Goal: Task Accomplishment & Management: Manage account settings

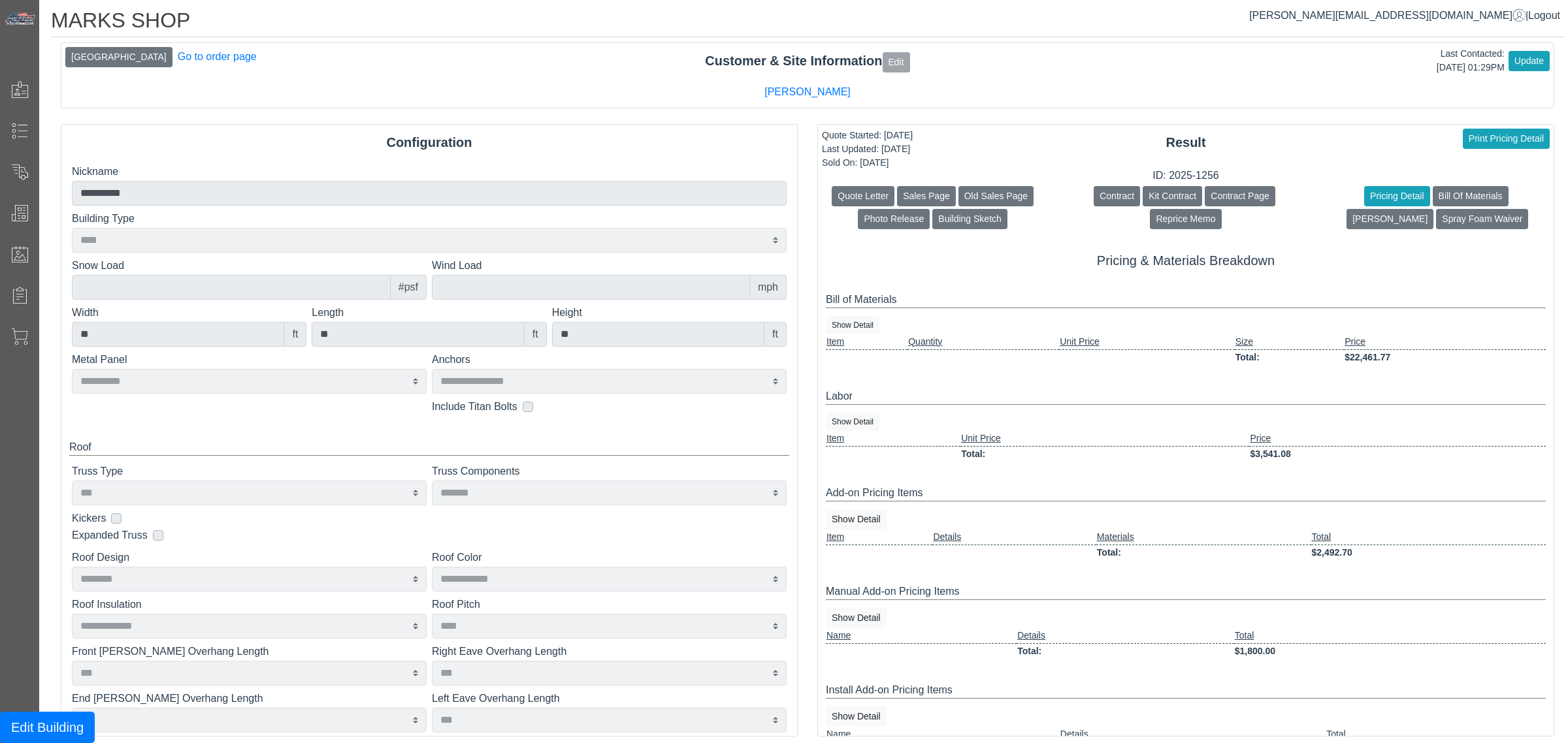
select select "****"
select select "**********"
select select "***"
select select "*******"
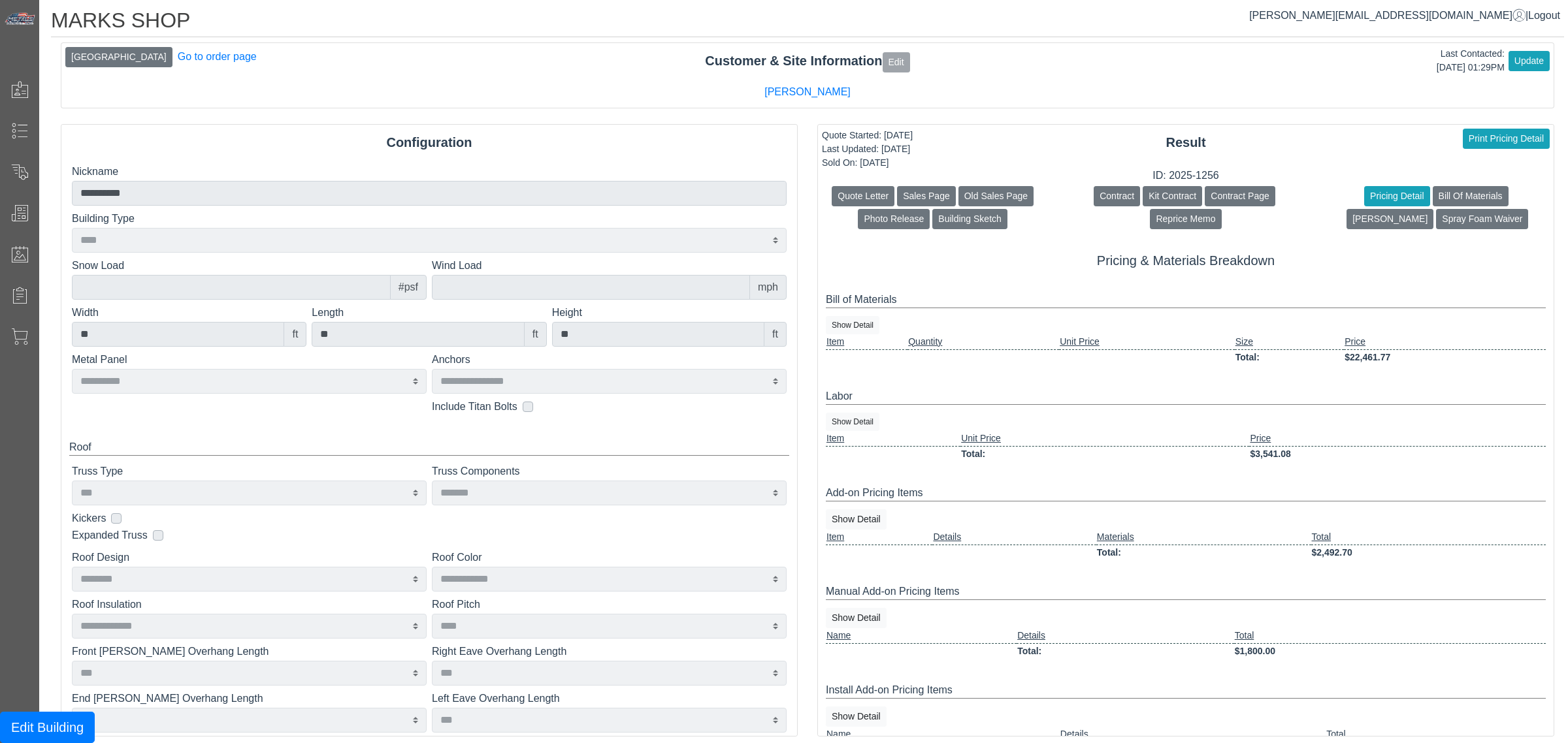
select select "********"
select select "**********"
select select "****"
select select "**********"
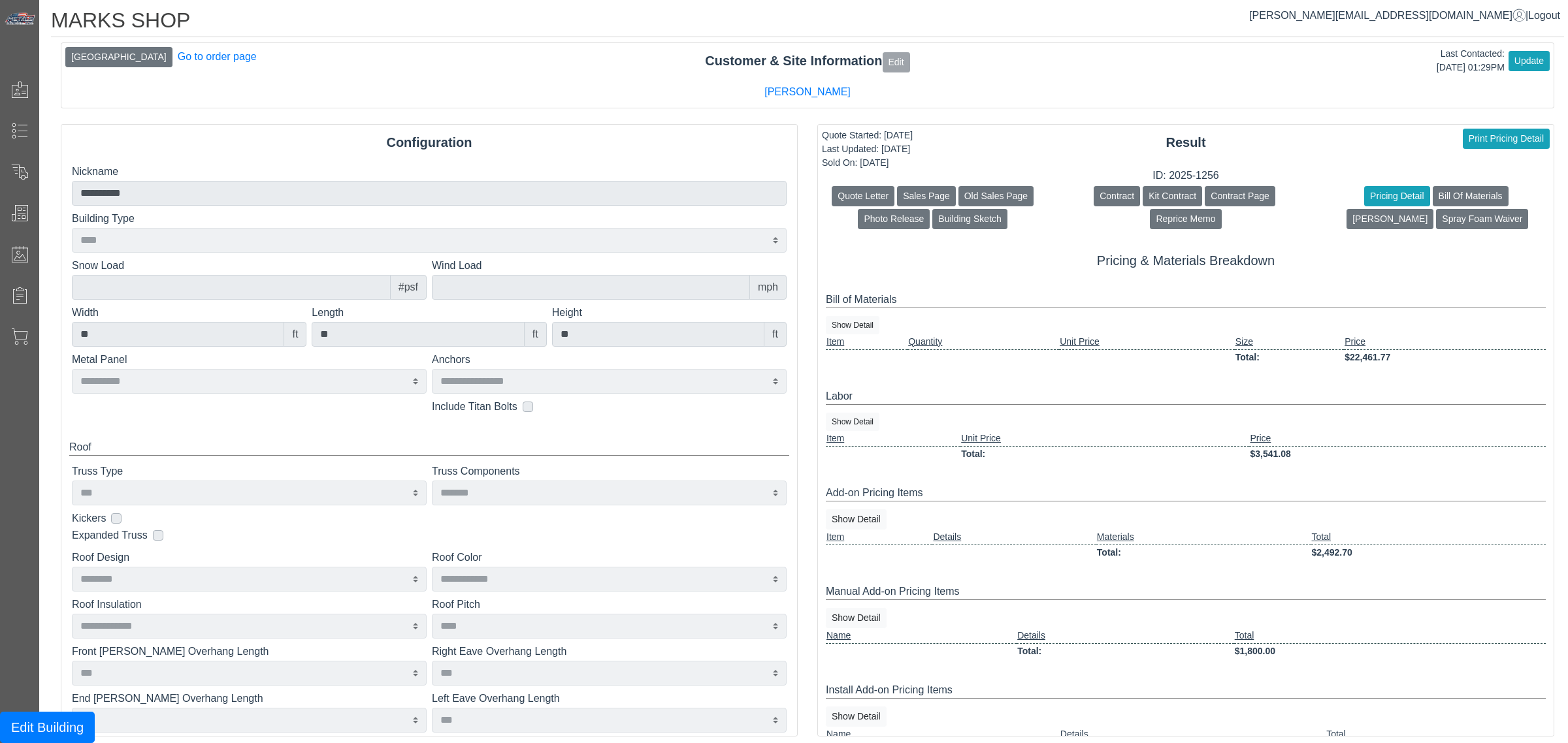
select select "*"
select select "*****"
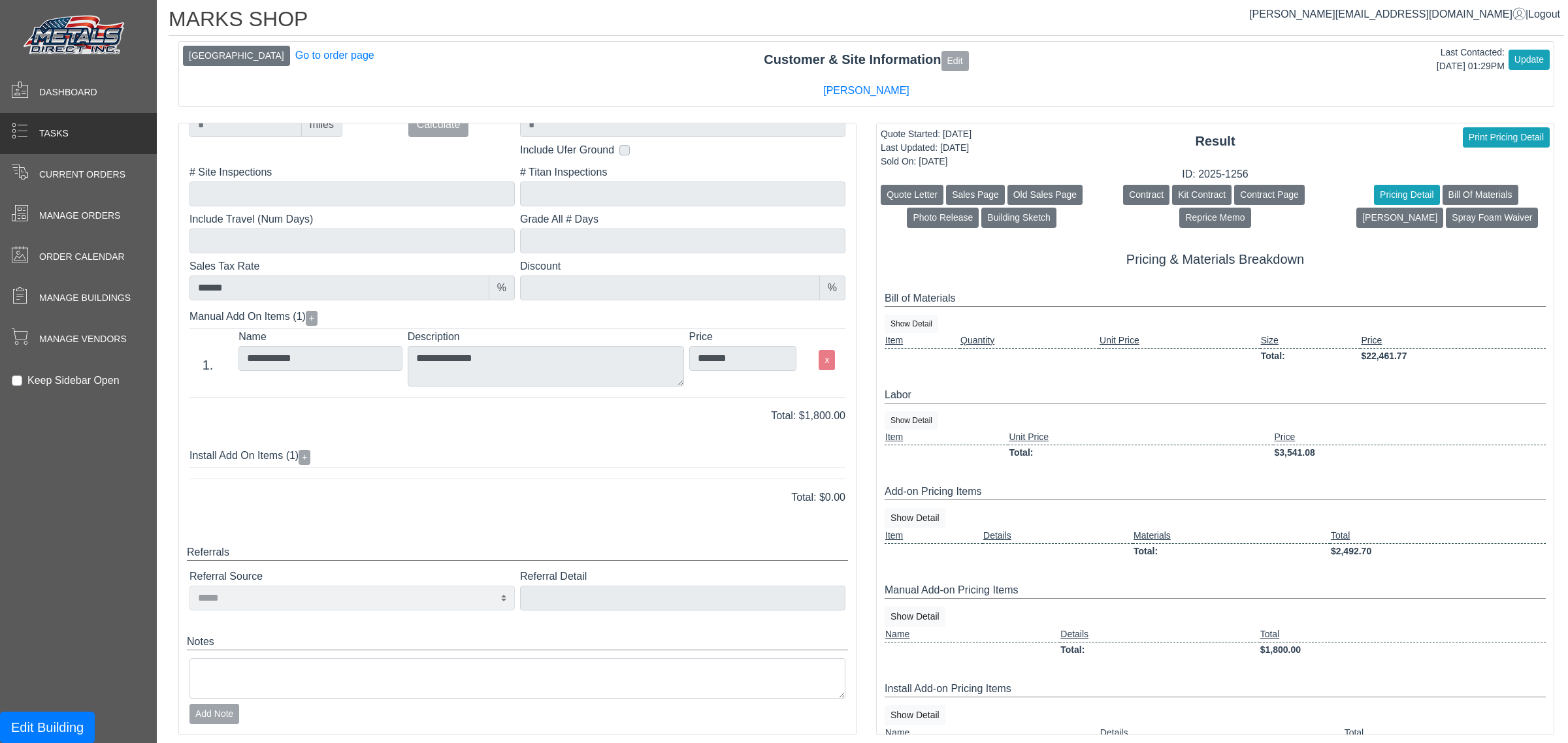
click at [2, 139] on span at bounding box center [19, 133] width 39 height 25
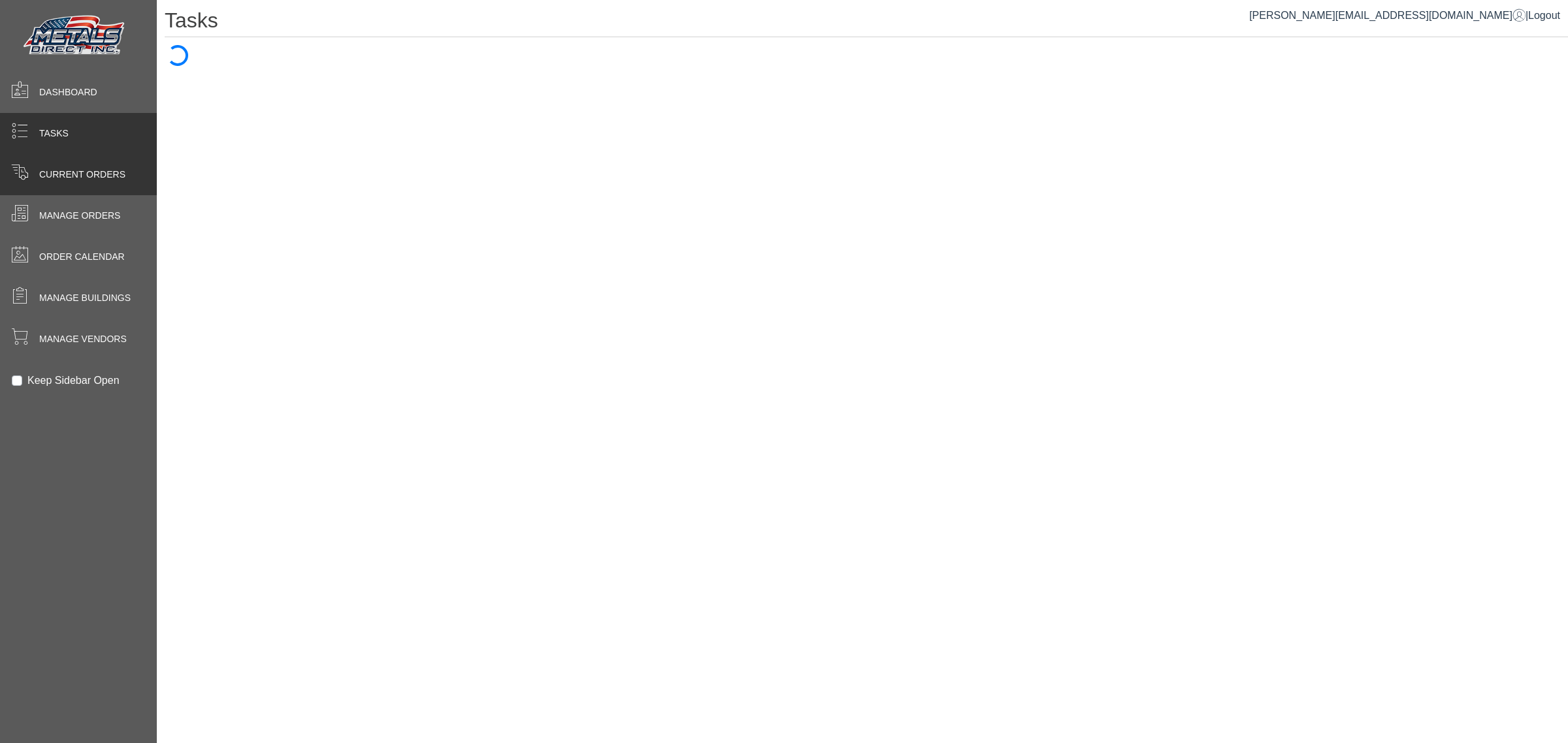
click at [10, 166] on span at bounding box center [19, 175] width 39 height 25
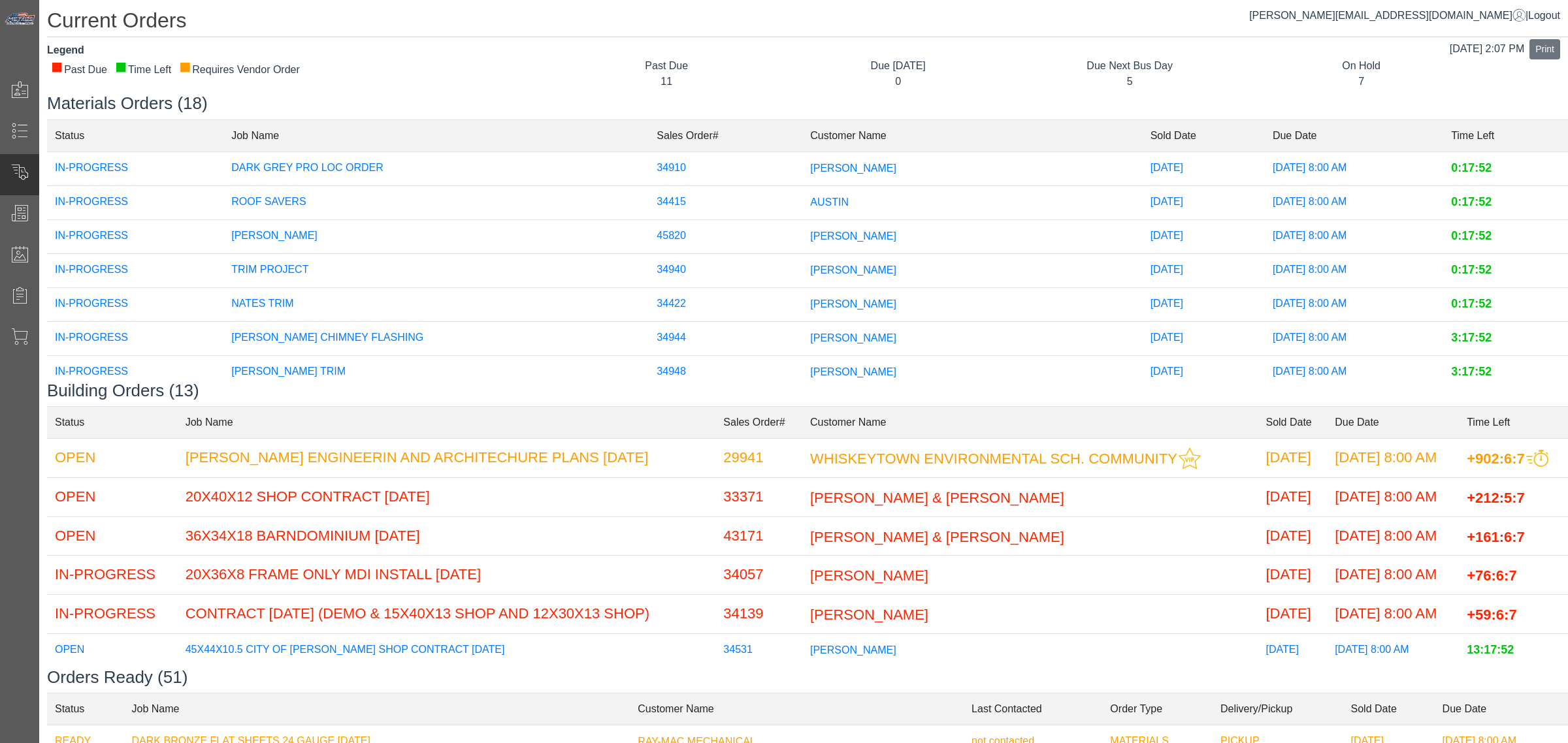
click at [821, 73] on div "0" at bounding box center [897, 81] width 212 height 16
click at [830, 302] on td "[PERSON_NAME]" at bounding box center [972, 304] width 340 height 34
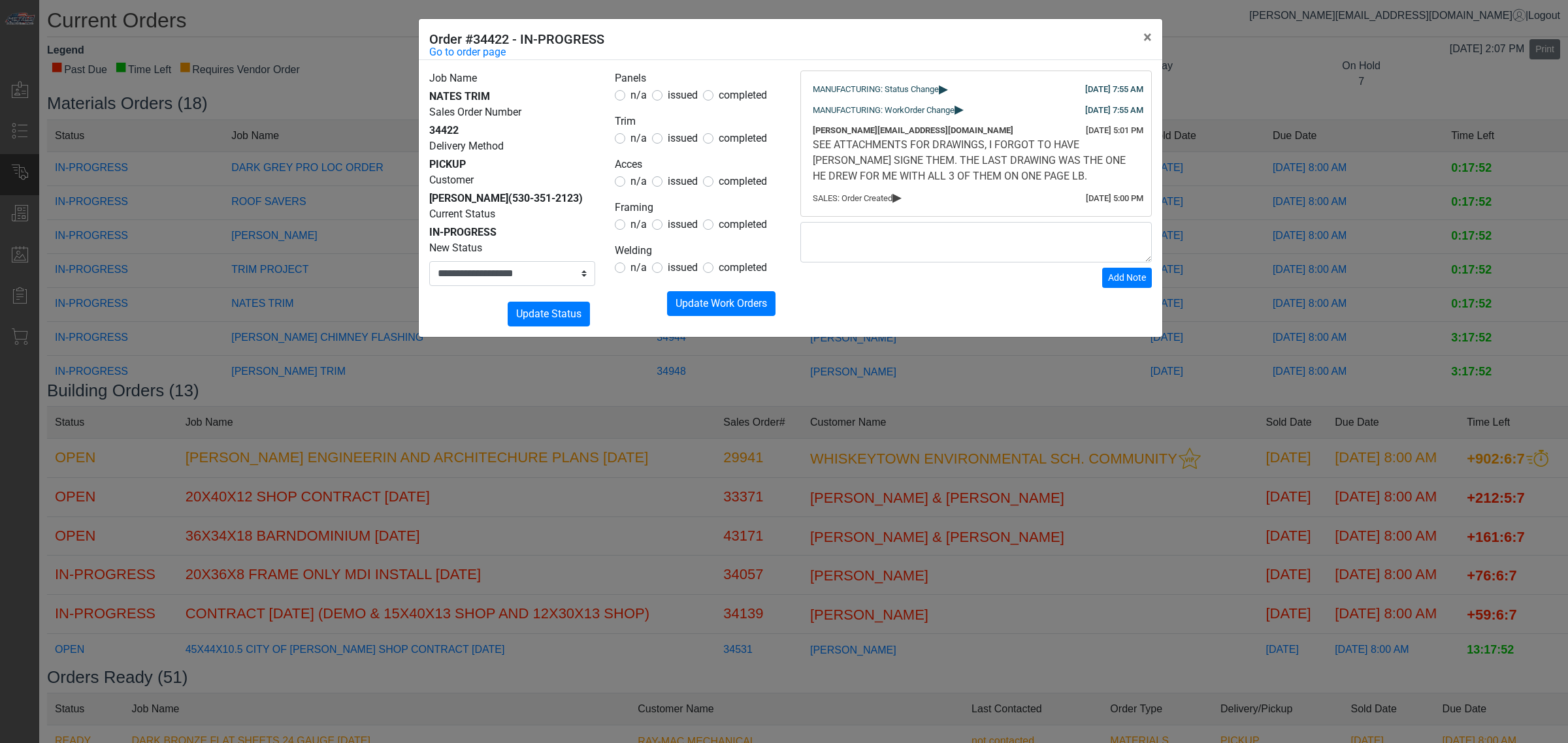
click at [946, 89] on span "▸" at bounding box center [944, 89] width 9 height 8
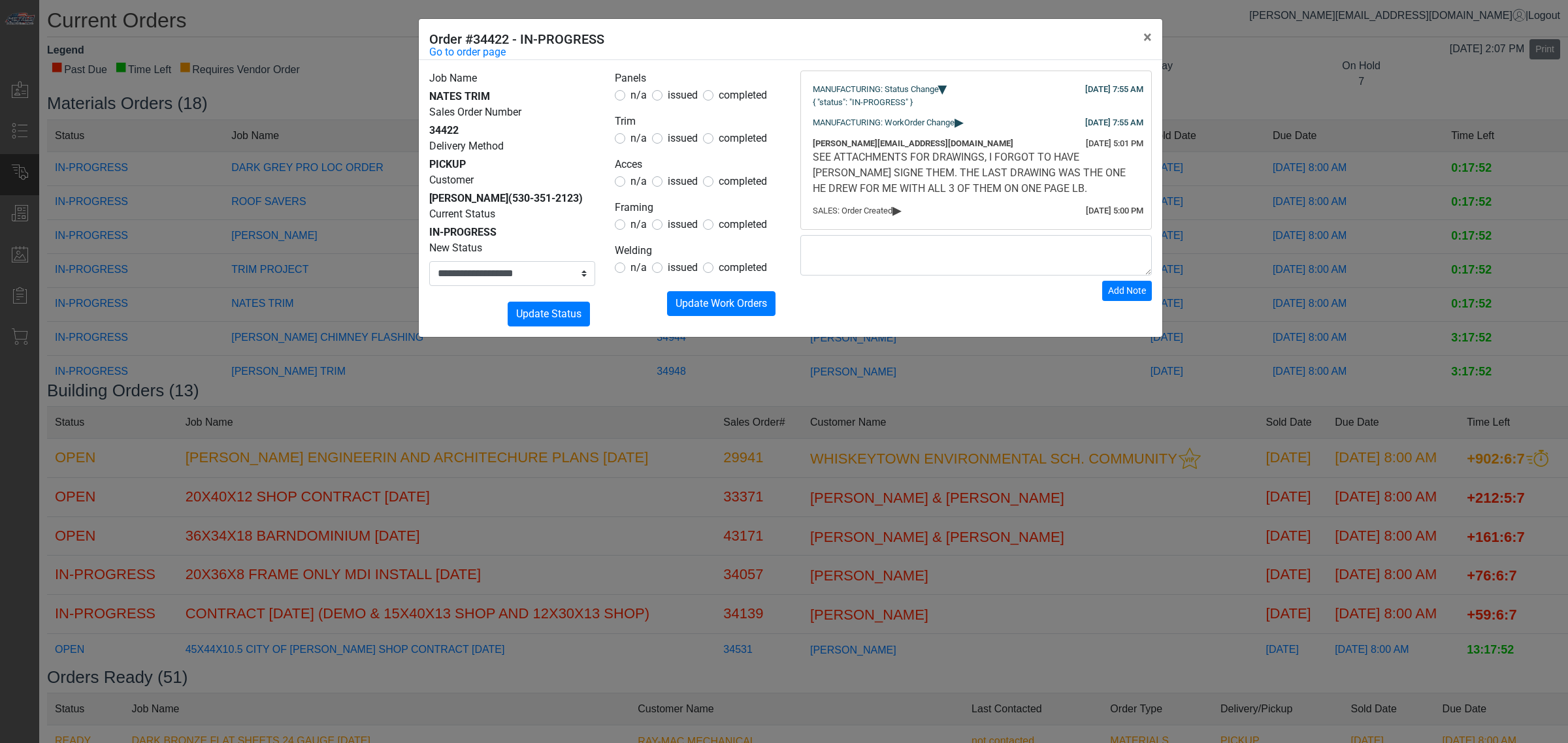
click at [964, 126] on span "▸" at bounding box center [959, 121] width 9 height 8
click at [859, 50] on header "Order #34422 - IN-PROGRESS ×" at bounding box center [790, 39] width 743 height 41
click at [1211, 175] on div "**********" at bounding box center [784, 371] width 1568 height 743
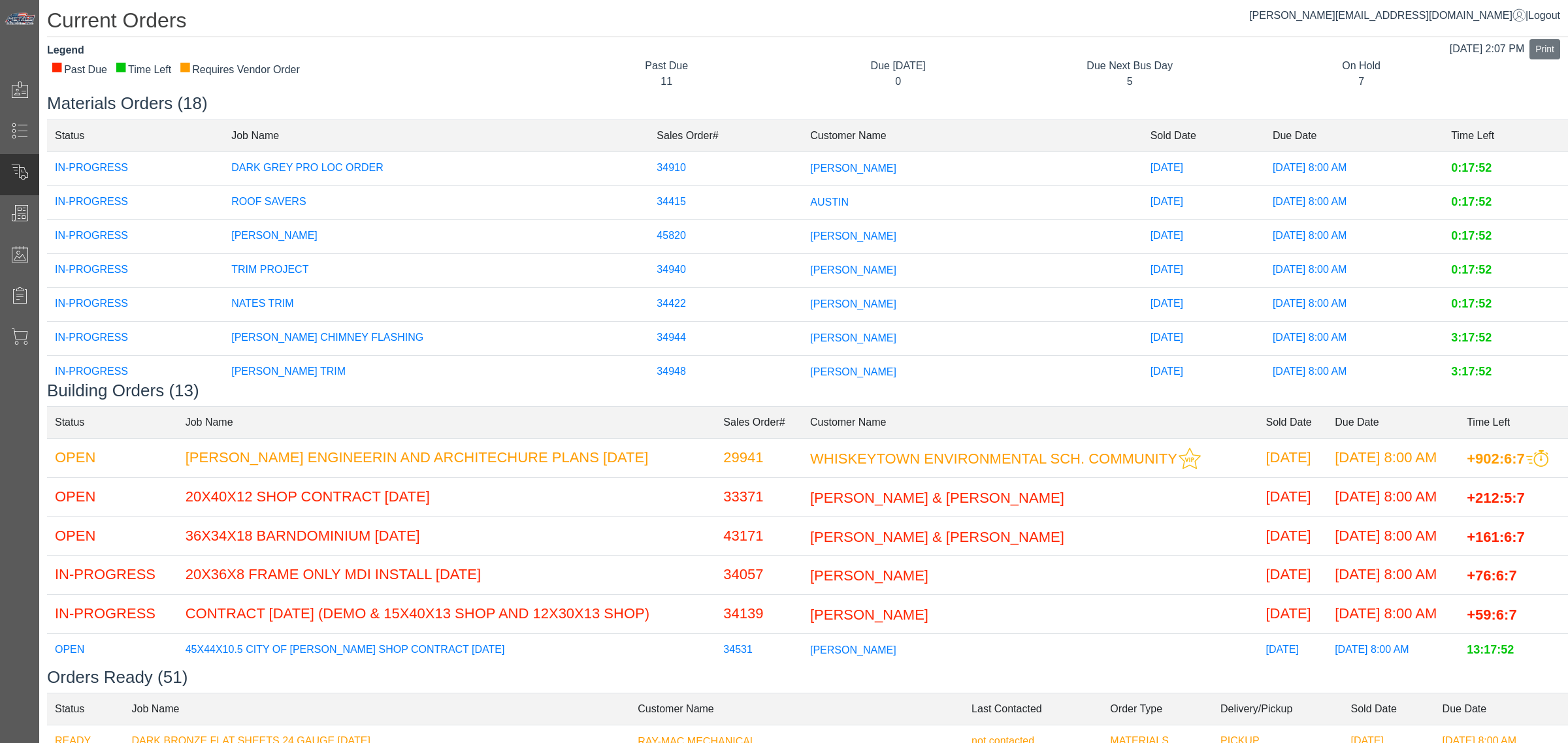
click at [810, 309] on span "[PERSON_NAME]" at bounding box center [853, 303] width 86 height 11
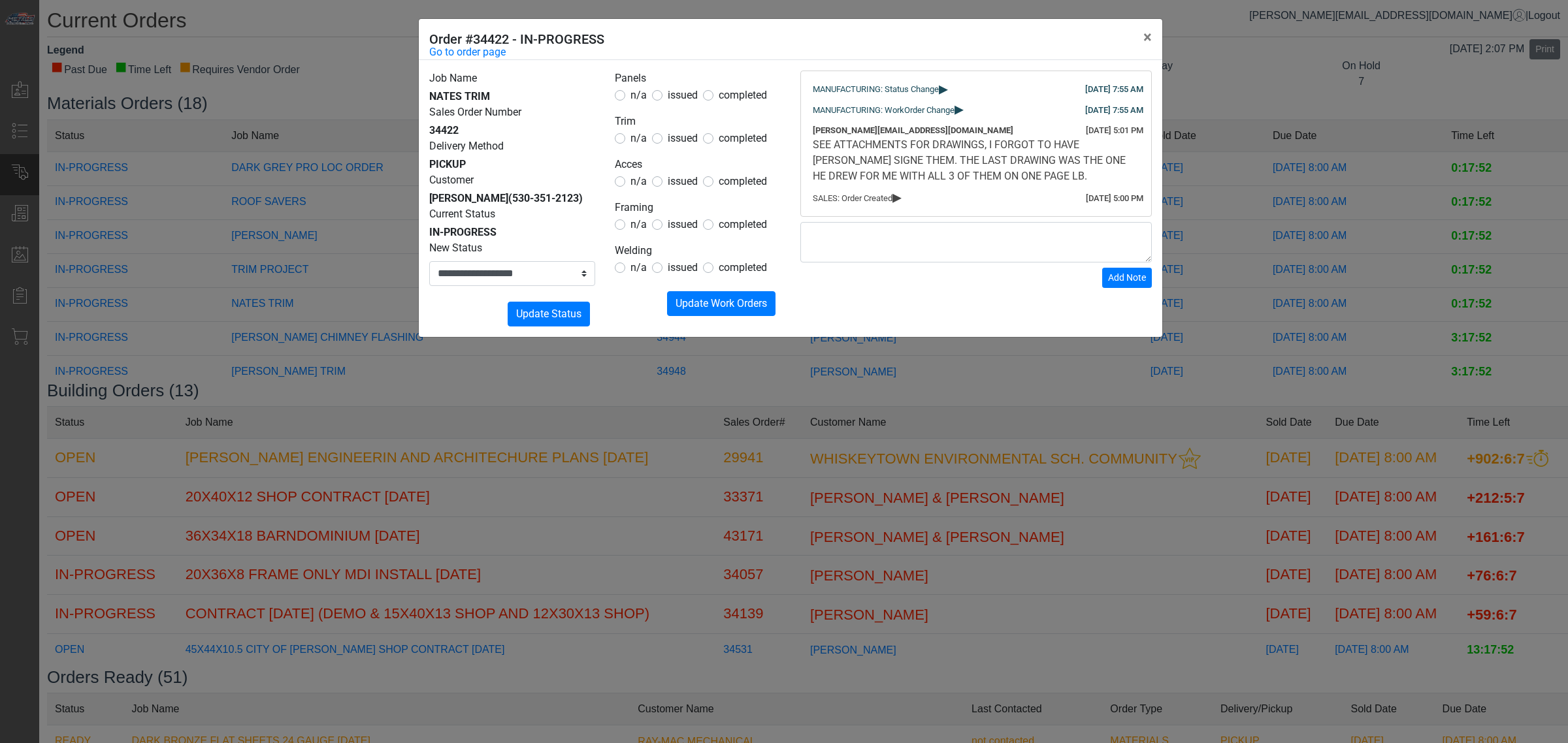
click at [1024, 165] on div "SEE ATTACHMENTS FOR DRAWINGS, I FORGOT TO HAVE [PERSON_NAME] SIGNE THEM. THE LA…" at bounding box center [976, 161] width 327 height 47
click at [1026, 180] on div "SEE ATTACHMENTS FOR DRAWINGS, I FORGOT TO HAVE [PERSON_NAME] SIGNE THEM. THE LA…" at bounding box center [976, 161] width 327 height 47
drag, startPoint x: 984, startPoint y: 210, endPoint x: 978, endPoint y: 201, distance: 10.8
click at [986, 210] on div "[DATE] 7:55 AM MANUFACTURING: Status Change ▸ [DATE] 7:55 AM MANUFACTURING: Wor…" at bounding box center [976, 143] width 352 height 146
click at [980, 184] on div "[DATE] 5:01 PM [PERSON_NAME][EMAIL_ADDRESS][DOMAIN_NAME] SEE ATTACHMENTS FOR DR…" at bounding box center [976, 153] width 334 height 68
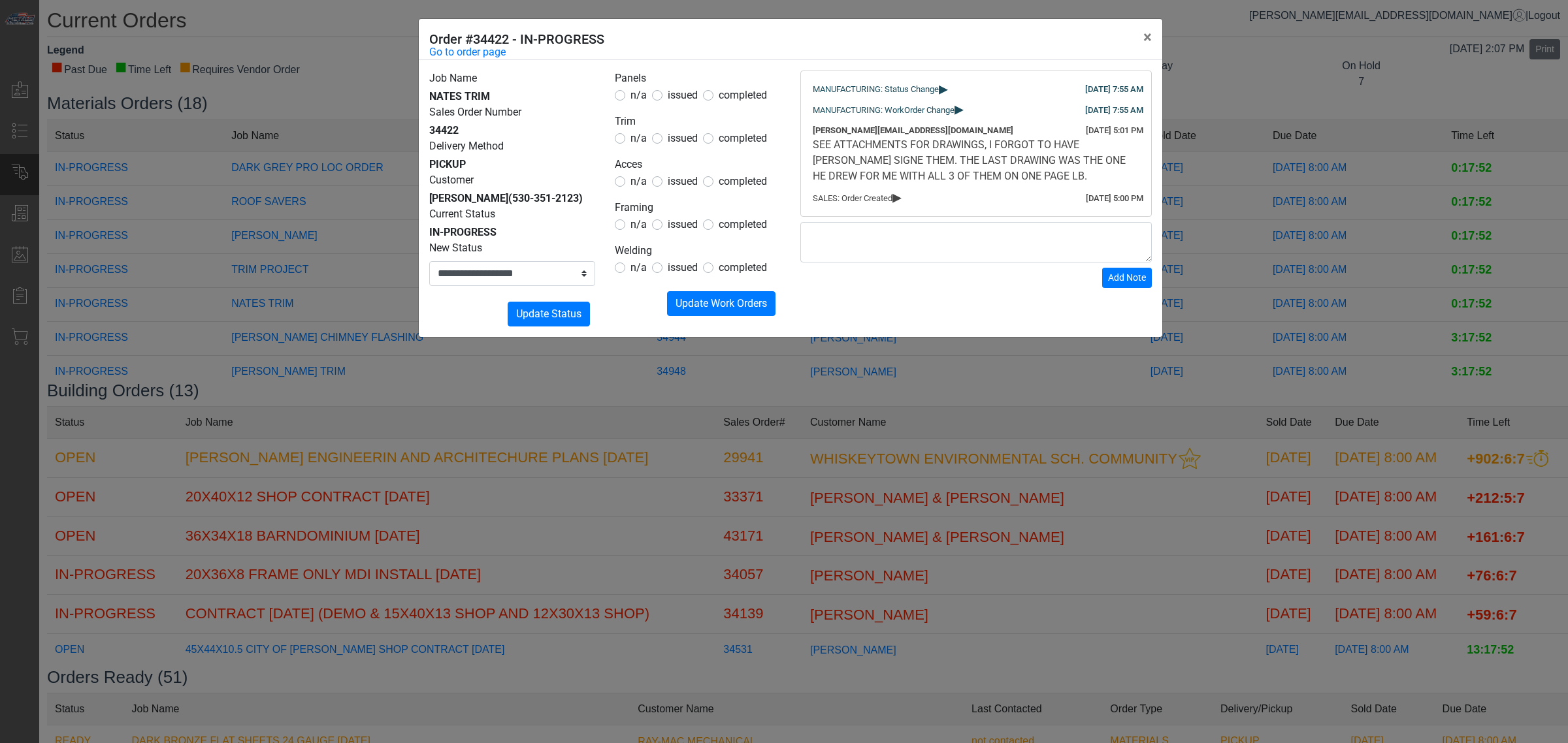
click at [901, 197] on span "▸" at bounding box center [897, 197] width 9 height 8
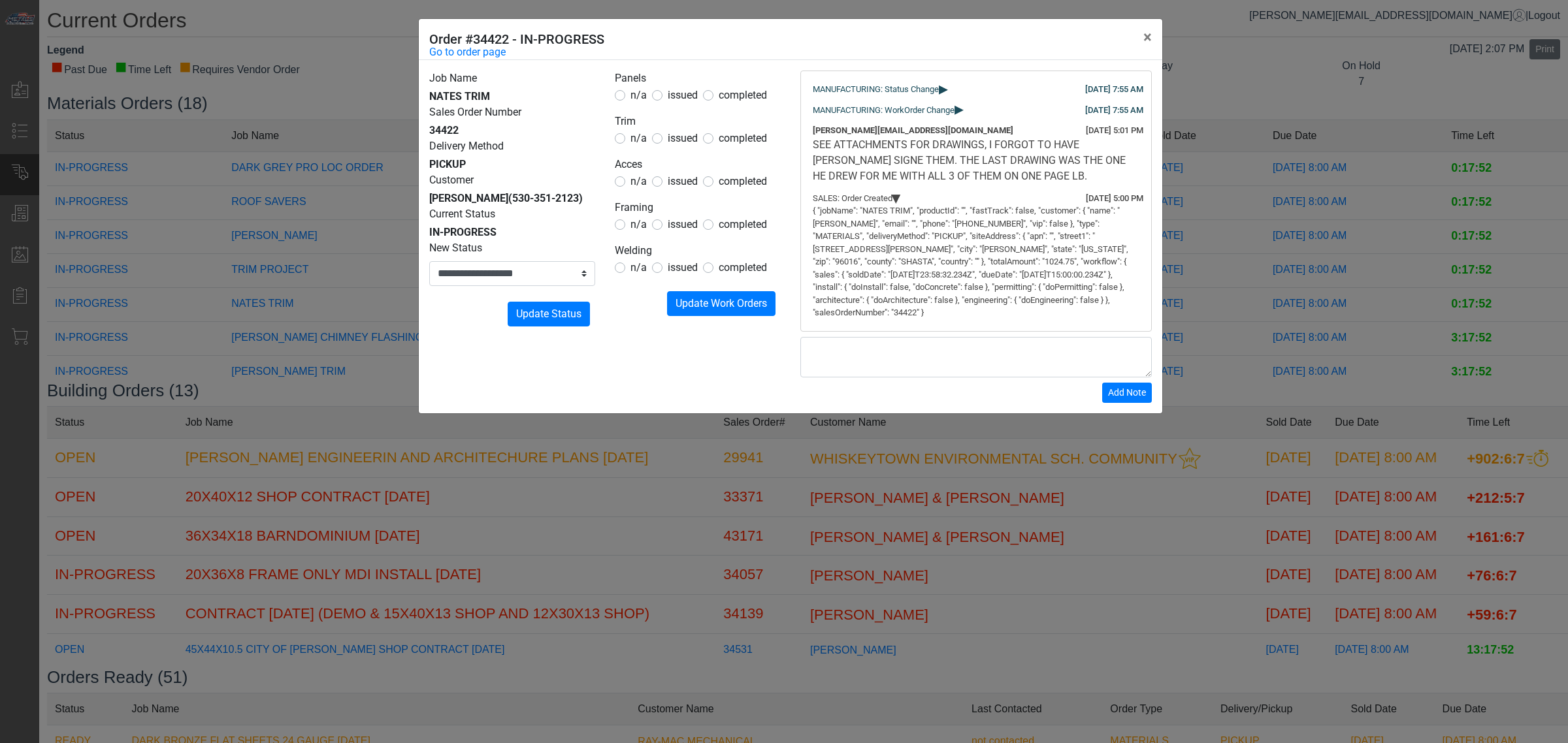
click at [901, 203] on span "▸" at bounding box center [897, 198] width 8 height 9
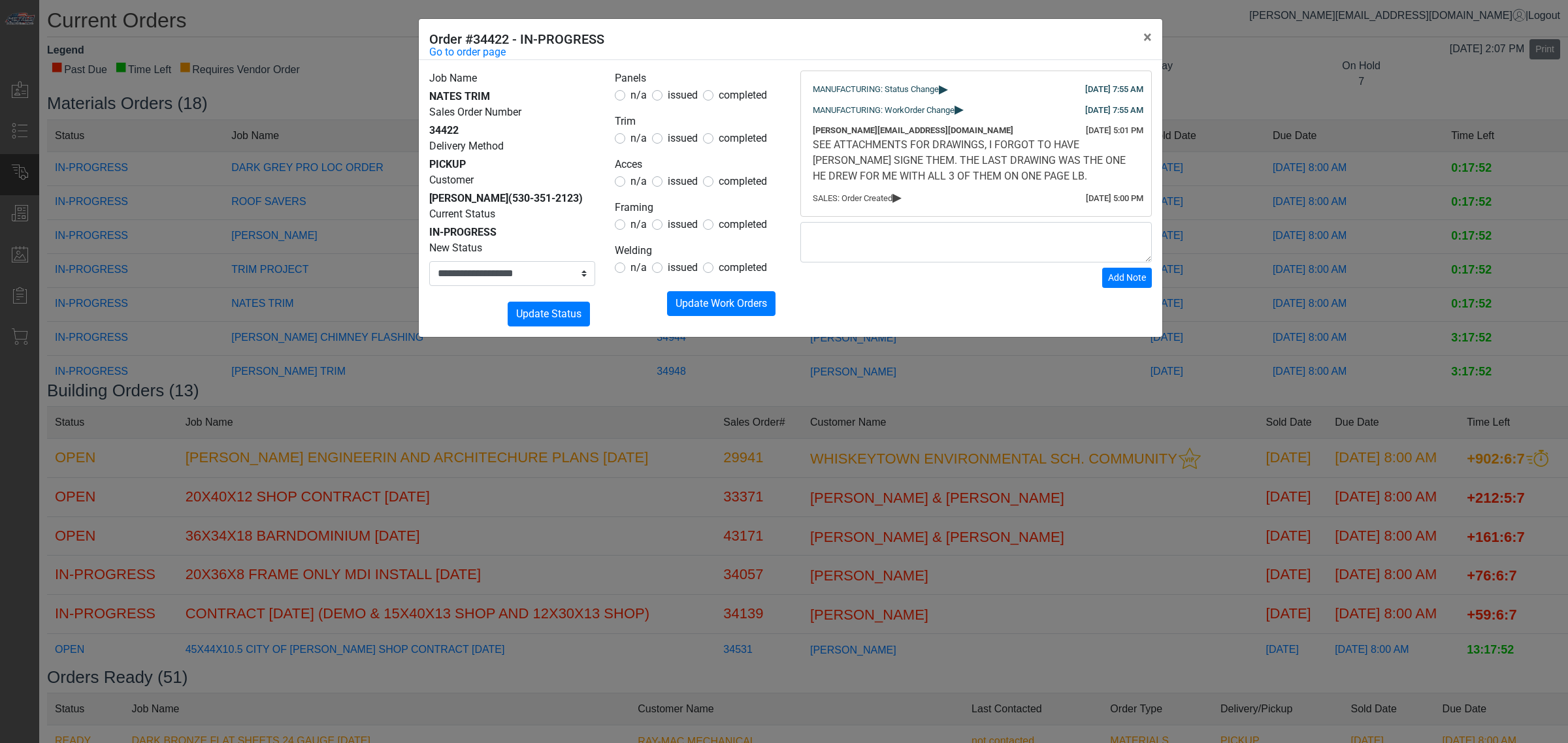
click at [901, 195] on span "▸" at bounding box center [897, 197] width 9 height 8
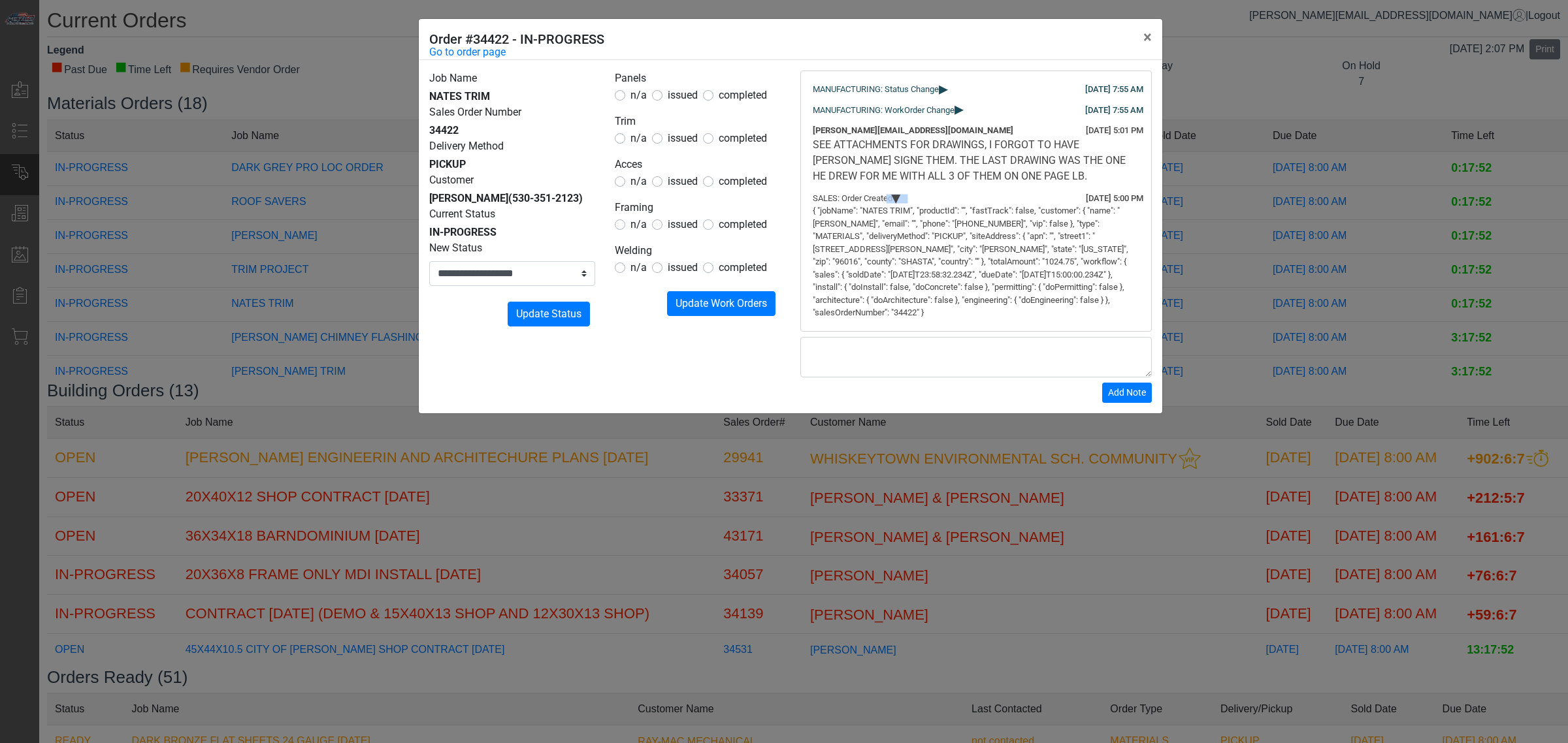
click at [901, 196] on span "▸" at bounding box center [897, 198] width 8 height 9
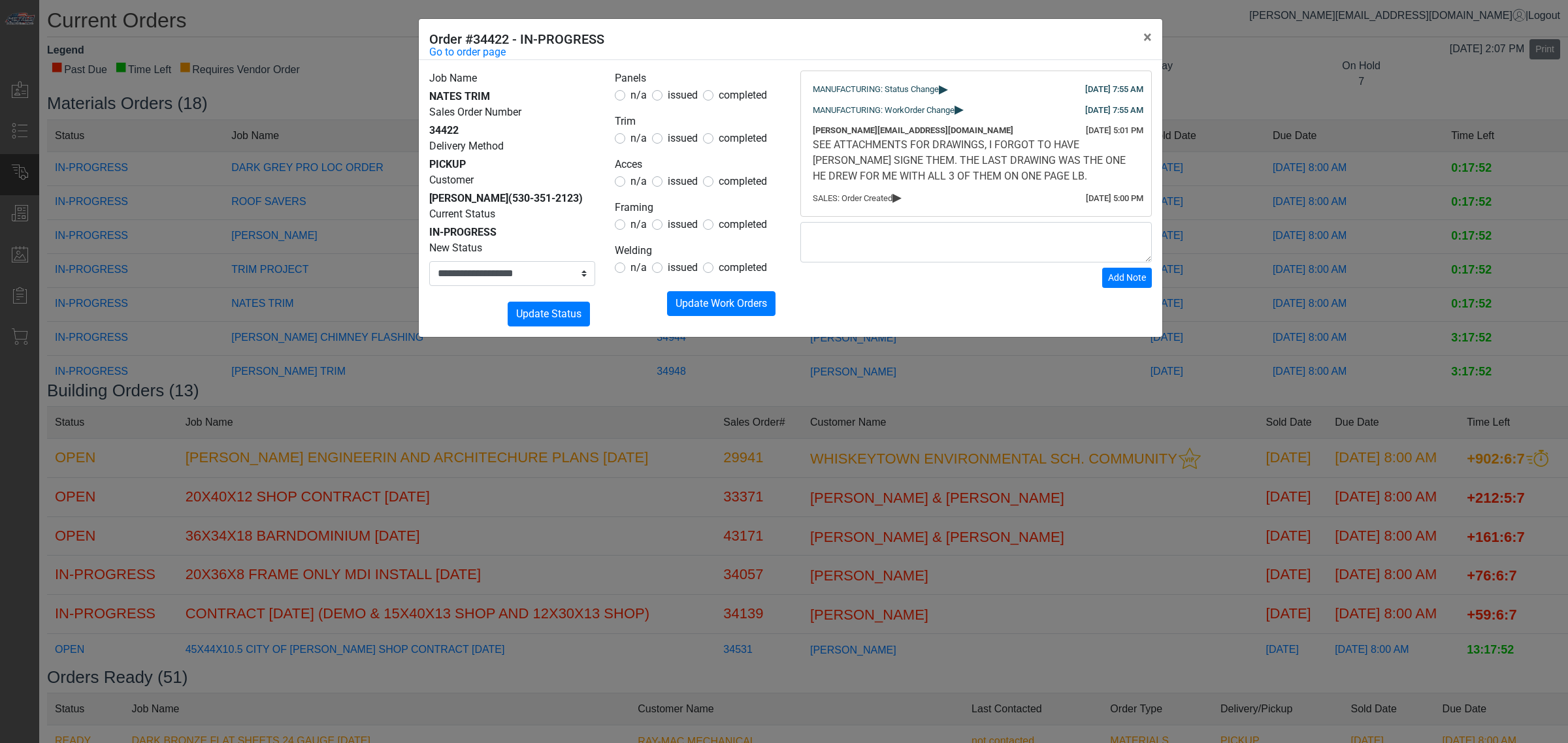
click at [964, 105] on span "▸" at bounding box center [959, 109] width 9 height 8
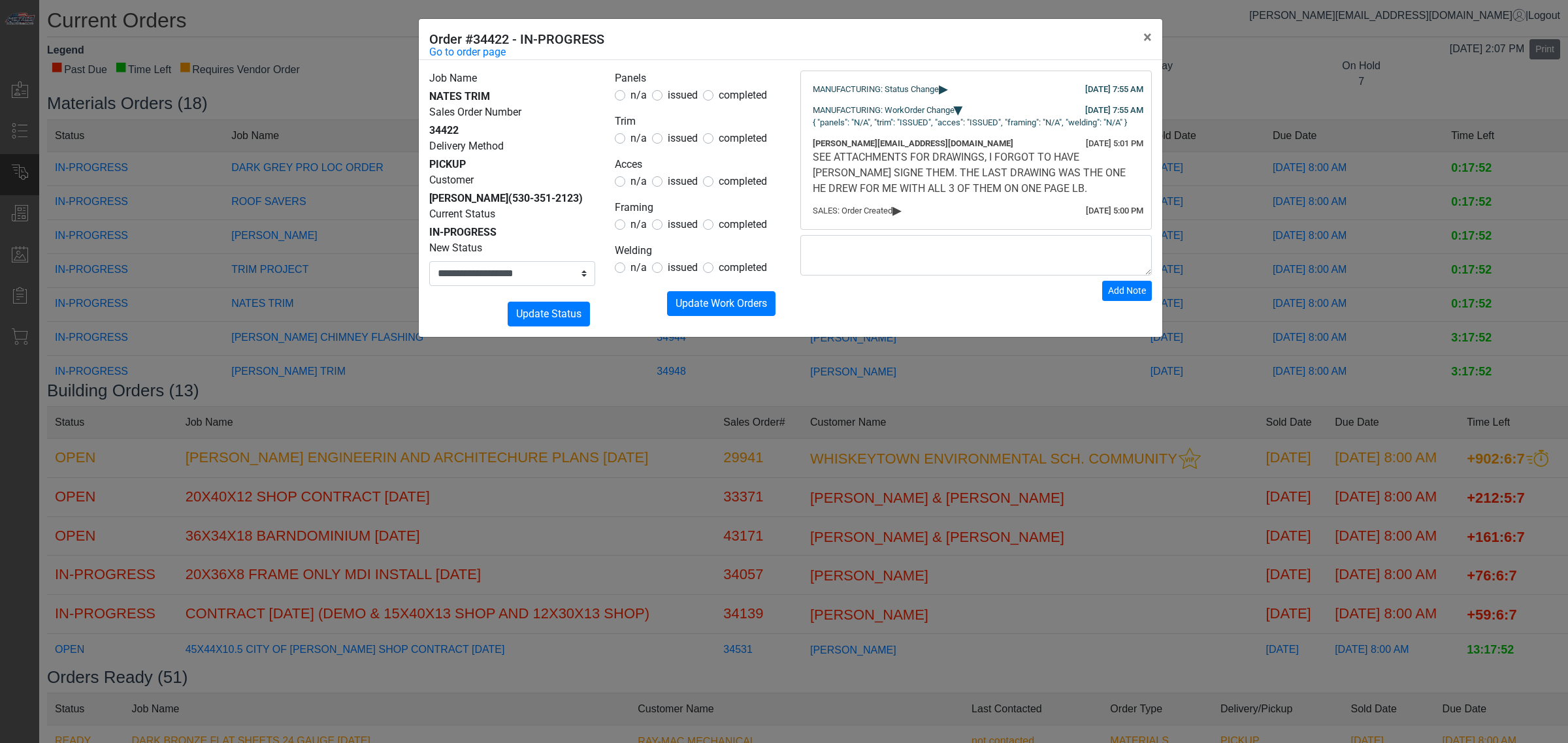
click at [963, 105] on span "▸" at bounding box center [959, 110] width 8 height 9
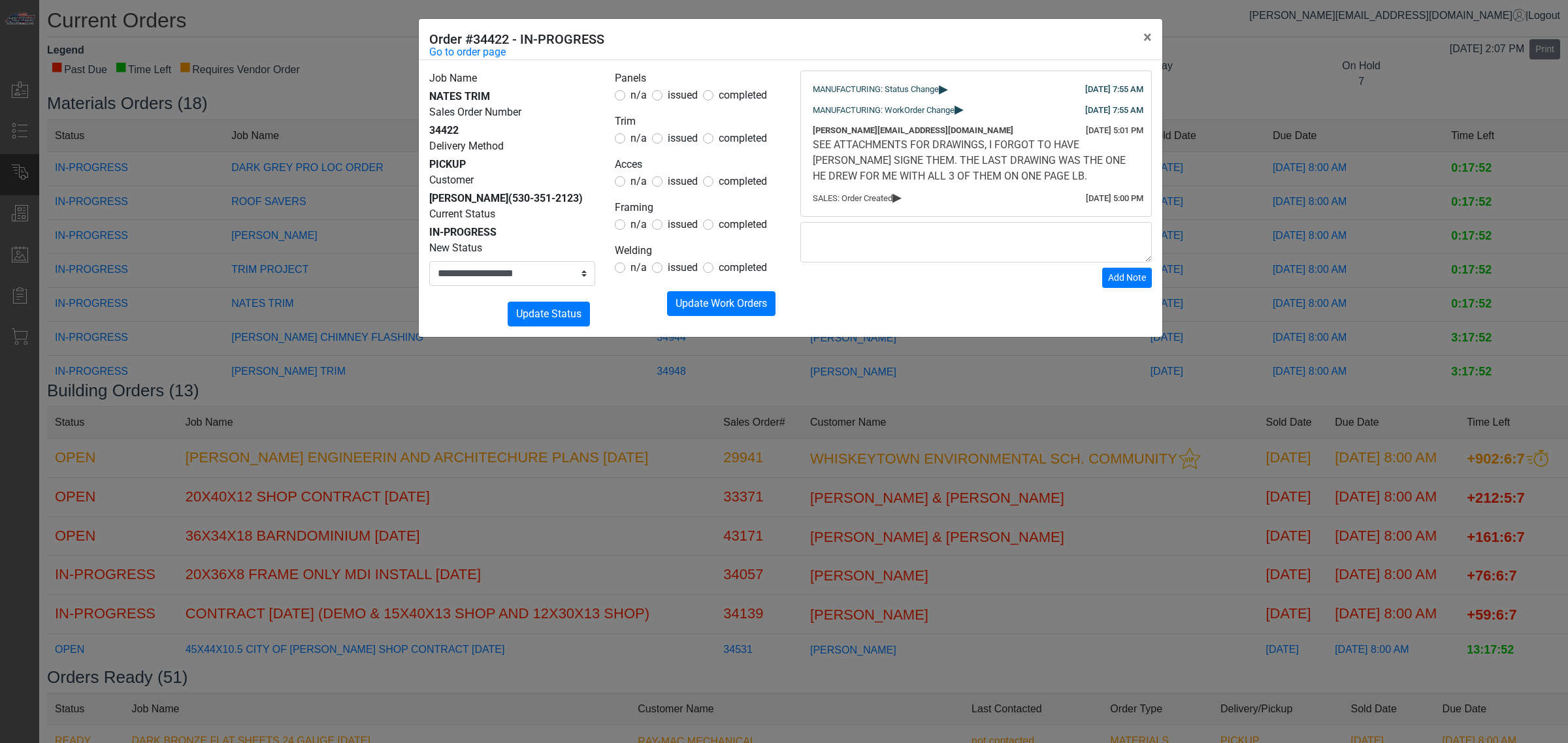
click at [948, 84] on span "▸" at bounding box center [944, 89] width 9 height 8
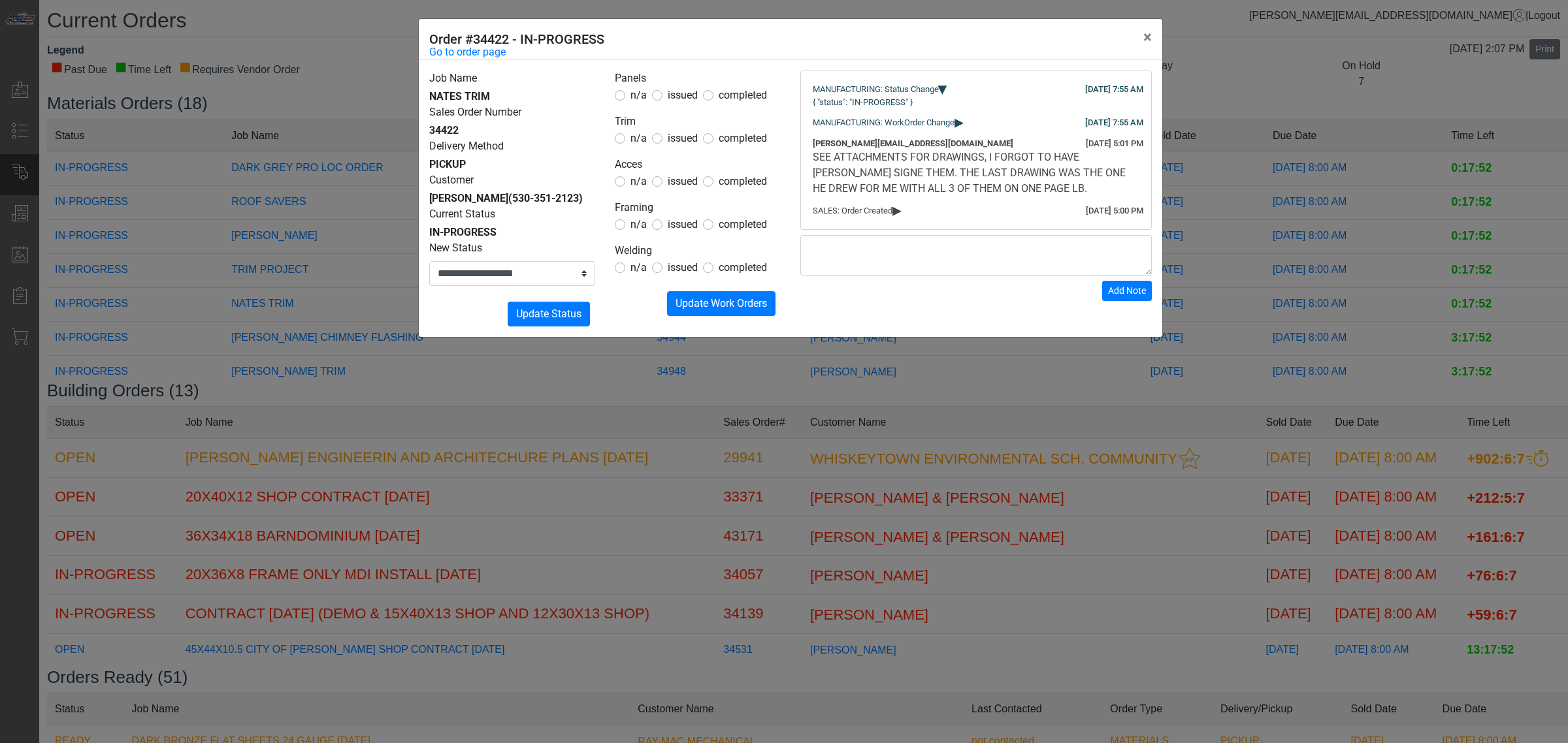
click at [946, 89] on span "▸" at bounding box center [944, 89] width 8 height 9
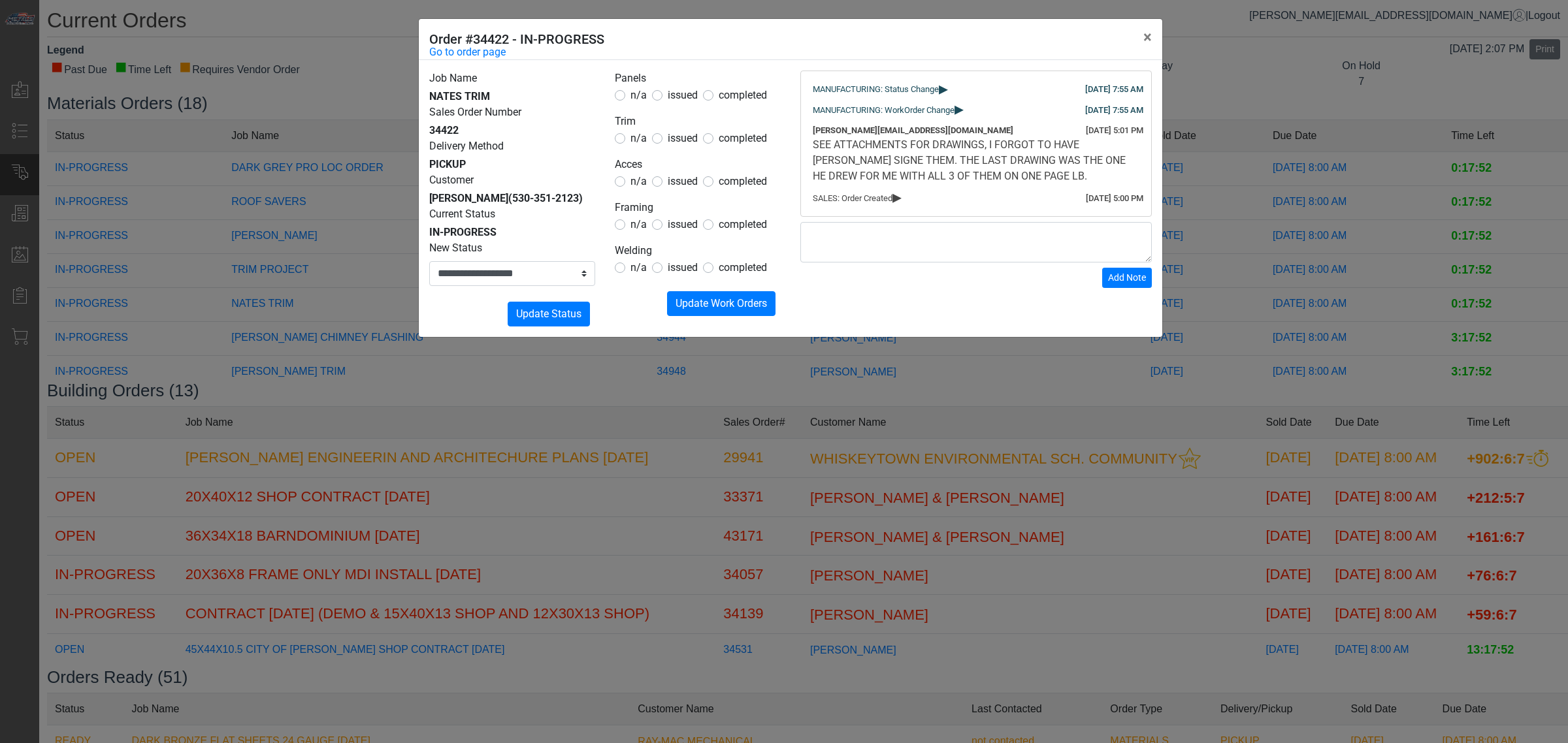
click at [1397, 503] on div "**********" at bounding box center [784, 371] width 1568 height 743
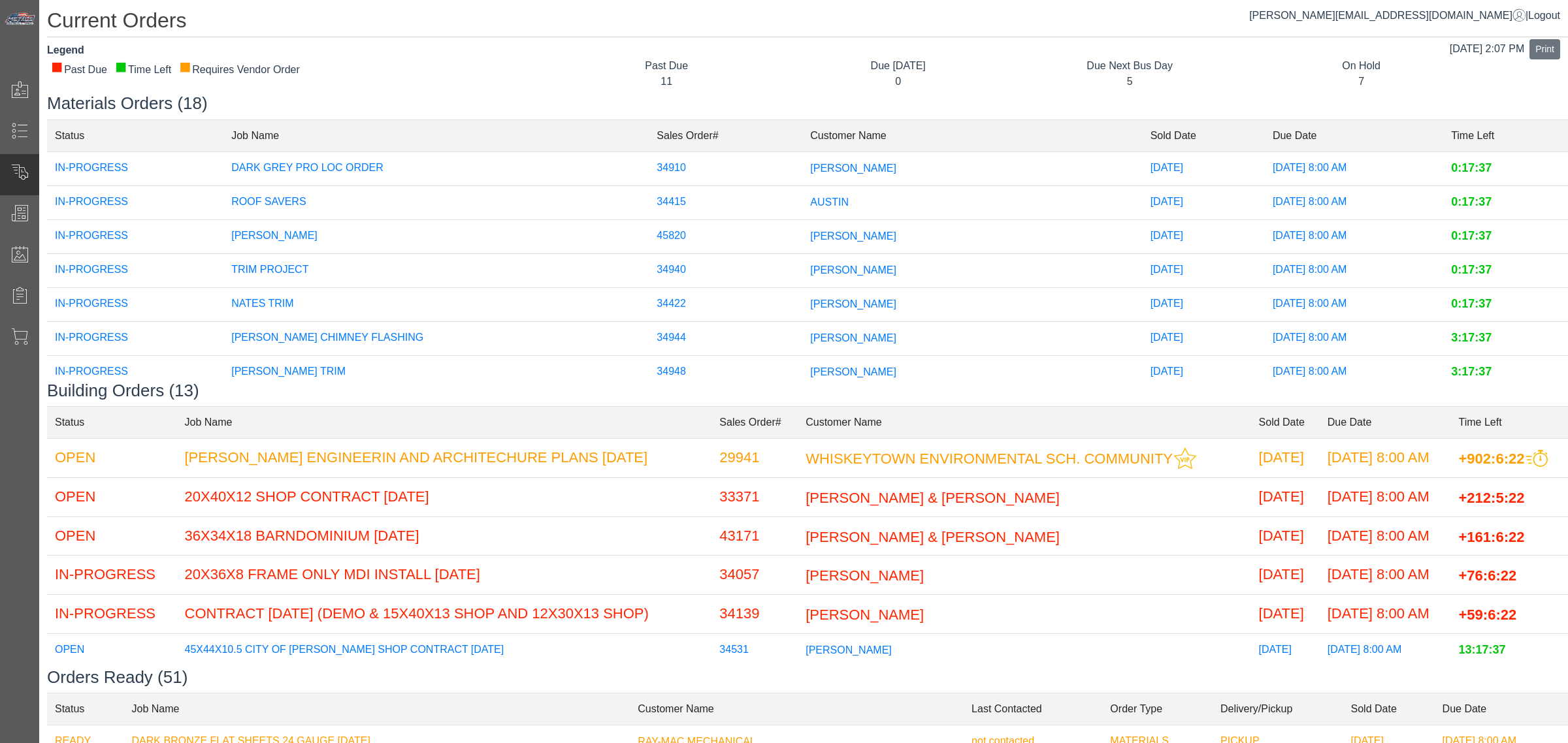
scroll to position [517, 0]
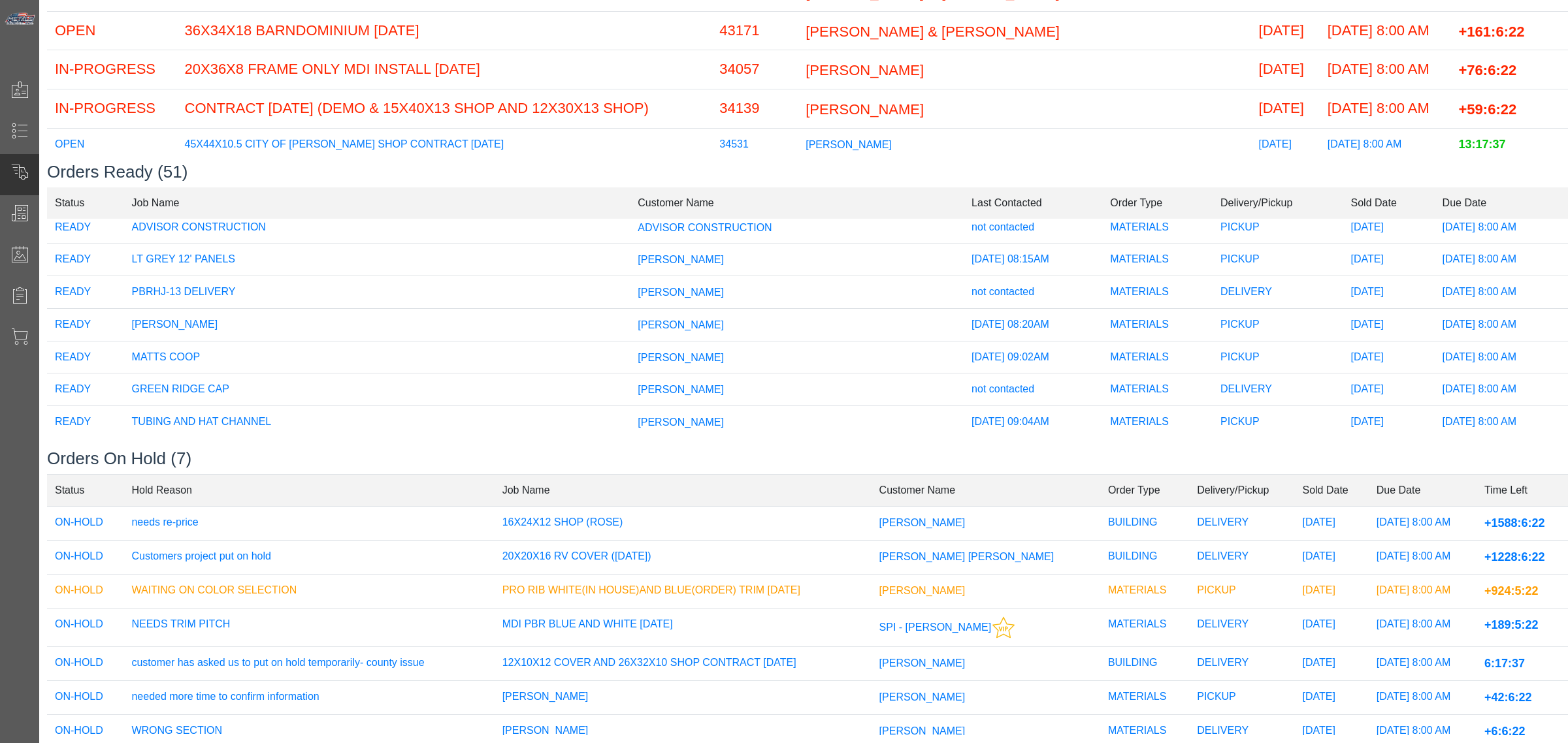
click at [589, 406] on td "TUBING AND HAT CHANNEL" at bounding box center [377, 423] width 506 height 32
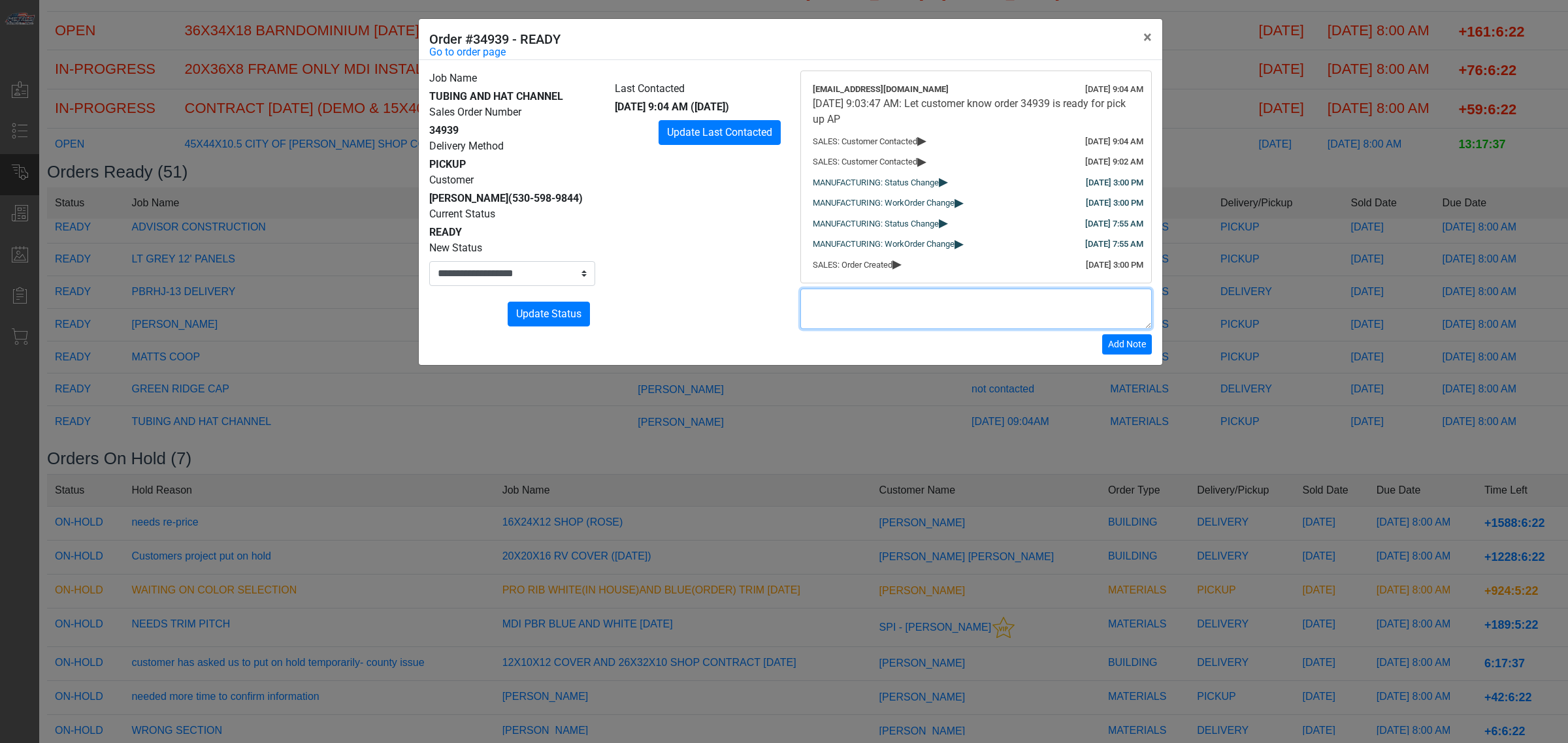
click at [868, 315] on textarea at bounding box center [976, 309] width 352 height 40
type textarea "*"
type textarea "**********"
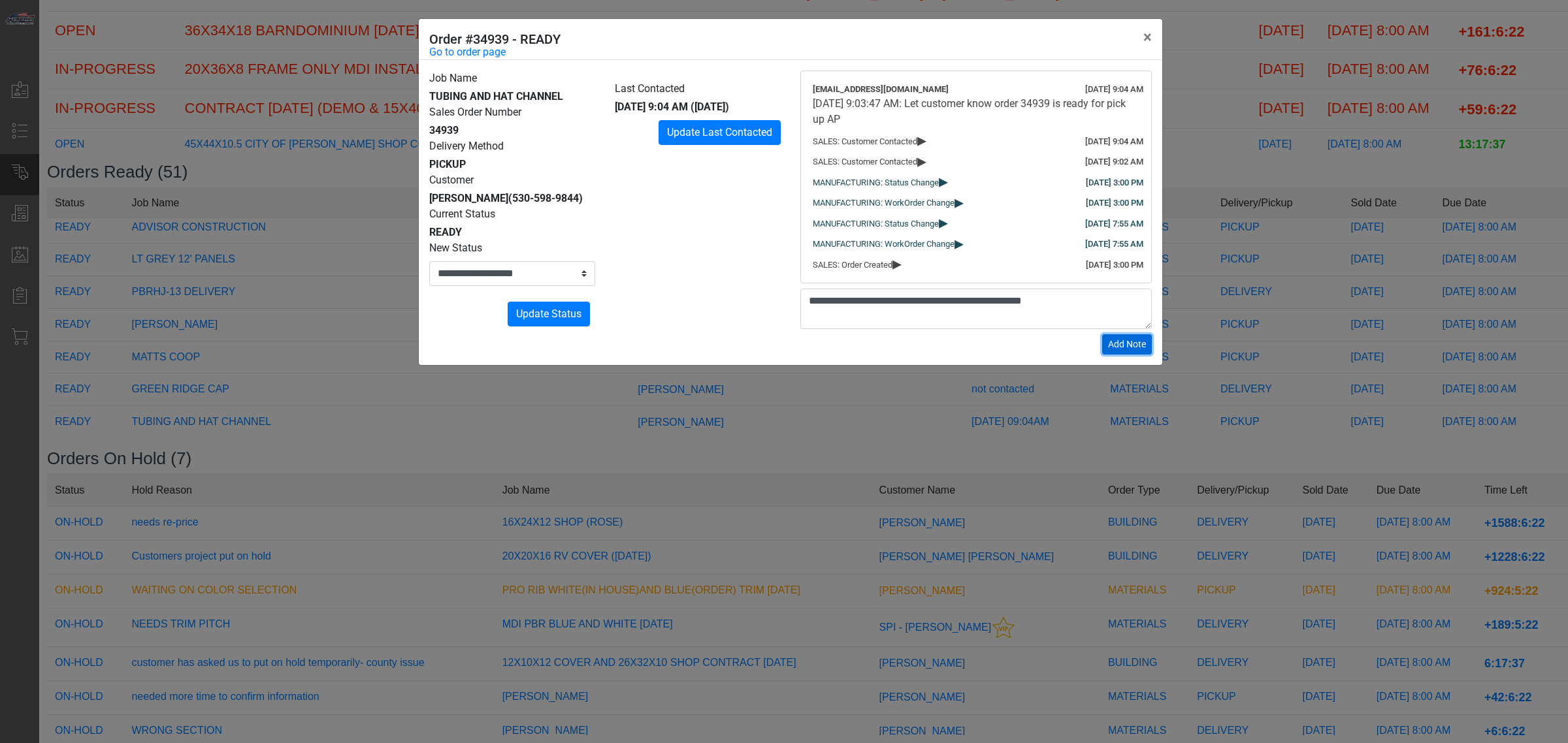
drag, startPoint x: 1130, startPoint y: 359, endPoint x: 1099, endPoint y: 363, distance: 31.3
click at [1128, 349] on span "Add Note" at bounding box center [1127, 344] width 38 height 10
click at [531, 256] on div "**********" at bounding box center [512, 263] width 166 height 46
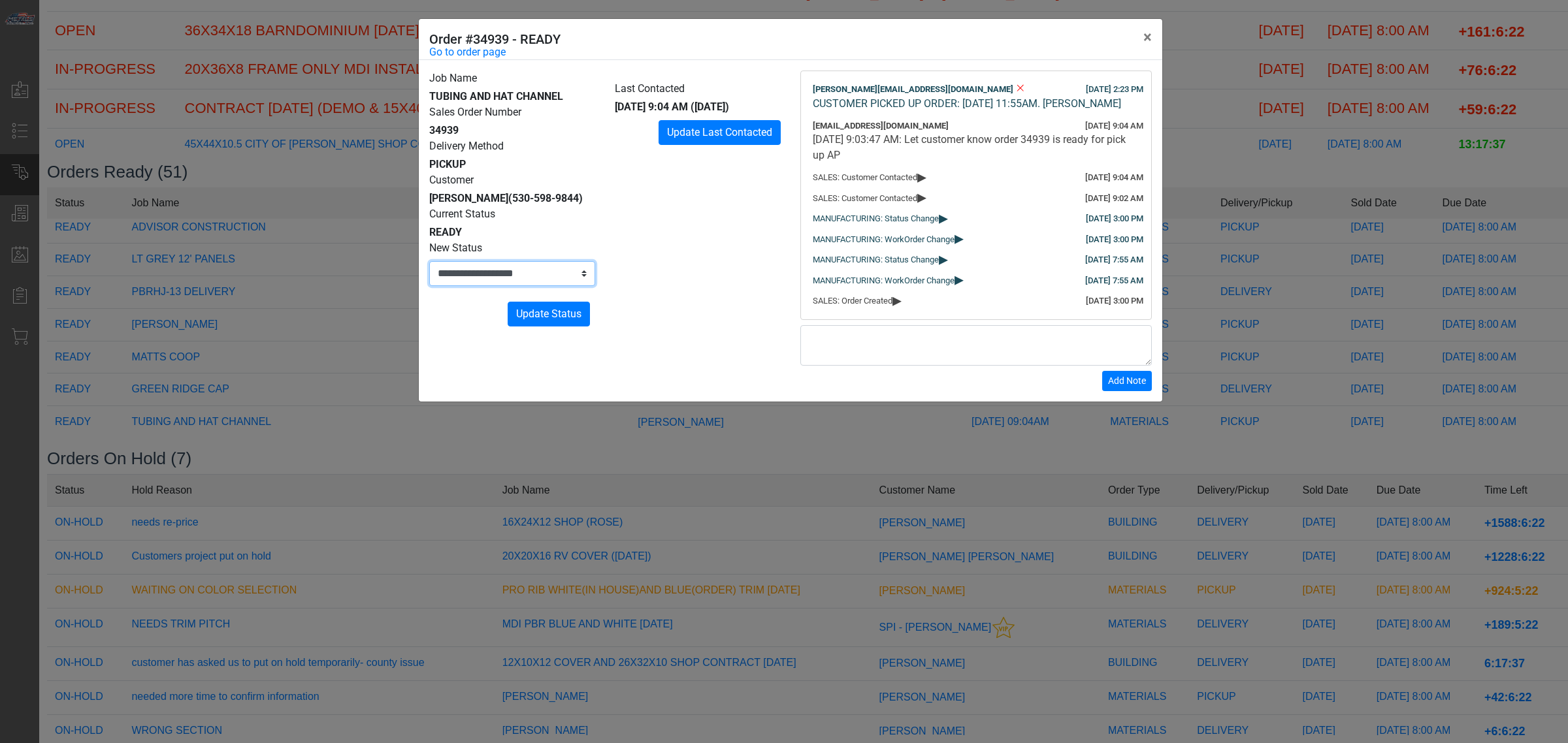
click at [522, 275] on select "**********" at bounding box center [512, 273] width 166 height 24
select select "*********"
click at [430, 261] on select "**********" at bounding box center [512, 273] width 166 height 24
click at [543, 317] on span "Update Status" at bounding box center [549, 314] width 65 height 13
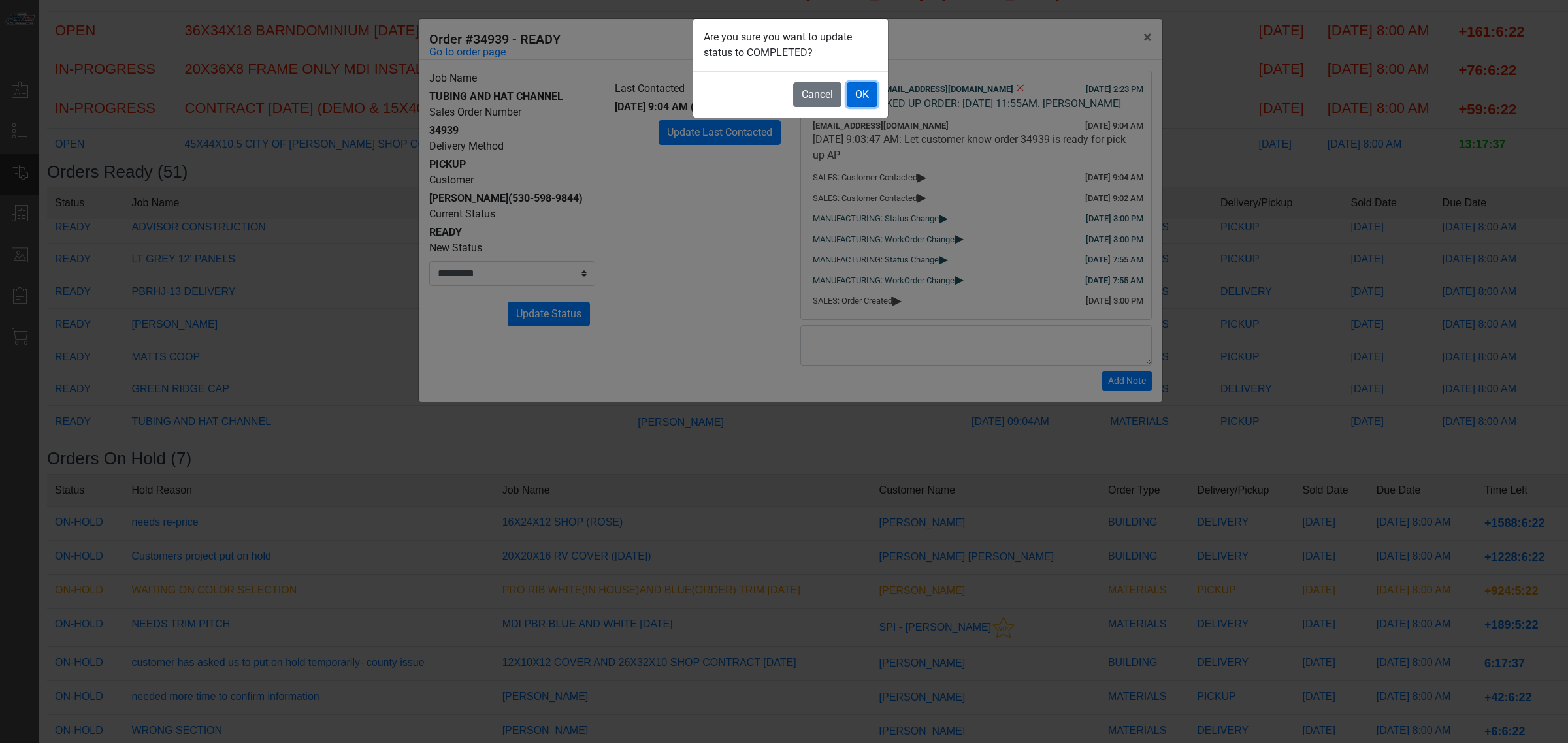
click at [854, 102] on button "OK" at bounding box center [862, 94] width 30 height 24
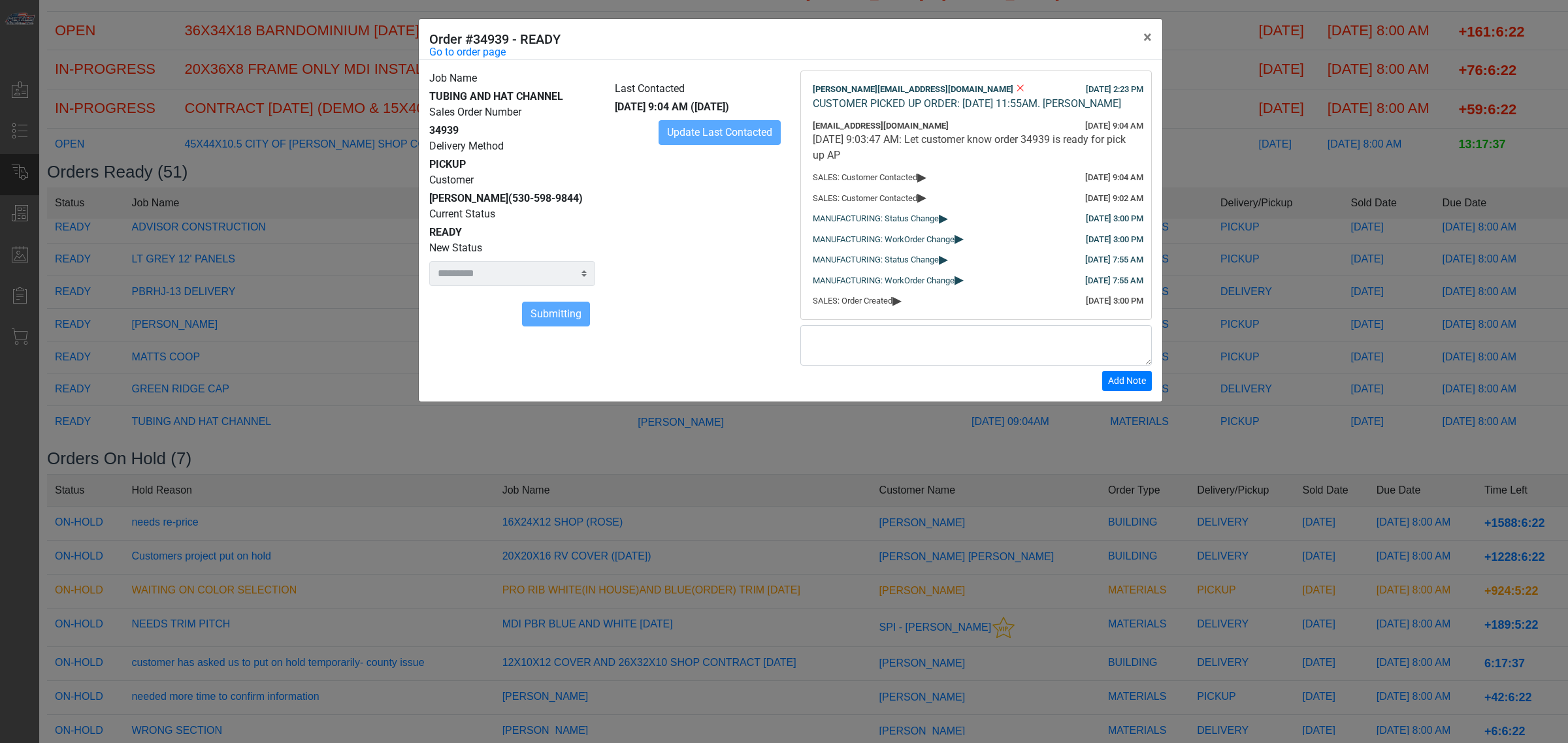
select select
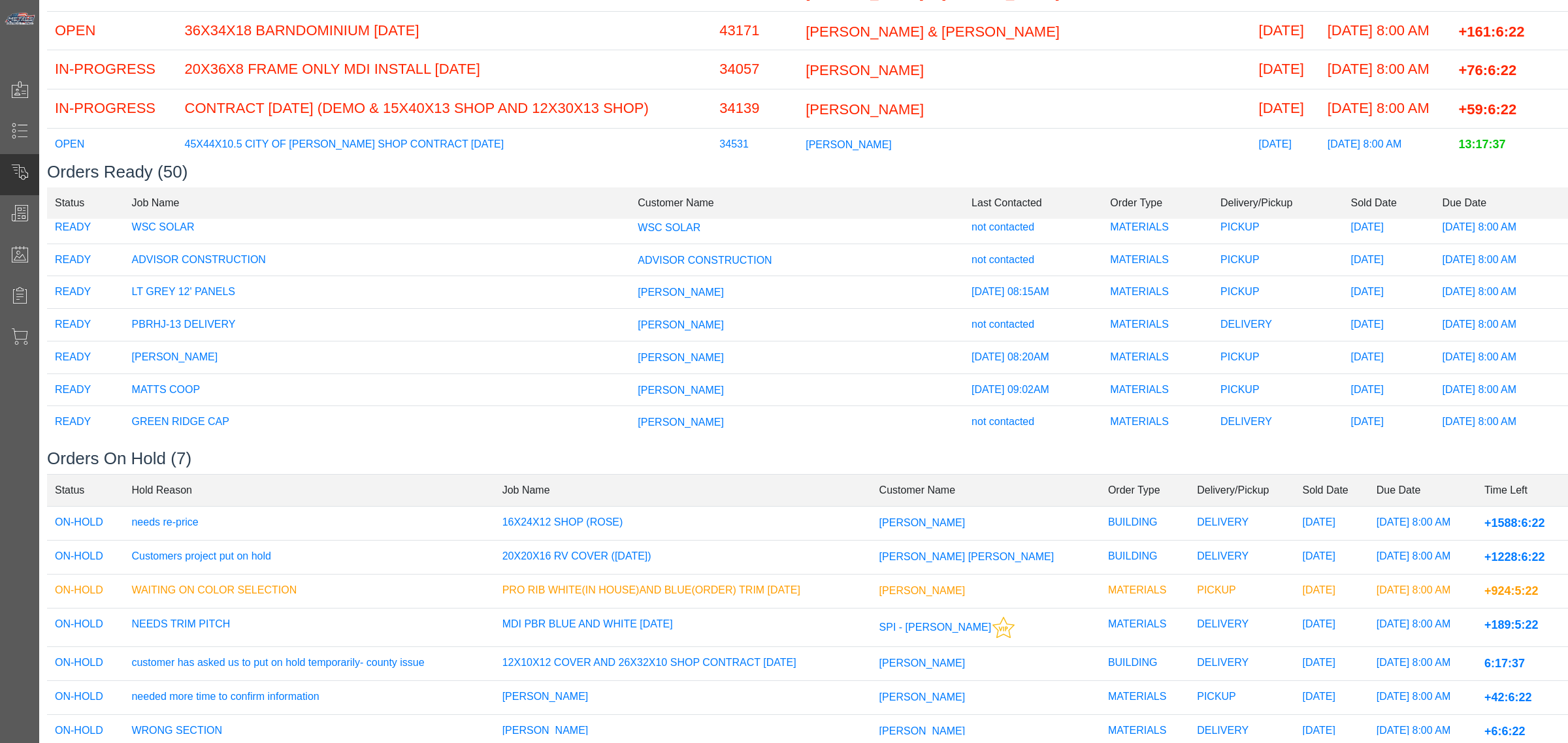
scroll to position [1311, 0]
click at [754, 271] on td "[PERSON_NAME]" at bounding box center [797, 257] width 334 height 33
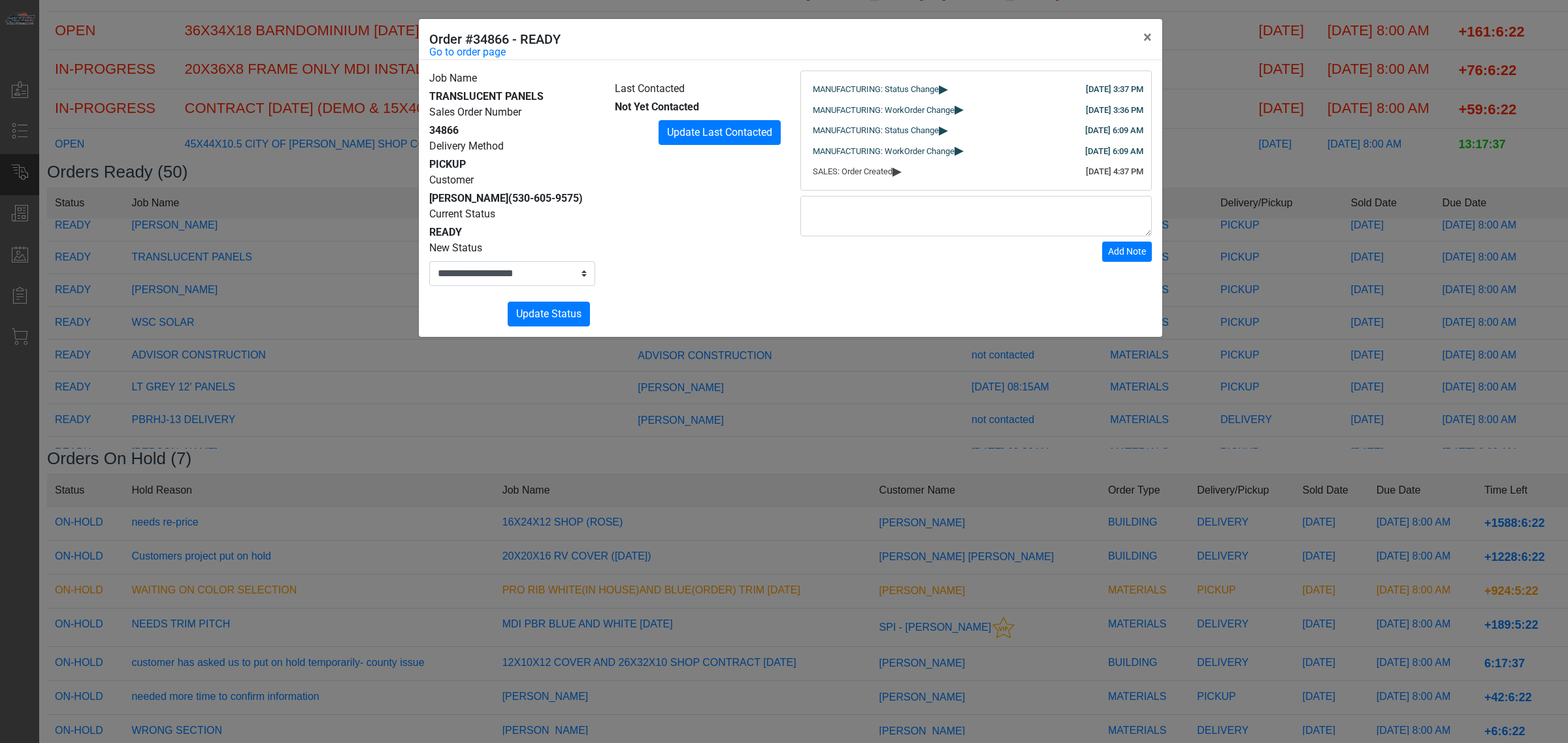
drag, startPoint x: 629, startPoint y: 298, endPoint x: 588, endPoint y: 331, distance: 52.6
click at [628, 298] on div "Last Contacted Not Yet Contacted Update Last Contacted" at bounding box center [698, 199] width 186 height 256
drag, startPoint x: 599, startPoint y: 409, endPoint x: 603, endPoint y: 341, distance: 68.1
click at [601, 403] on div "**********" at bounding box center [784, 371] width 1568 height 743
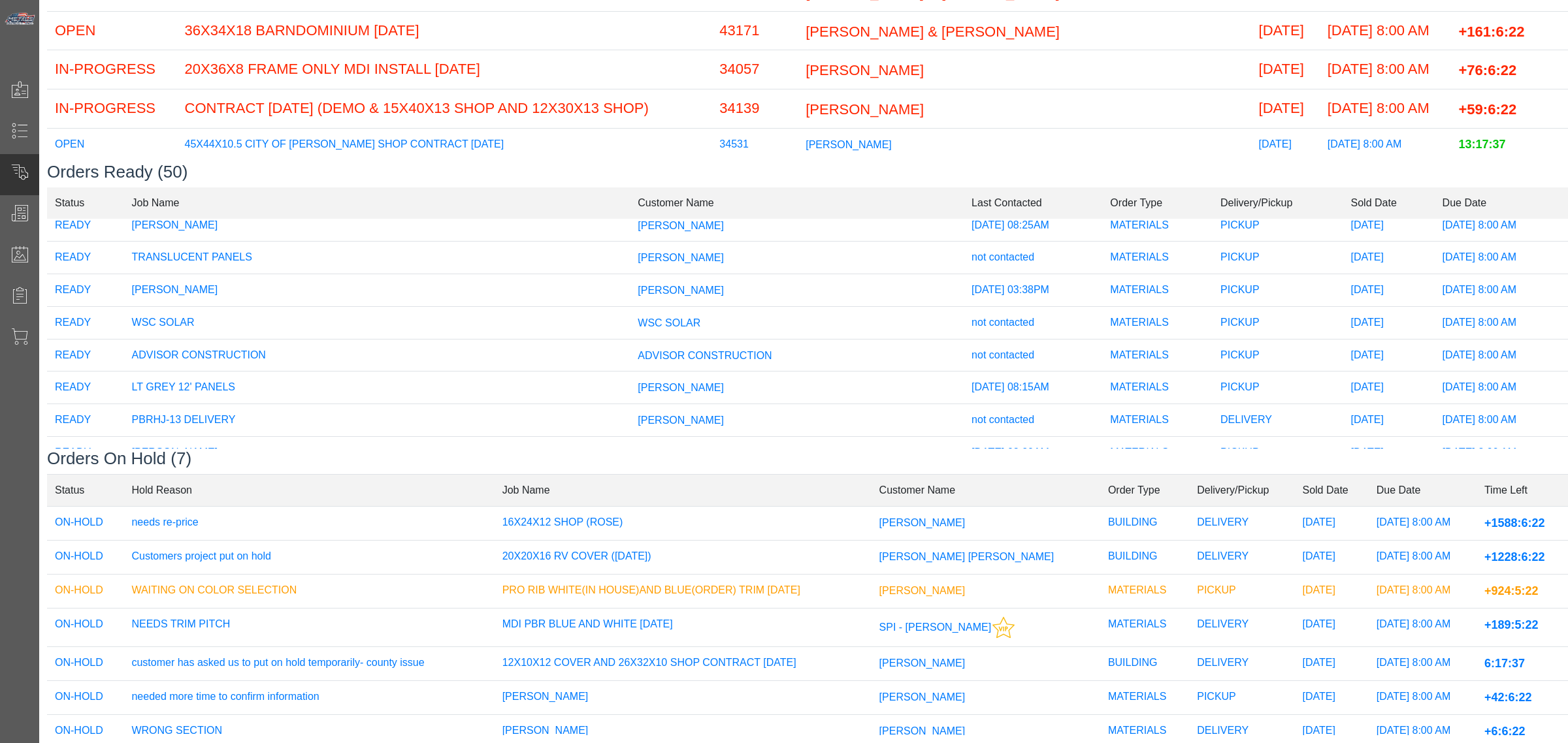
click at [635, 285] on td "[PERSON_NAME]" at bounding box center [797, 290] width 334 height 33
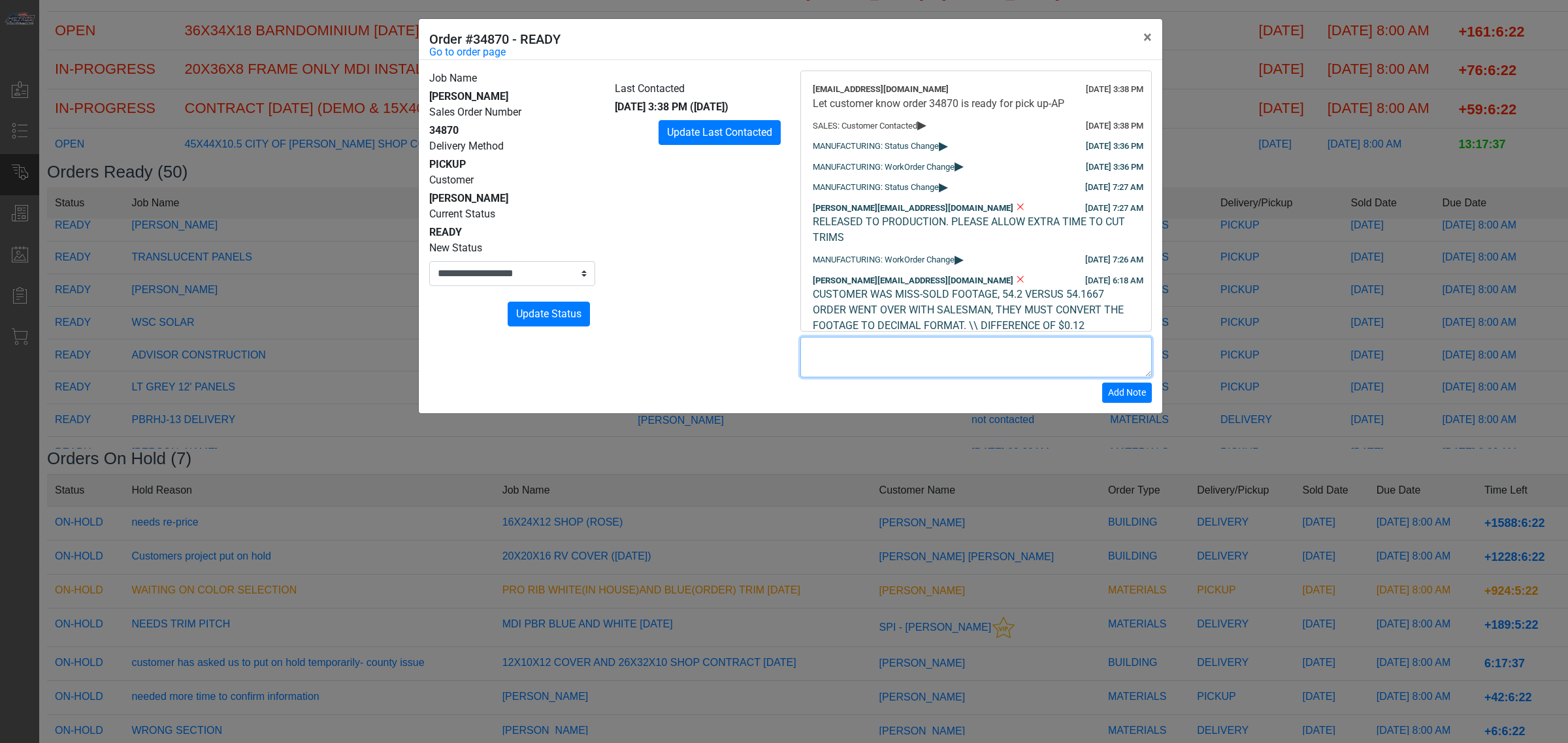
click at [892, 351] on textarea at bounding box center [976, 358] width 352 height 40
paste textarea "**********"
drag, startPoint x: 1003, startPoint y: 361, endPoint x: 1032, endPoint y: 370, distance: 30.4
click at [1032, 370] on textarea "**********" at bounding box center [976, 358] width 352 height 40
type textarea "**********"
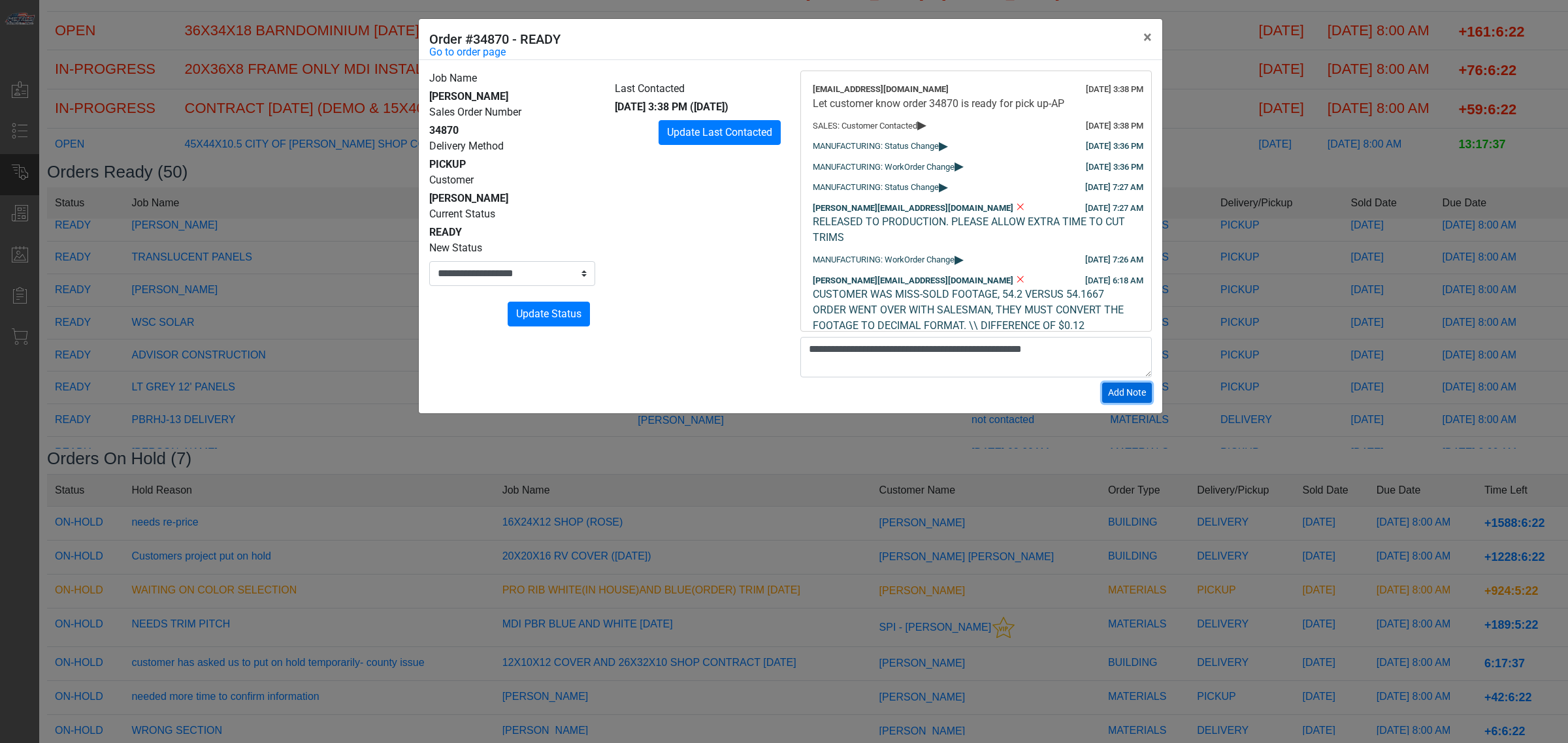
click at [1138, 401] on button "Add Note" at bounding box center [1127, 393] width 50 height 20
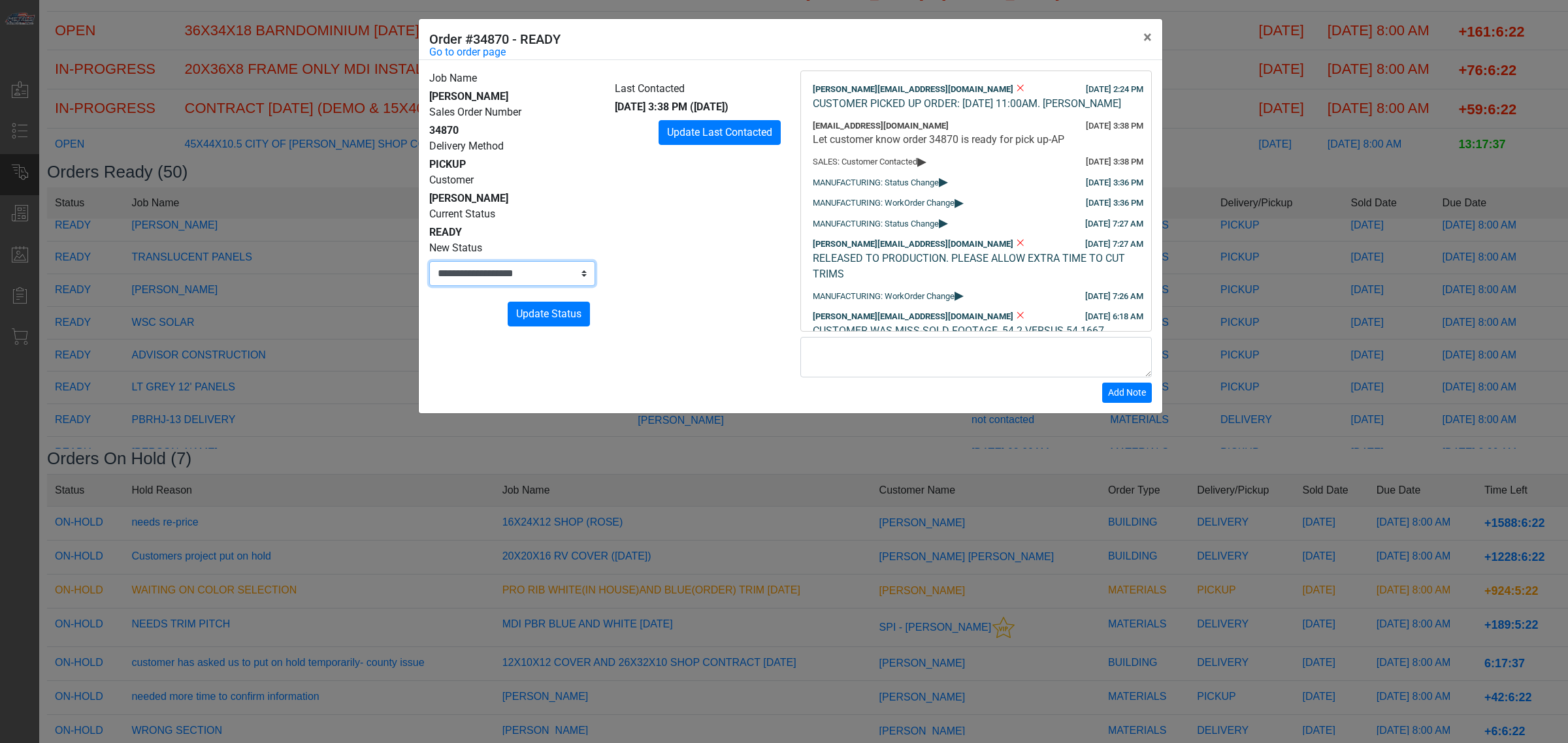
click at [546, 272] on select "**********" at bounding box center [512, 273] width 166 height 24
select select "*********"
click at [430, 261] on select "**********" at bounding box center [512, 273] width 166 height 24
click at [563, 311] on span "Update Status" at bounding box center [549, 314] width 65 height 13
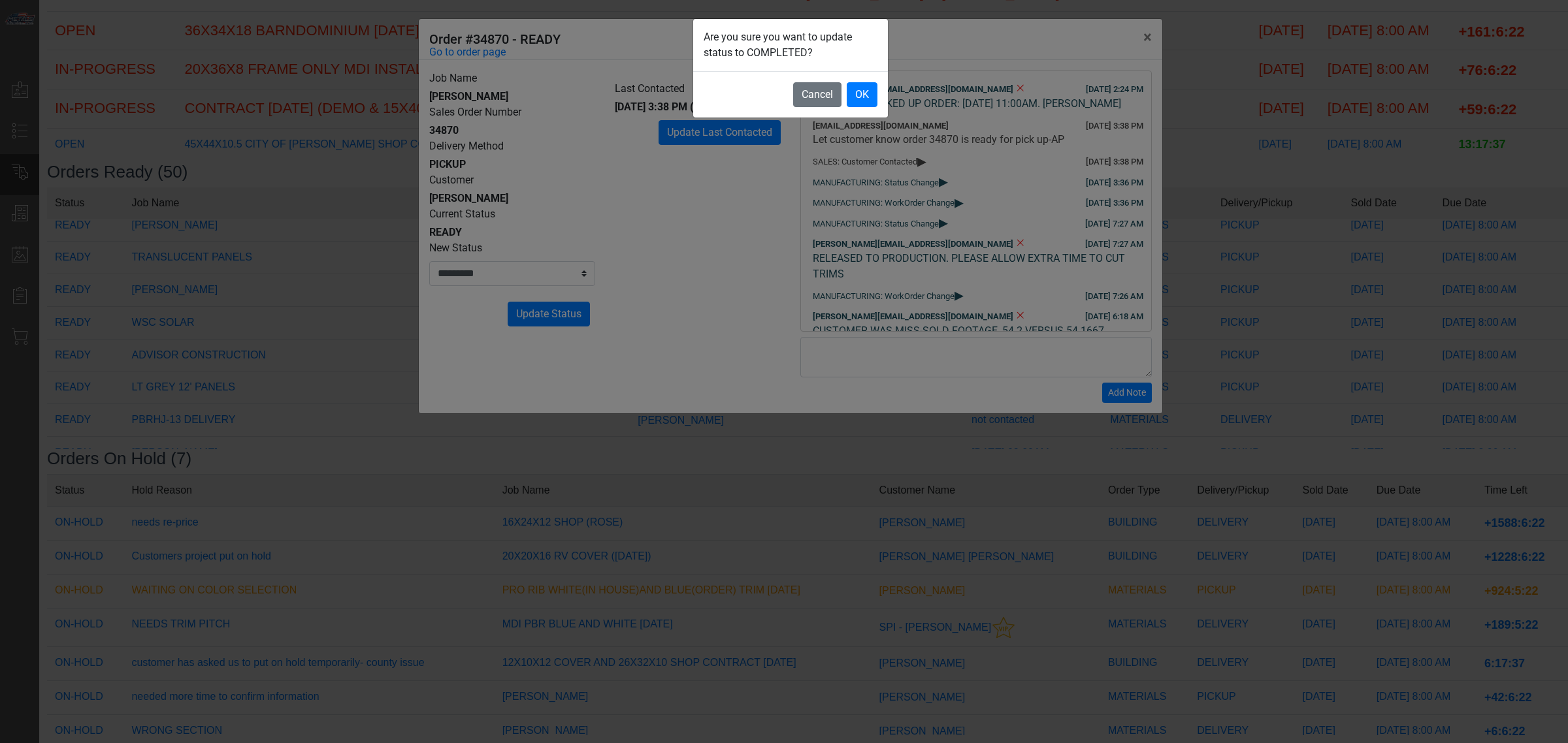
click at [880, 93] on footer "Cancel OK" at bounding box center [790, 94] width 195 height 46
click at [870, 90] on button "OK" at bounding box center [862, 94] width 30 height 24
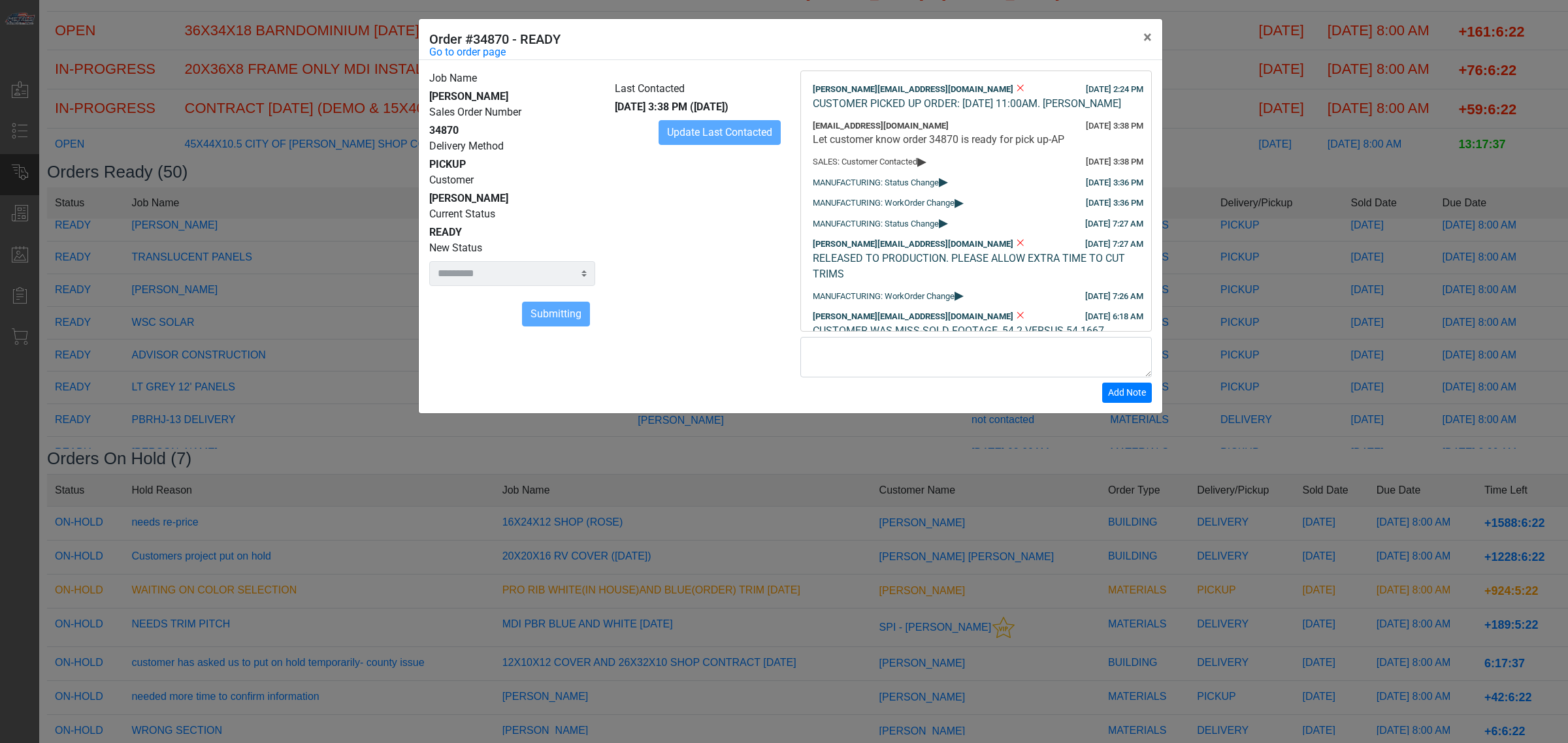
select select
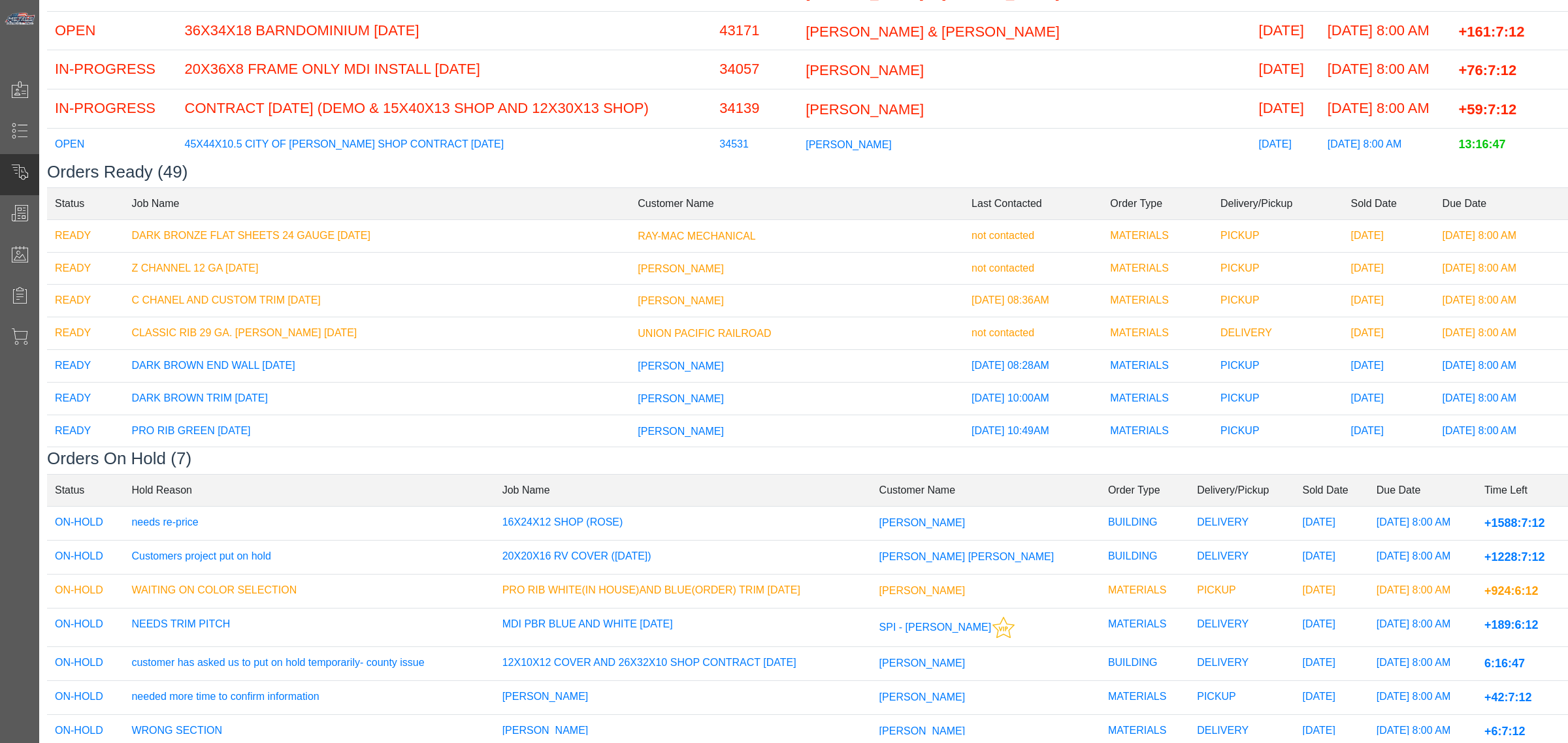
scroll to position [0, 0]
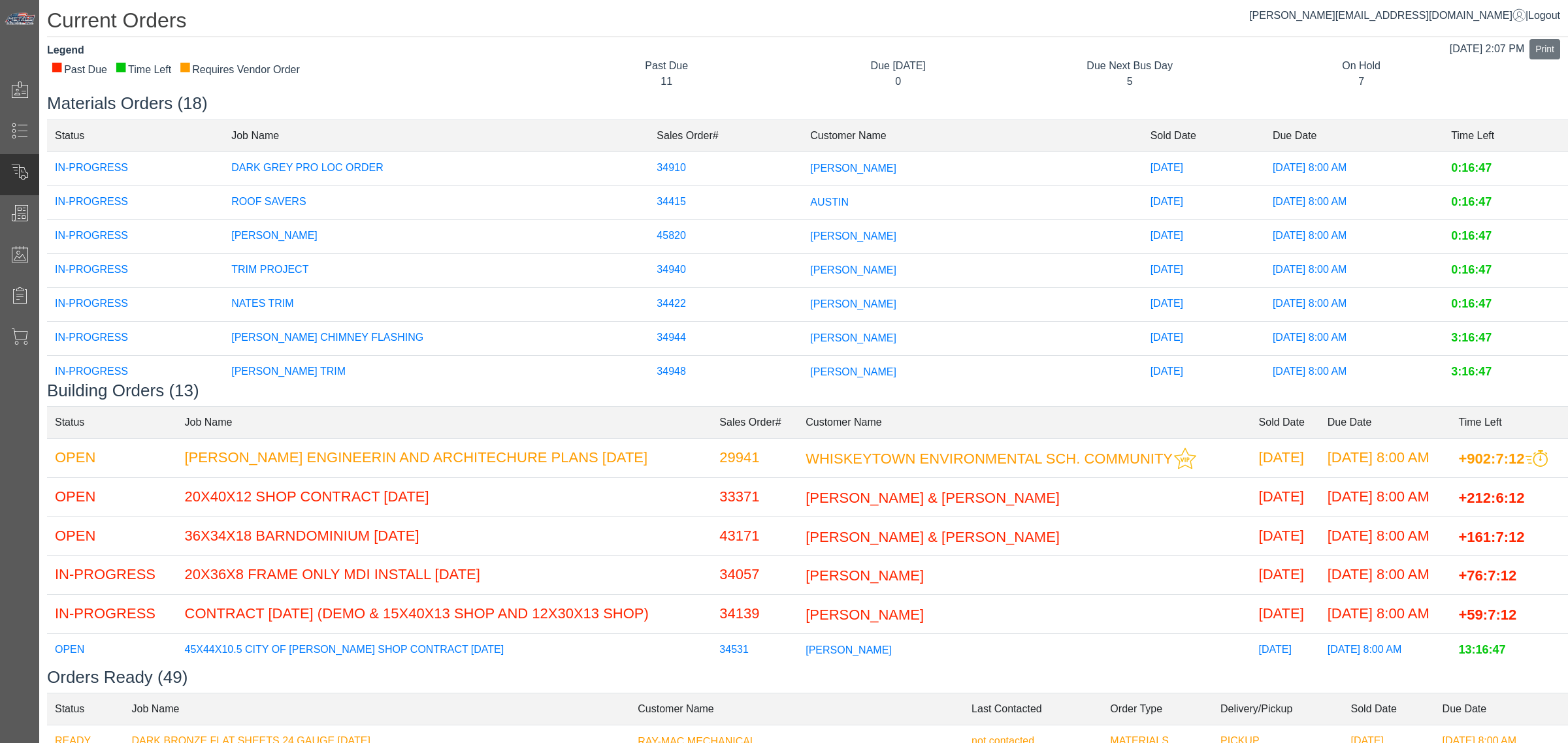
click at [808, 154] on td "[PERSON_NAME]" at bounding box center [972, 169] width 340 height 34
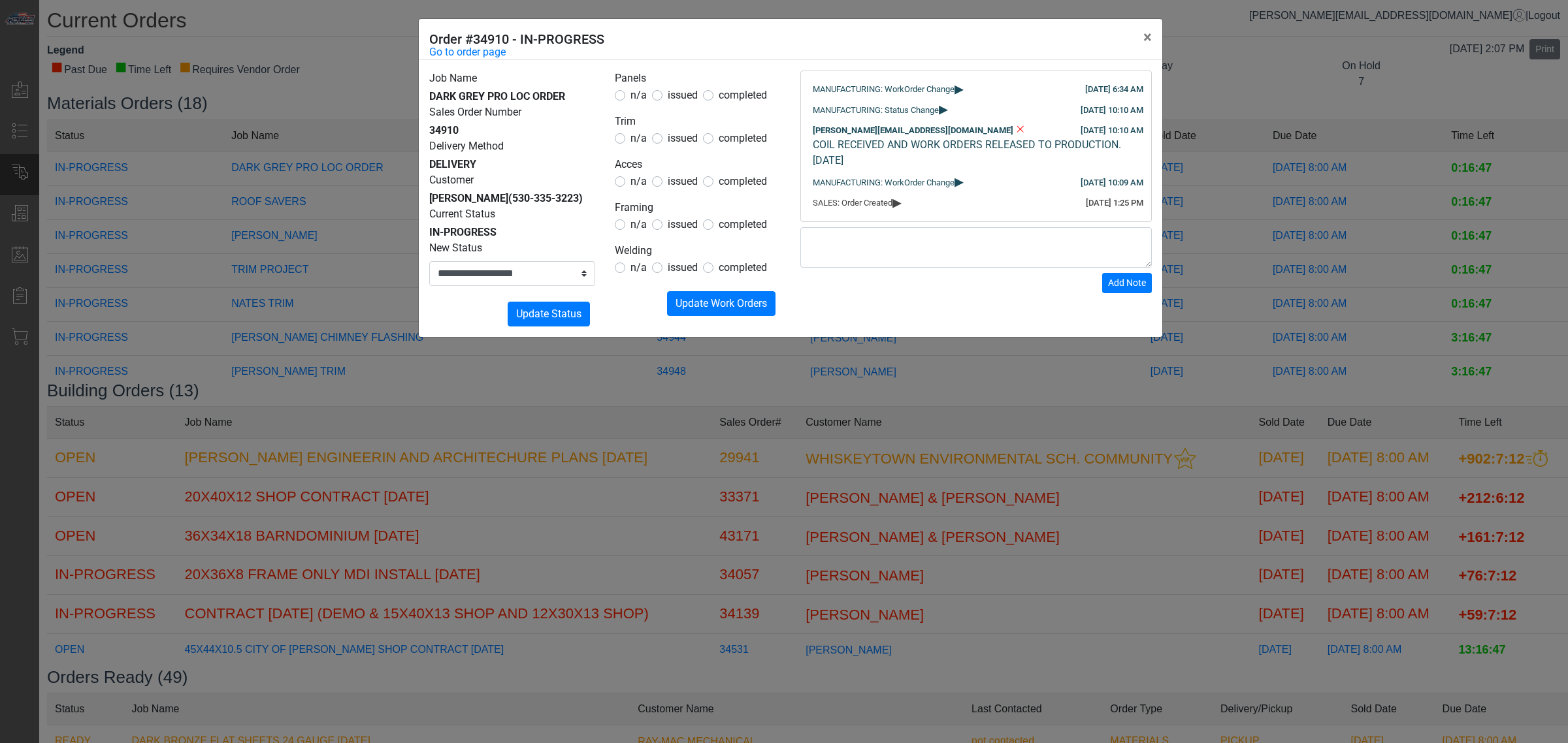
click at [743, 96] on span "completed" at bounding box center [743, 94] width 48 height 13
click at [745, 128] on legend "Trim" at bounding box center [698, 122] width 166 height 17
click at [745, 132] on span "completed" at bounding box center [743, 137] width 48 height 13
click at [745, 143] on span "completed" at bounding box center [743, 137] width 48 height 13
click at [738, 311] on button "Submitting Update Work Orders" at bounding box center [722, 303] width 109 height 24
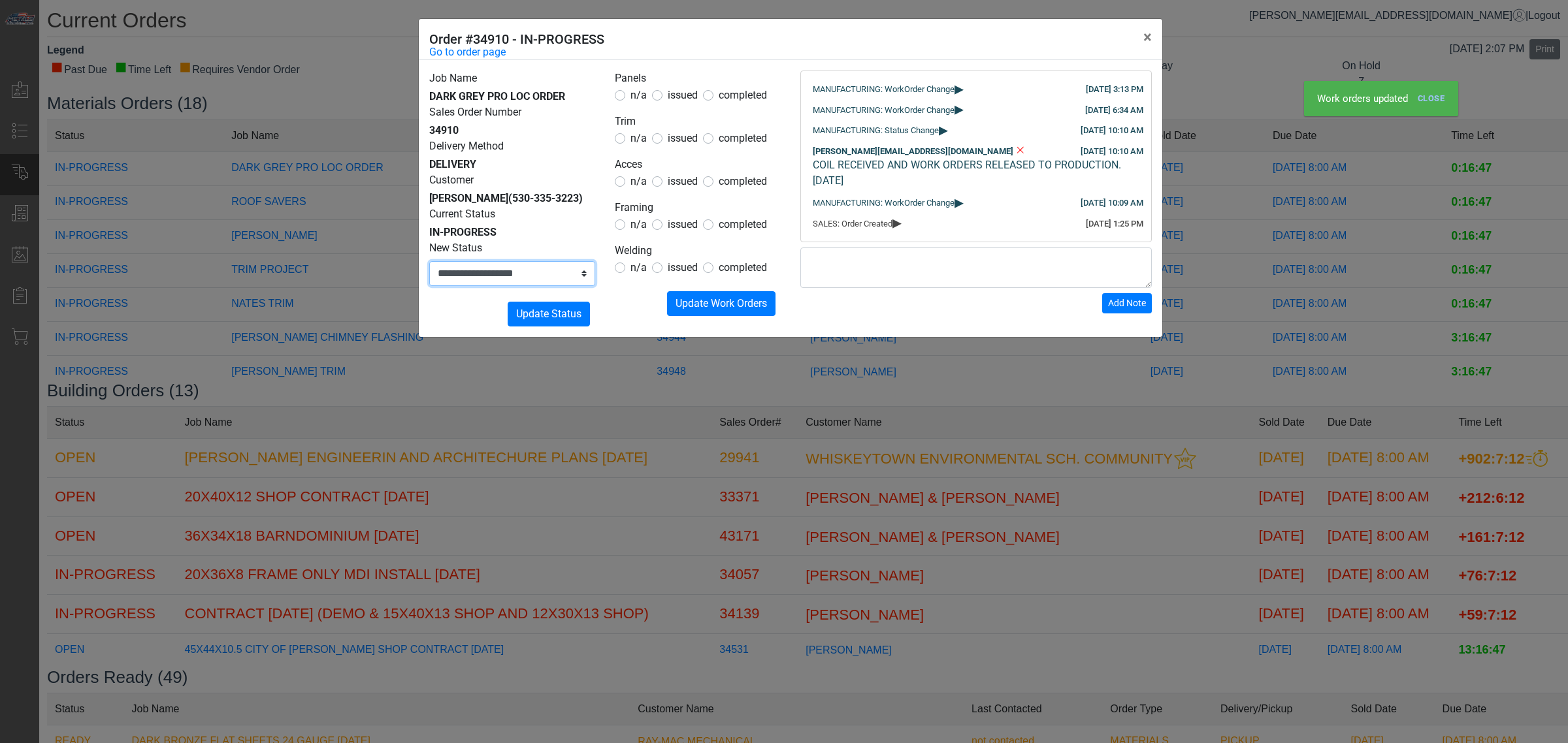
drag, startPoint x: 543, startPoint y: 269, endPoint x: 543, endPoint y: 279, distance: 10.0
click at [543, 272] on select "**********" at bounding box center [512, 273] width 166 height 24
select select "*****"
click at [430, 261] on select "**********" at bounding box center [512, 273] width 166 height 24
click at [564, 297] on form "**********" at bounding box center [512, 283] width 166 height 86
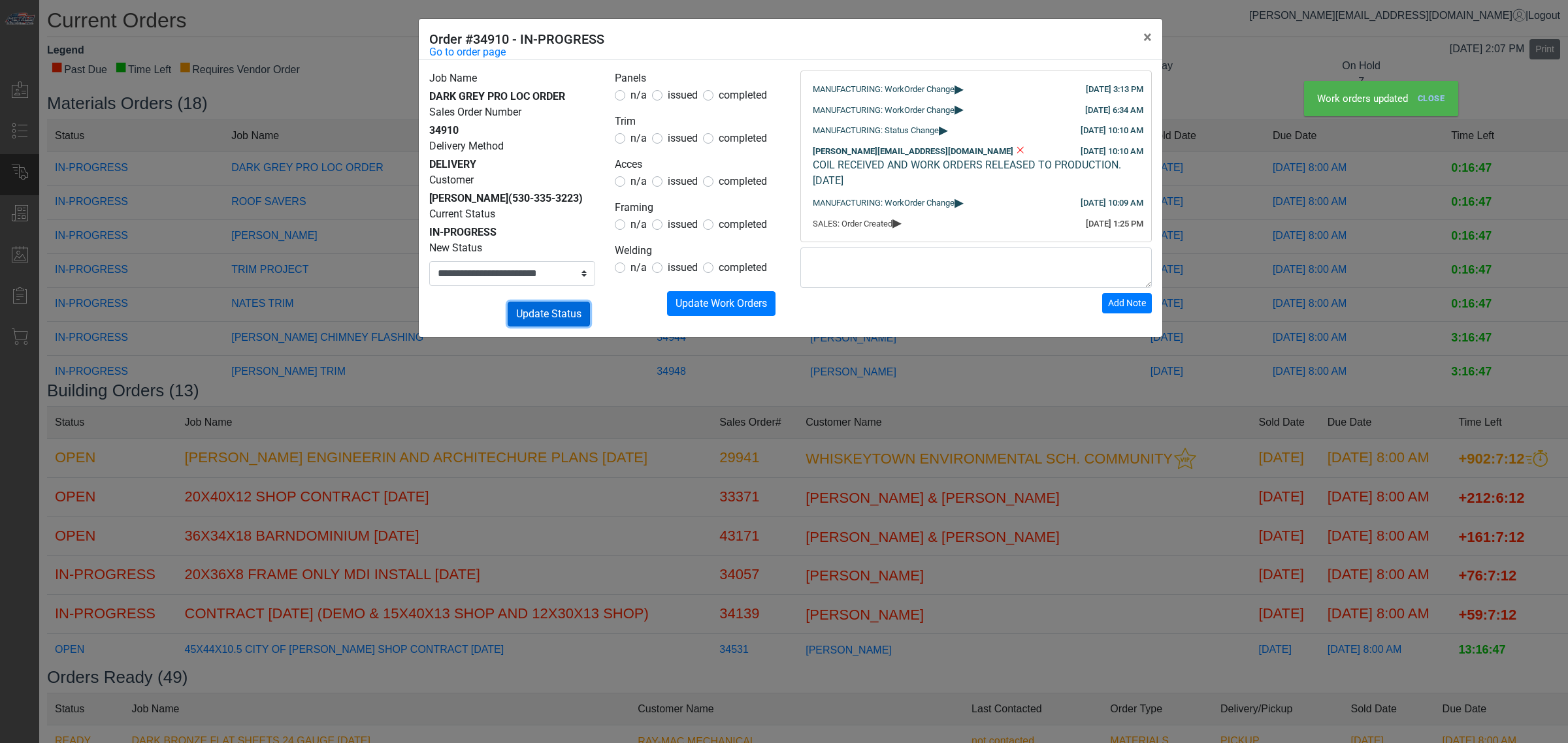
click at [559, 308] on span "Update Status" at bounding box center [549, 314] width 65 height 13
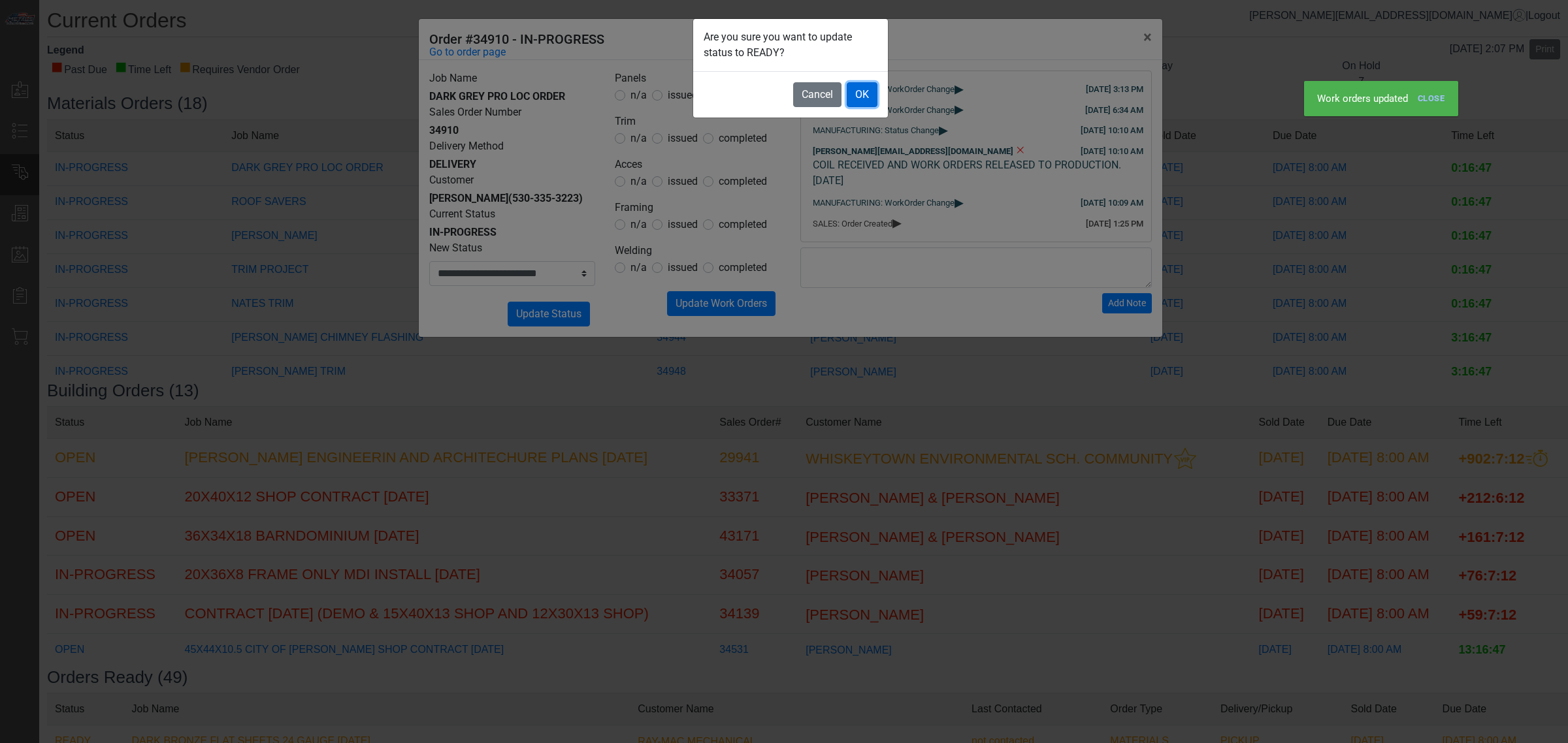
click at [870, 98] on button "OK" at bounding box center [862, 94] width 30 height 24
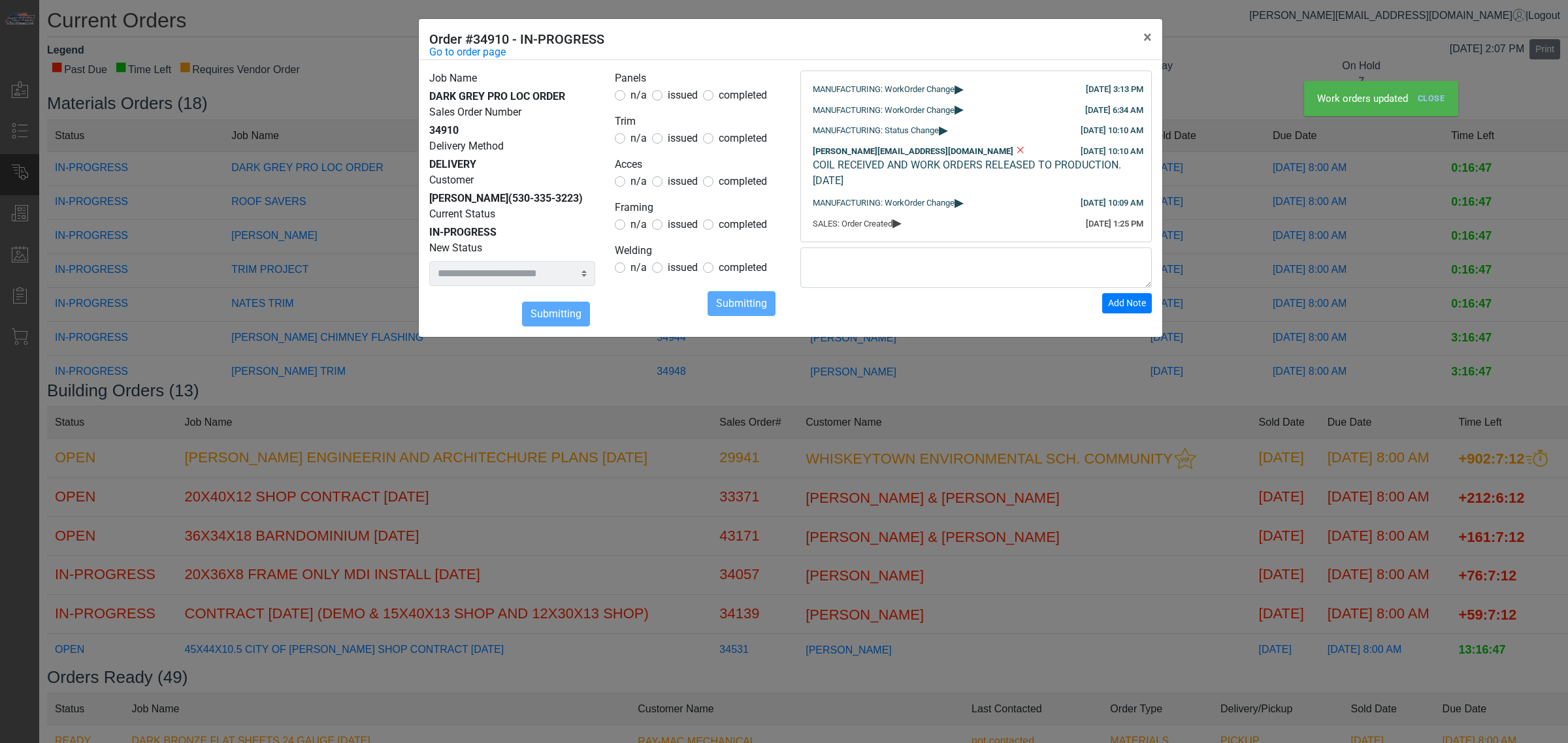
select select
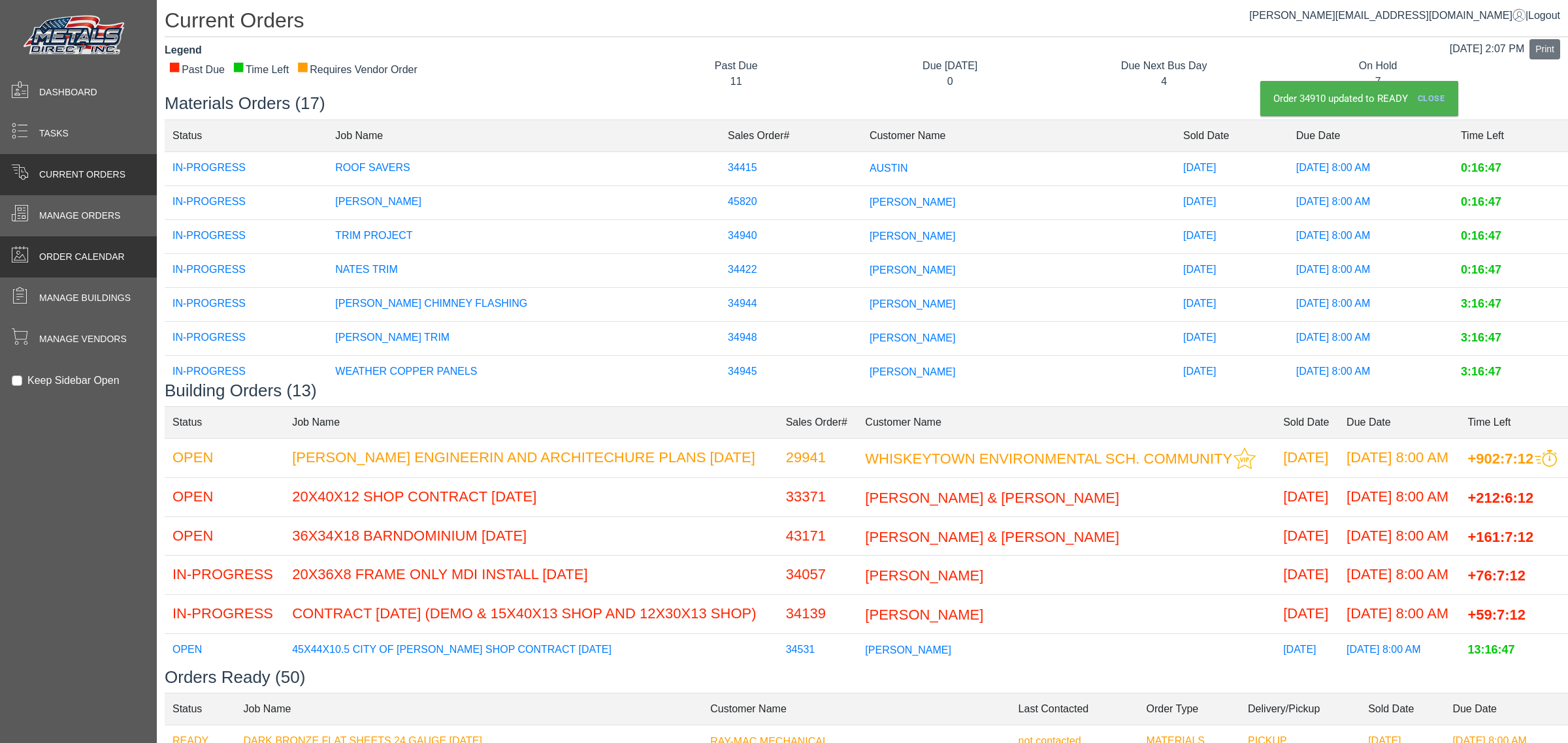
click at [100, 245] on div "Order Calendar" at bounding box center [78, 256] width 157 height 41
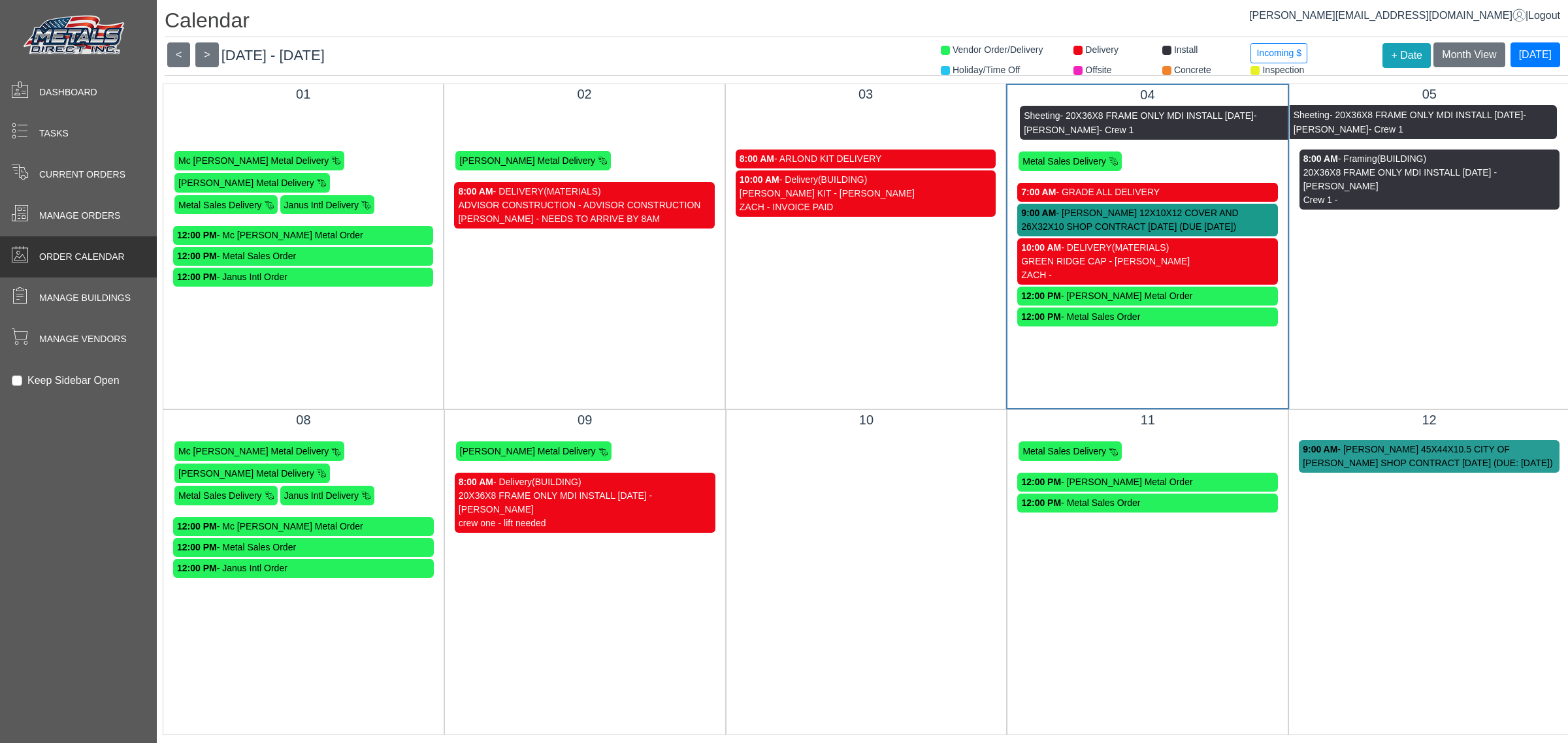
click at [138, 0] on div "Dashboard Tasks Current Orders Manage Orders Order Calendar Manage Buildings Ma…" at bounding box center [784, 0] width 1568 height 0
click at [53, 161] on div "Current Orders" at bounding box center [78, 175] width 157 height 41
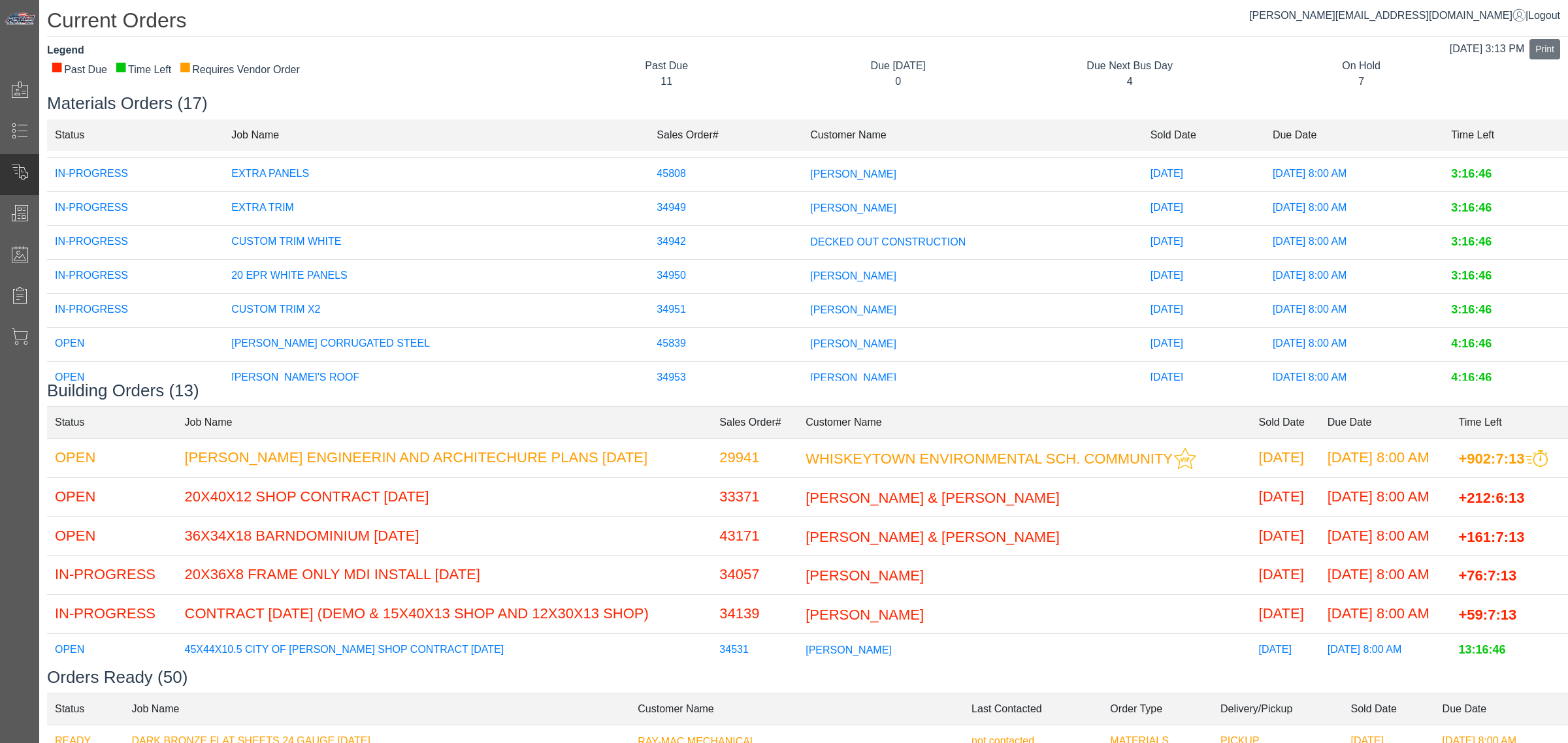
scroll to position [451, 0]
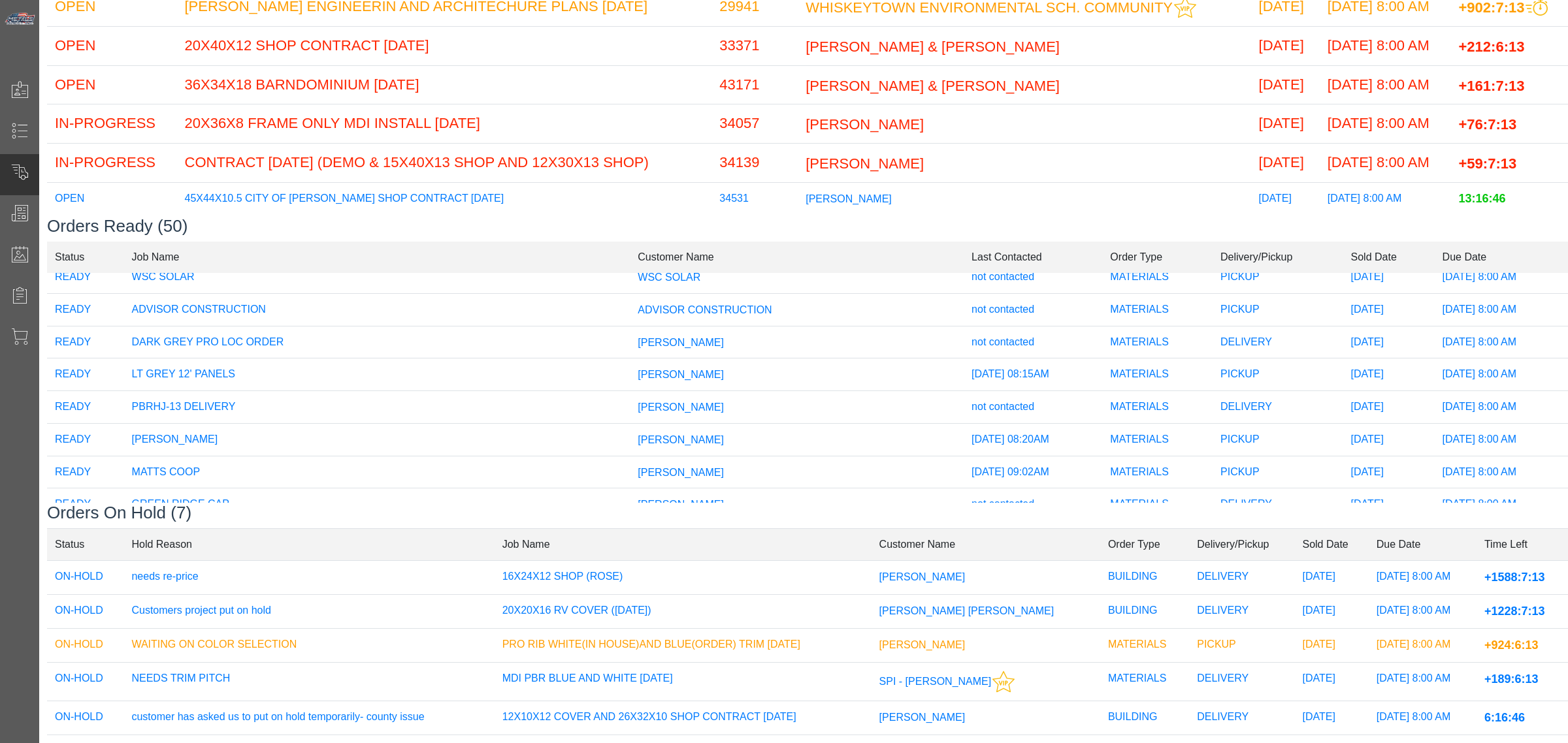
click at [668, 347] on span "[PERSON_NAME]" at bounding box center [681, 342] width 86 height 11
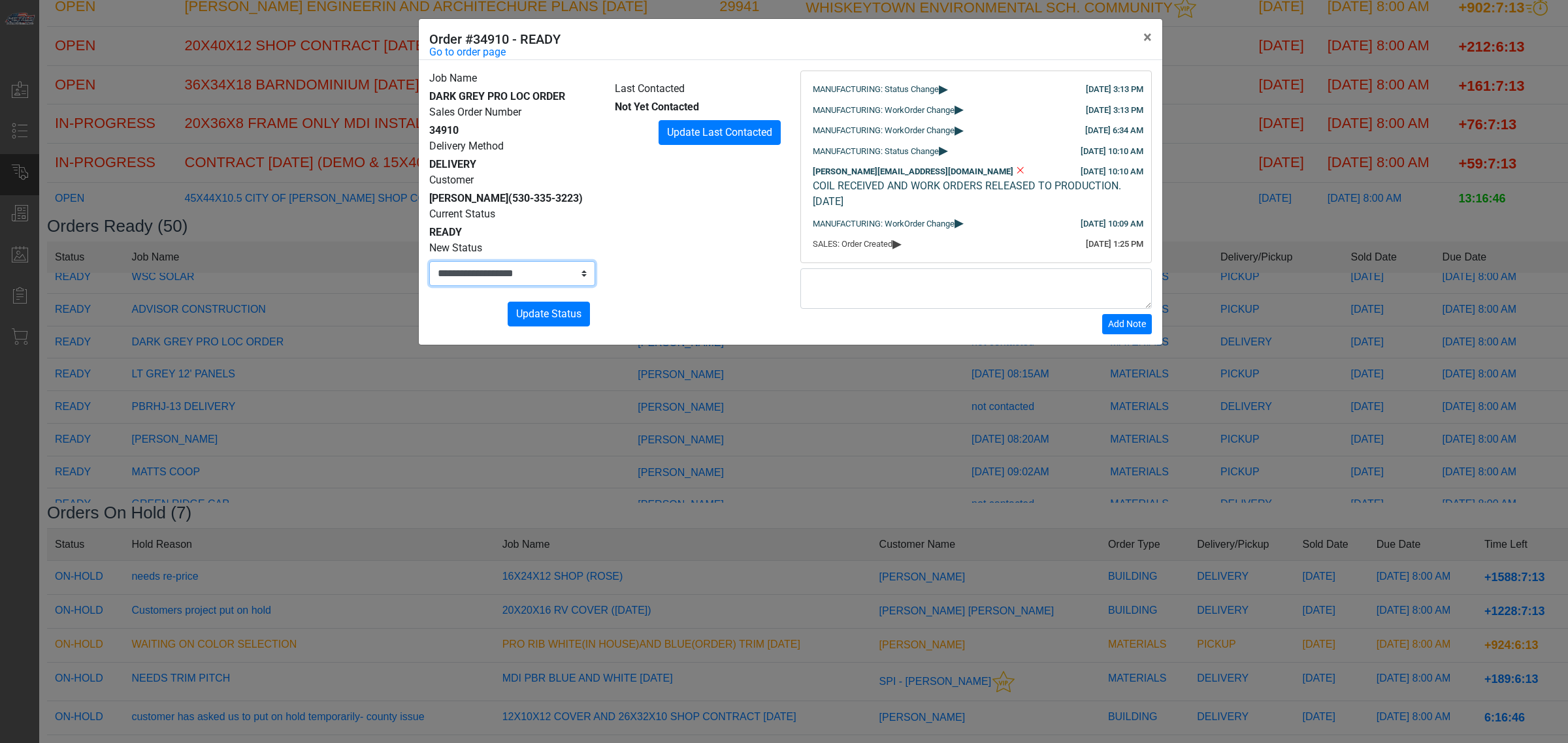
click at [522, 278] on select "**********" at bounding box center [512, 273] width 166 height 24
select select "**********"
click at [430, 261] on select "**********" at bounding box center [512, 273] width 166 height 24
click at [543, 315] on span "Update Status" at bounding box center [549, 314] width 65 height 13
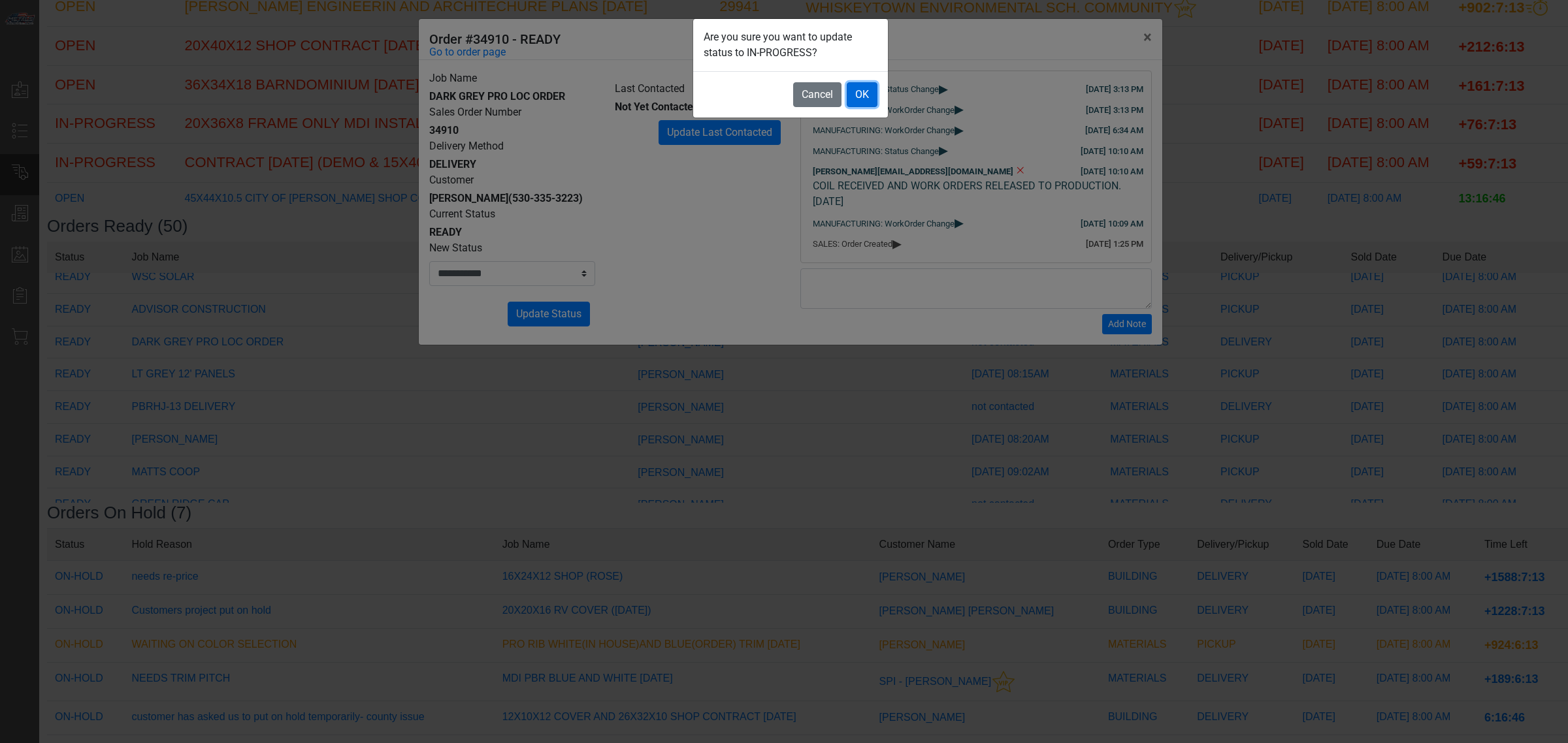
click at [869, 89] on button "OK" at bounding box center [862, 94] width 30 height 24
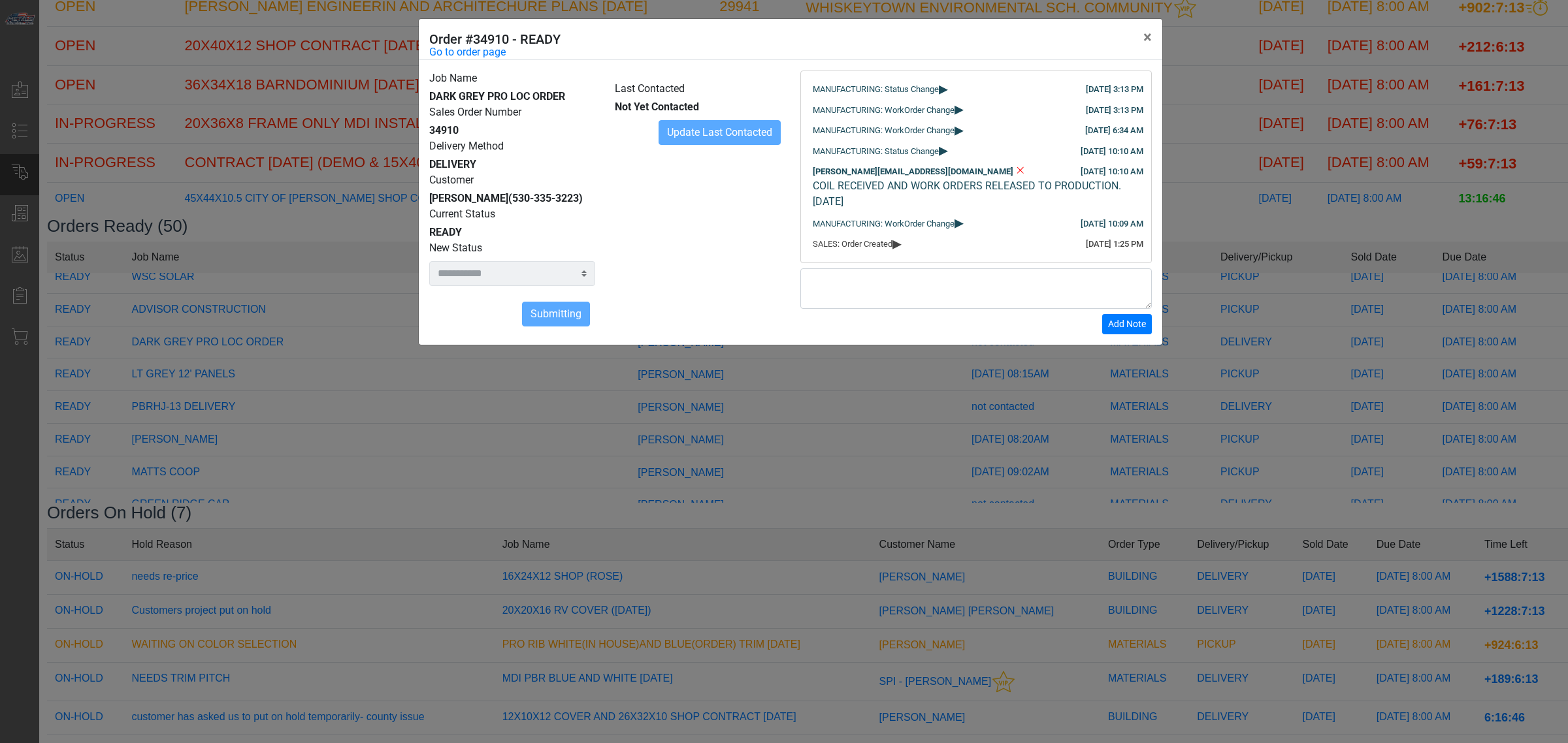
select select
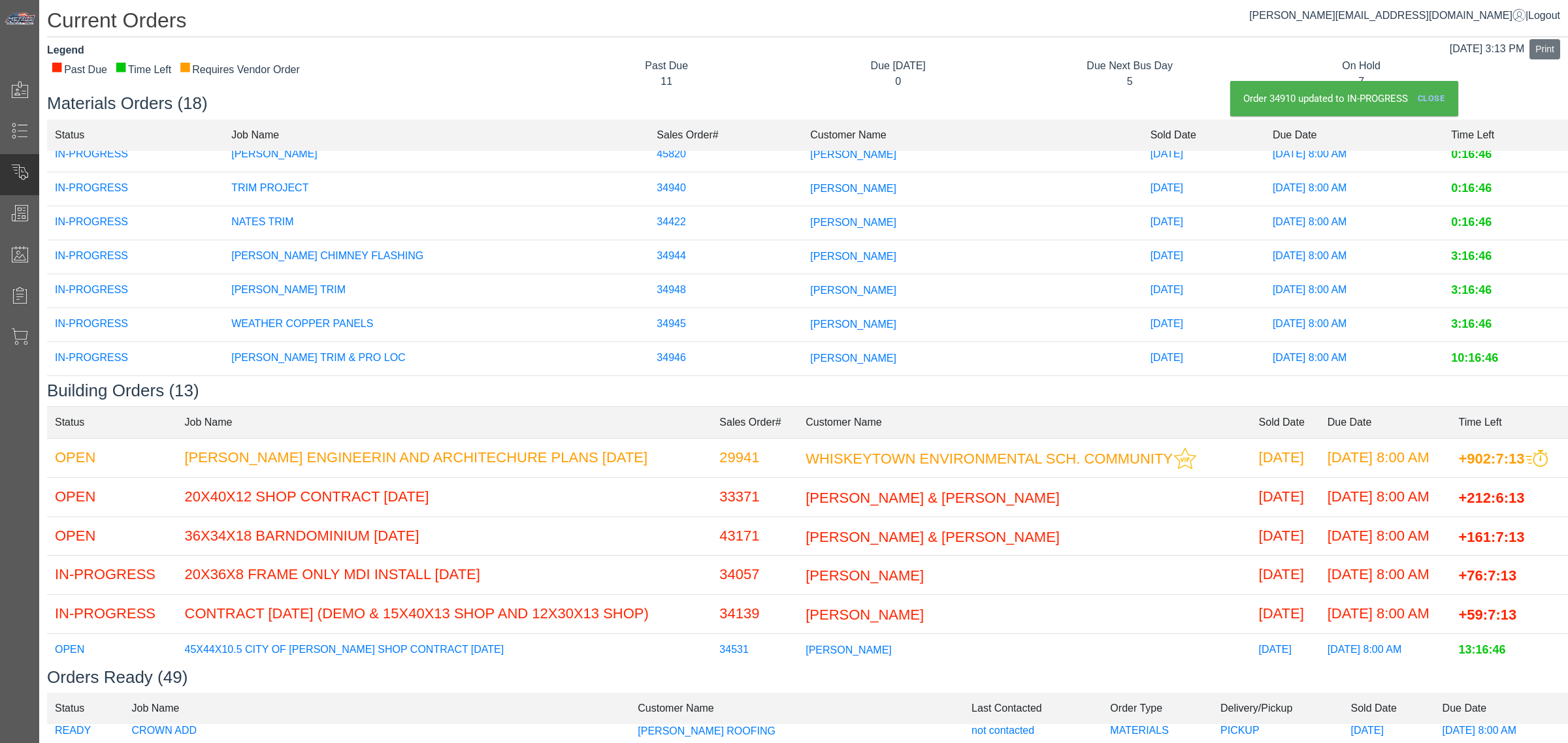
scroll to position [0, 0]
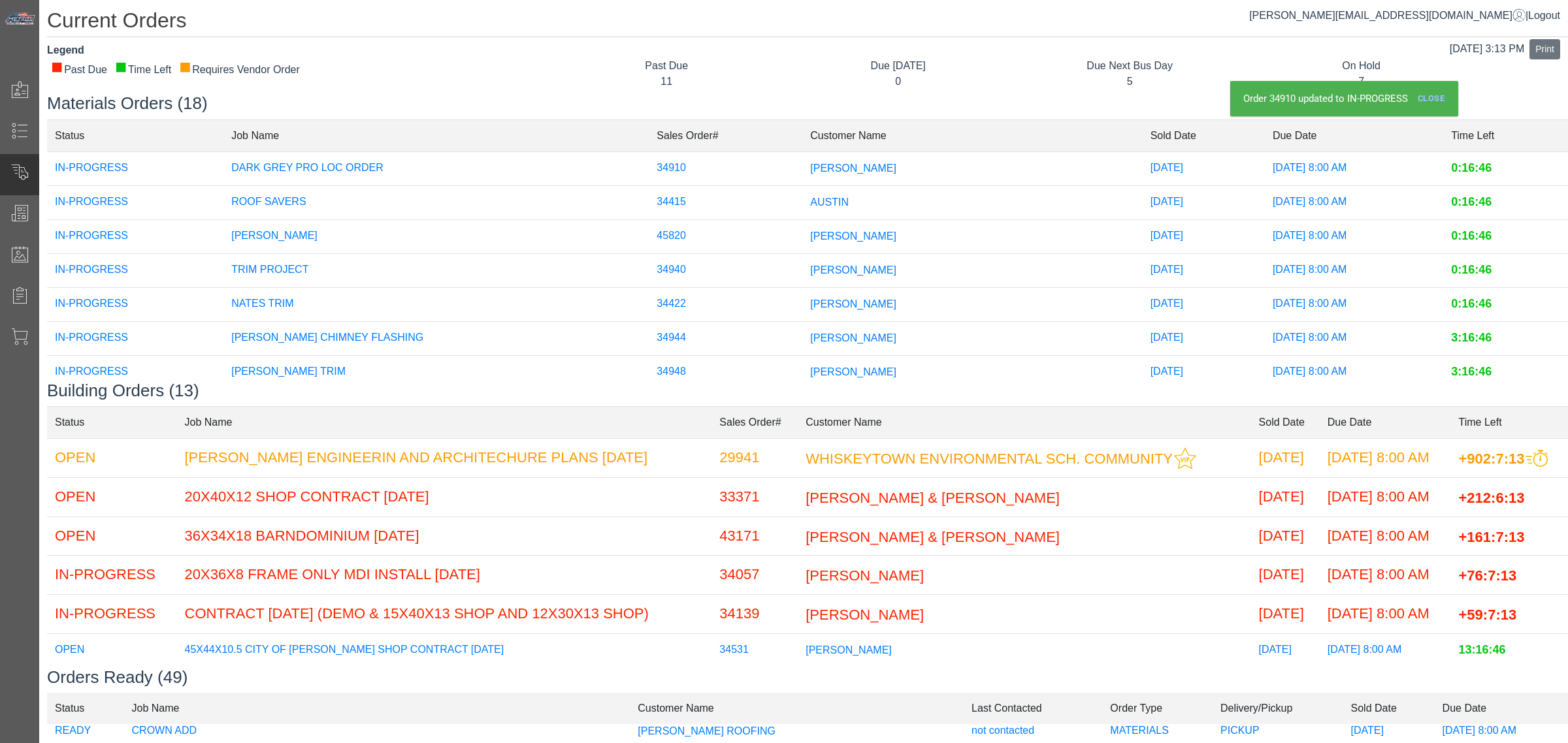
click at [866, 169] on td "[PERSON_NAME]" at bounding box center [972, 169] width 340 height 34
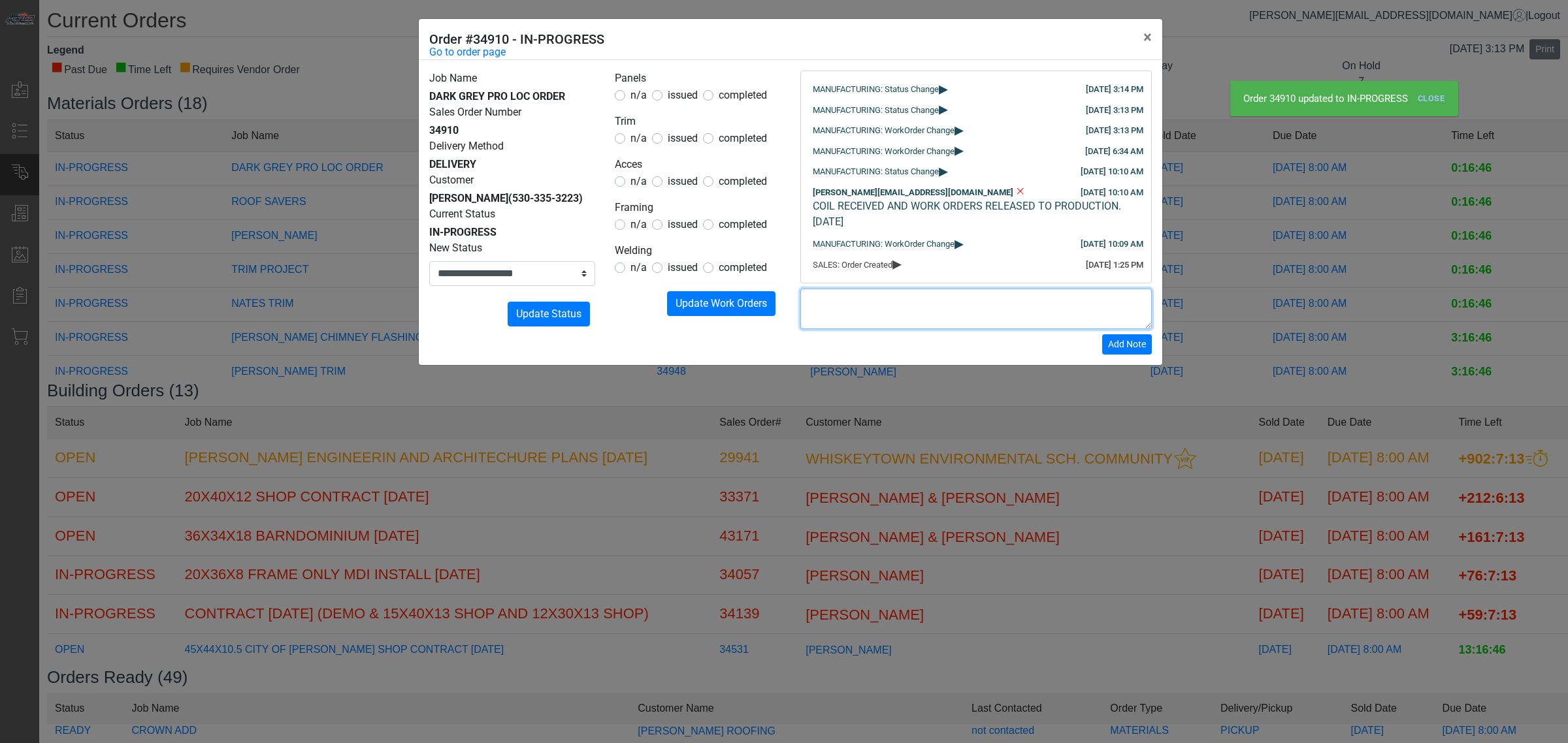
click at [864, 318] on textarea at bounding box center [976, 309] width 352 height 40
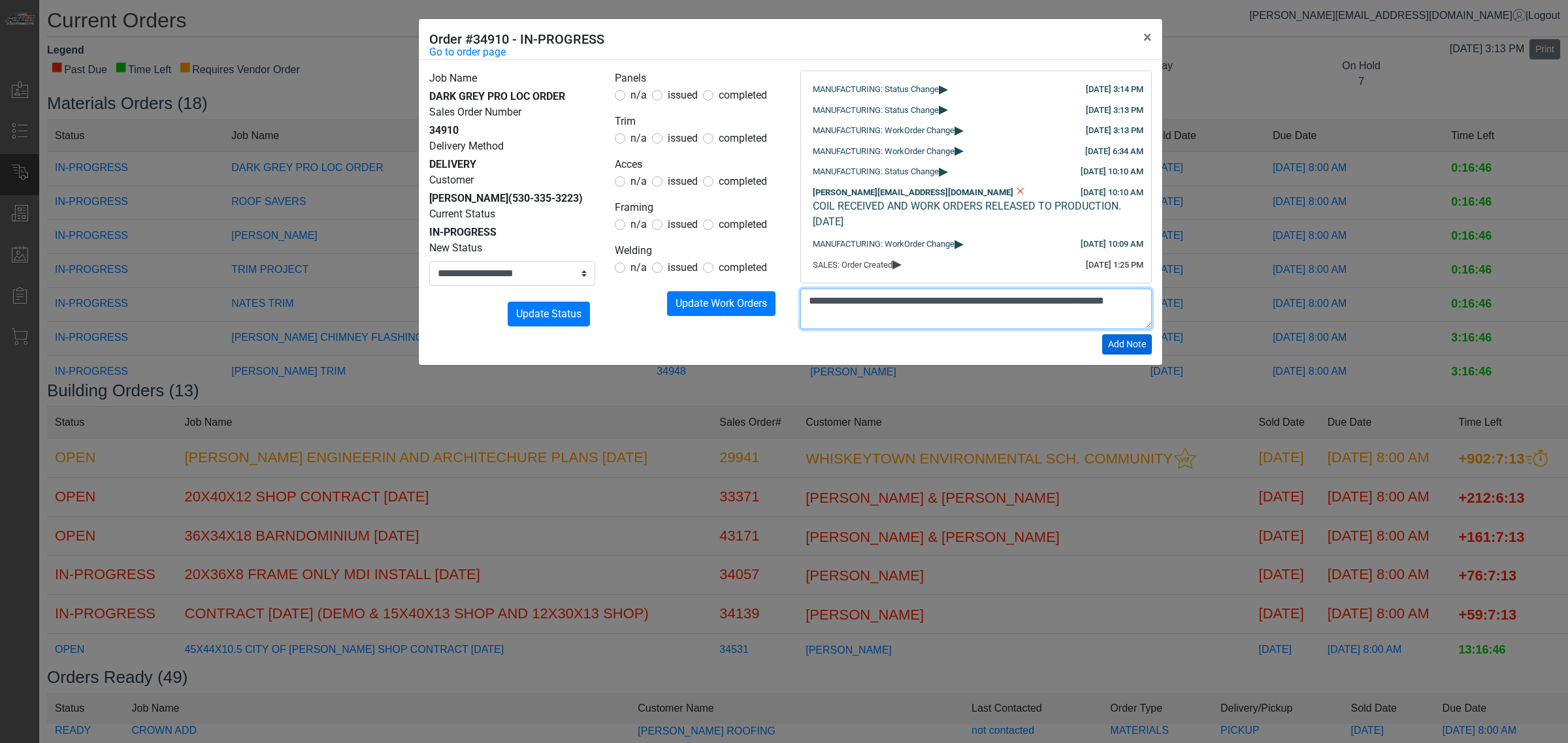
type textarea "**********"
click at [1129, 349] on span "Add Note" at bounding box center [1127, 344] width 38 height 10
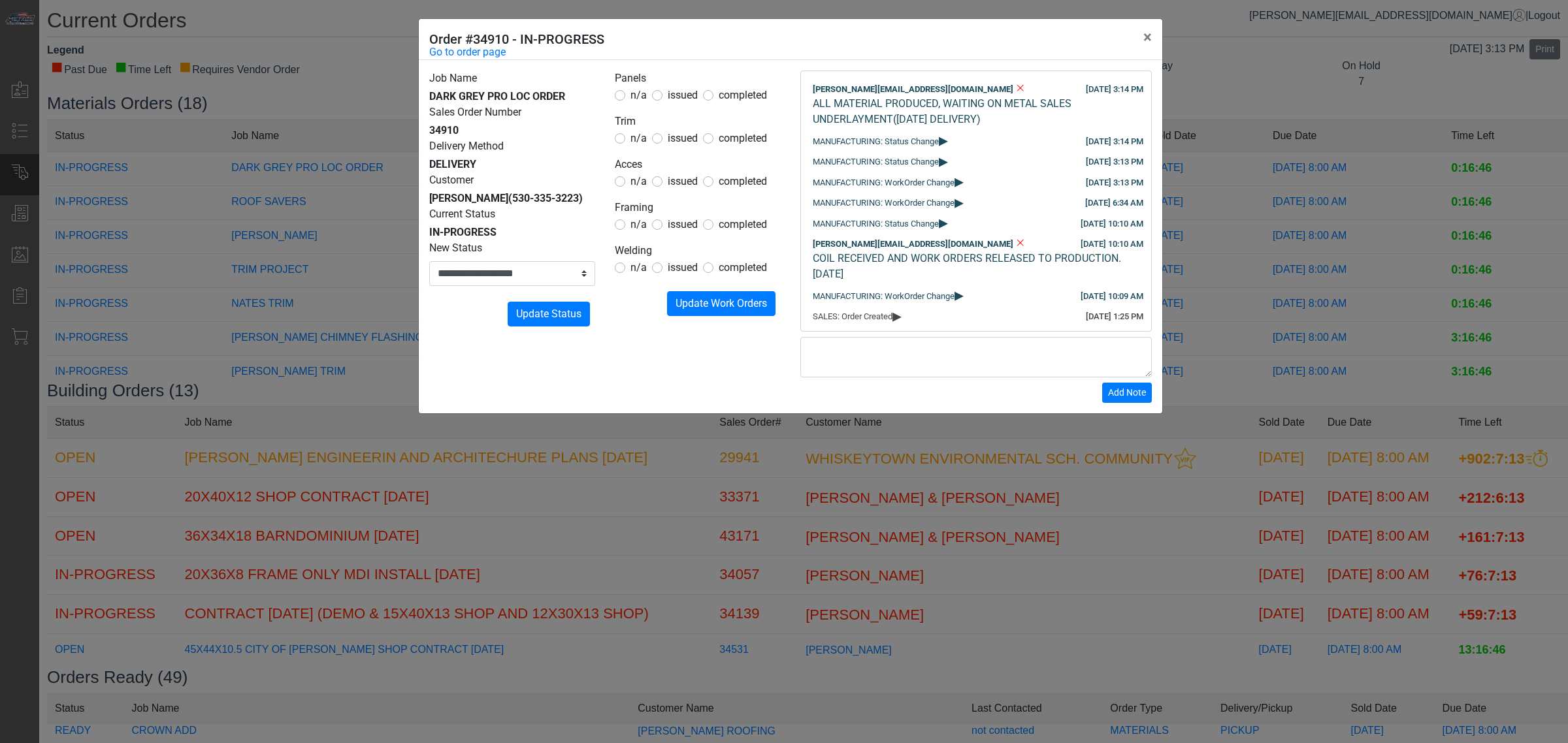
drag, startPoint x: 1011, startPoint y: 433, endPoint x: 1168, endPoint y: 530, distance: 184.5
click at [1014, 432] on div "**********" at bounding box center [784, 371] width 1568 height 743
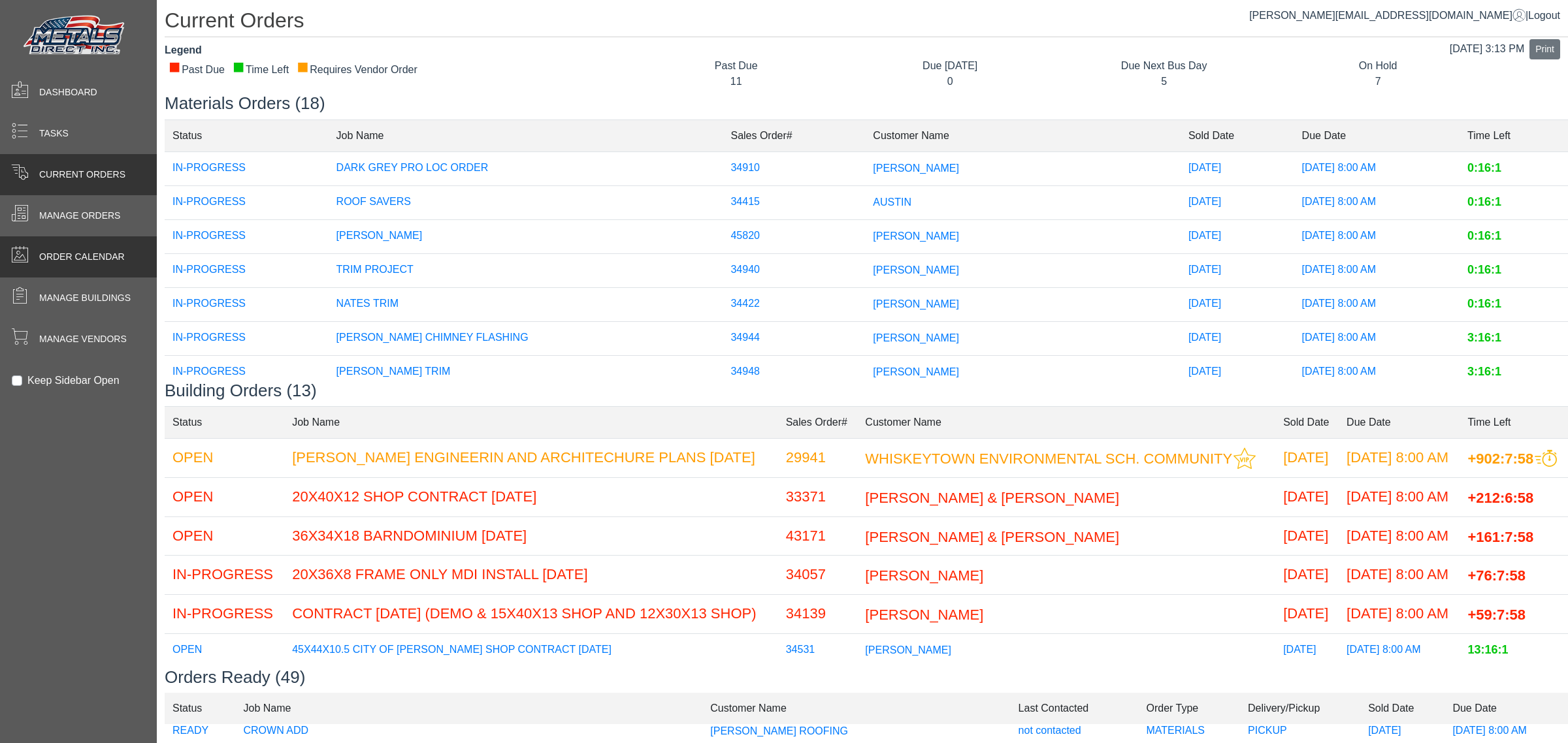
click at [47, 250] on span "Order Calendar" at bounding box center [81, 257] width 85 height 13
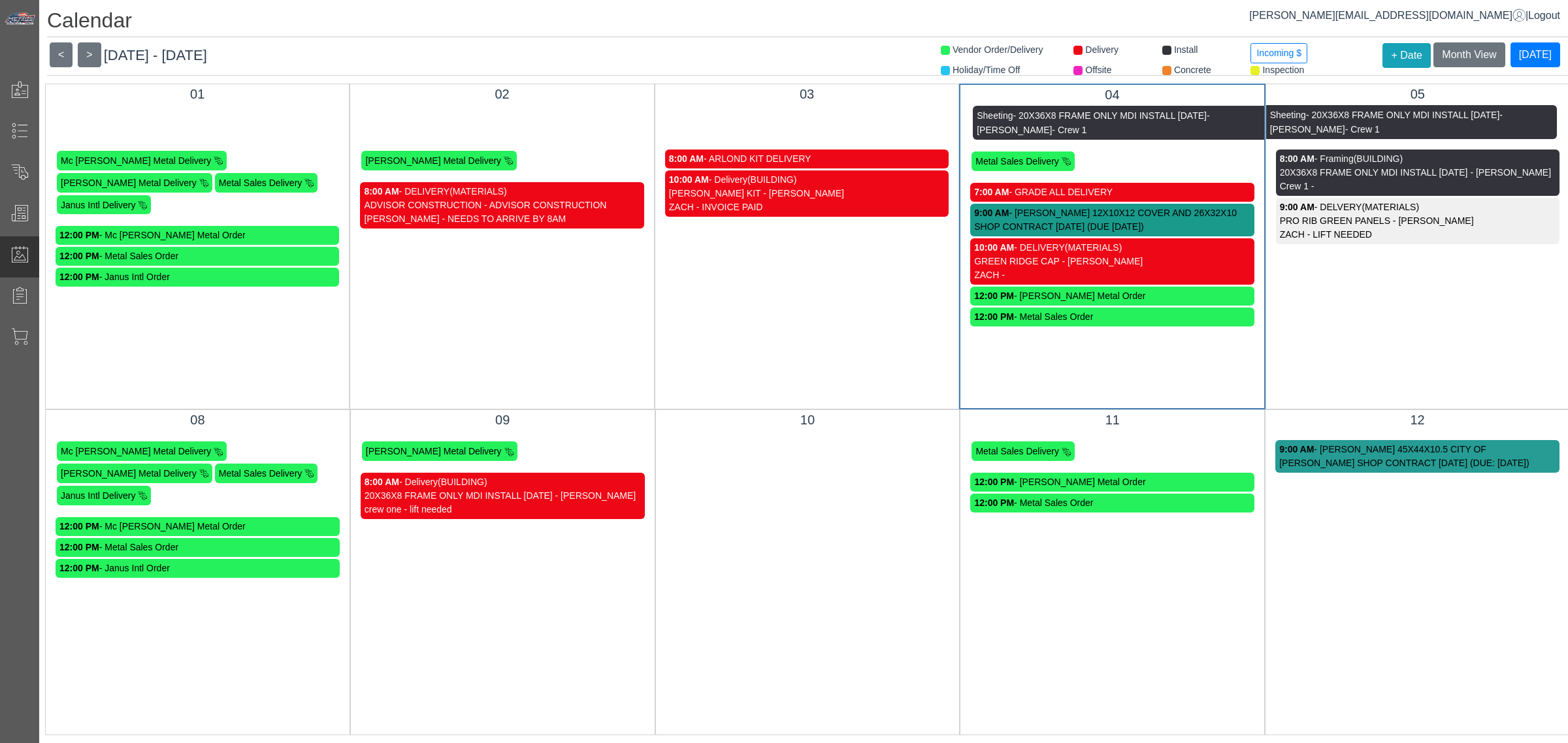
click at [1362, 305] on div "05 Sheeting - 20X36X8 FRAME ONLY MDI INSTALL [DATE] - [PERSON_NAME] - Crew 1 8:…" at bounding box center [1418, 246] width 305 height 326
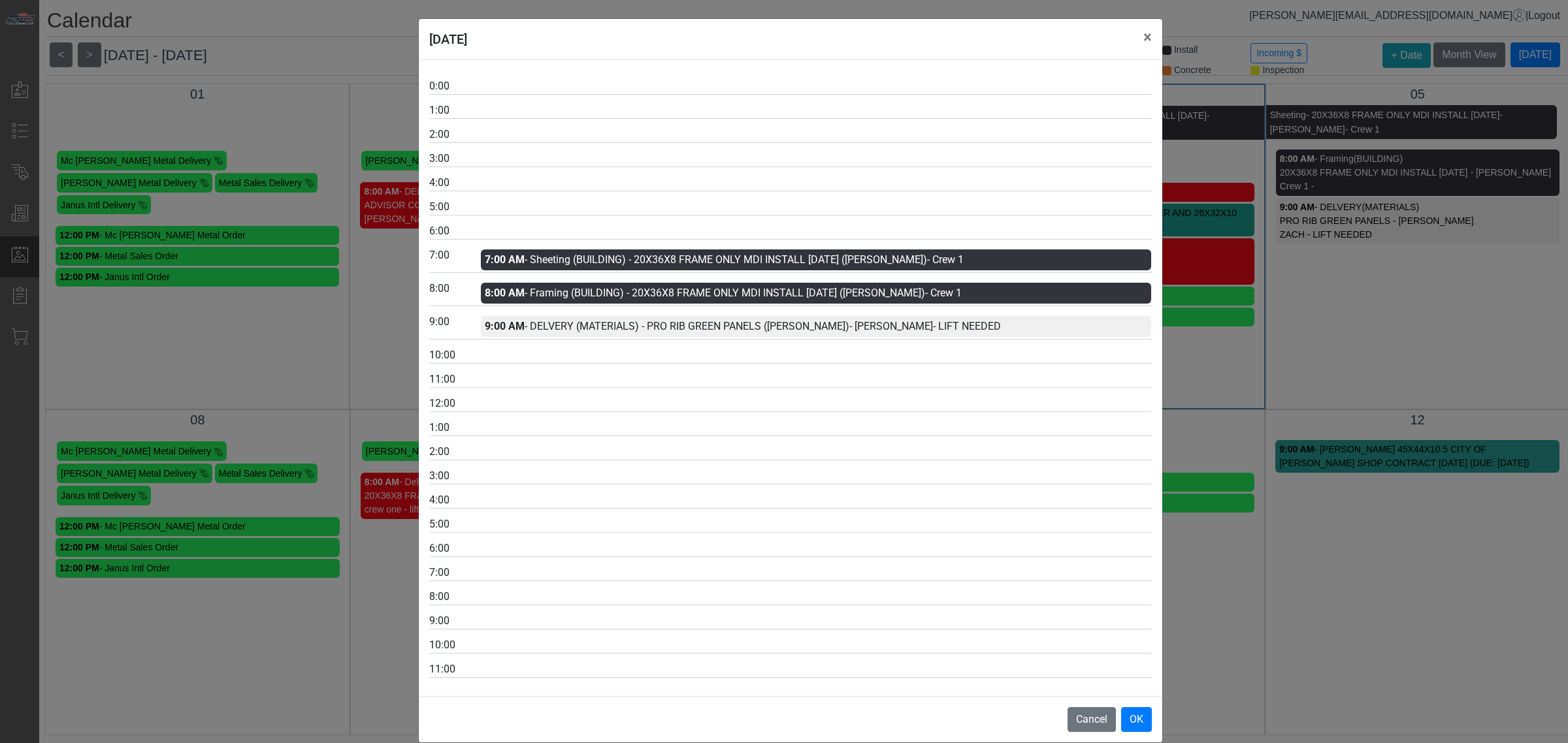
click at [464, 402] on div "12:00" at bounding box center [456, 403] width 52 height 16
click at [468, 406] on div "12:00" at bounding box center [456, 403] width 52 height 16
click at [1133, 726] on button "OK" at bounding box center [1137, 719] width 30 height 24
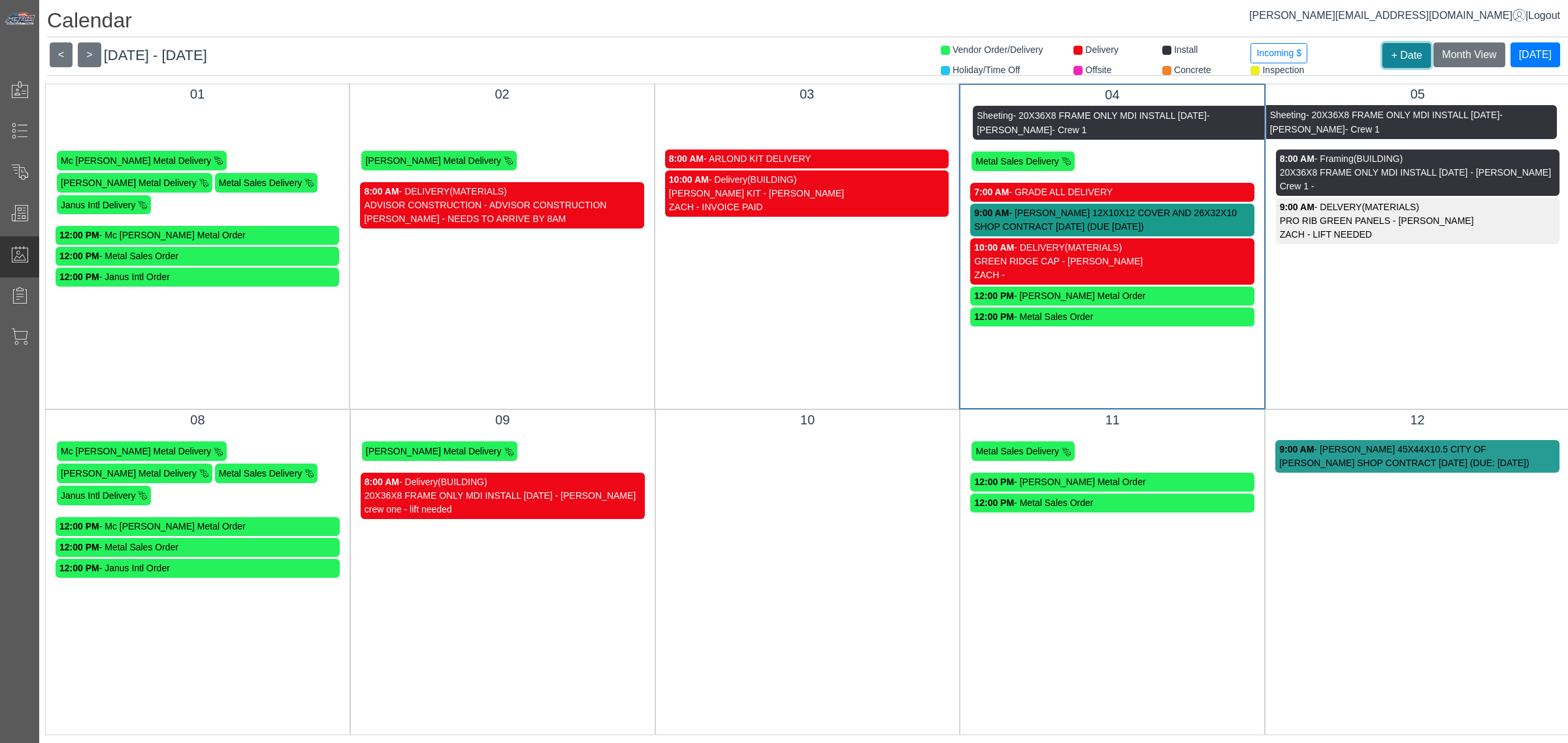
click at [1391, 47] on button "+ Date" at bounding box center [1406, 55] width 48 height 24
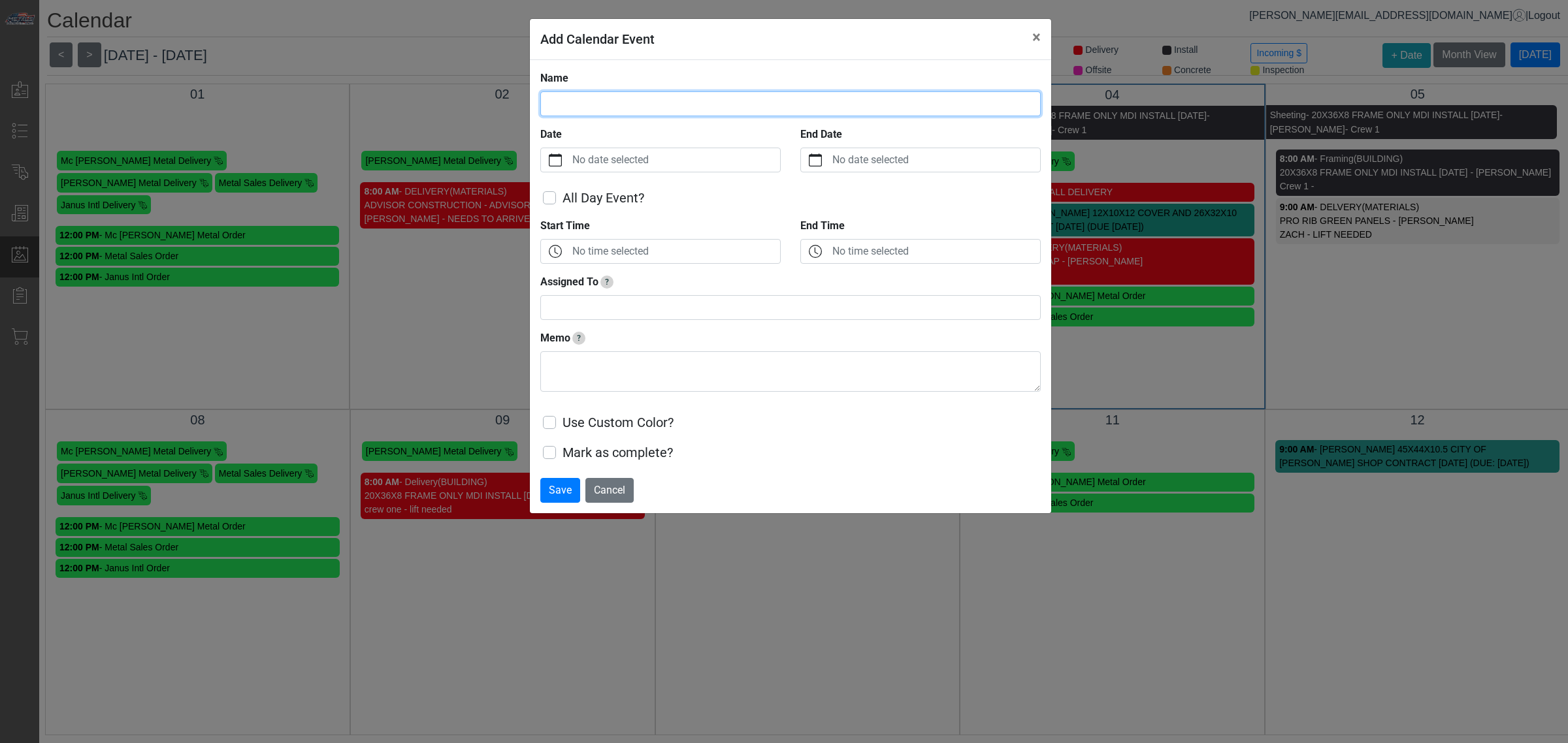
click at [639, 105] on input "Name" at bounding box center [790, 103] width 500 height 24
type input "*"
type input "**********"
click at [668, 160] on label "No date selected" at bounding box center [674, 160] width 210 height 24
click at [570, 160] on button "Date" at bounding box center [555, 160] width 29 height 24
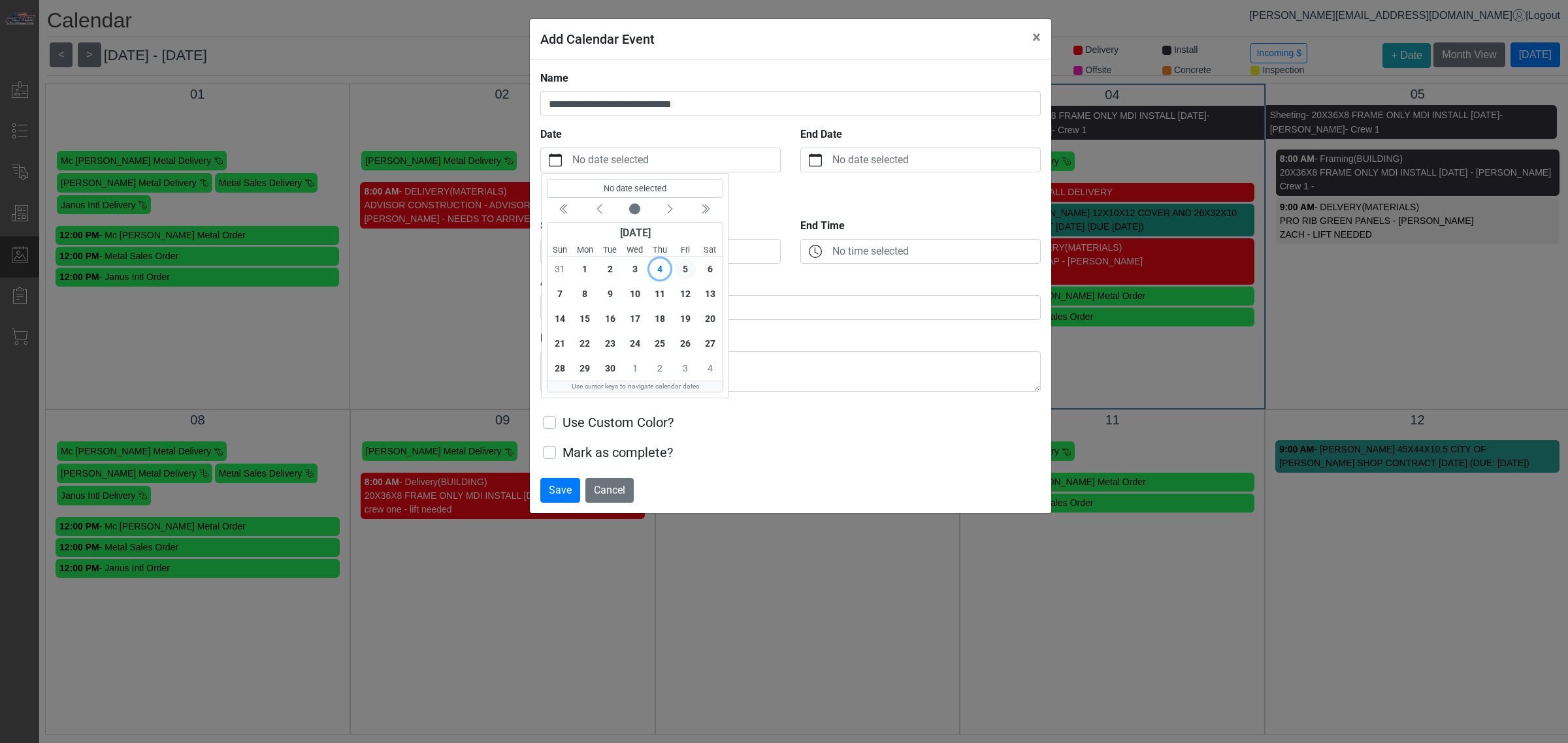
click at [684, 268] on span "5" at bounding box center [684, 269] width 21 height 21
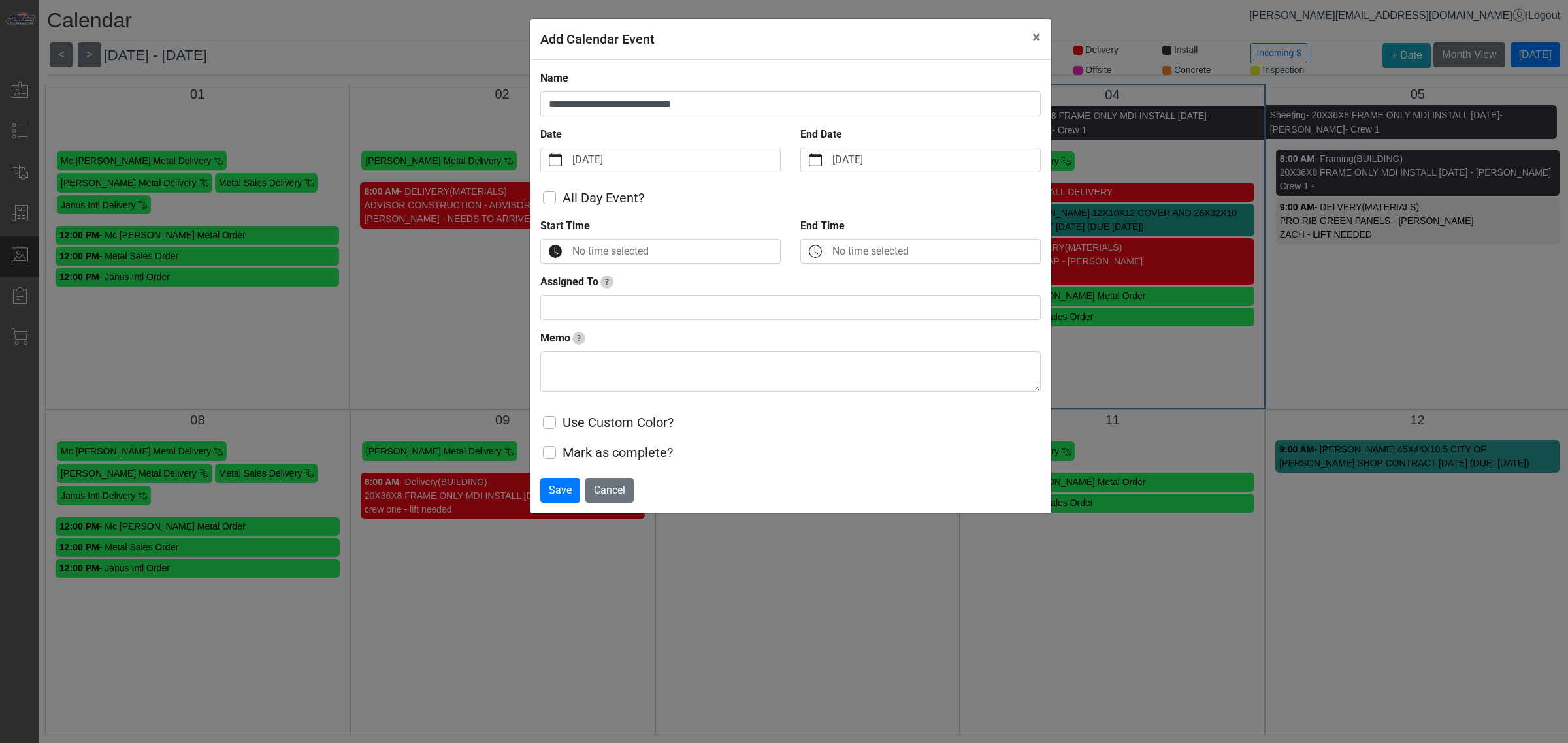
click at [639, 245] on label "No time selected" at bounding box center [674, 251] width 210 height 24
click at [570, 245] on button "Start Time" at bounding box center [555, 251] width 29 height 24
click at [569, 301] on button "Increment" at bounding box center [562, 304] width 29 height 17
click at [562, 302] on icon "chevron up" at bounding box center [562, 304] width 12 height 12
click at [564, 347] on icon "chevron up" at bounding box center [562, 343] width 12 height 12
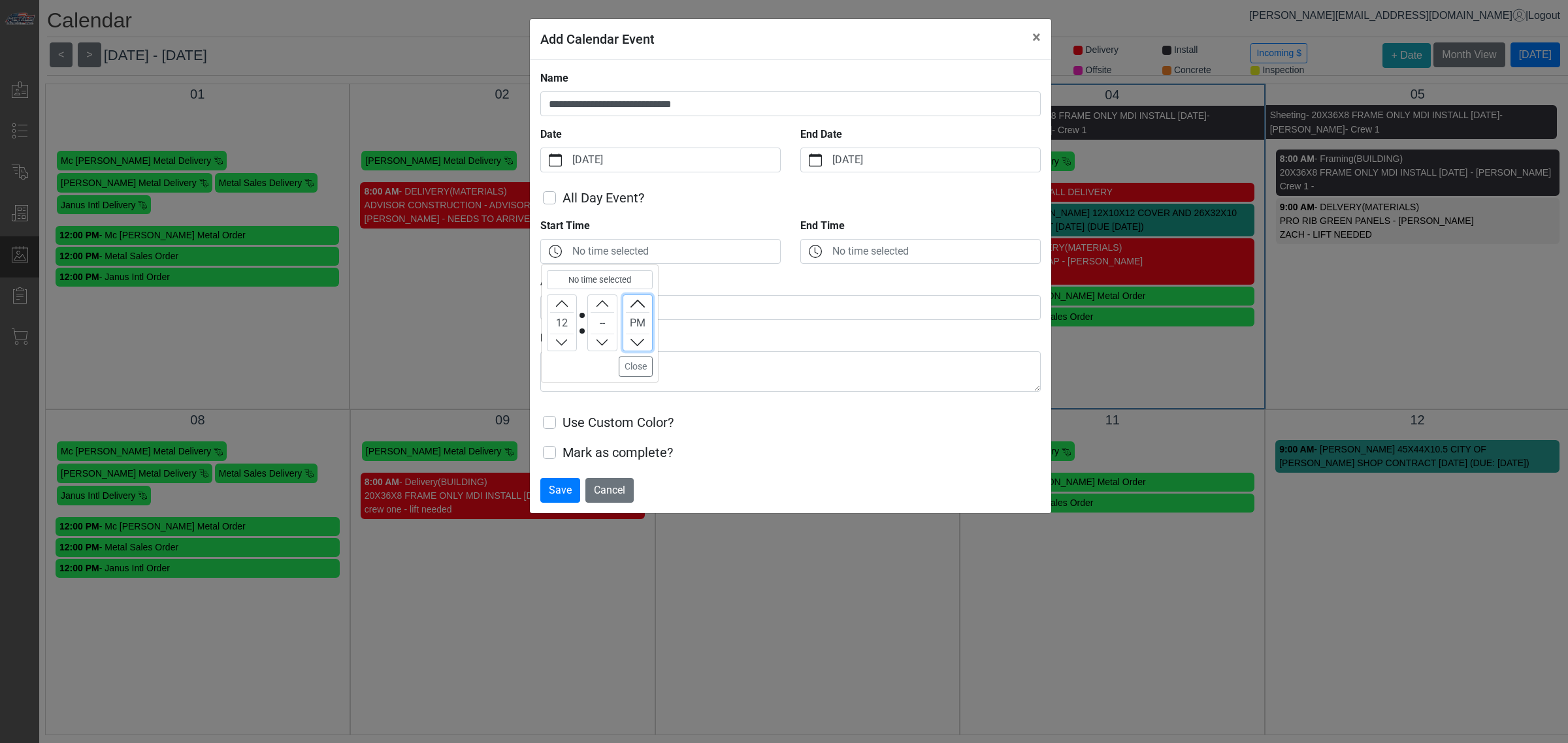
drag, startPoint x: 635, startPoint y: 297, endPoint x: 644, endPoint y: 321, distance: 25.6
click at [634, 299] on button "Increment" at bounding box center [638, 304] width 29 height 17
click at [600, 341] on icon "chevron up" at bounding box center [603, 343] width 12 height 12
drag, startPoint x: 596, startPoint y: 304, endPoint x: 630, endPoint y: 344, distance: 52.5
click at [597, 304] on icon "chevron up" at bounding box center [603, 304] width 12 height 12
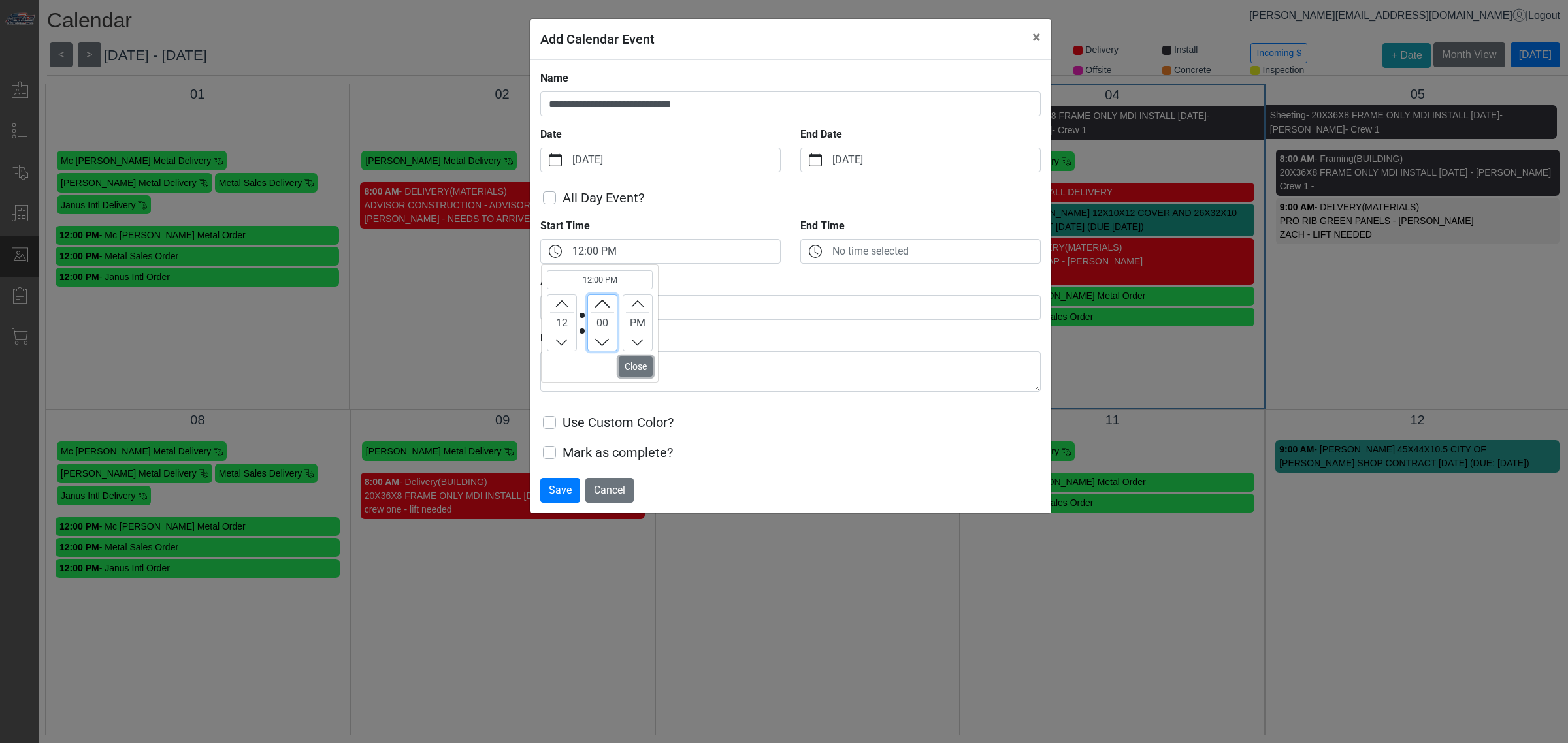
click at [631, 363] on button "Close" at bounding box center [635, 367] width 34 height 20
click at [899, 261] on label "No time selected" at bounding box center [934, 251] width 210 height 24
click at [830, 261] on button "No time selected" at bounding box center [815, 251] width 29 height 24
click at [894, 248] on label "No time selected" at bounding box center [934, 251] width 210 height 24
click at [830, 248] on button "No time selected" at bounding box center [815, 251] width 29 height 24
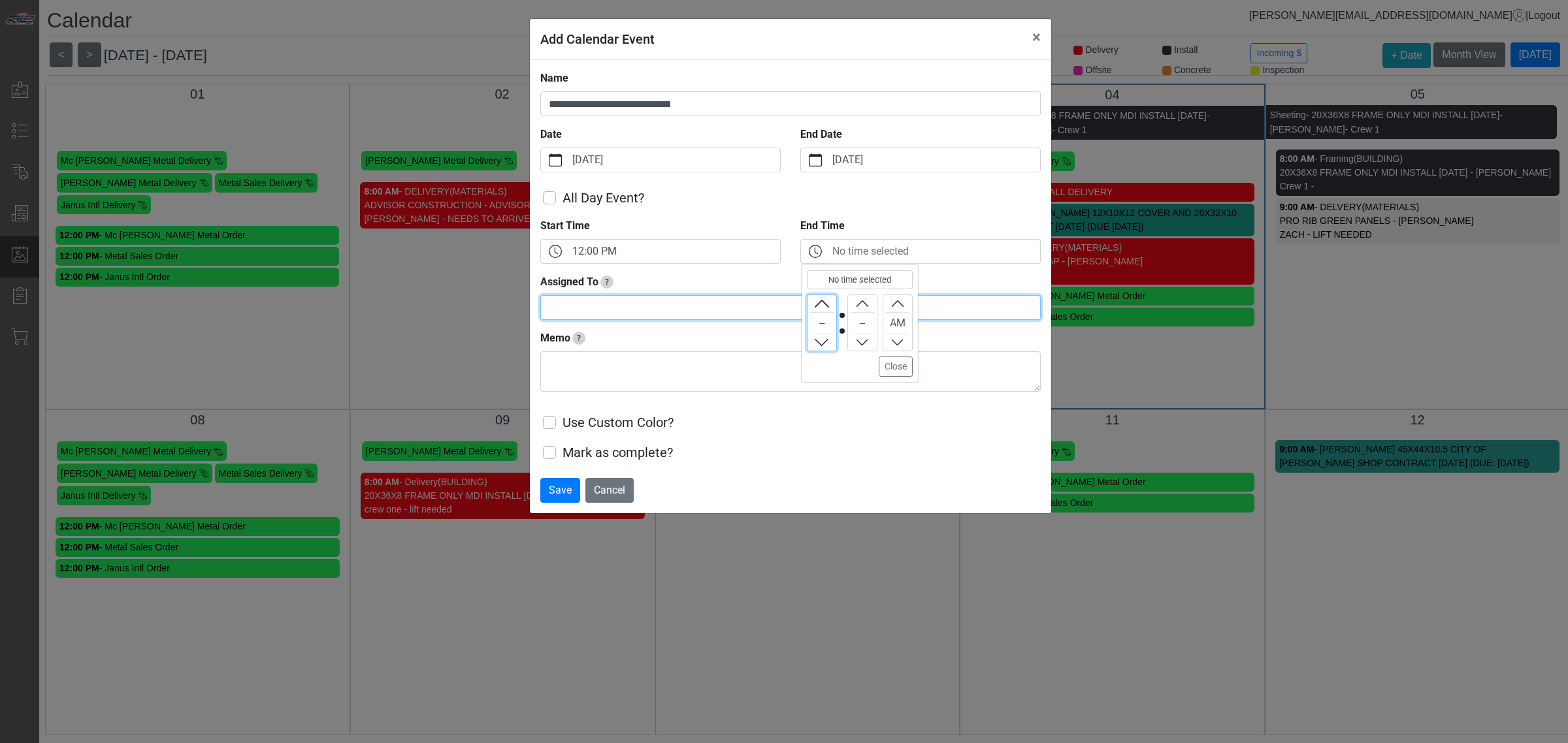
click at [698, 311] on input "Assigned To ?" at bounding box center [790, 307] width 500 height 24
type input "**********"
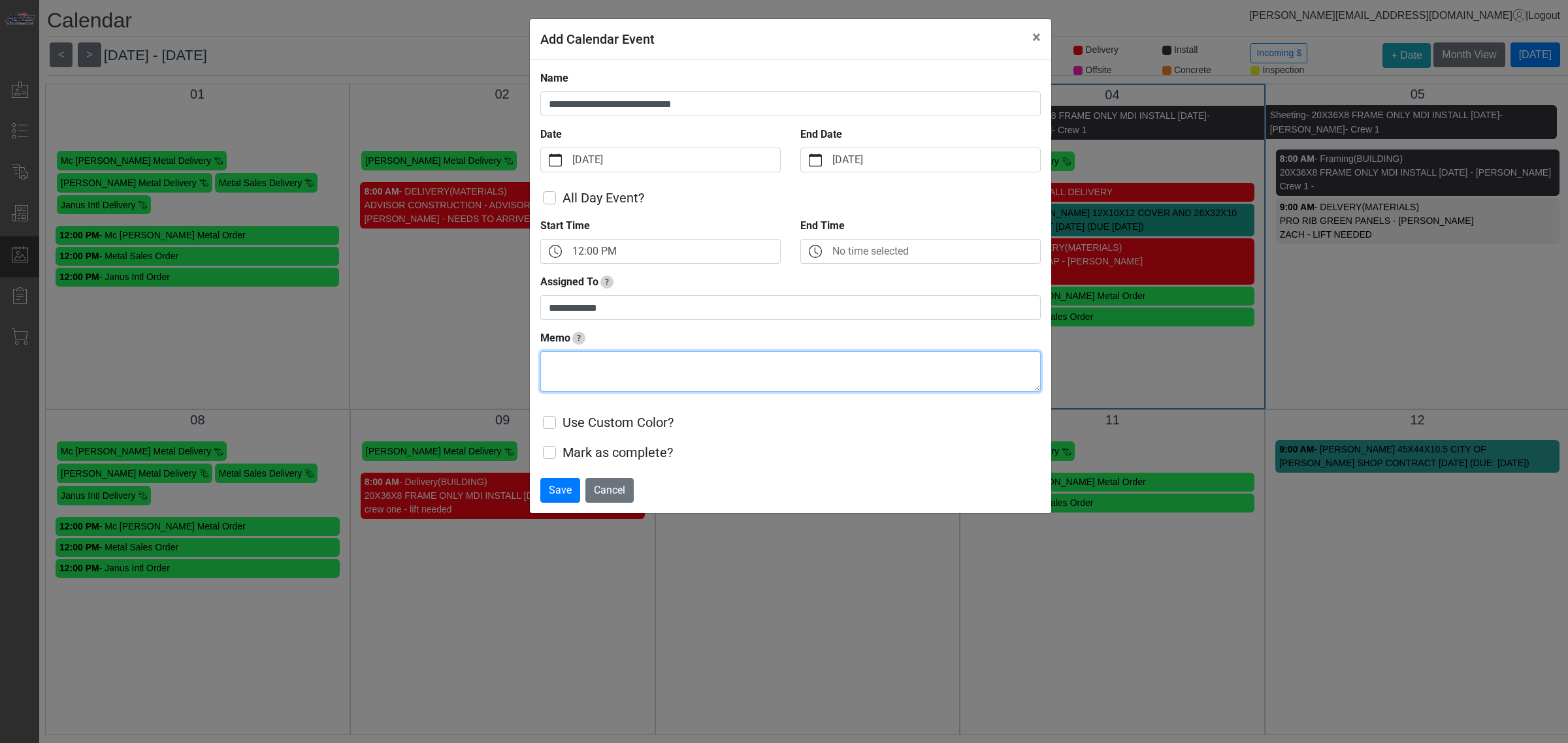
click at [592, 369] on textarea "Memo ?" at bounding box center [790, 372] width 500 height 40
type textarea "*"
type textarea "**********"
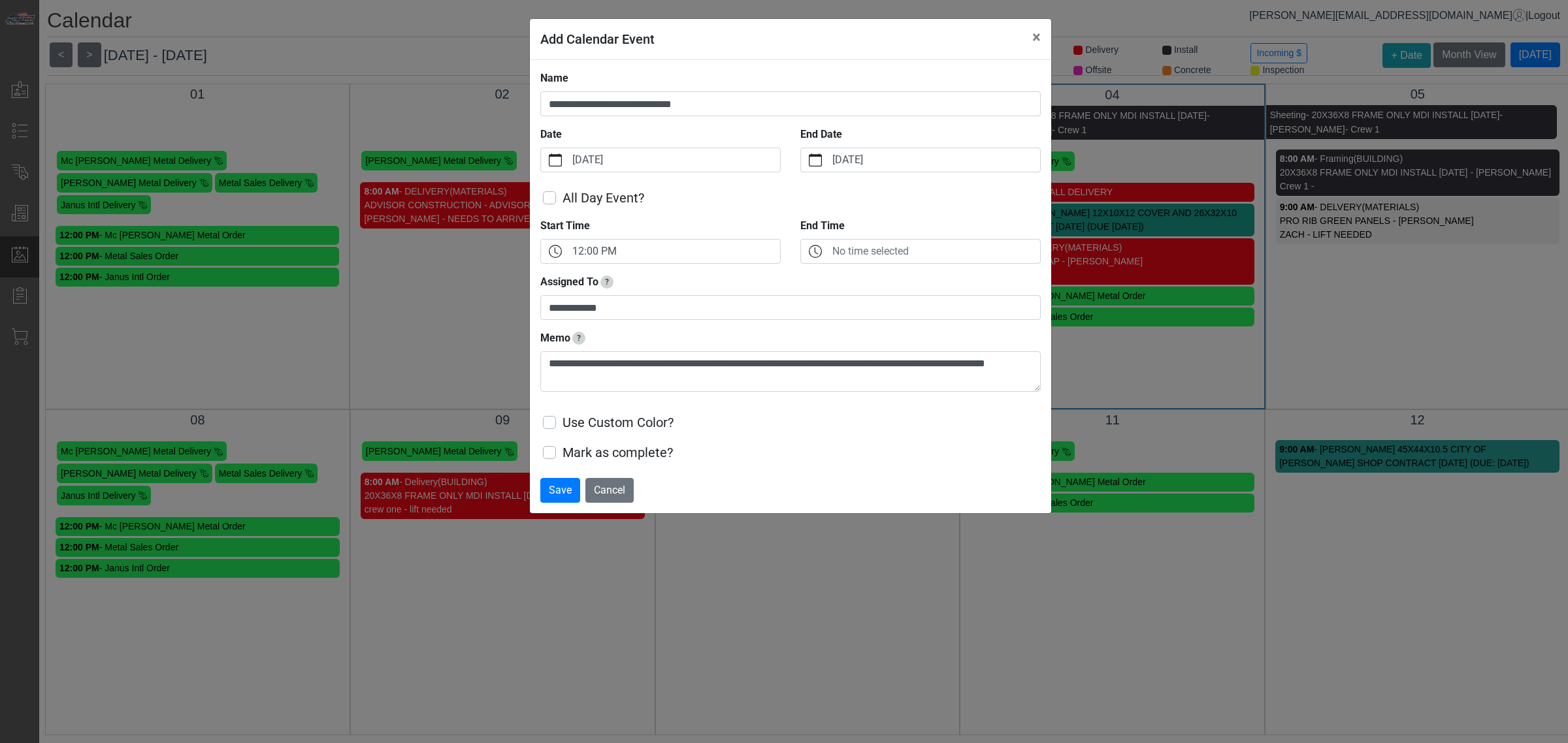
click at [586, 418] on label "Use Custom Color?" at bounding box center [619, 422] width 111 height 19
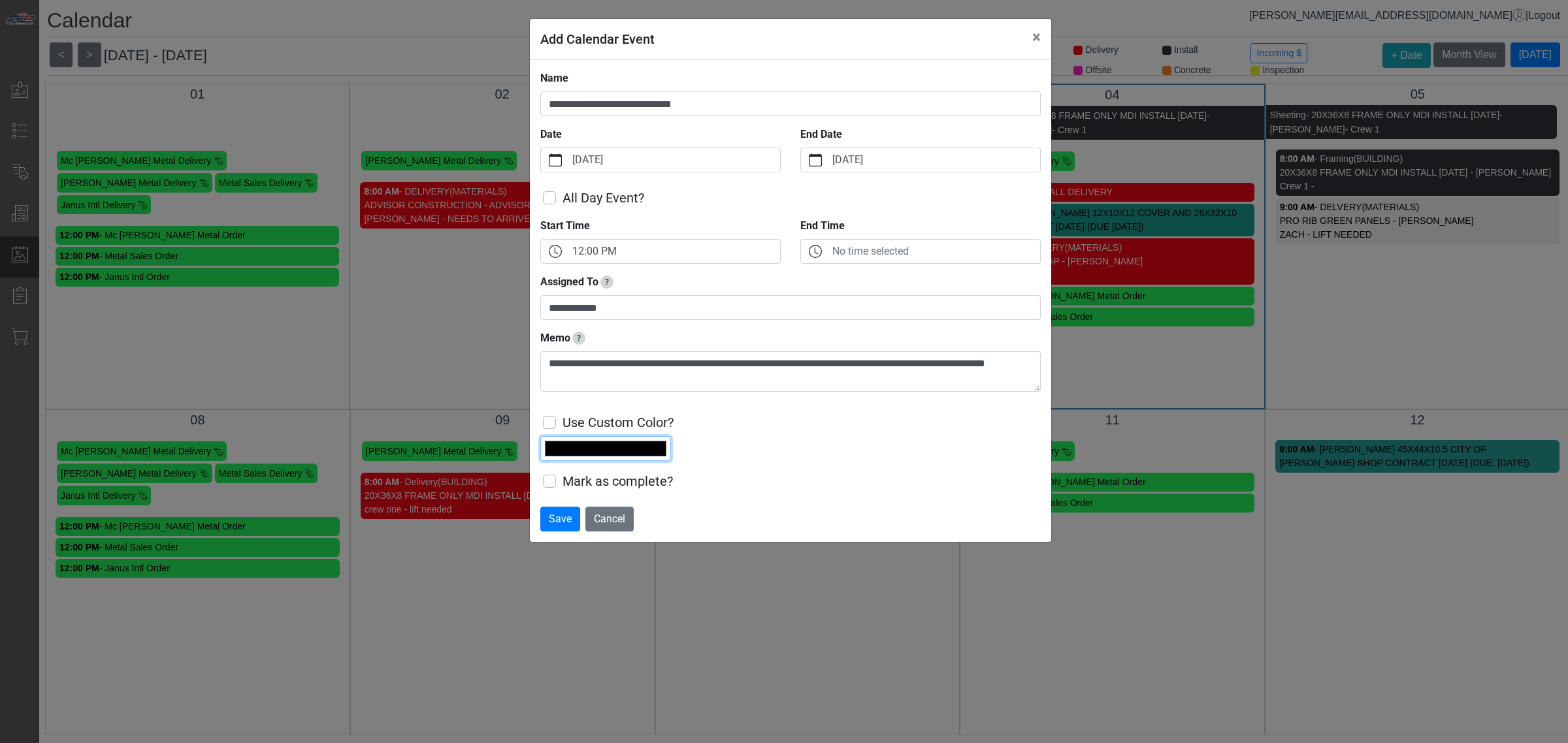
click at [573, 459] on input "*******" at bounding box center [605, 448] width 131 height 24
drag, startPoint x: 673, startPoint y: 454, endPoint x: 680, endPoint y: 488, distance: 34.7
click at [680, 488] on div "**********" at bounding box center [790, 281] width 500 height 421
click at [649, 452] on input "*******" at bounding box center [605, 448] width 131 height 24
type input "*******"
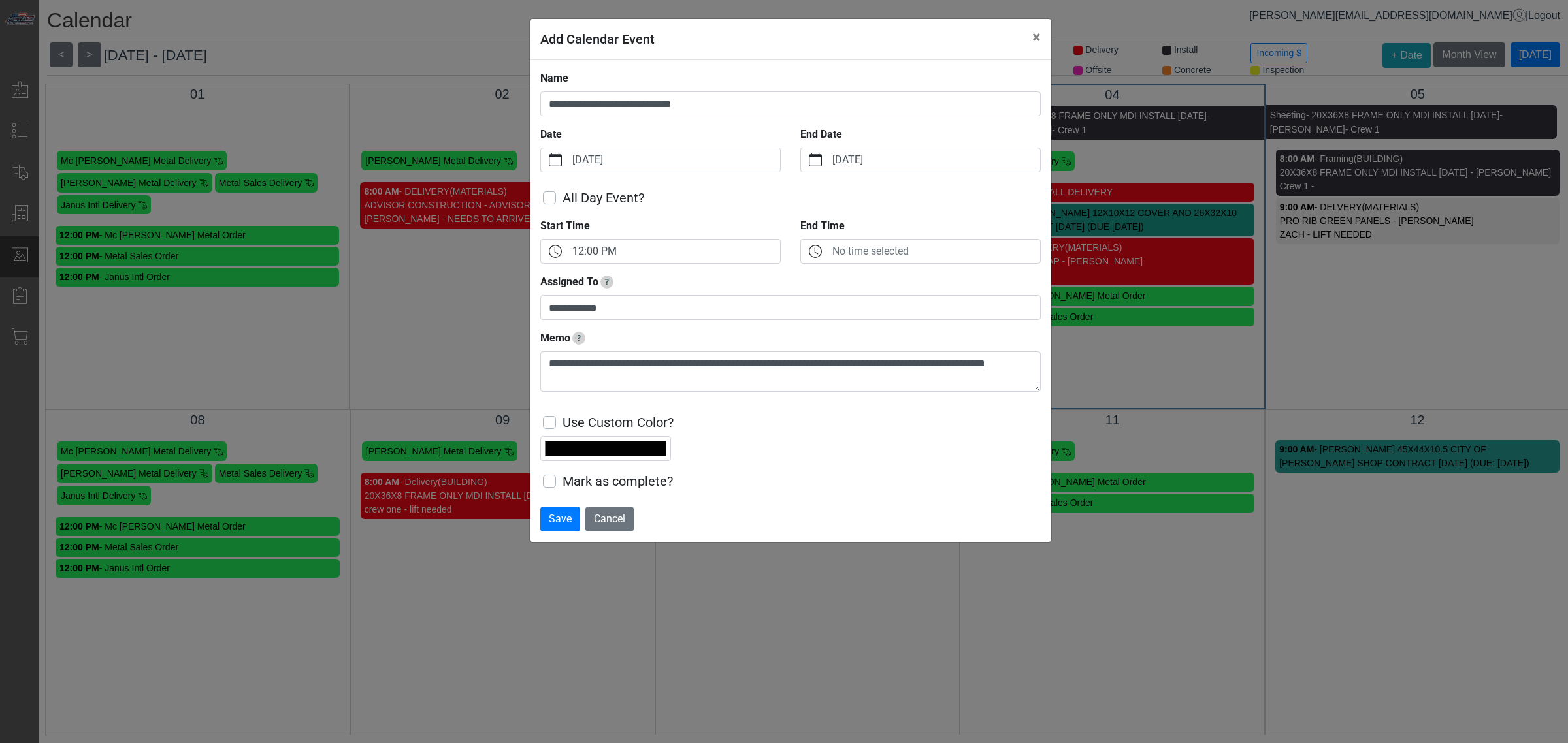
click at [726, 418] on div "Use Custom Color? *******" at bounding box center [790, 432] width 500 height 59
click at [570, 517] on button "Save" at bounding box center [560, 519] width 40 height 24
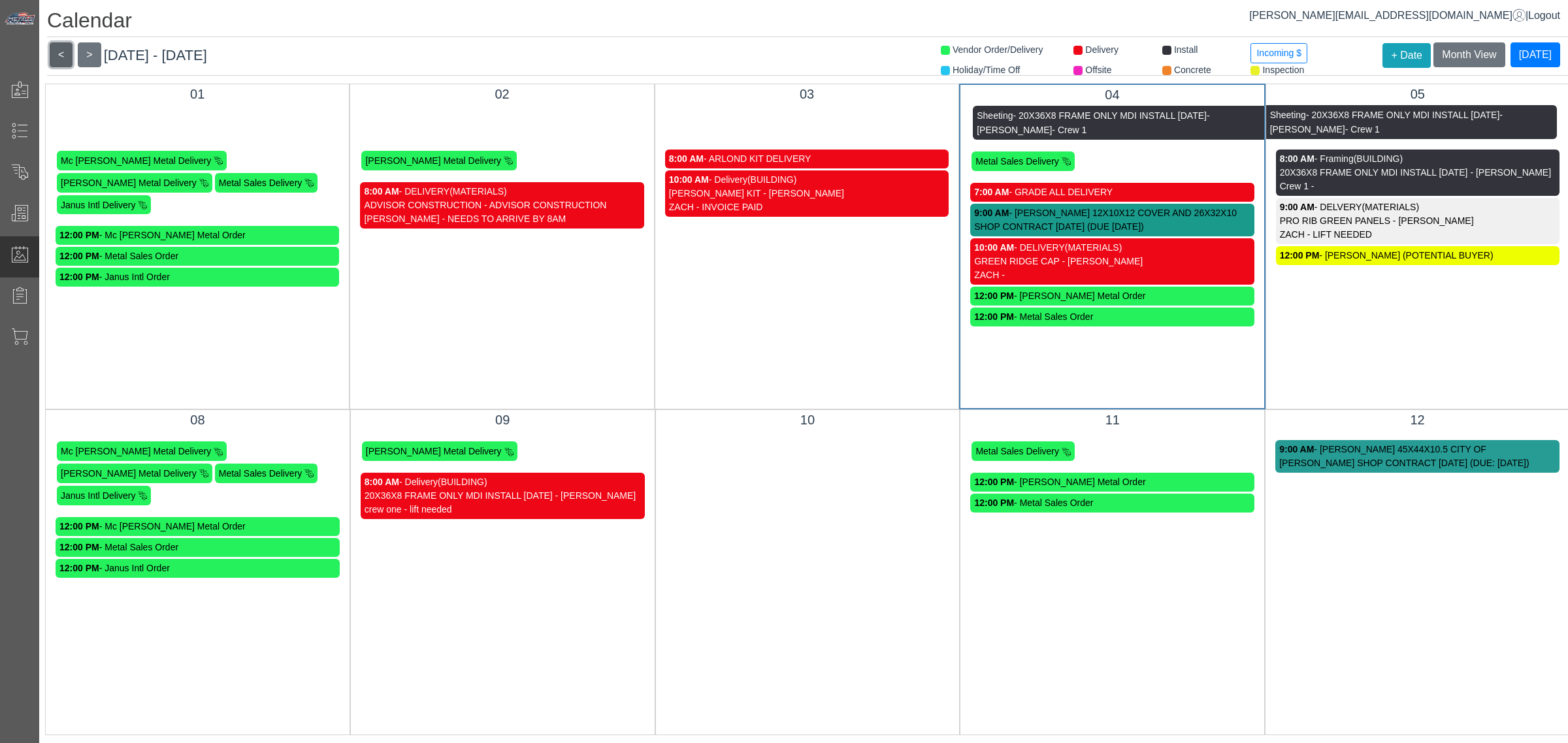
click at [61, 57] on button "<" at bounding box center [61, 54] width 23 height 24
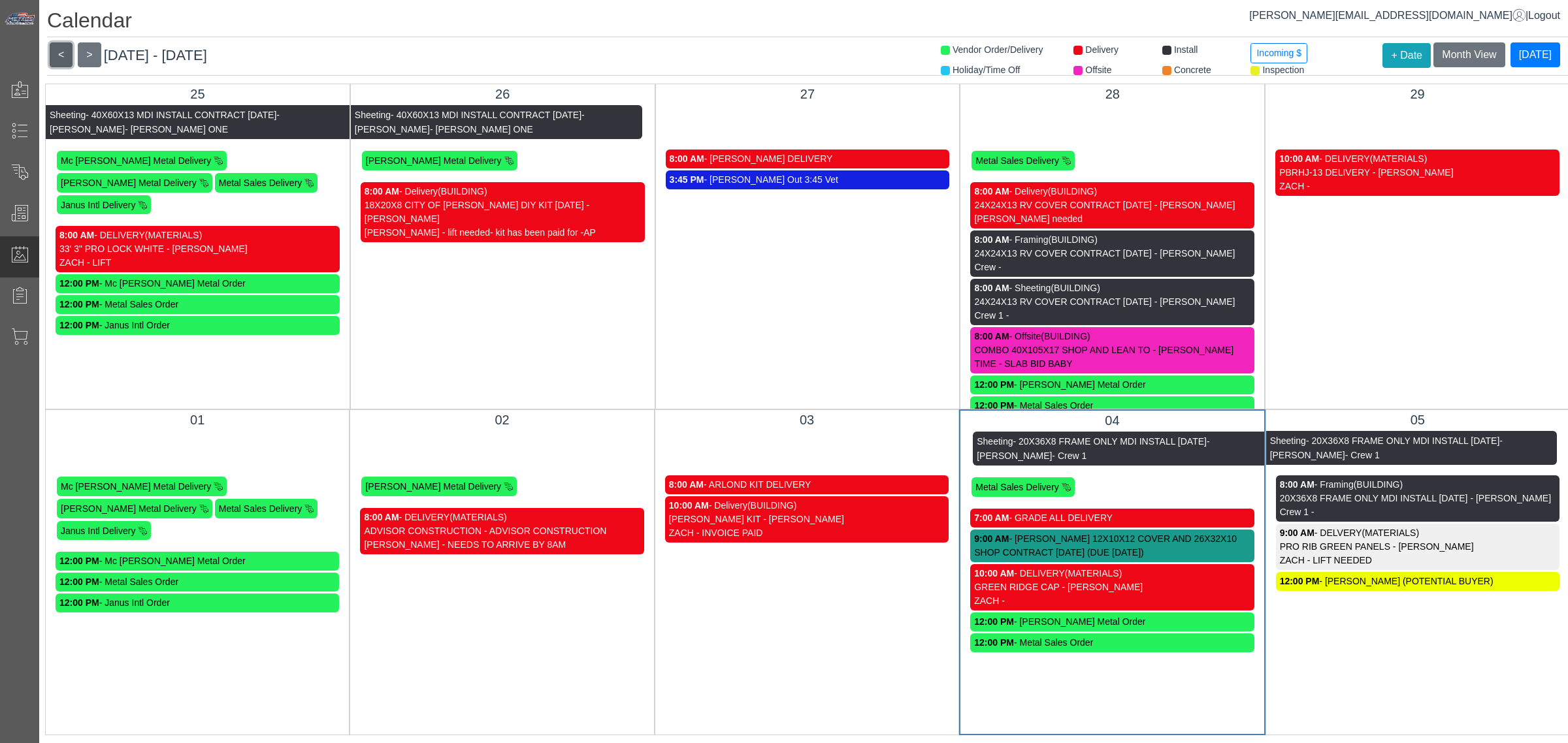
click at [68, 61] on button "<" at bounding box center [61, 54] width 23 height 24
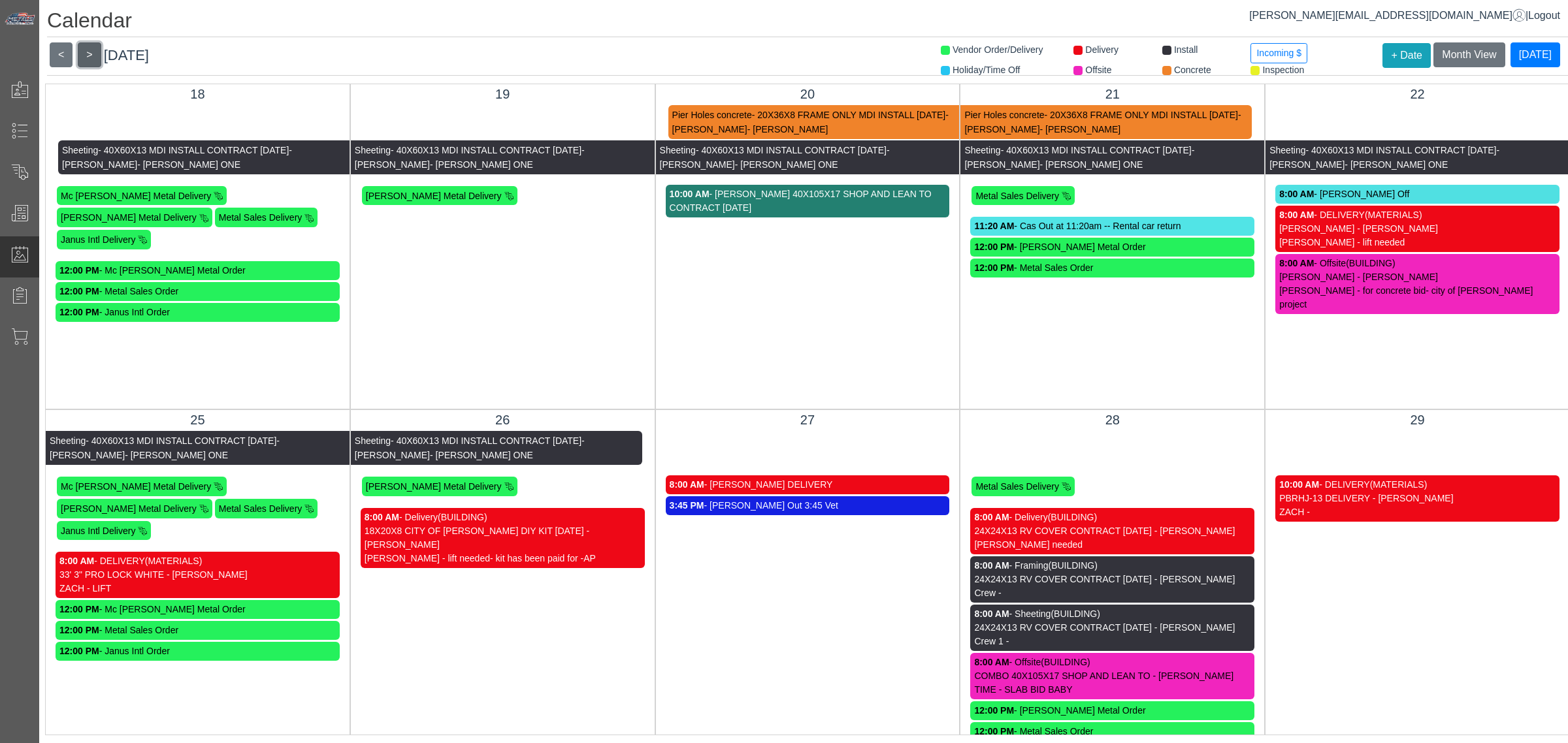
click at [89, 59] on button ">" at bounding box center [89, 54] width 23 height 24
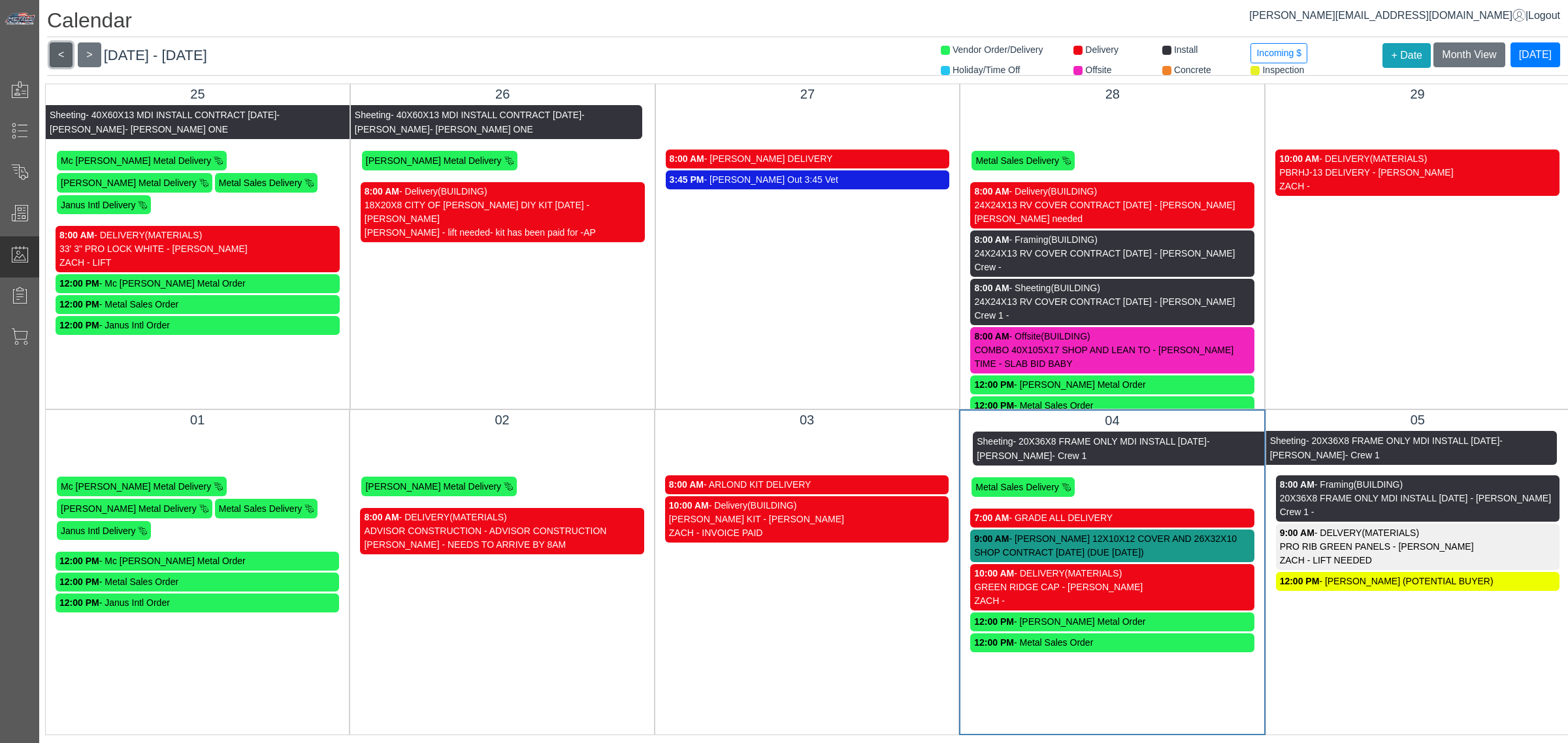
click at [69, 57] on button "<" at bounding box center [61, 54] width 23 height 24
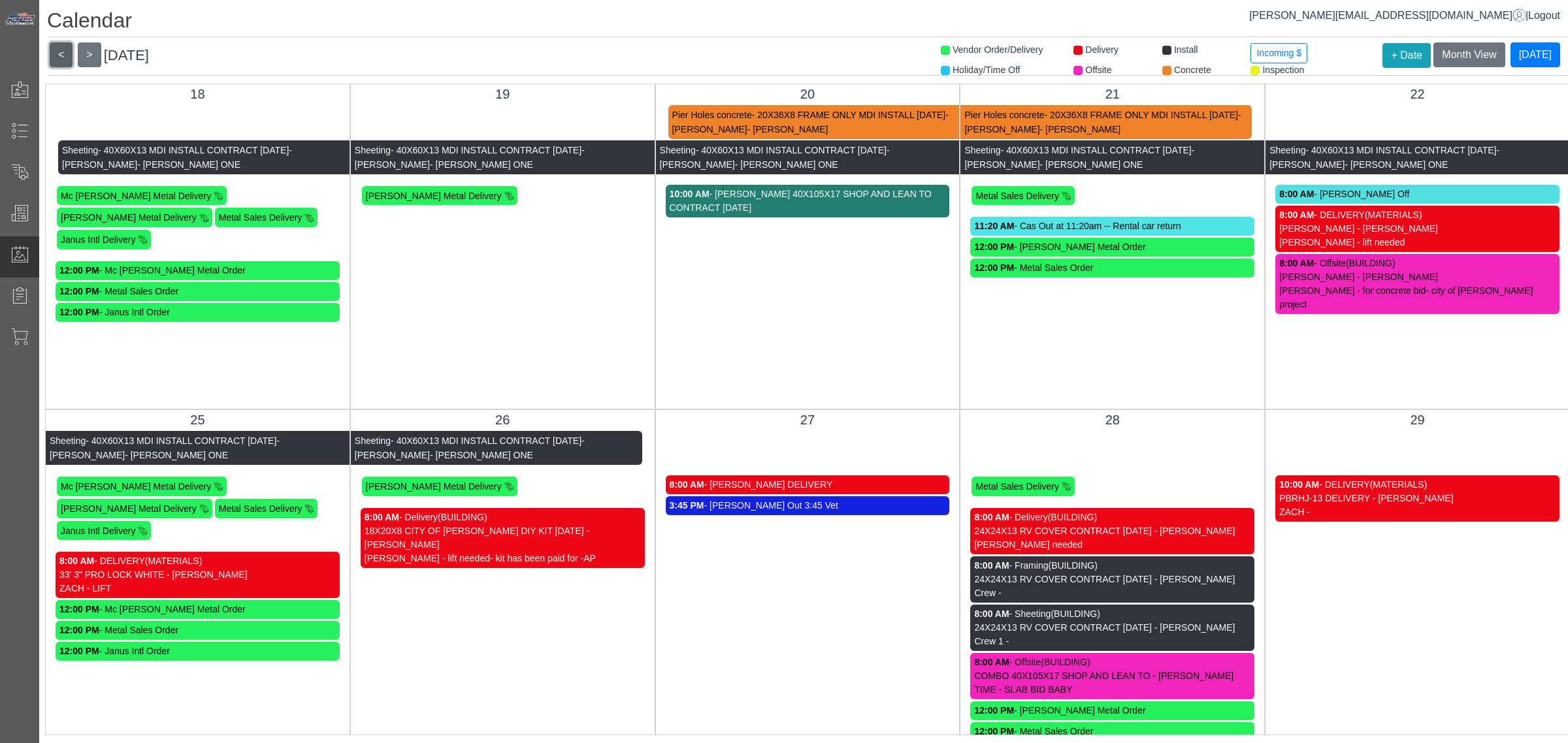
click at [68, 57] on button "<" at bounding box center [61, 54] width 23 height 24
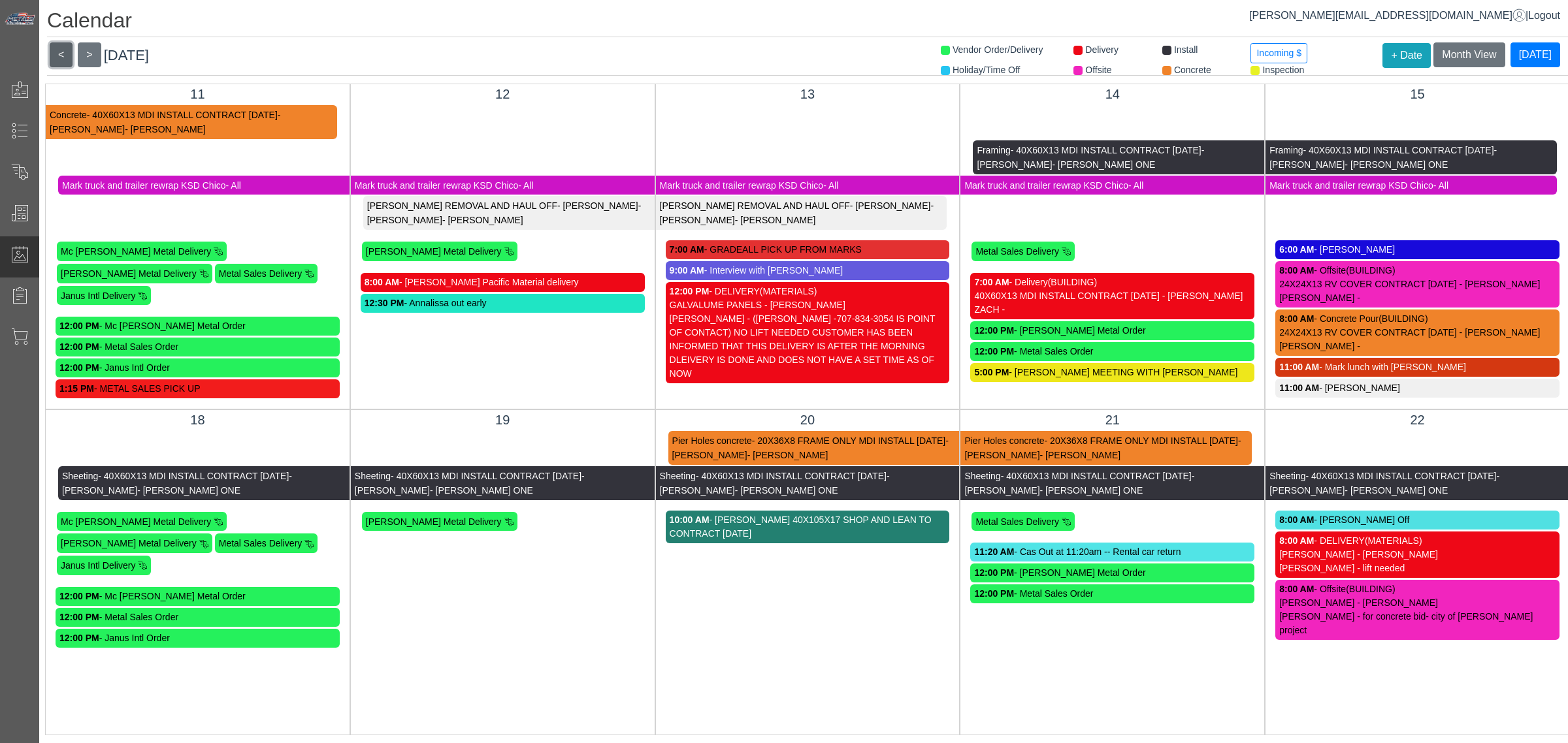
click at [68, 57] on button "<" at bounding box center [61, 54] width 23 height 24
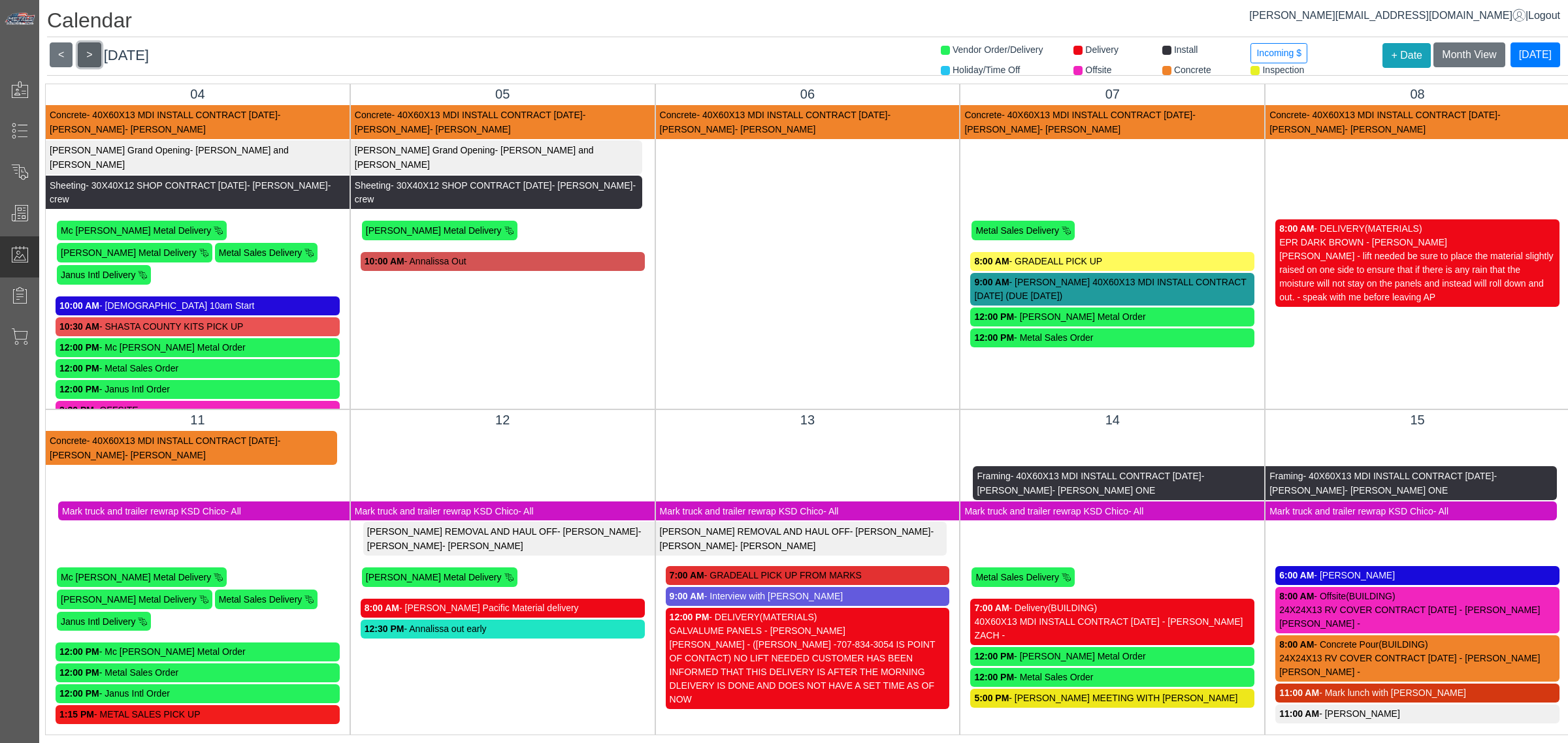
click at [96, 57] on button ">" at bounding box center [89, 54] width 23 height 24
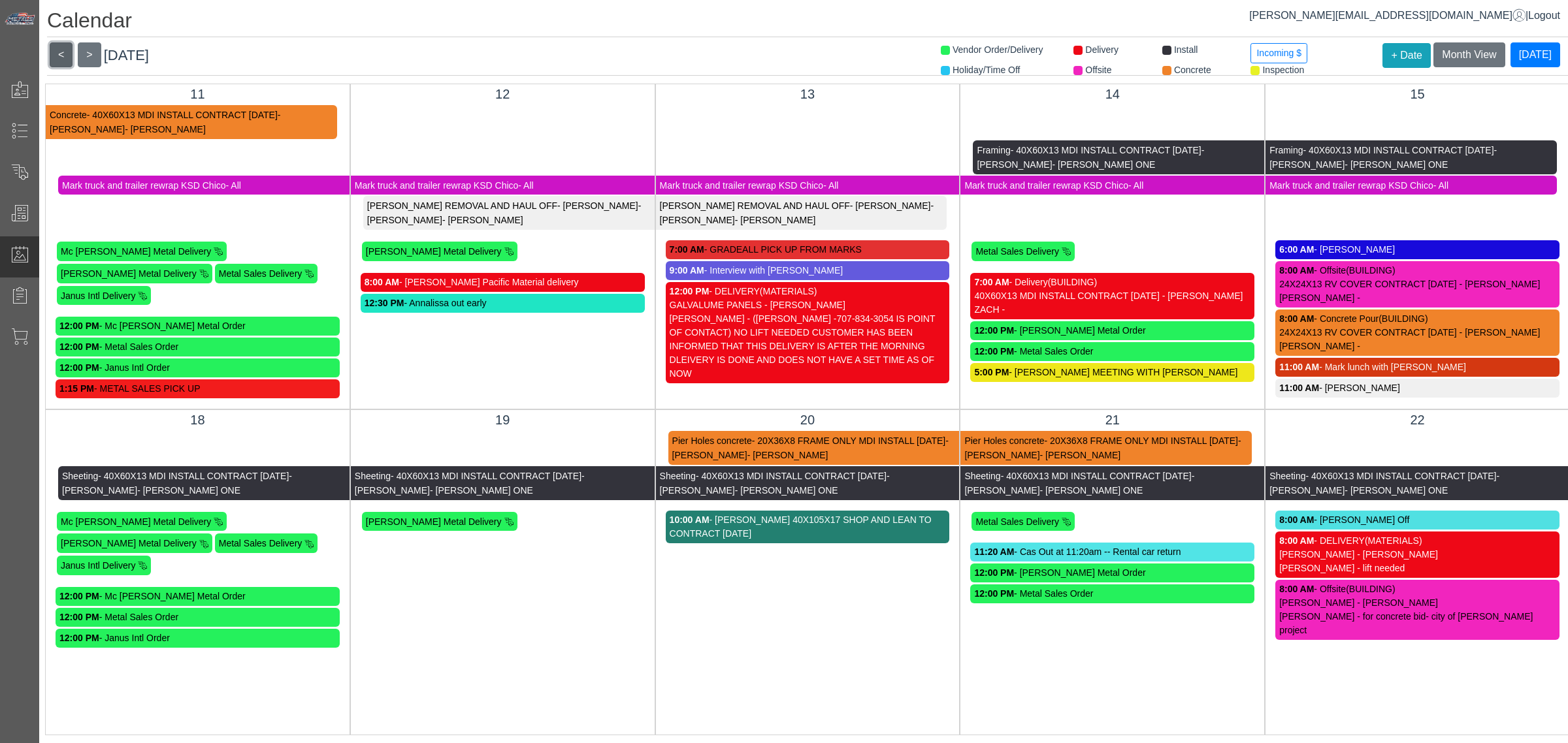
click at [65, 53] on button "<" at bounding box center [61, 54] width 23 height 24
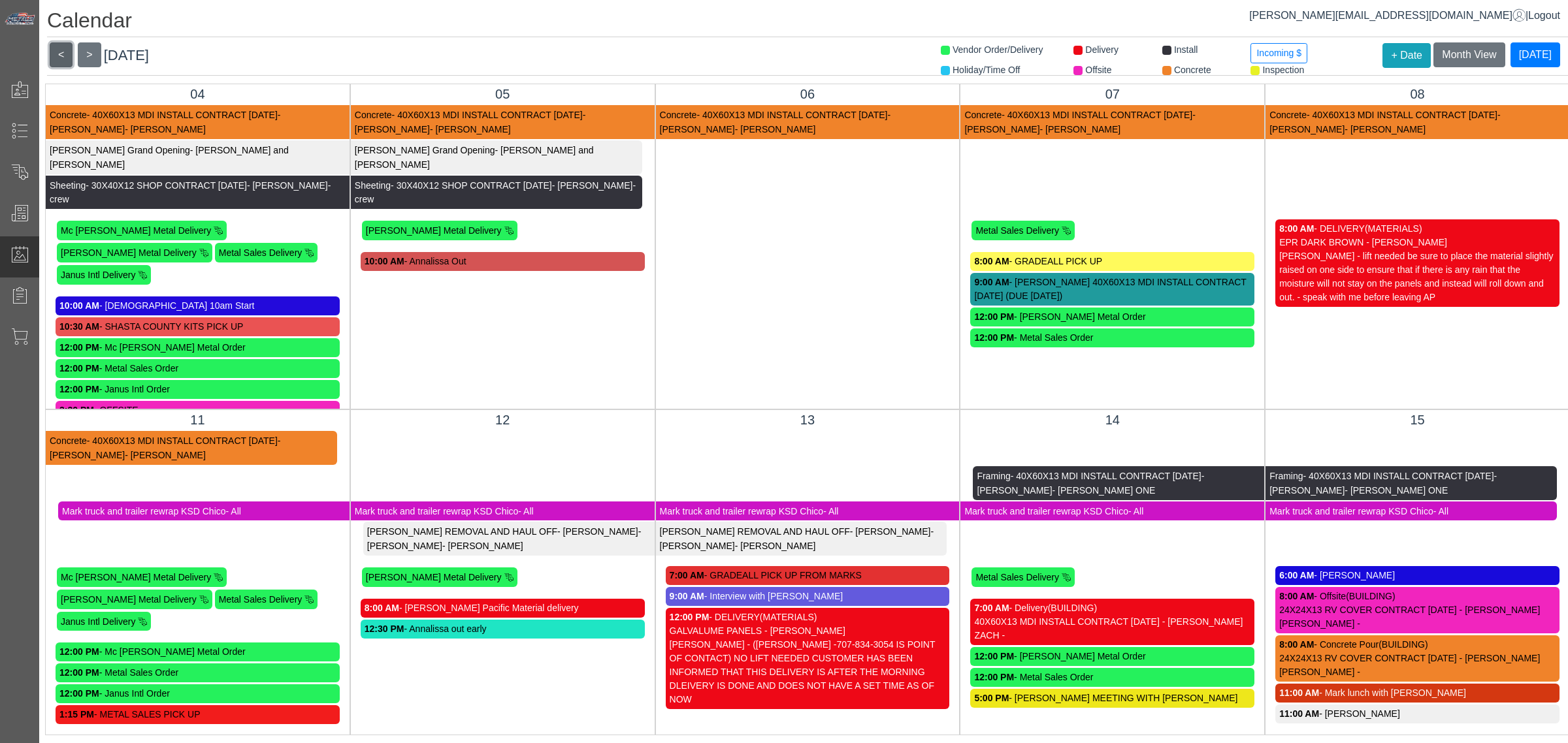
click at [70, 53] on button "<" at bounding box center [61, 54] width 23 height 24
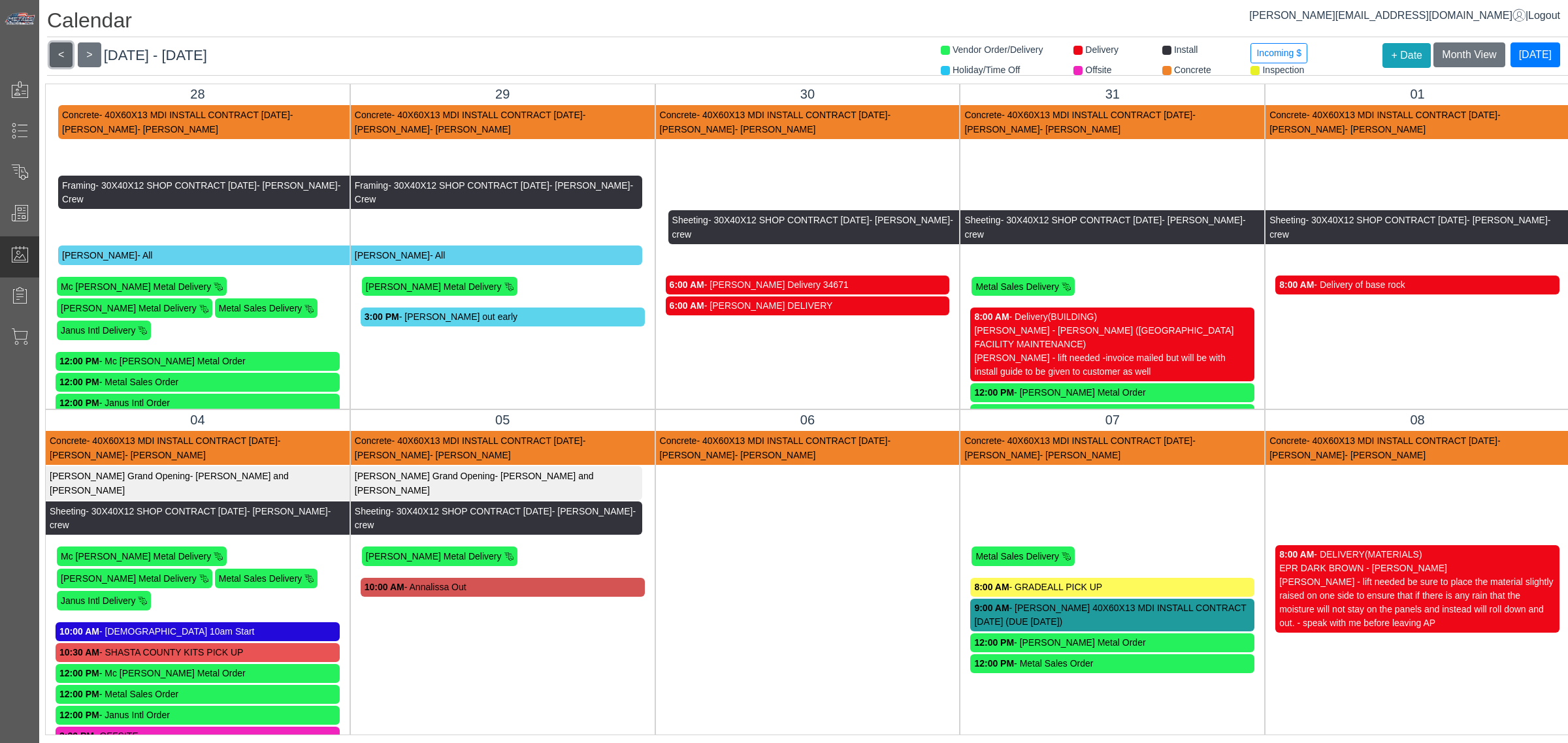
click at [68, 54] on button "<" at bounding box center [61, 54] width 23 height 24
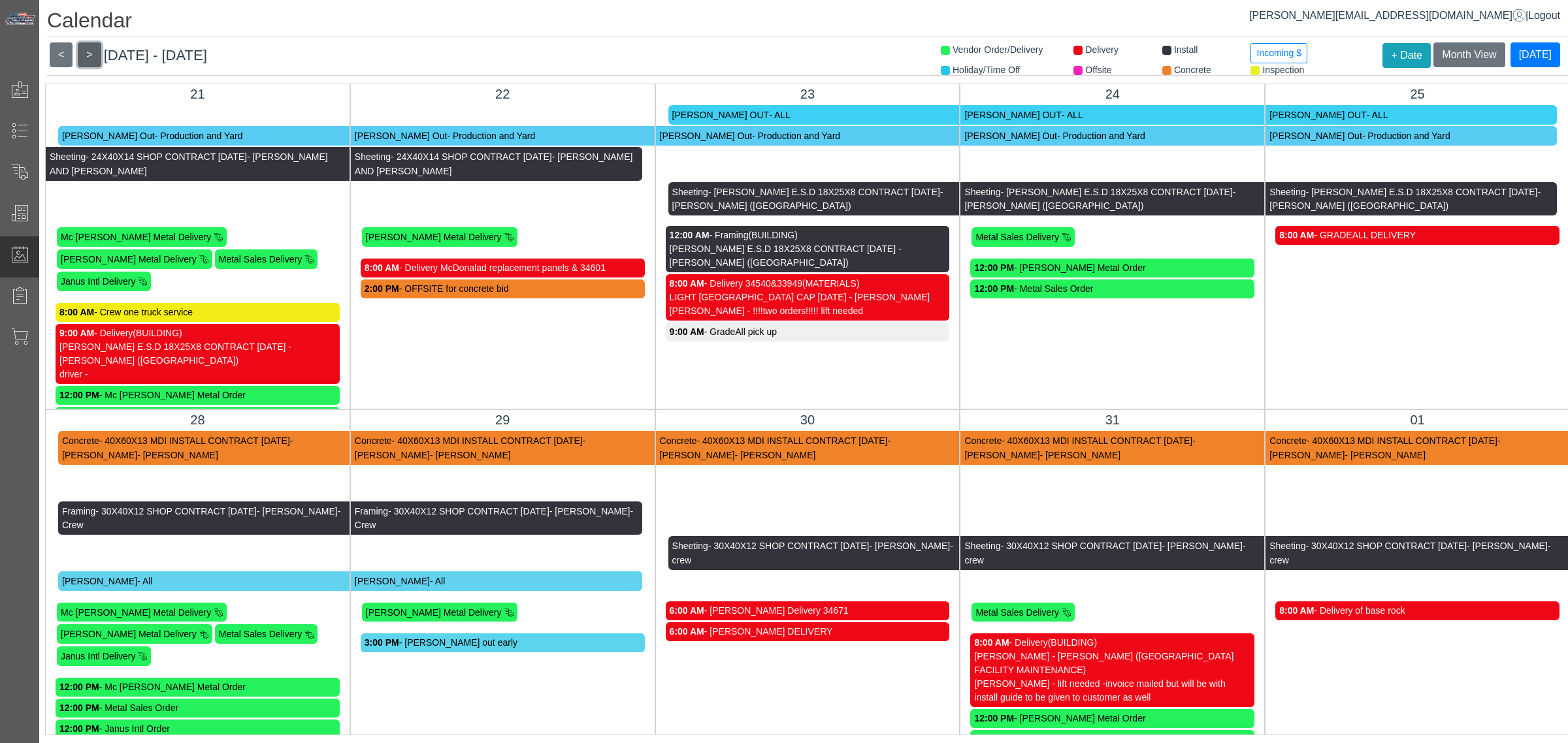
click at [83, 53] on button ">" at bounding box center [89, 54] width 23 height 24
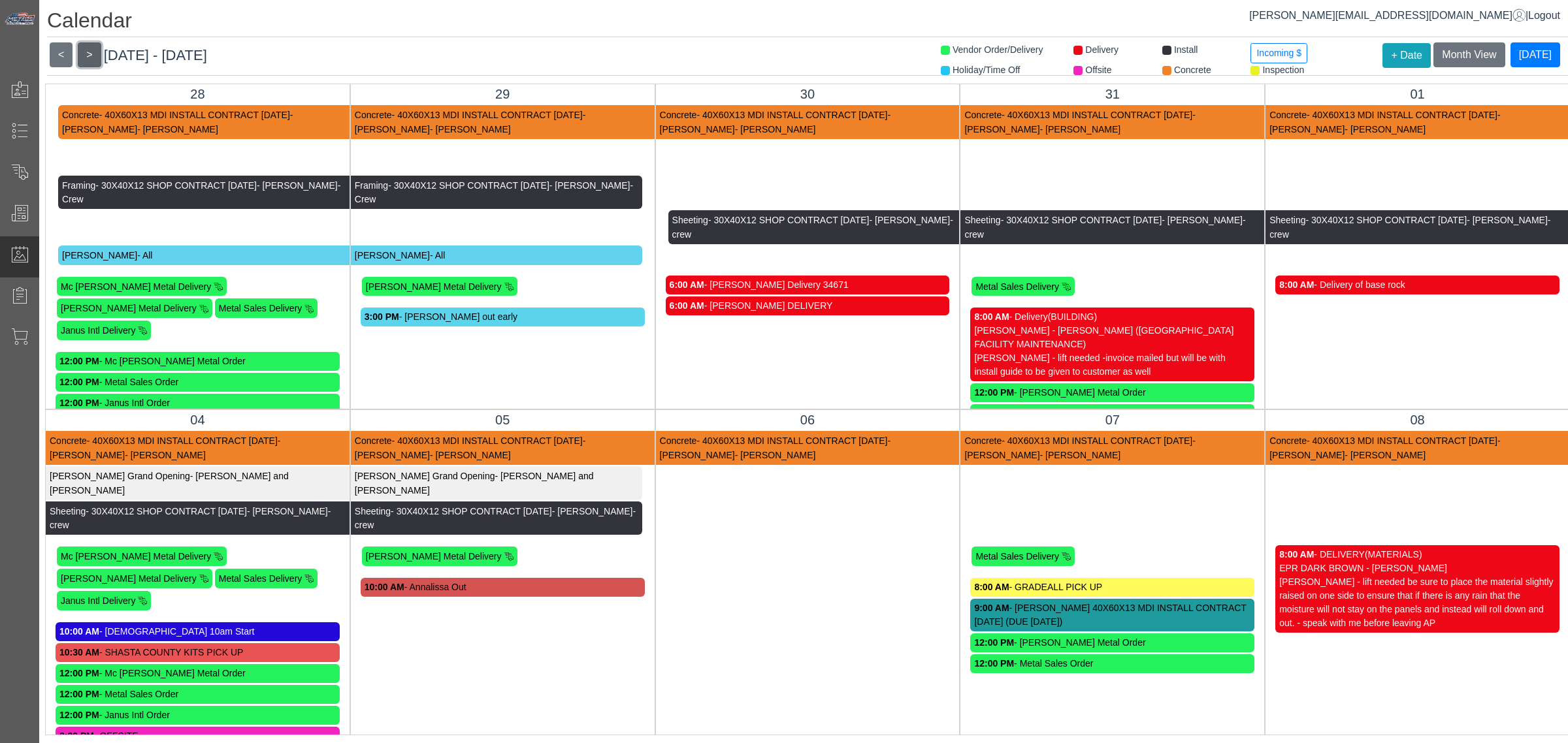
click at [83, 53] on button ">" at bounding box center [89, 54] width 23 height 24
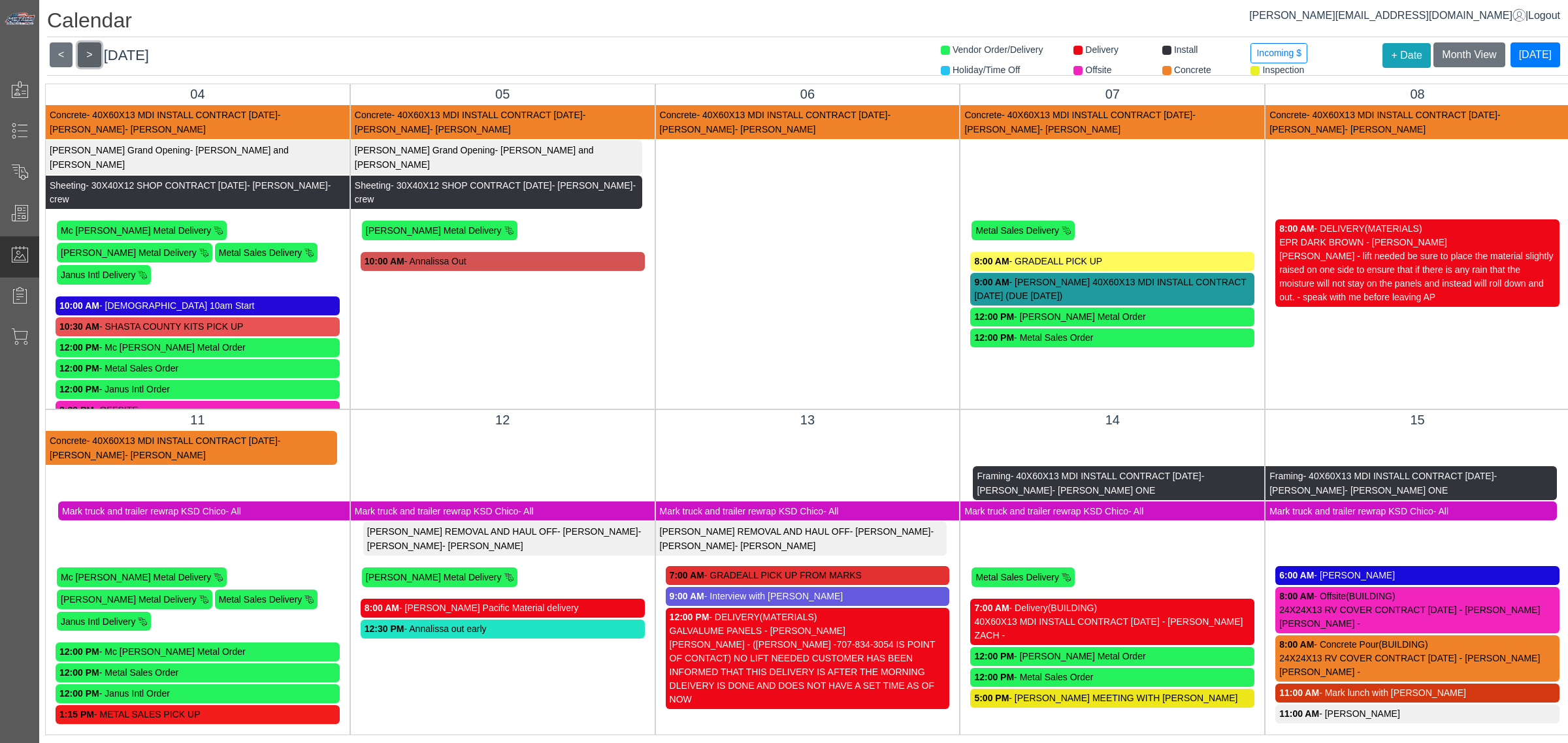
click at [83, 53] on button ">" at bounding box center [89, 54] width 23 height 24
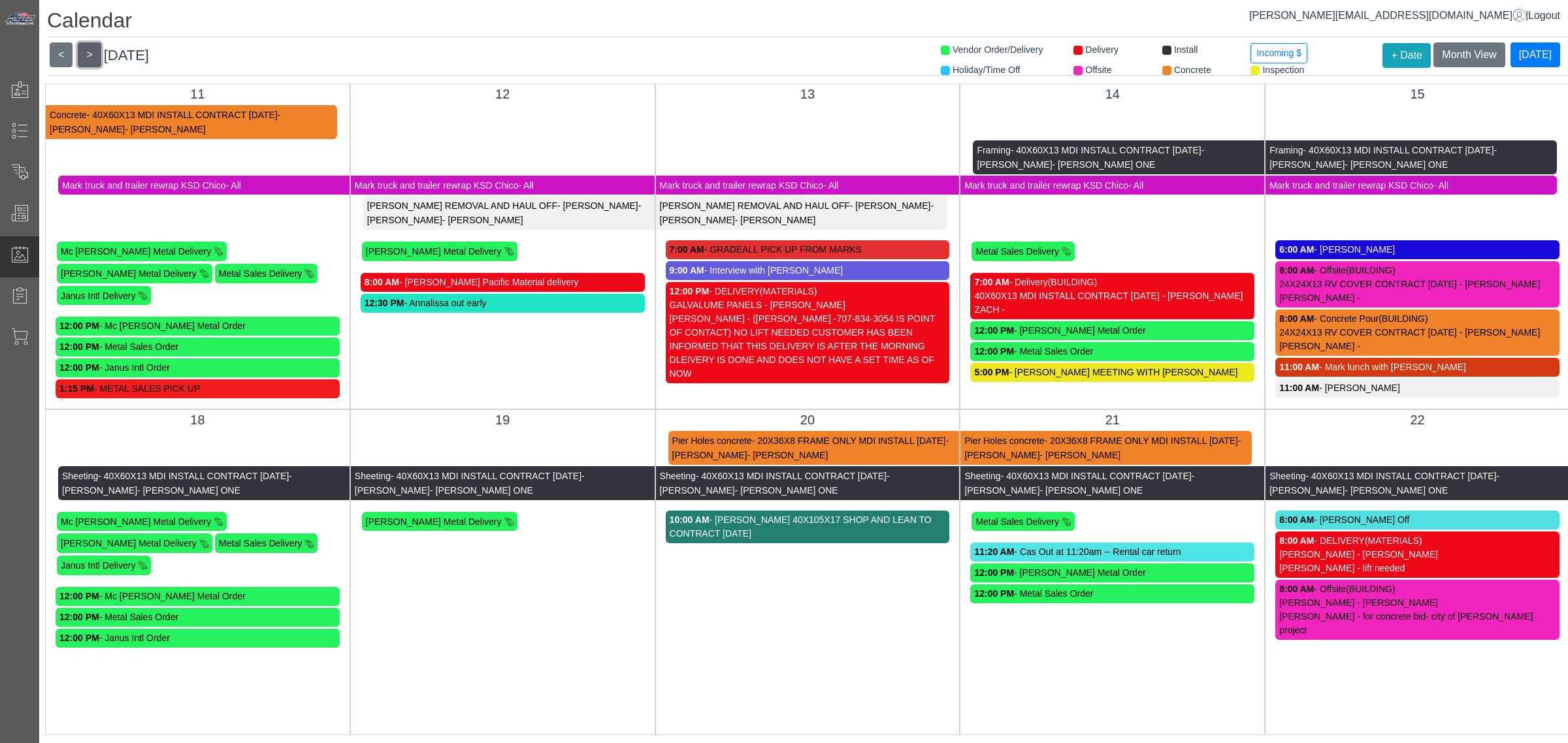
click at [83, 53] on button ">" at bounding box center [89, 54] width 23 height 24
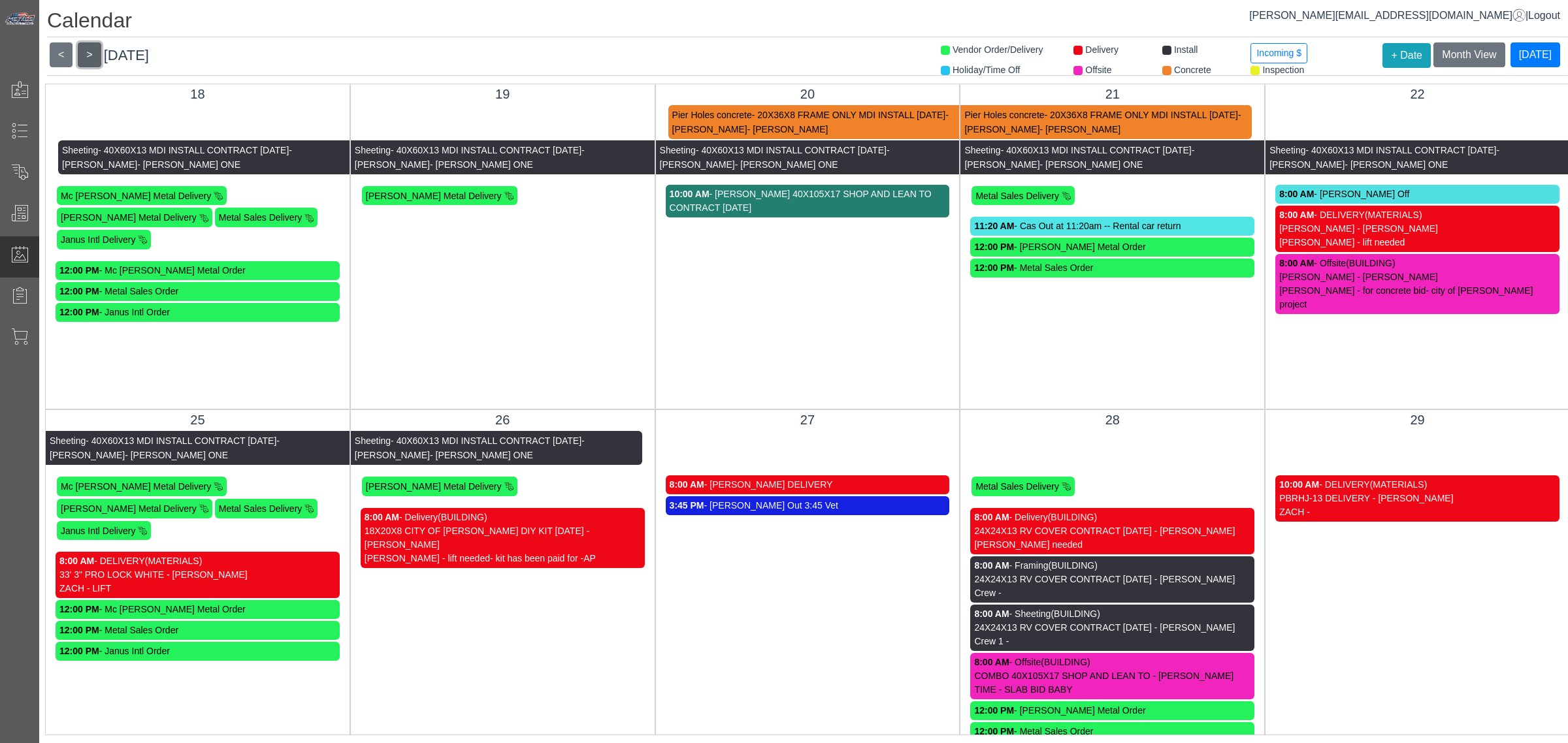
click at [83, 53] on button ">" at bounding box center [89, 54] width 23 height 24
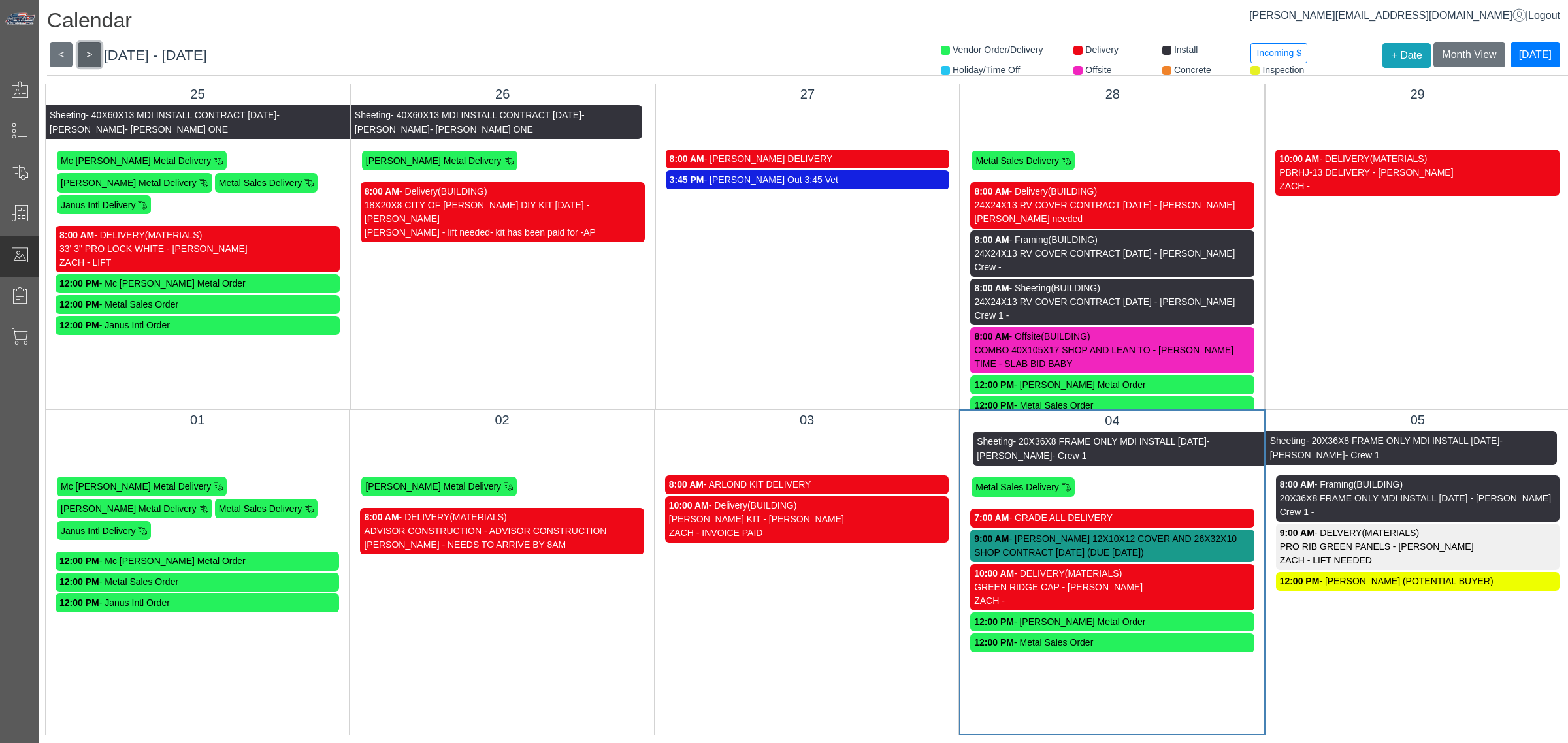
click at [83, 53] on button ">" at bounding box center [89, 54] width 23 height 24
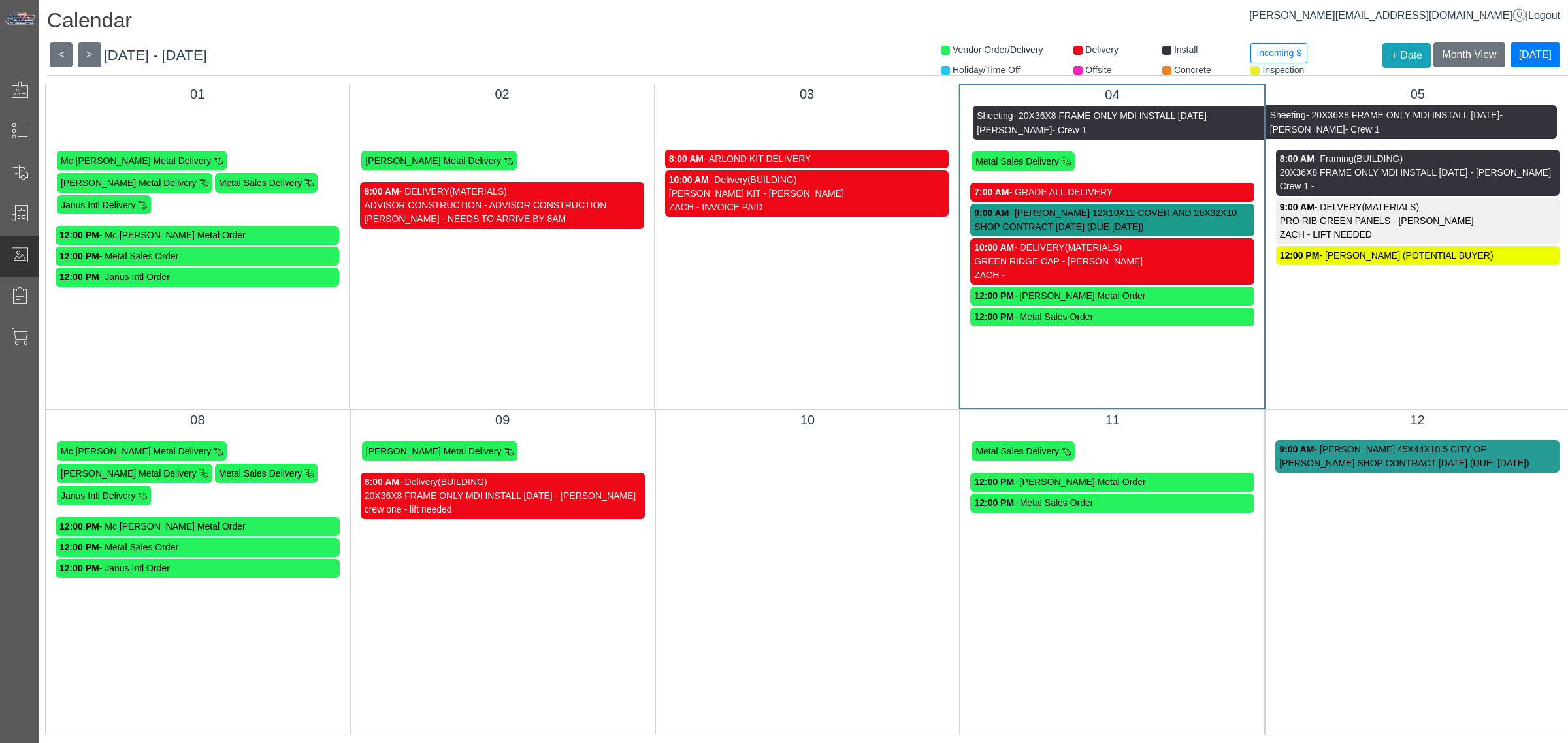
click at [1397, 259] on div "12:00 PM - [PERSON_NAME] (POTENTIAL BUYER)" at bounding box center [1418, 256] width 276 height 13
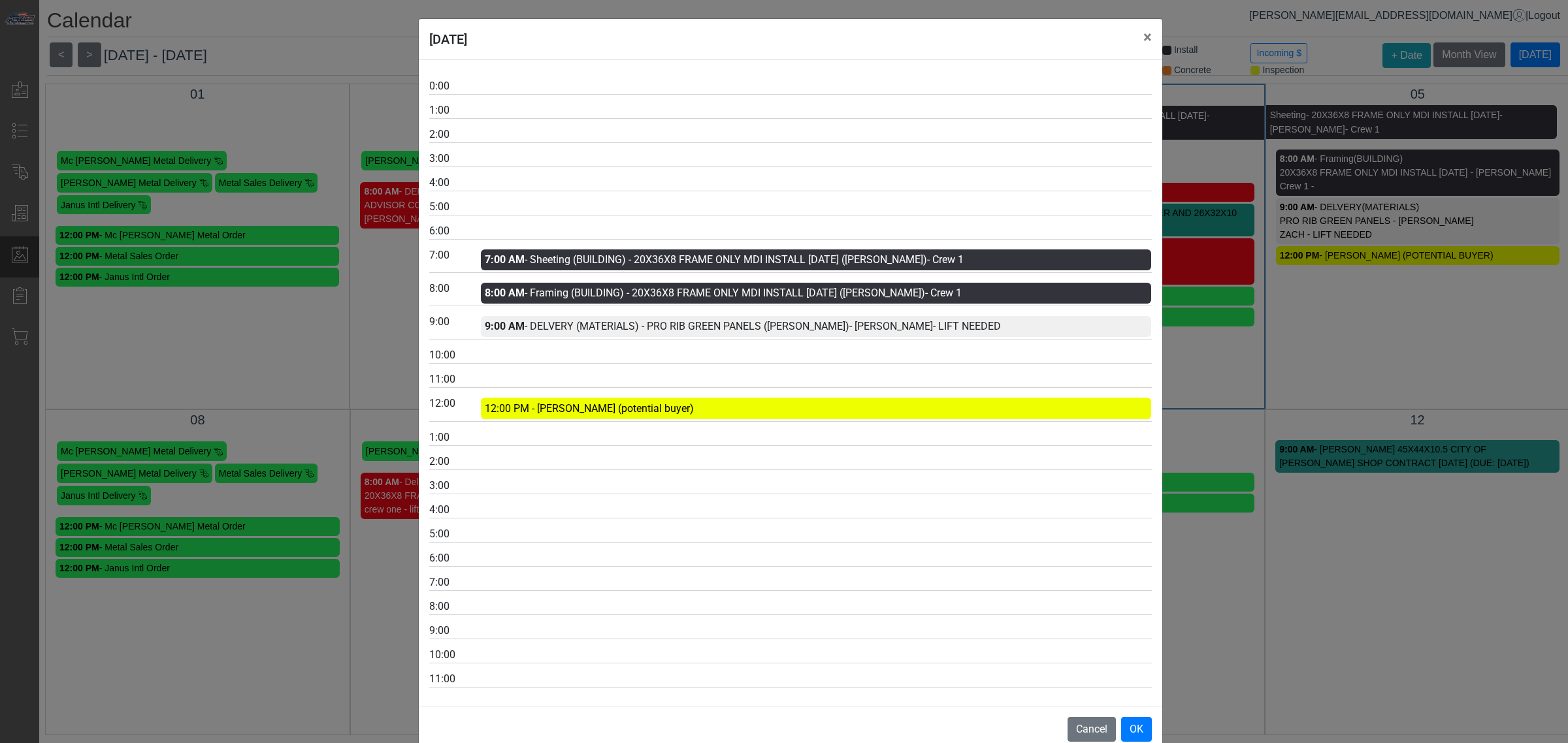
click at [1215, 342] on div "[DATE] × 0:00 1:00 2:00 3:00 4:00 5:00 6:00 7:00 7:00 AM - Sheeting (BUILDING) …" at bounding box center [784, 371] width 1568 height 743
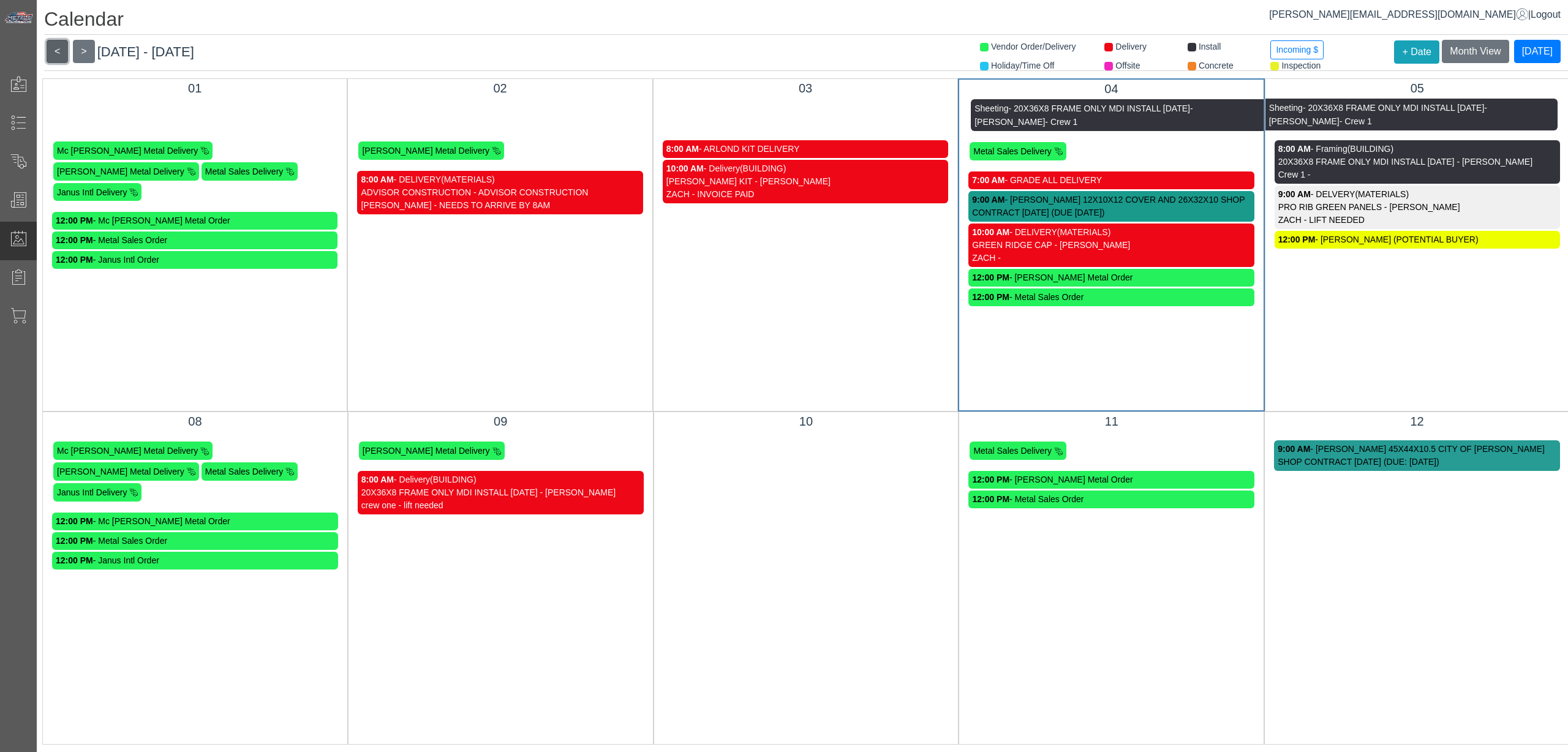
click at [55, 46] on button "<" at bounding box center [57, 51] width 21 height 23
click at [57, 46] on button "<" at bounding box center [57, 51] width 21 height 23
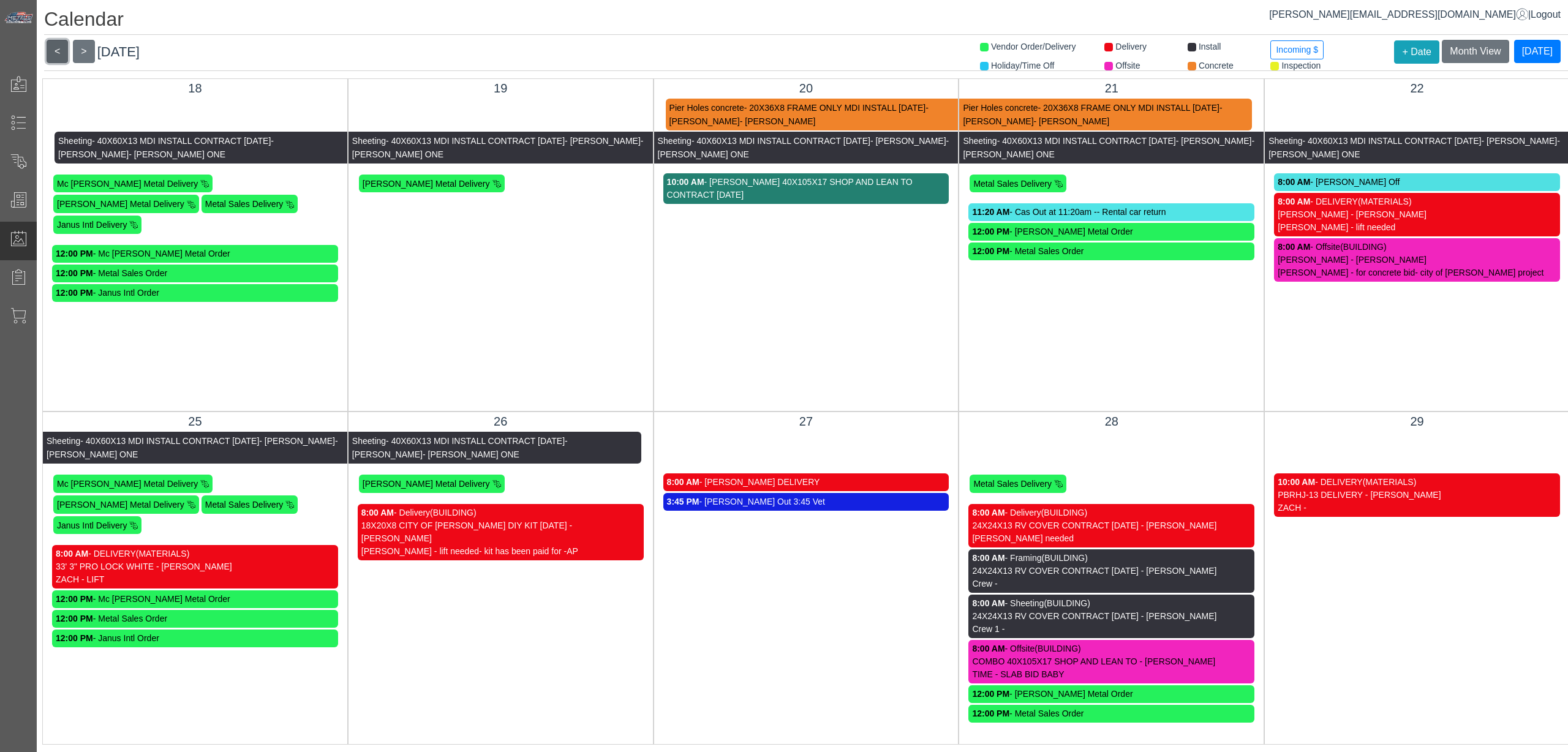
click at [56, 46] on button "<" at bounding box center [57, 51] width 21 height 23
click at [55, 46] on button "<" at bounding box center [57, 51] width 21 height 23
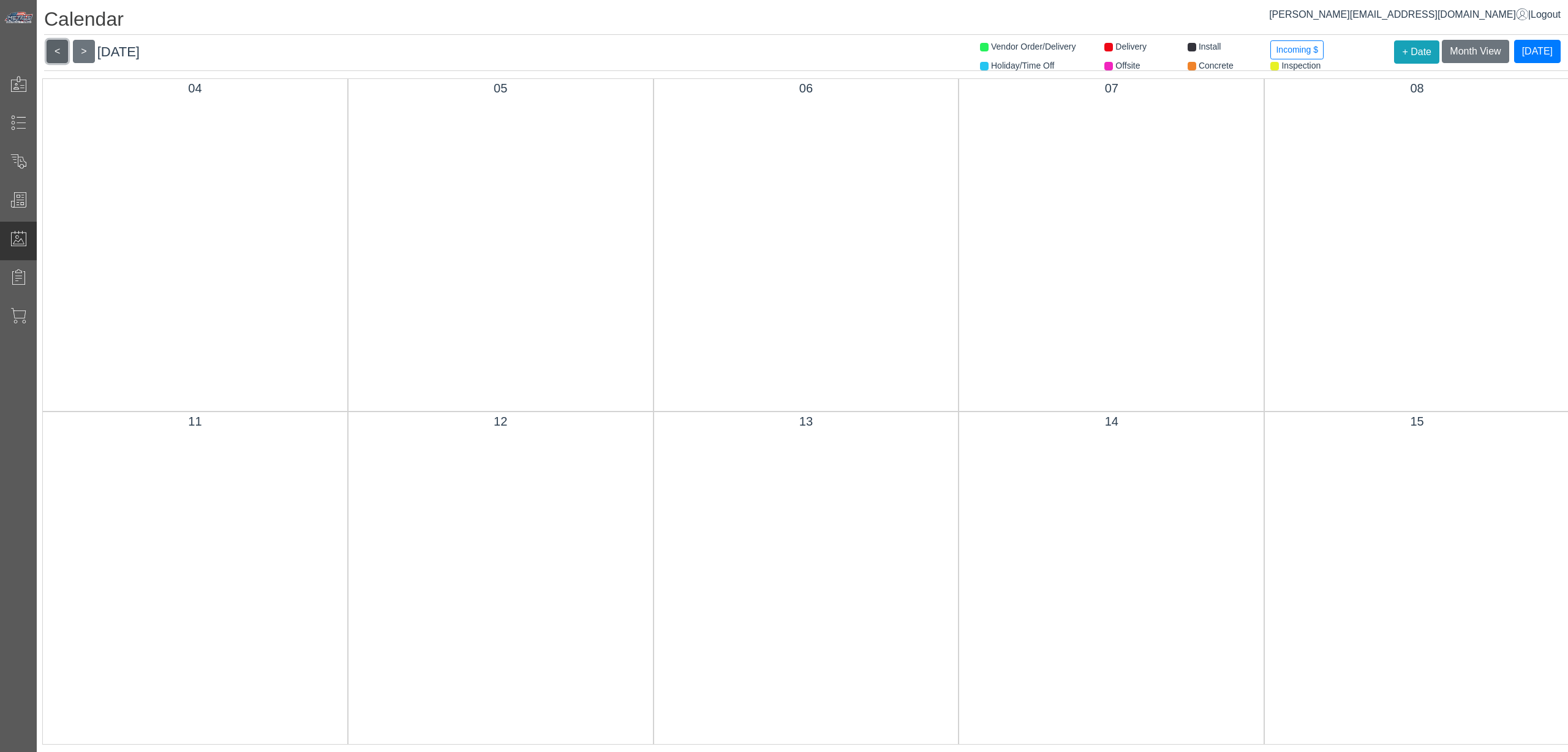
click at [55, 46] on button "<" at bounding box center [57, 51] width 21 height 23
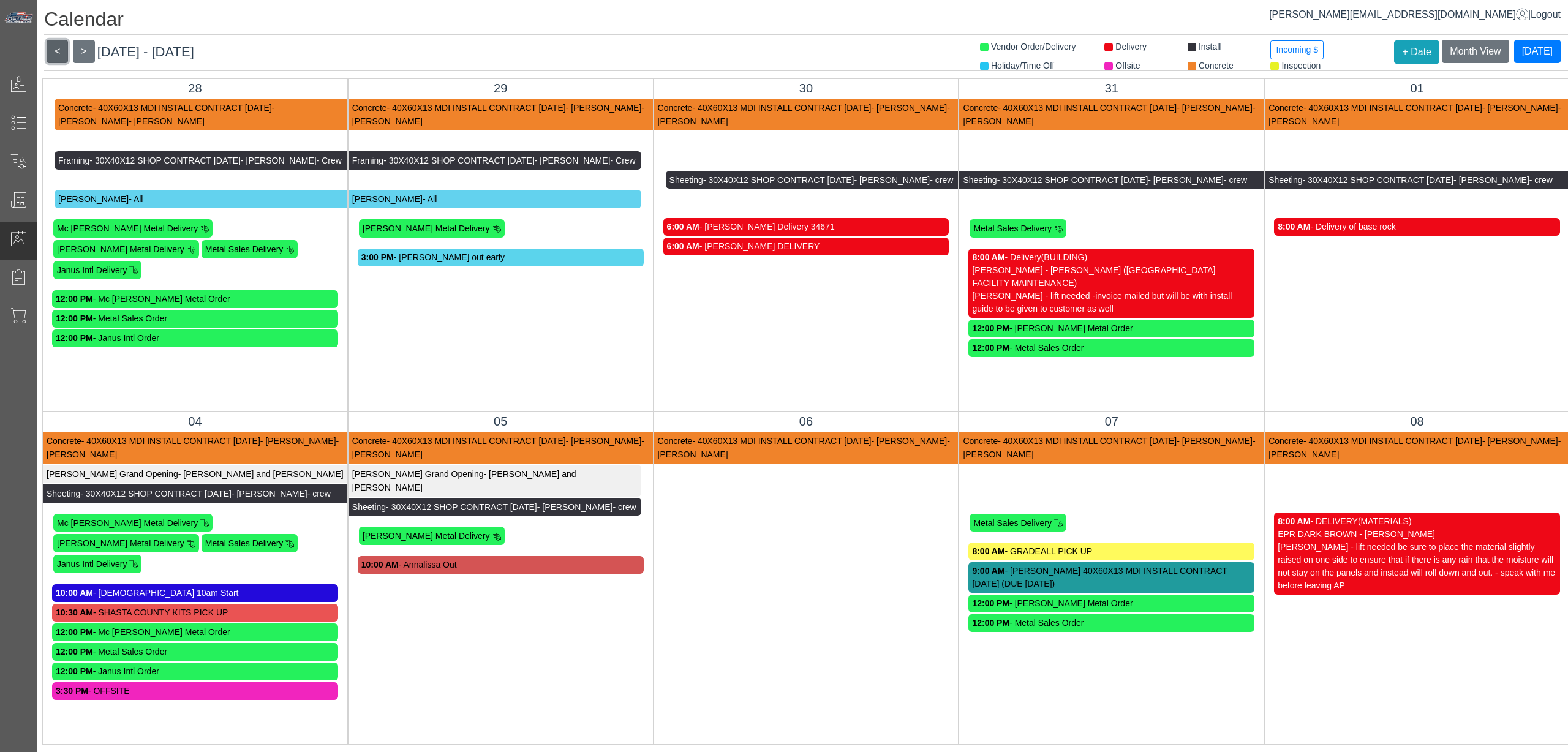
click at [55, 46] on button "<" at bounding box center [57, 51] width 21 height 23
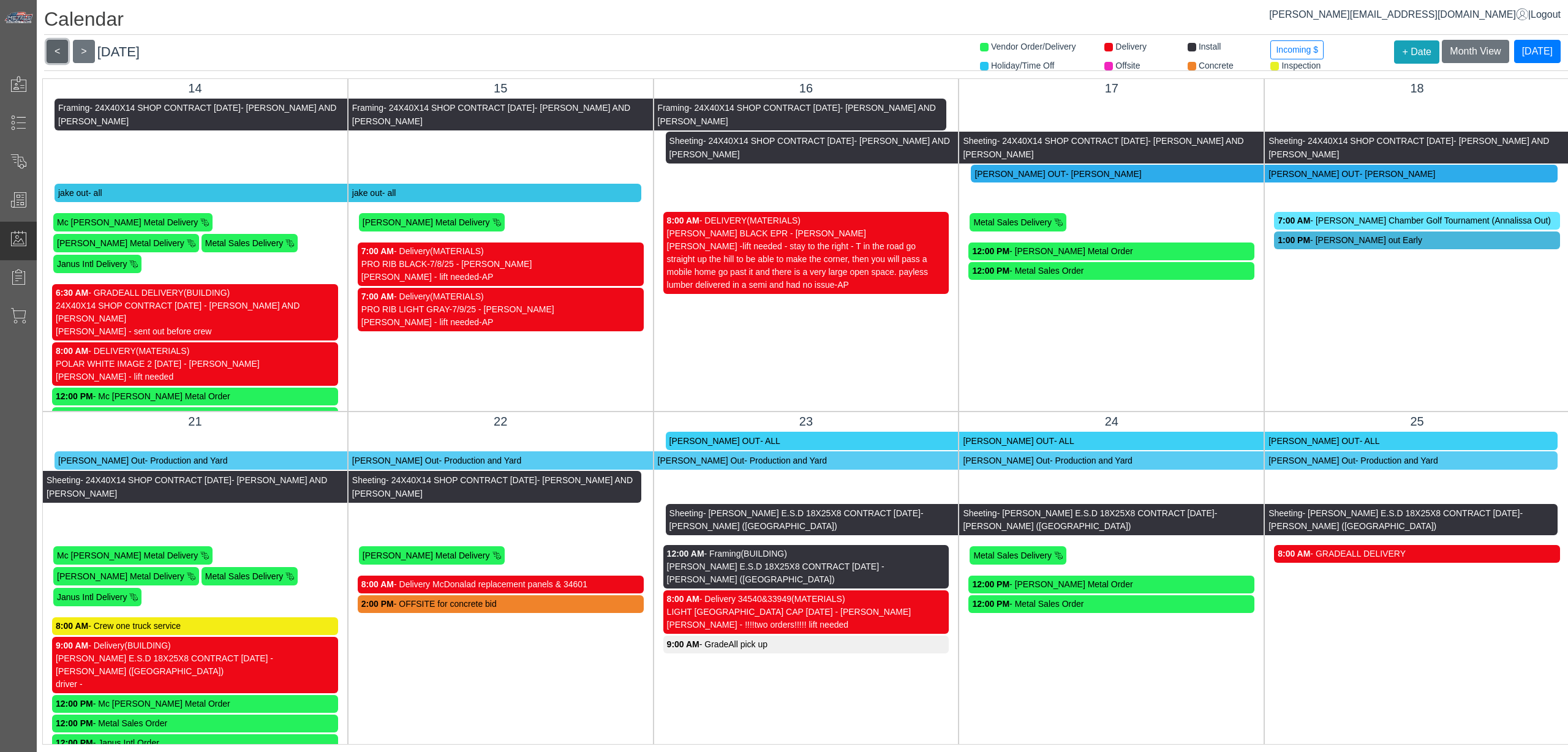
click at [55, 46] on button "<" at bounding box center [57, 51] width 21 height 23
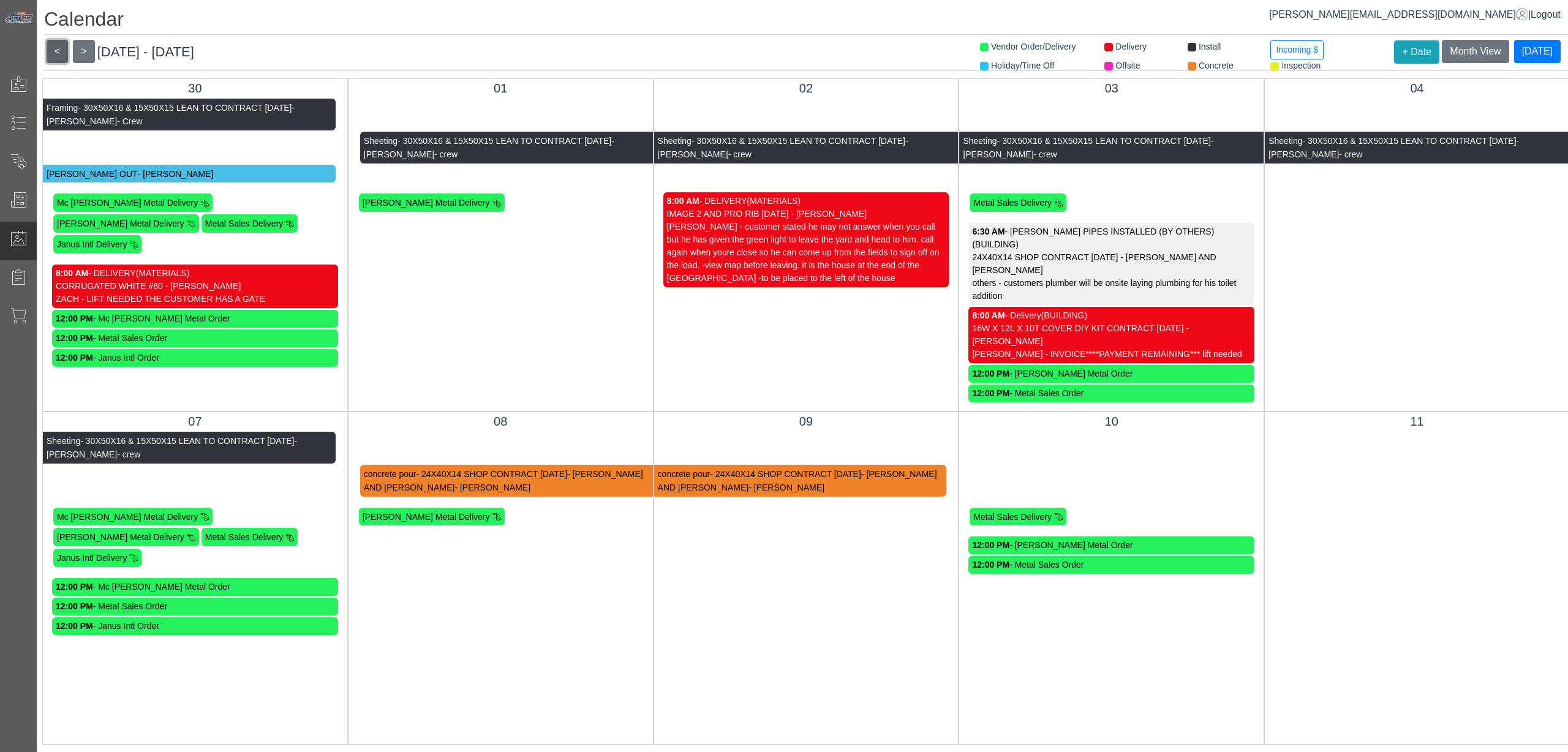
click at [55, 46] on button "<" at bounding box center [57, 51] width 21 height 23
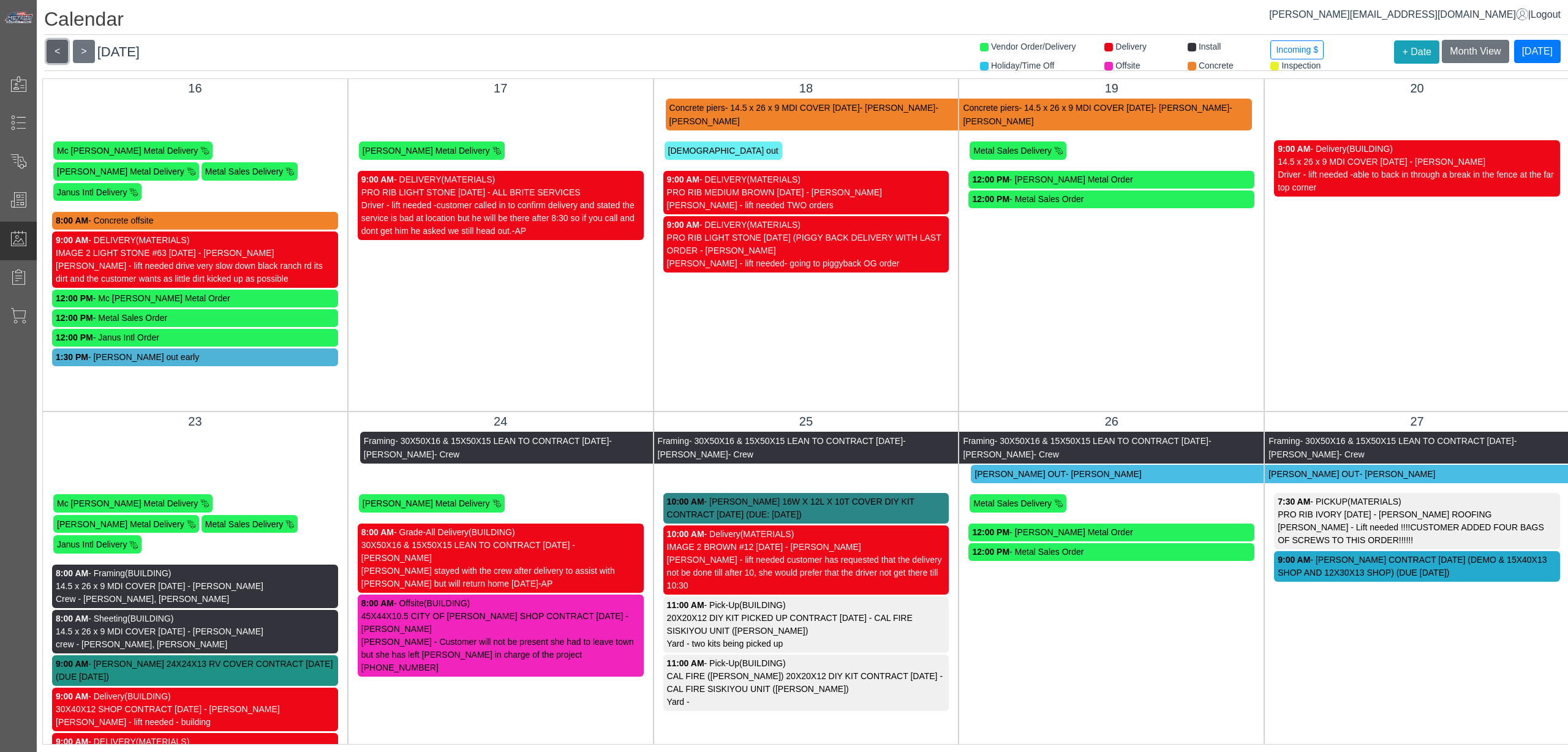
click at [55, 46] on button "<" at bounding box center [57, 51] width 21 height 23
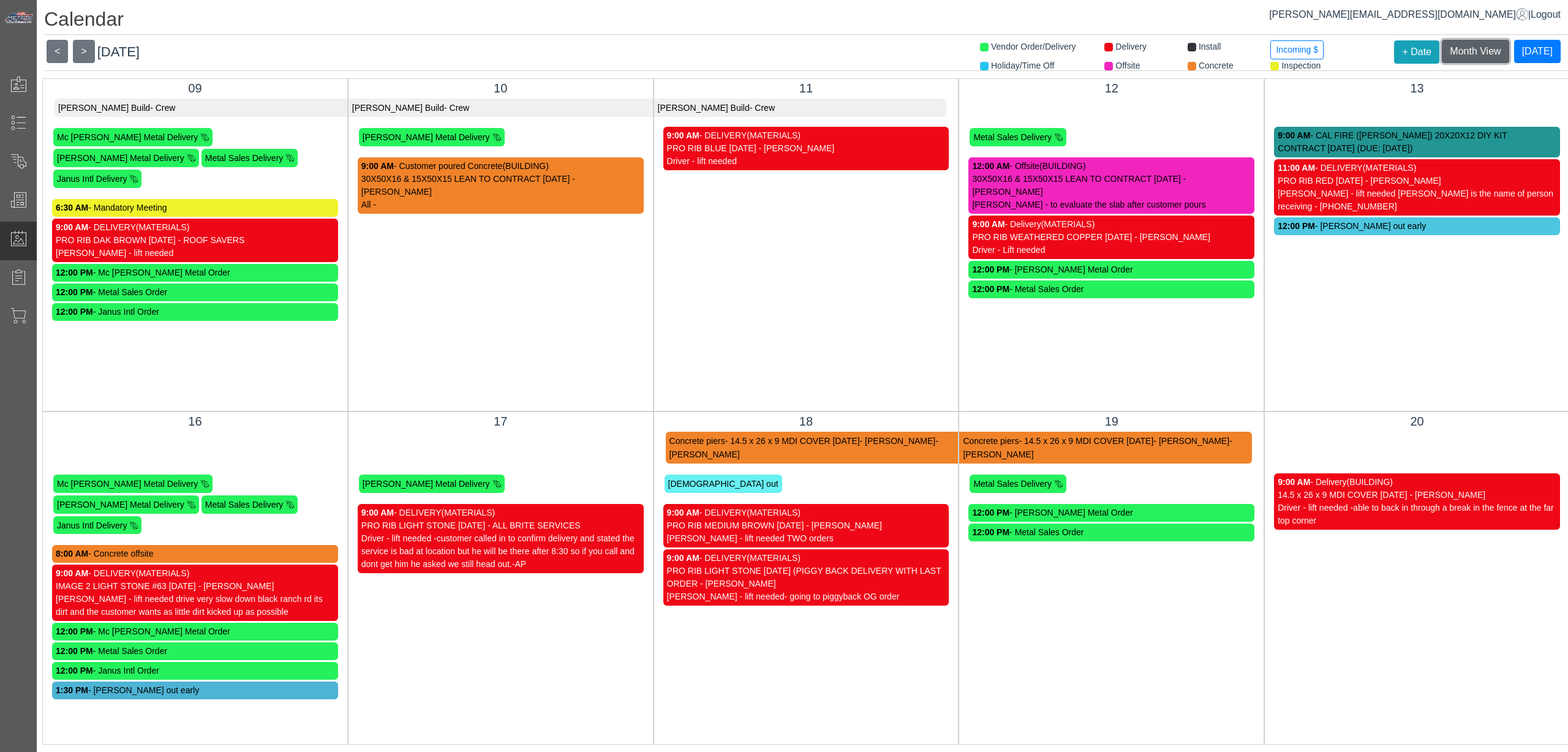
click at [1466, 55] on span "Month View" at bounding box center [1475, 51] width 51 height 10
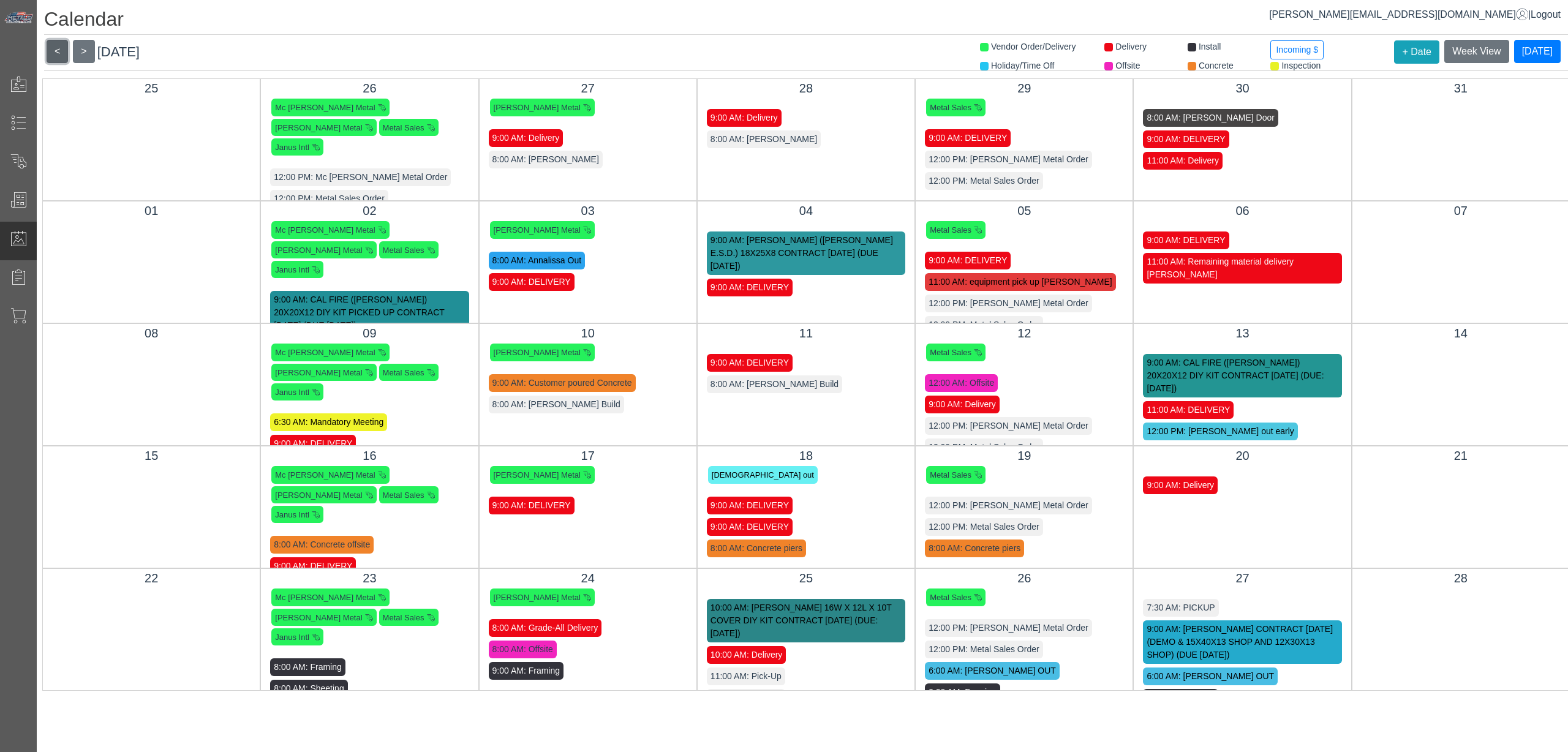
click at [64, 54] on button "<" at bounding box center [57, 51] width 21 height 23
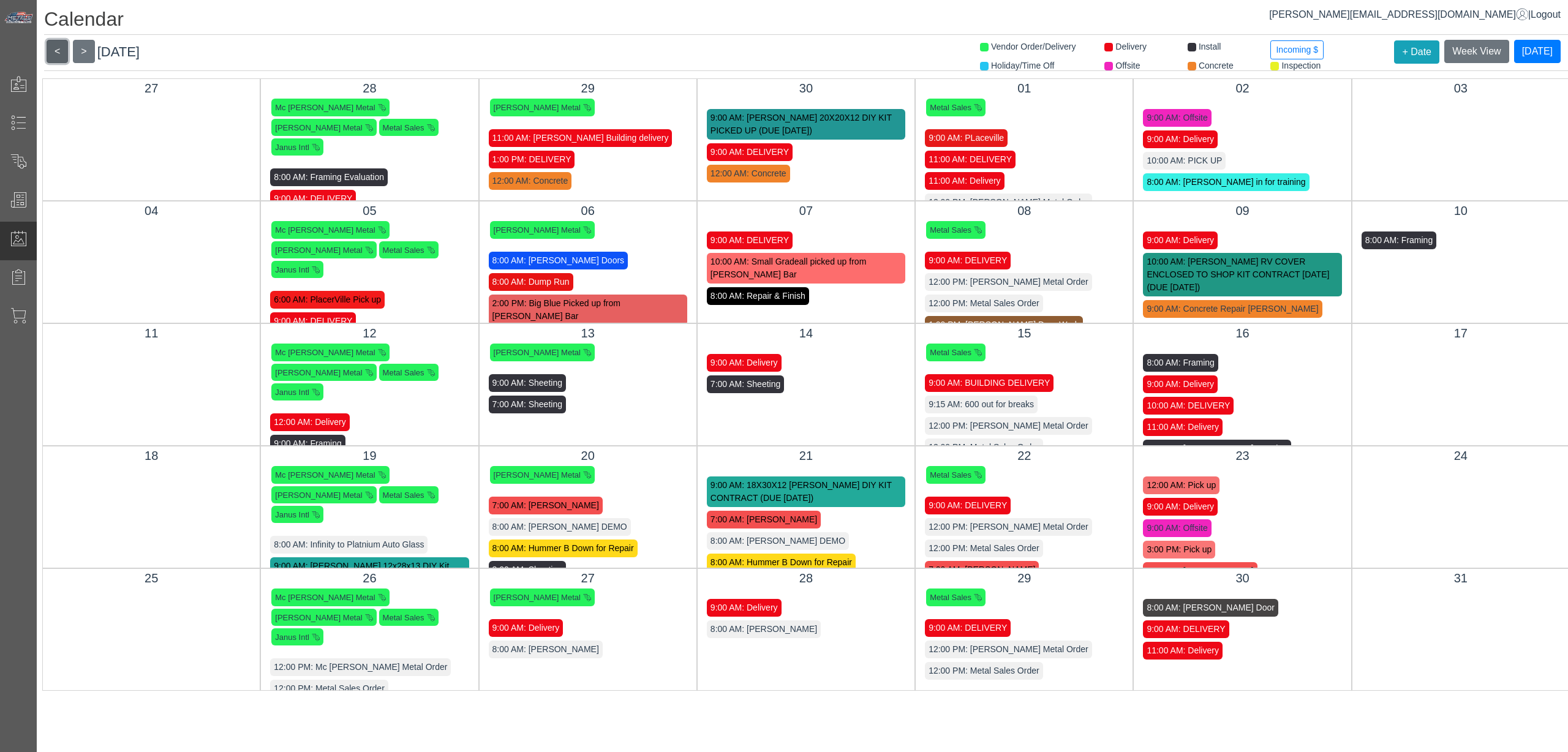
click at [64, 54] on button "<" at bounding box center [57, 51] width 21 height 23
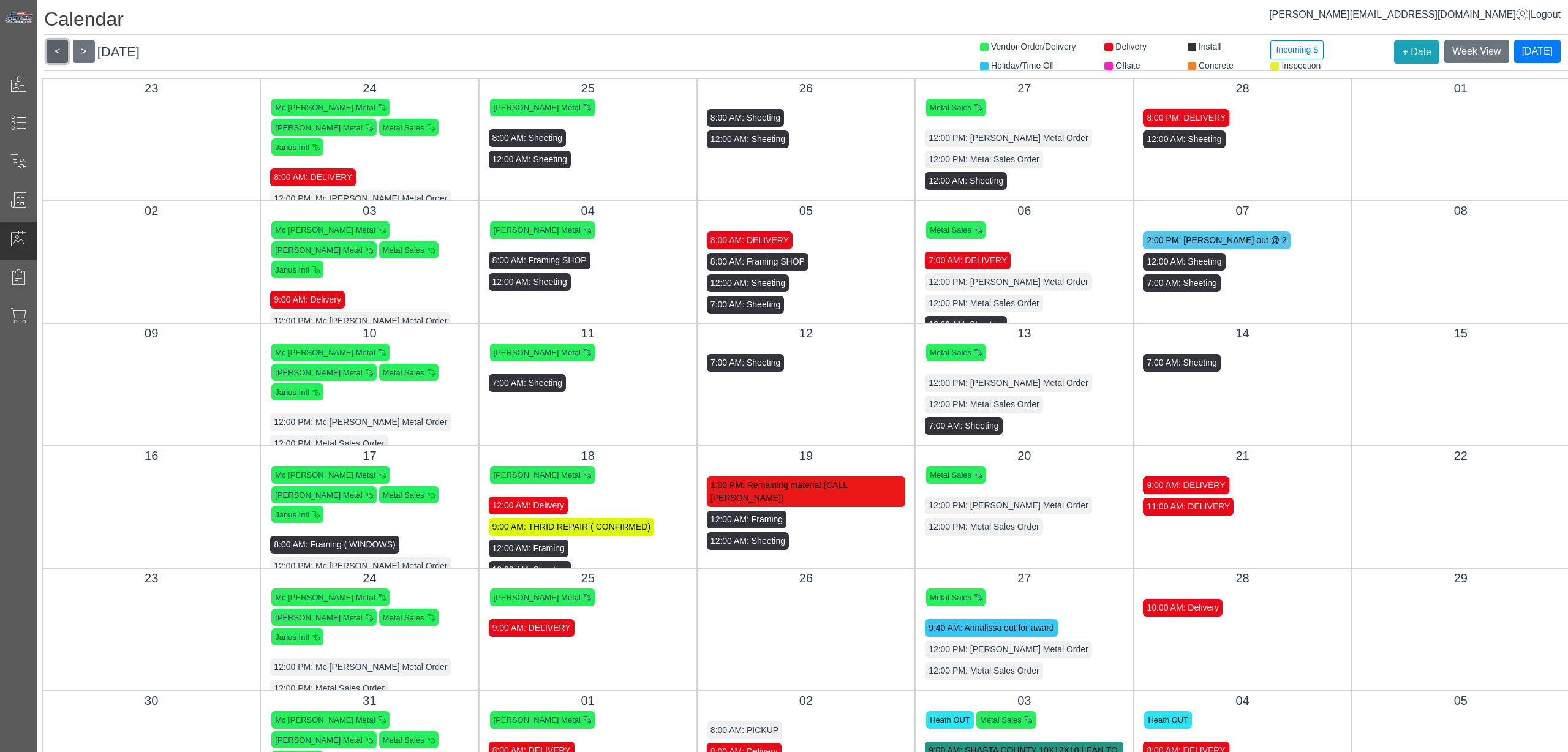
click at [64, 54] on button "<" at bounding box center [57, 51] width 21 height 23
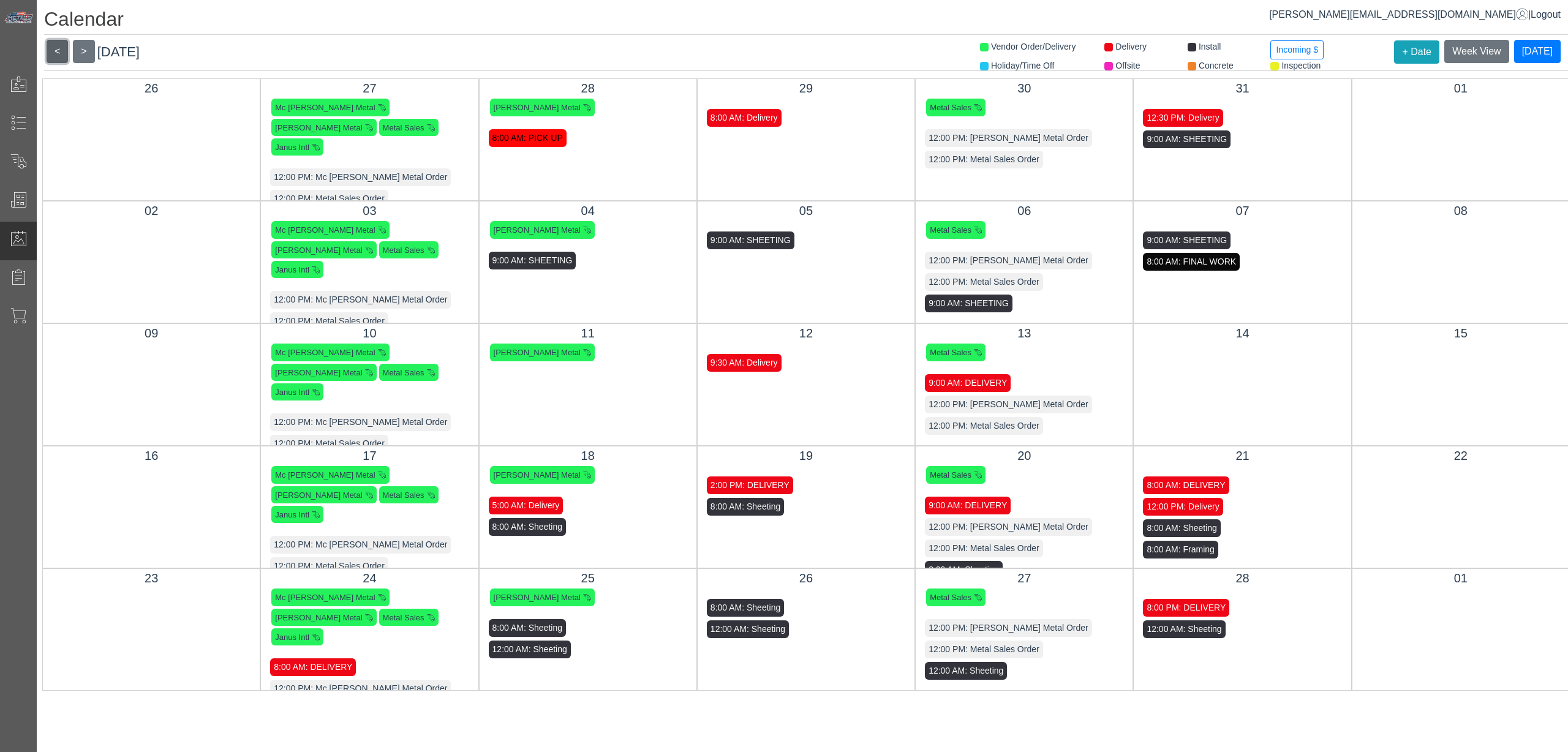
click at [63, 54] on button "<" at bounding box center [57, 51] width 21 height 23
click at [63, 53] on button "<" at bounding box center [57, 51] width 21 height 23
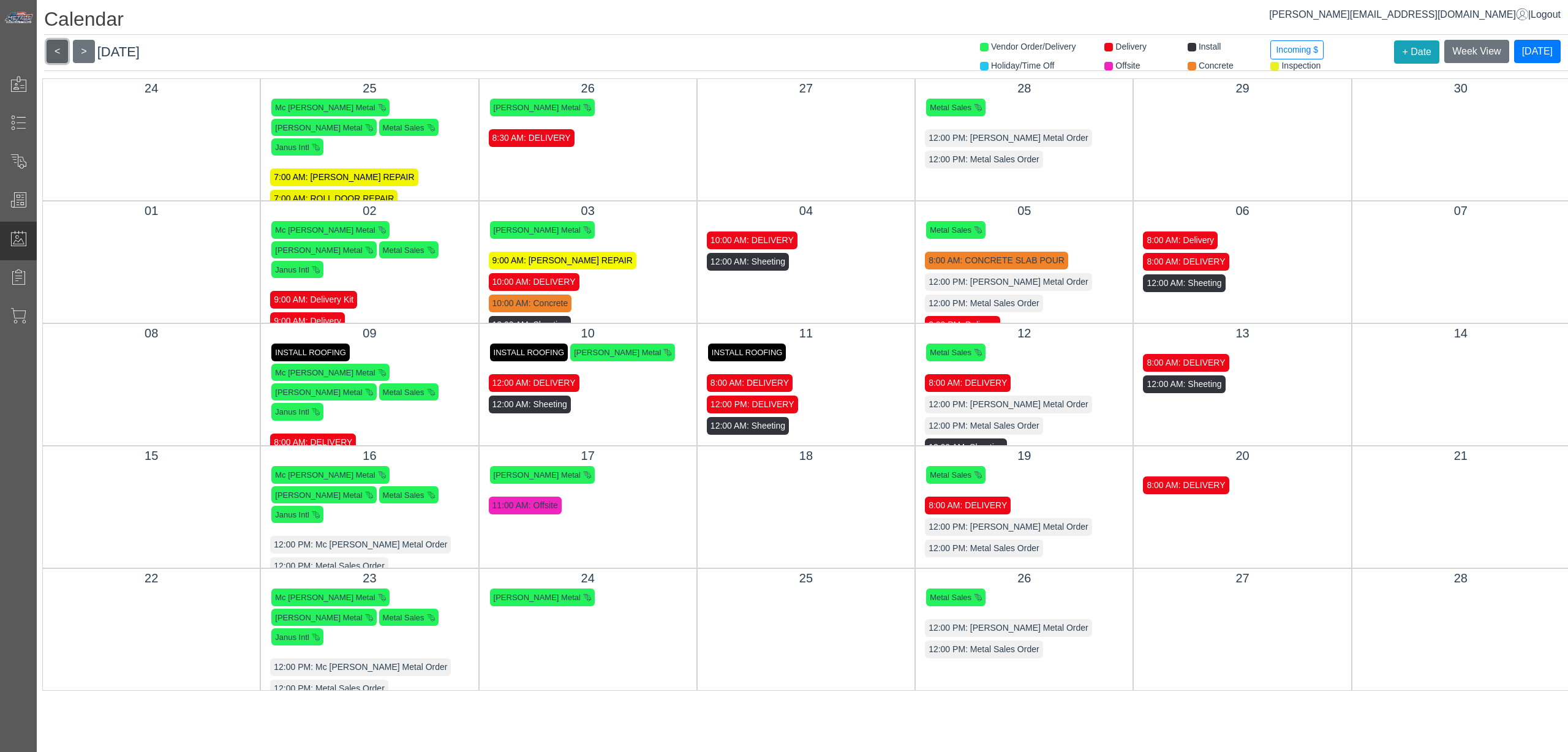
click at [62, 53] on button "<" at bounding box center [57, 51] width 21 height 23
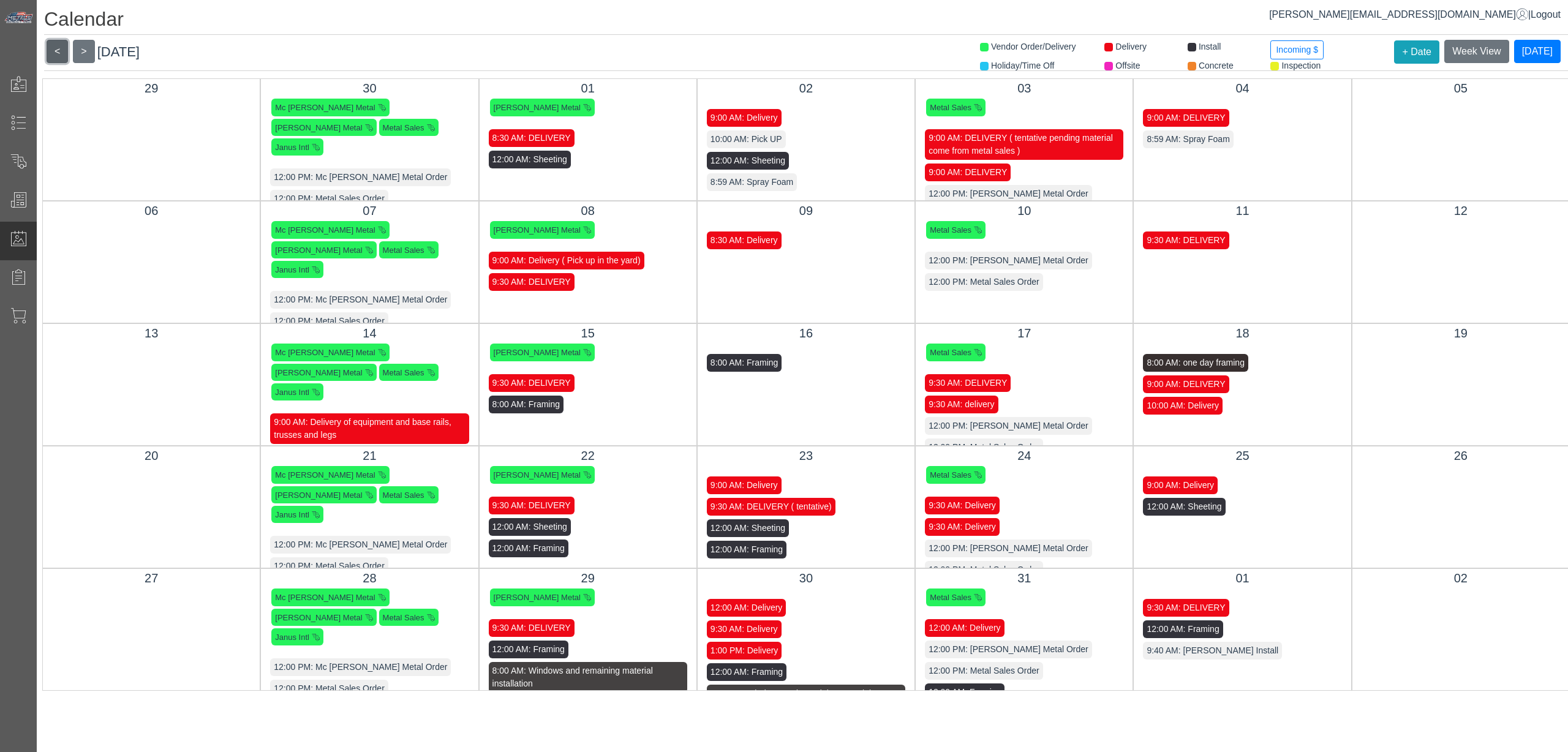
click at [62, 53] on button "<" at bounding box center [57, 51] width 21 height 23
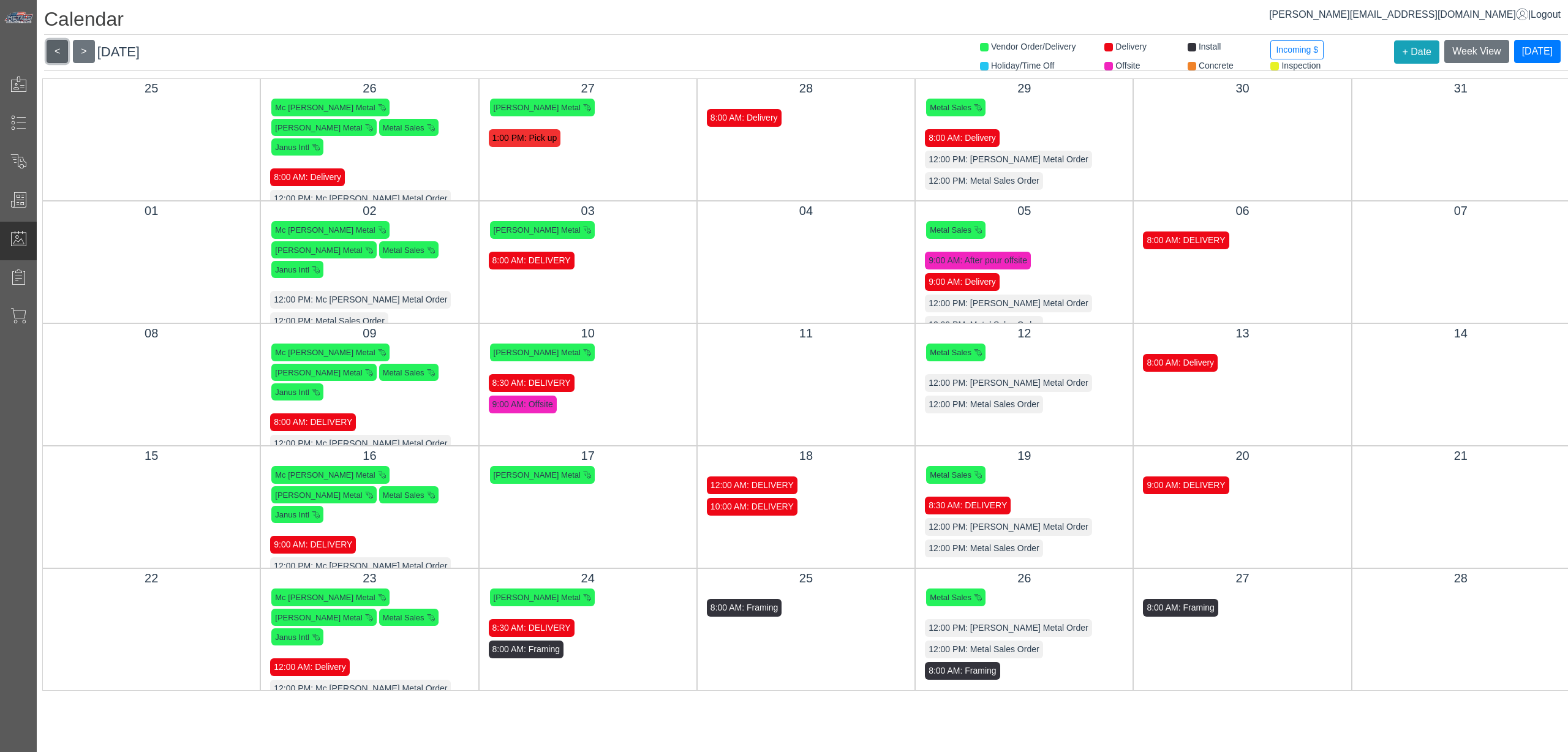
click at [62, 53] on button "<" at bounding box center [57, 51] width 21 height 23
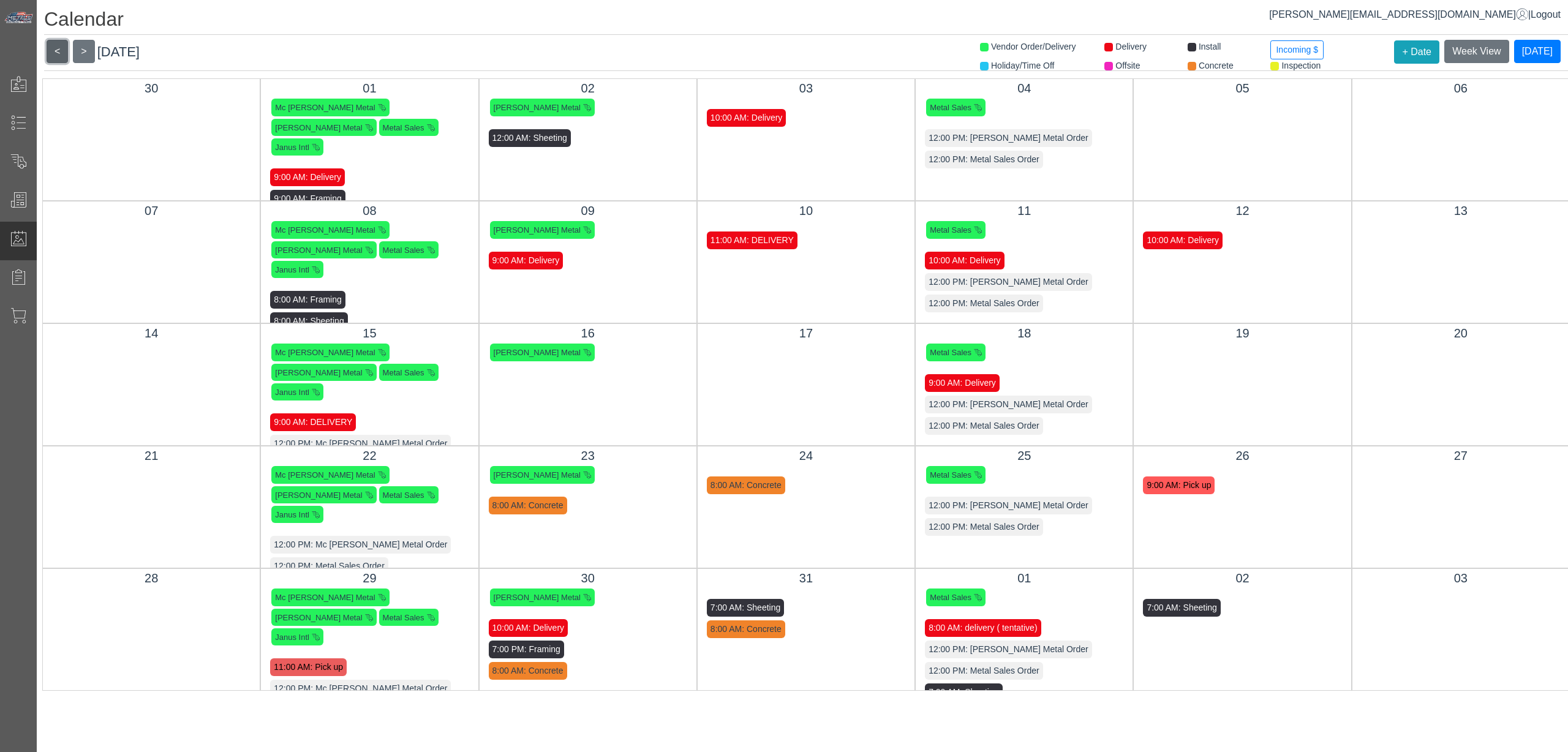
click at [62, 53] on button "<" at bounding box center [57, 51] width 21 height 23
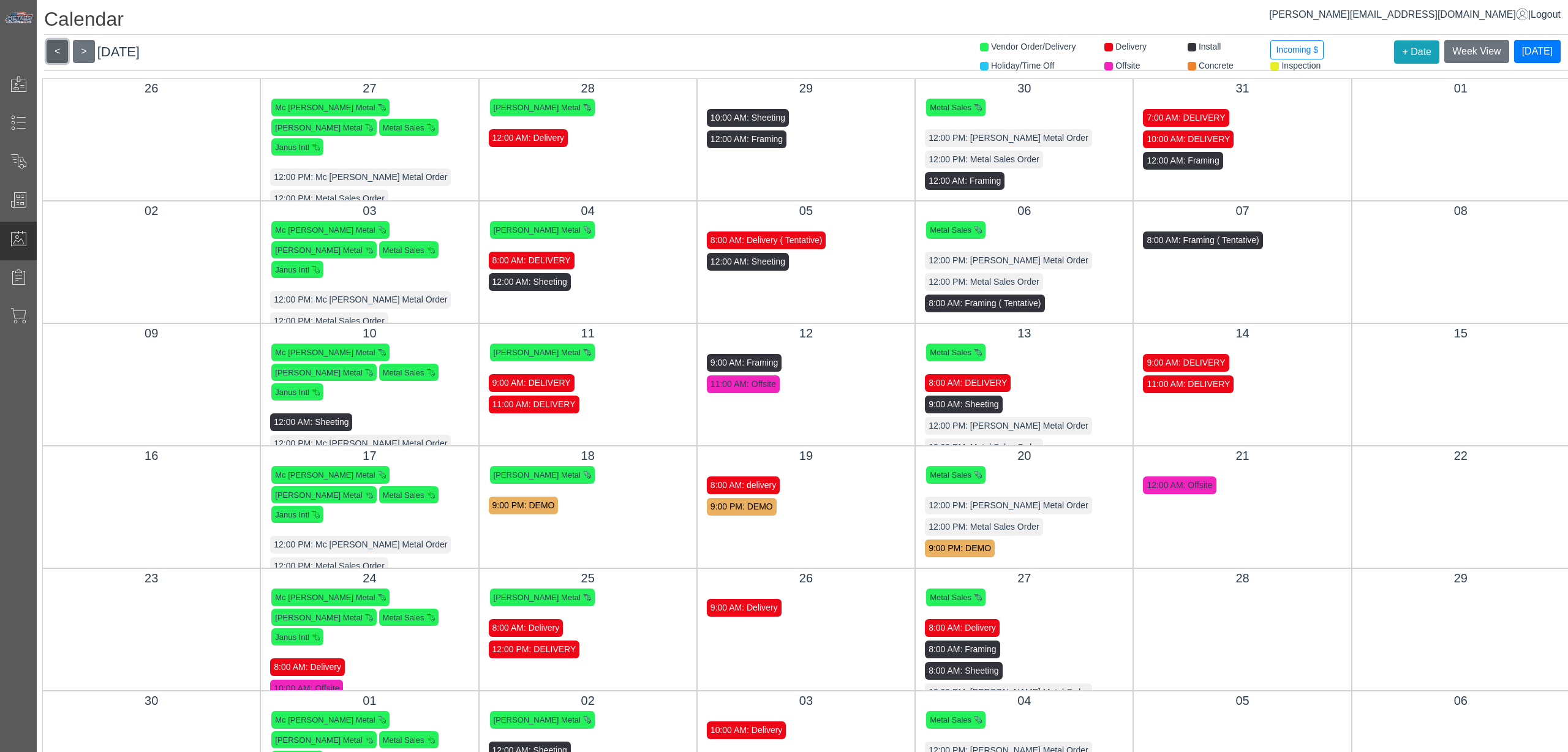
click at [62, 53] on button "<" at bounding box center [57, 51] width 21 height 23
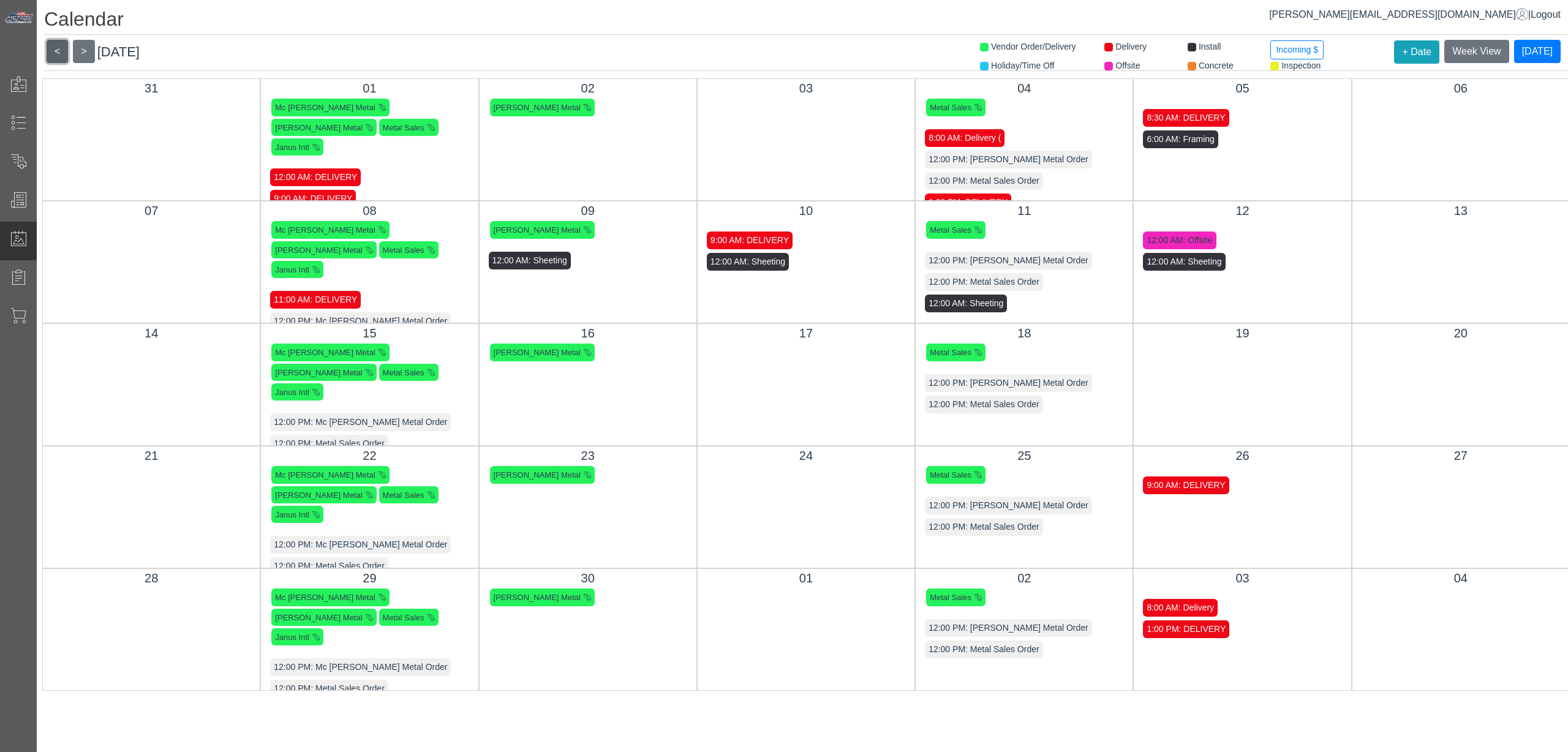
click at [62, 53] on button "<" at bounding box center [57, 51] width 21 height 23
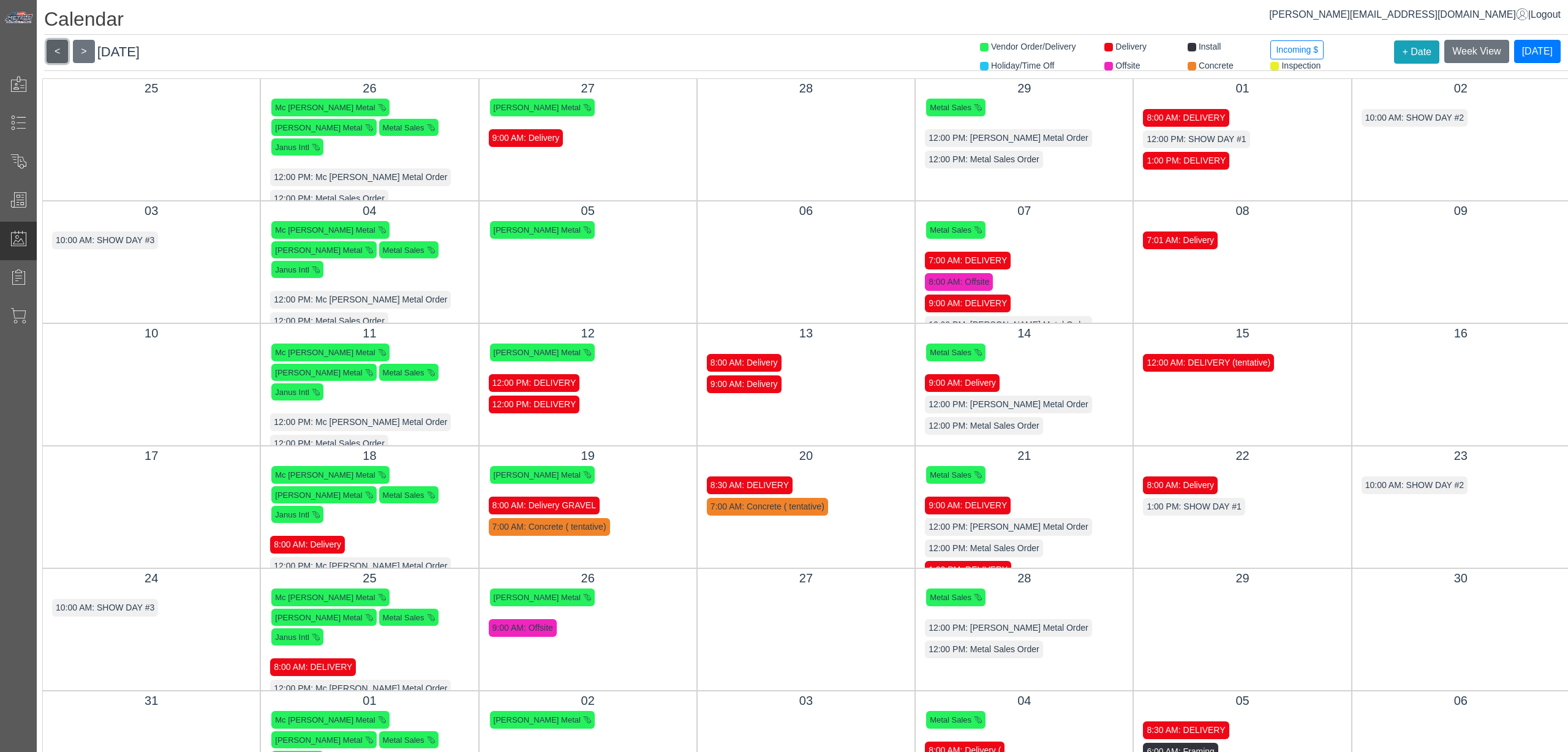
click at [62, 53] on button "<" at bounding box center [57, 51] width 21 height 23
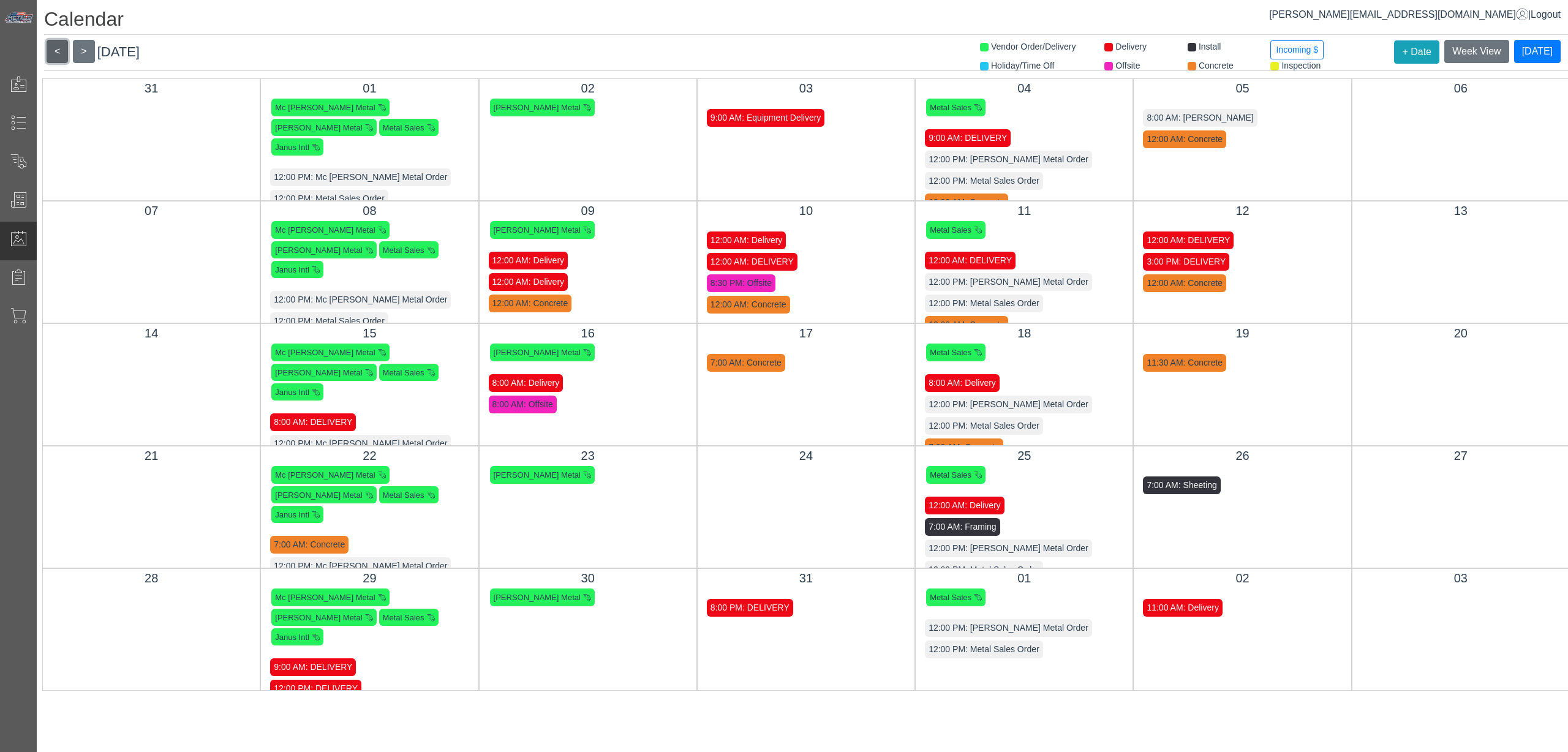
click at [62, 53] on button "<" at bounding box center [57, 51] width 21 height 23
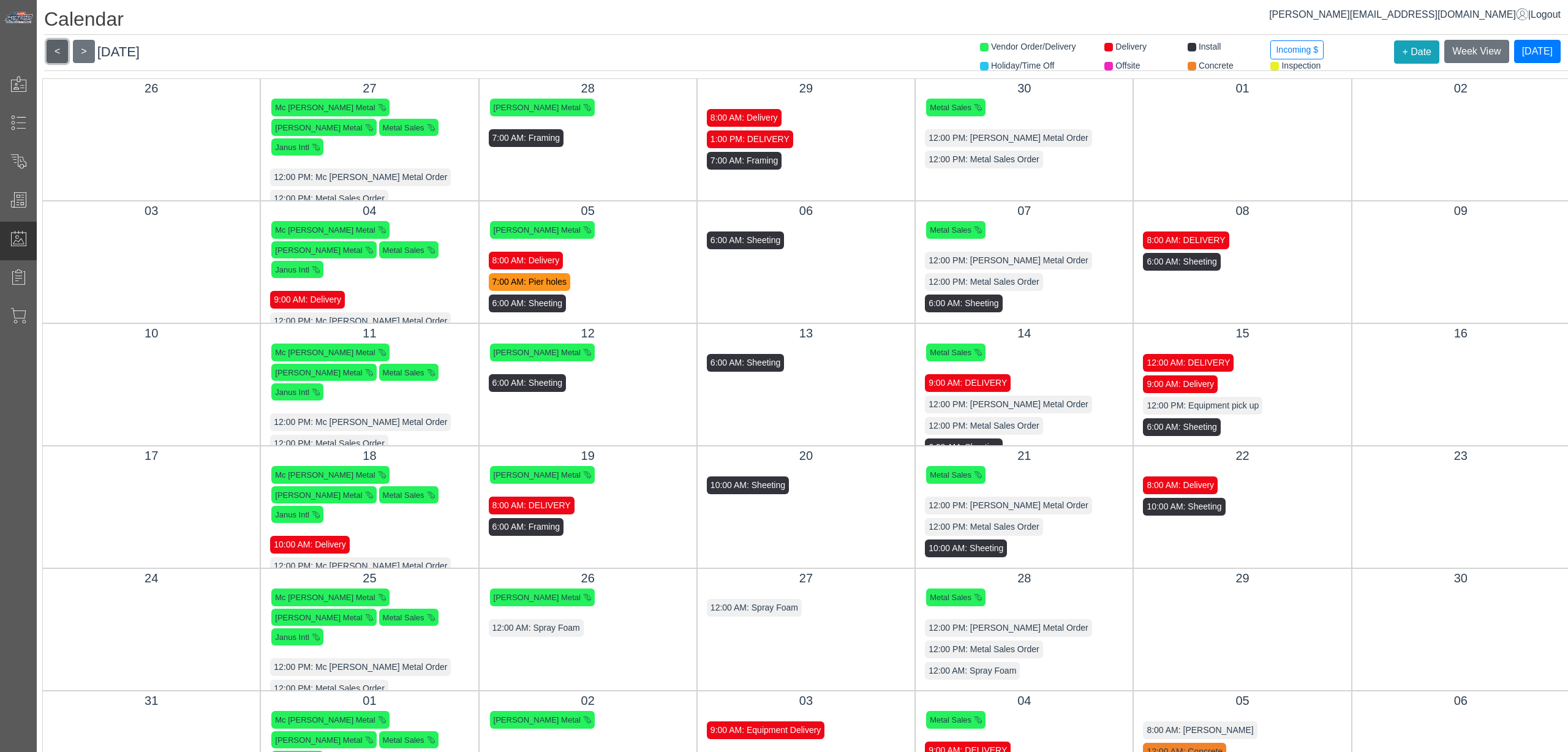
click at [62, 53] on button "<" at bounding box center [57, 51] width 21 height 23
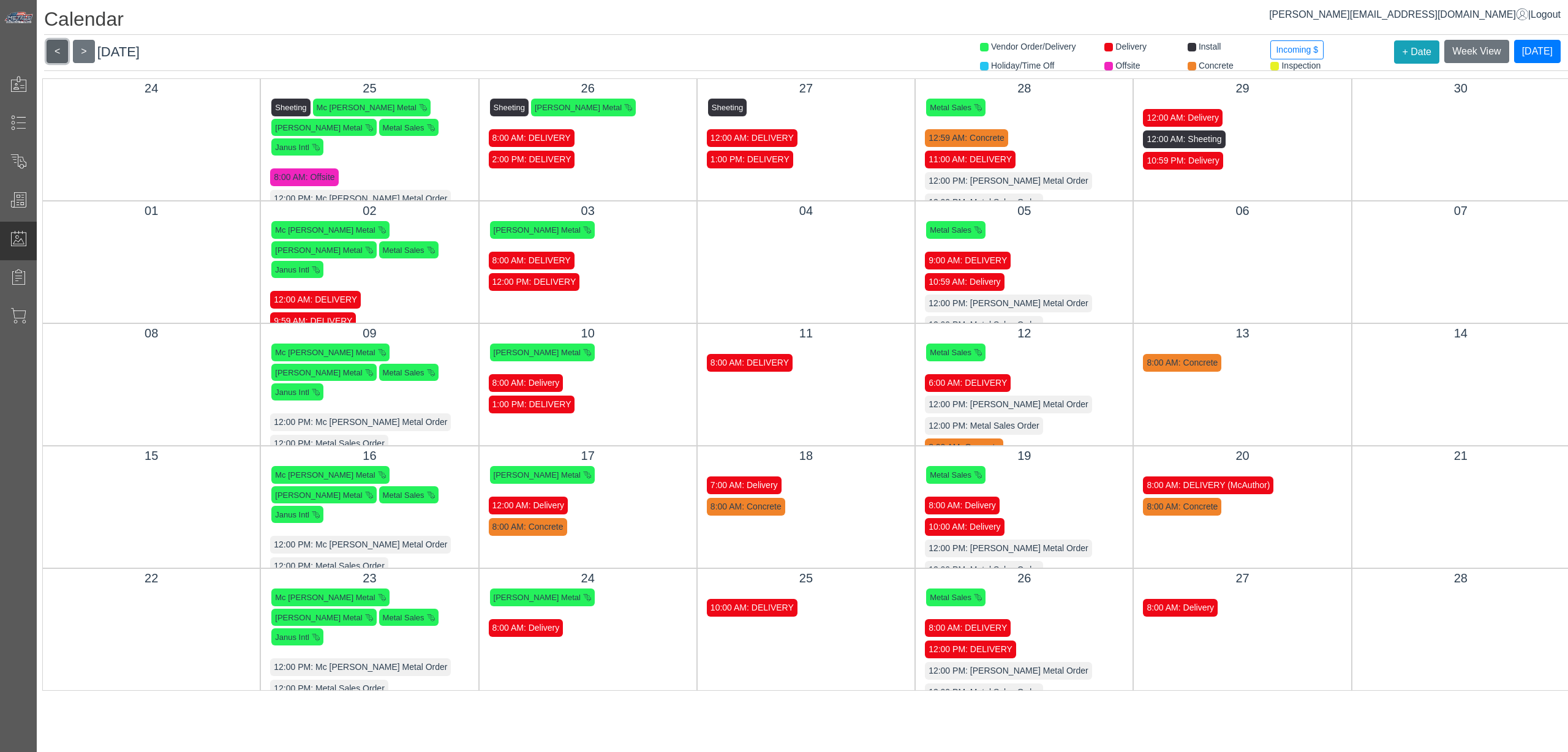
click at [62, 53] on button "<" at bounding box center [57, 51] width 21 height 23
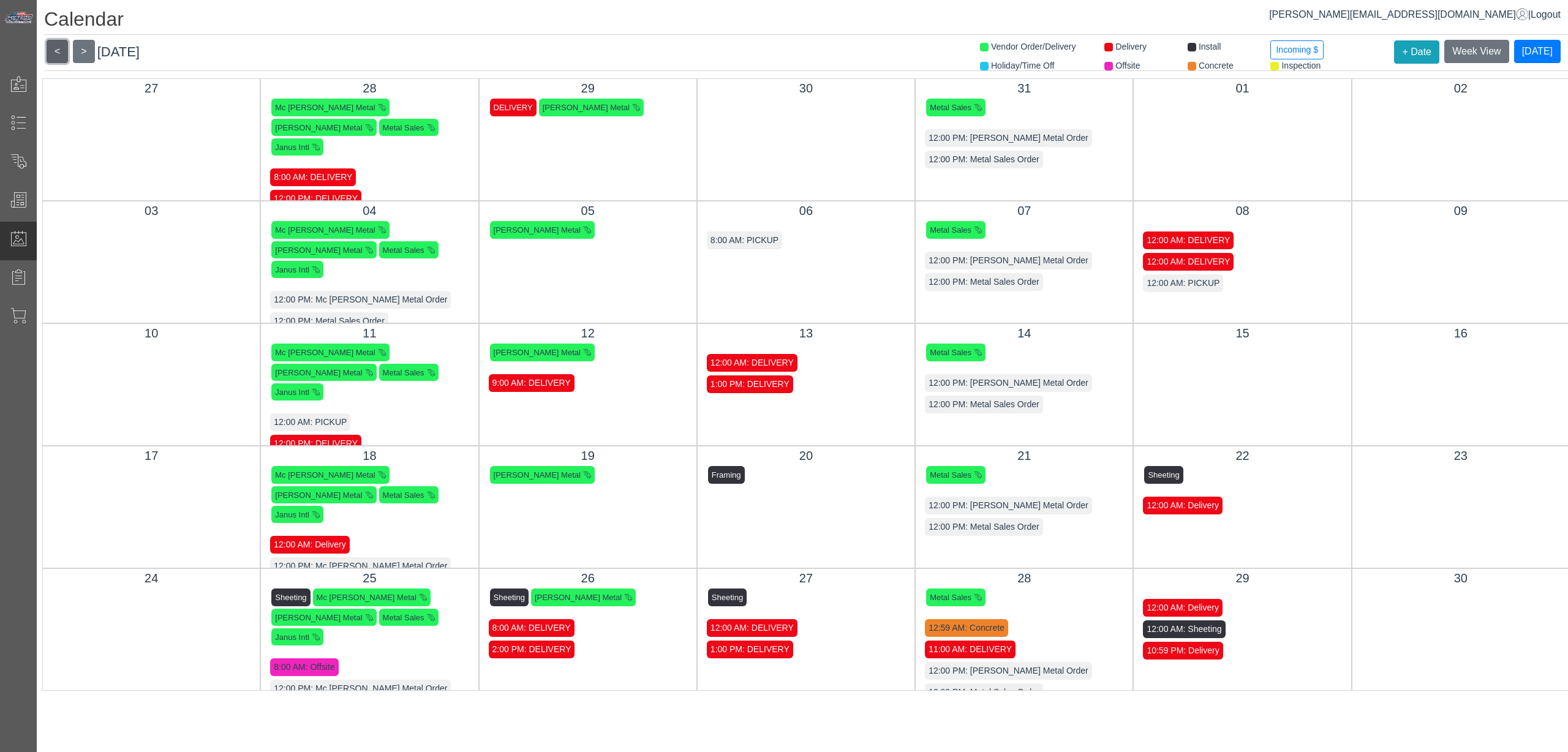
click at [62, 53] on button "<" at bounding box center [57, 51] width 21 height 23
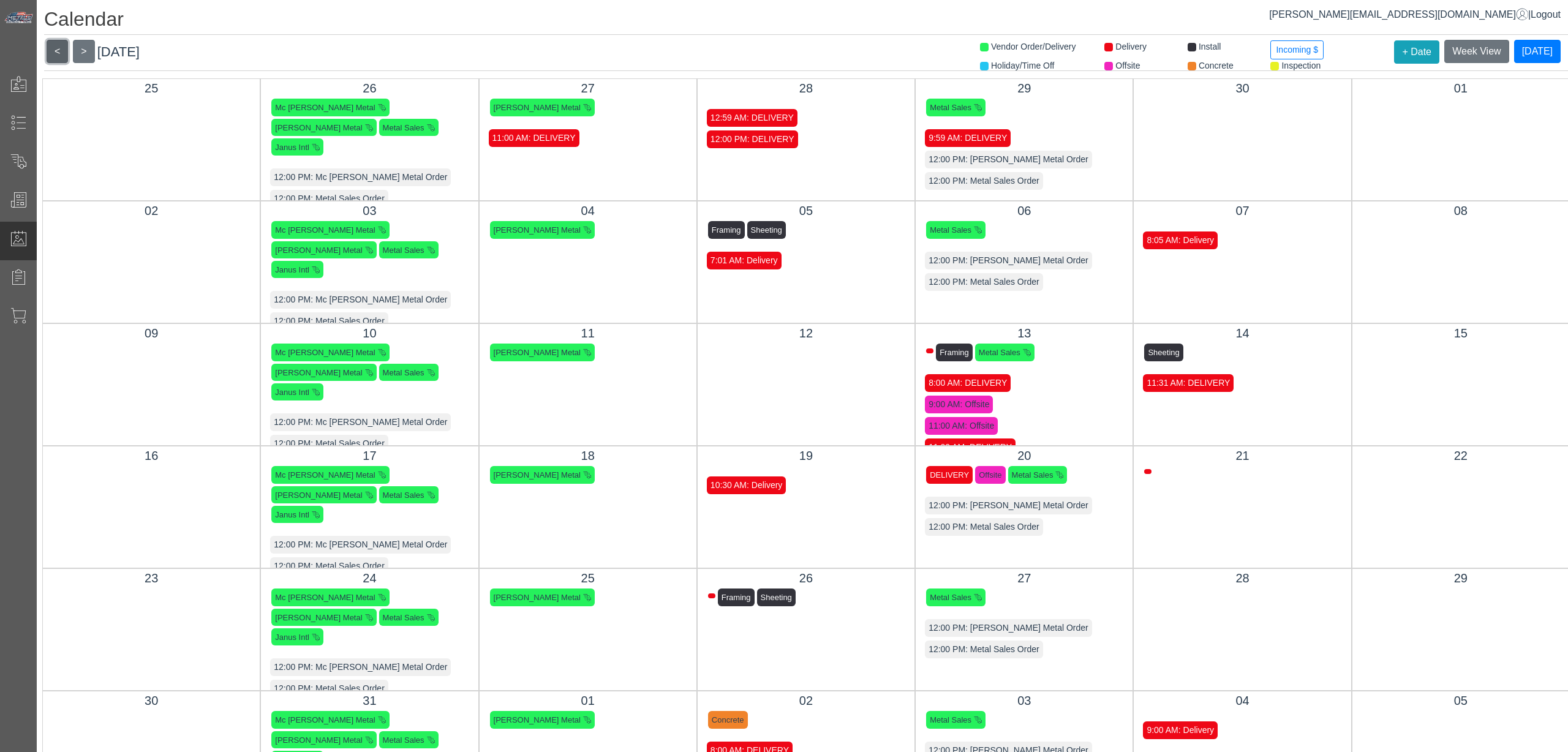
click at [62, 53] on button "<" at bounding box center [57, 51] width 21 height 23
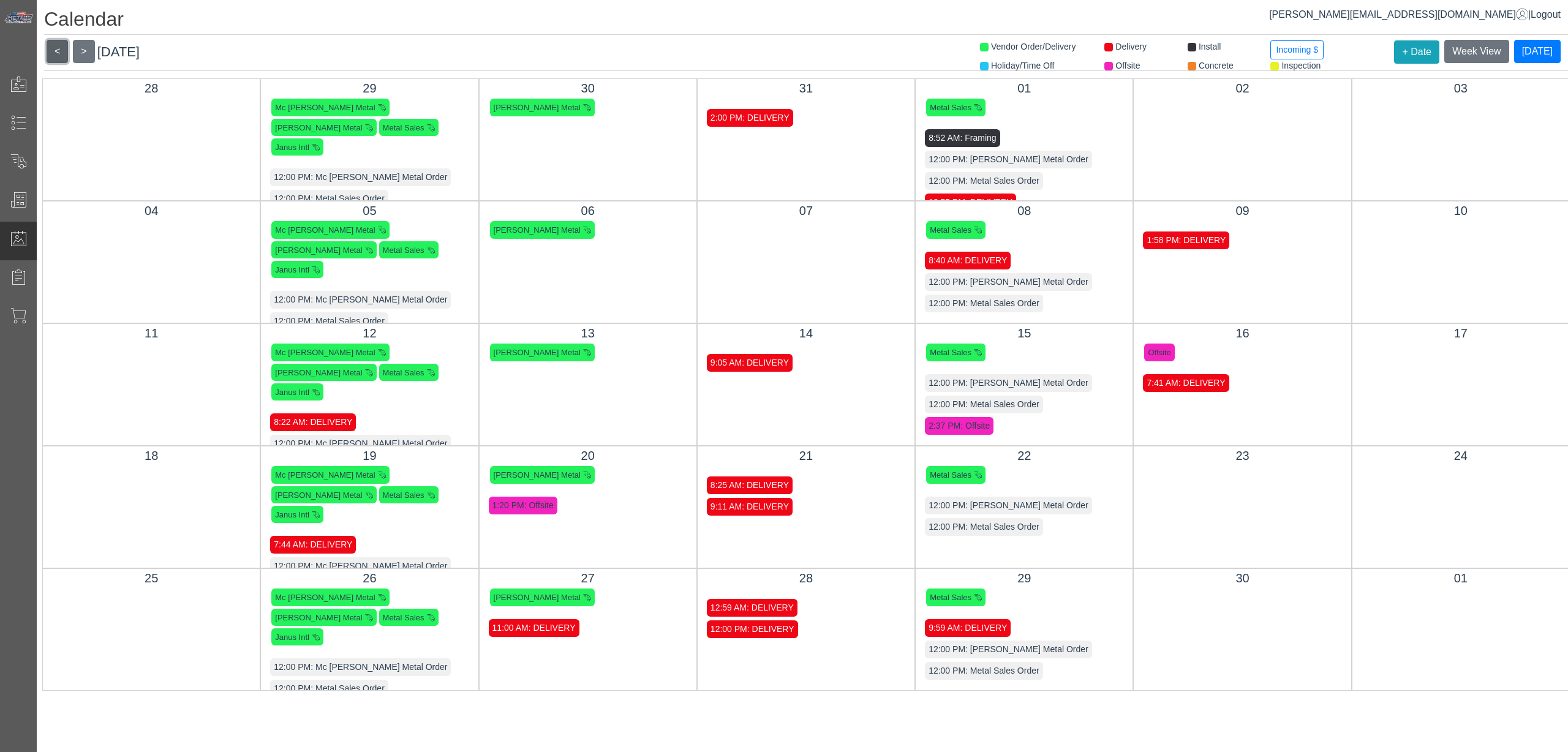
click at [62, 53] on button "<" at bounding box center [57, 51] width 21 height 23
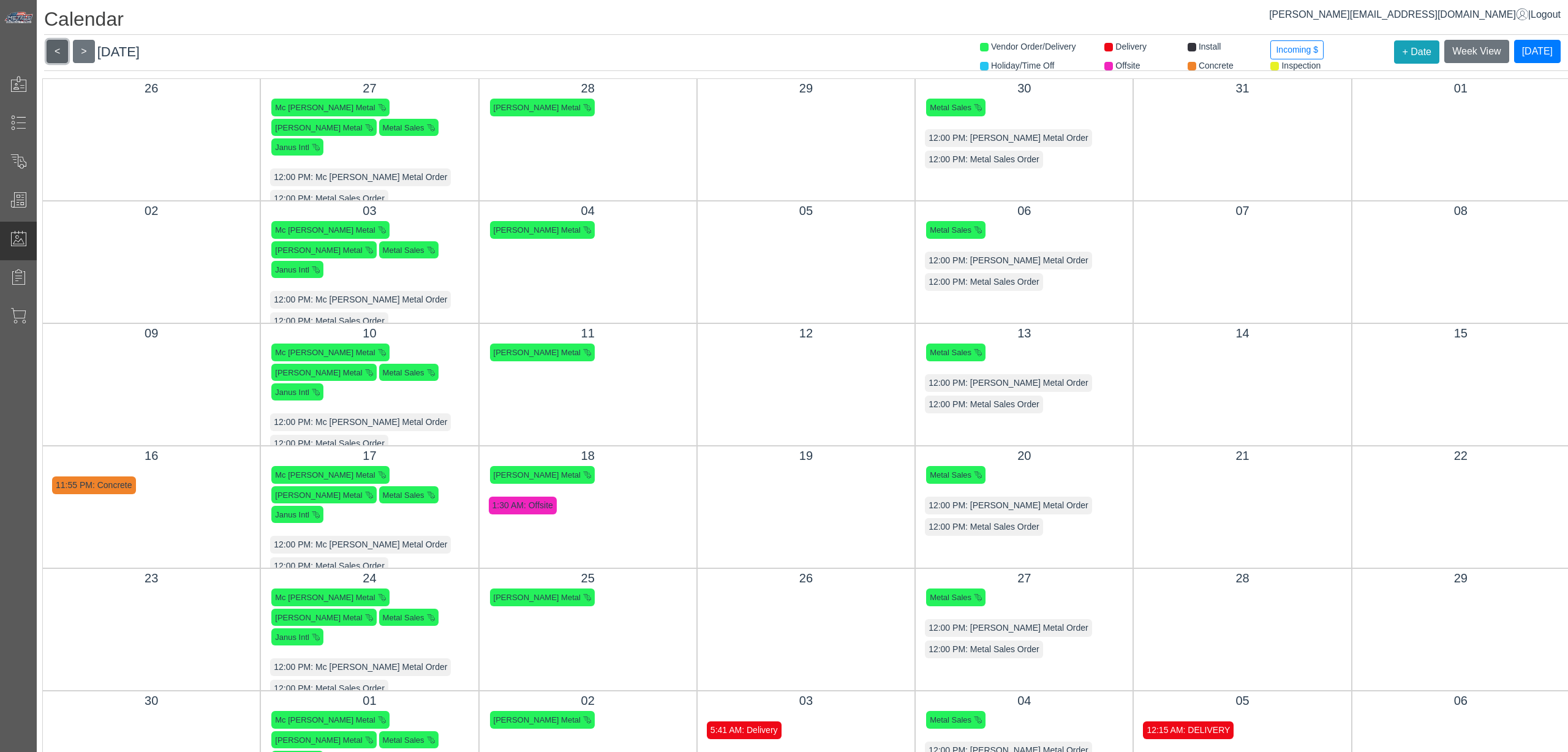
click at [62, 53] on button "<" at bounding box center [57, 51] width 21 height 23
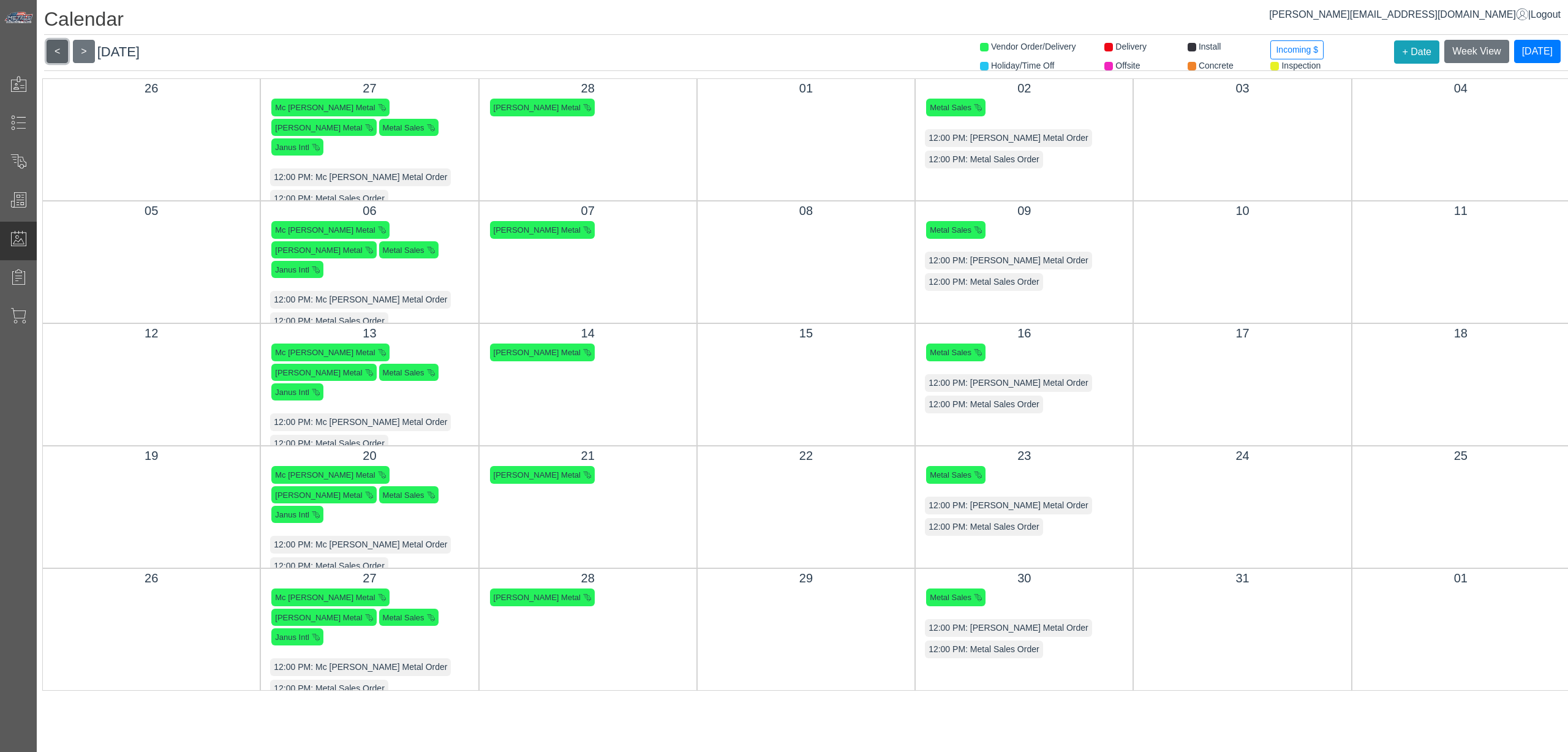
click at [62, 53] on button "<" at bounding box center [57, 51] width 21 height 23
click at [59, 49] on button "<" at bounding box center [57, 51] width 21 height 23
click at [83, 47] on button ">" at bounding box center [83, 51] width 21 height 23
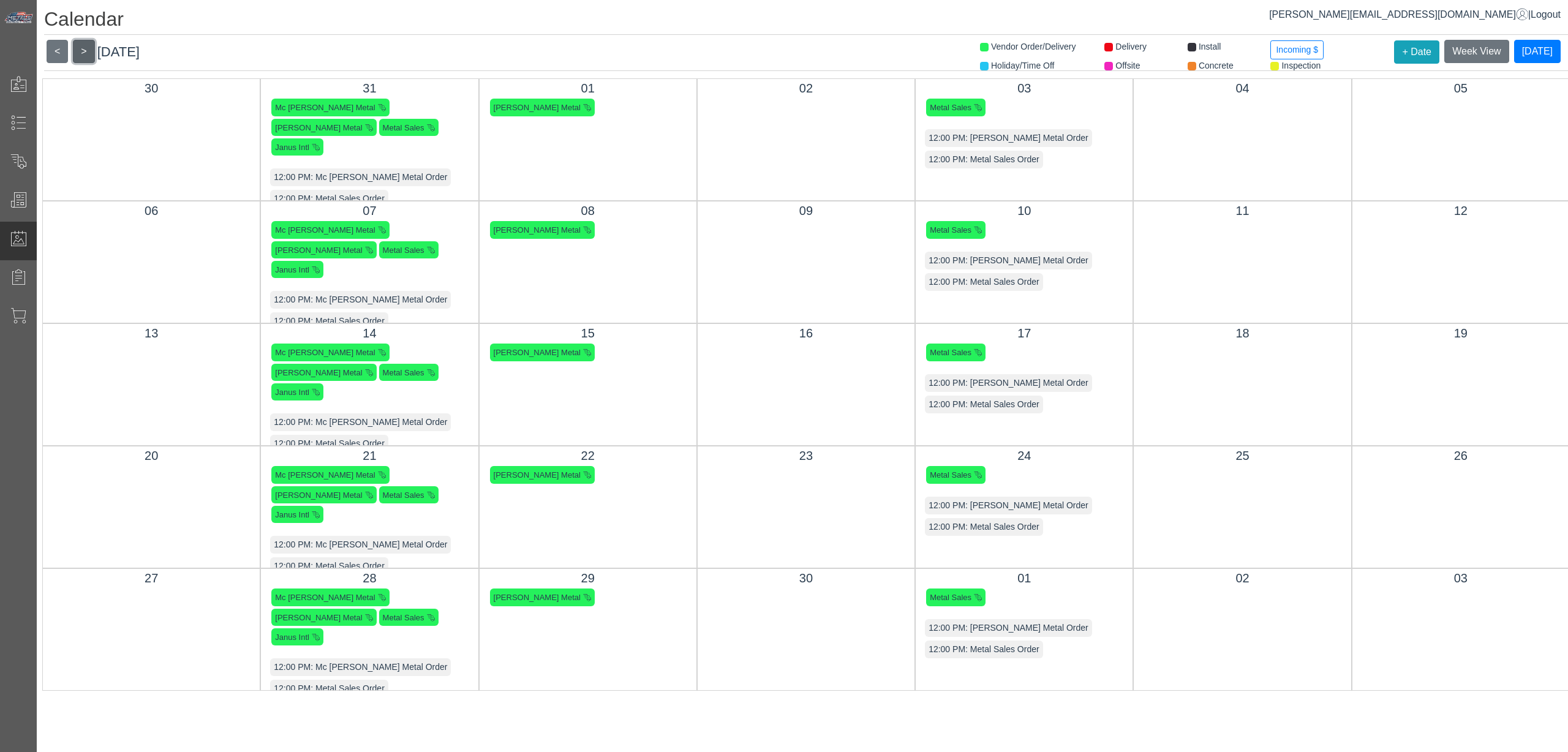
click at [83, 47] on button ">" at bounding box center [83, 51] width 21 height 23
click at [83, 47] on button ">" at bounding box center [83, 51] width 21 height 23
click at [61, 47] on button "<" at bounding box center [57, 51] width 21 height 23
click at [80, 53] on button ">" at bounding box center [83, 51] width 21 height 23
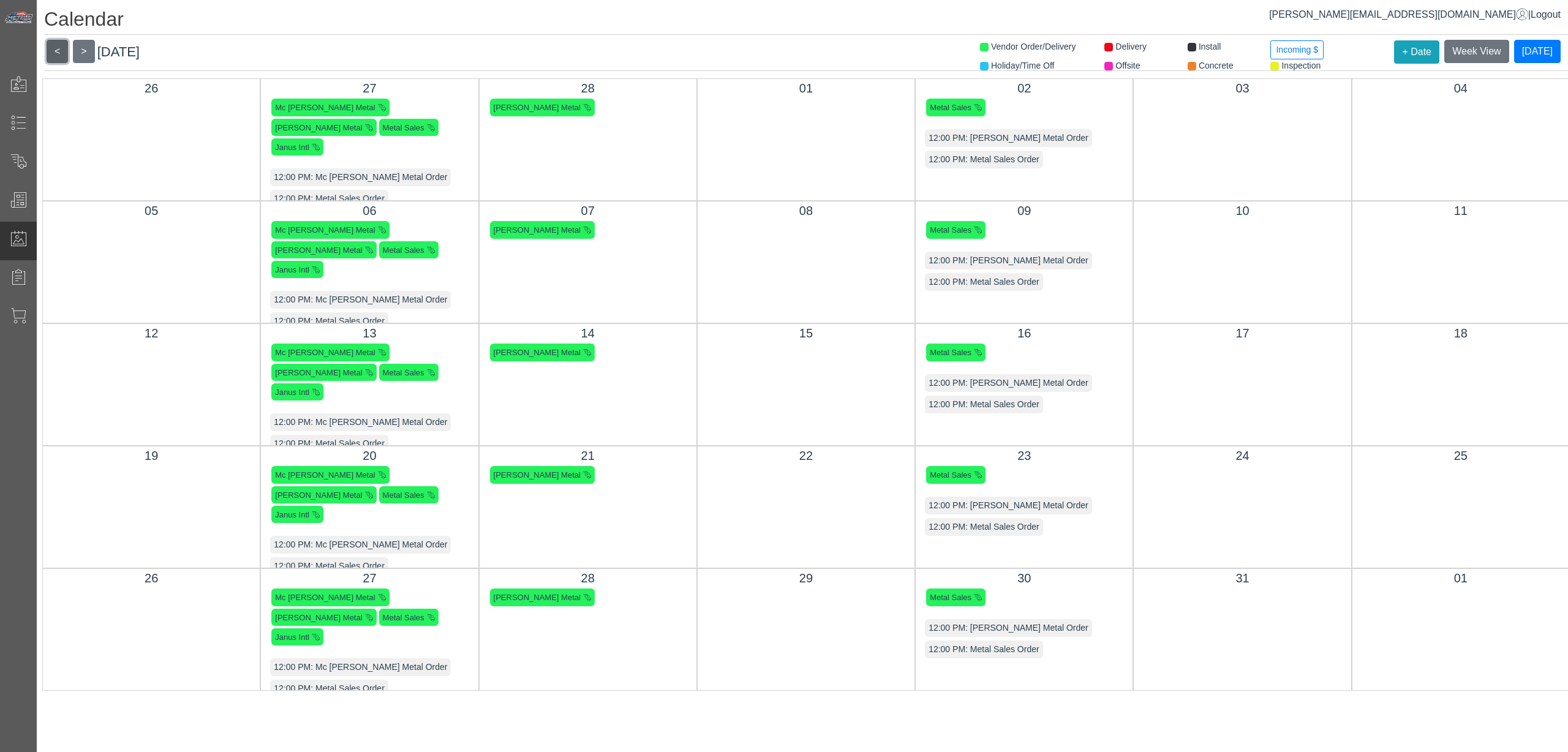
drag, startPoint x: 60, startPoint y: 50, endPoint x: 93, endPoint y: 54, distance: 33.2
click at [62, 50] on button "<" at bounding box center [57, 51] width 21 height 23
click at [93, 54] on button ">" at bounding box center [83, 51] width 21 height 23
click at [89, 55] on button ">" at bounding box center [83, 51] width 21 height 23
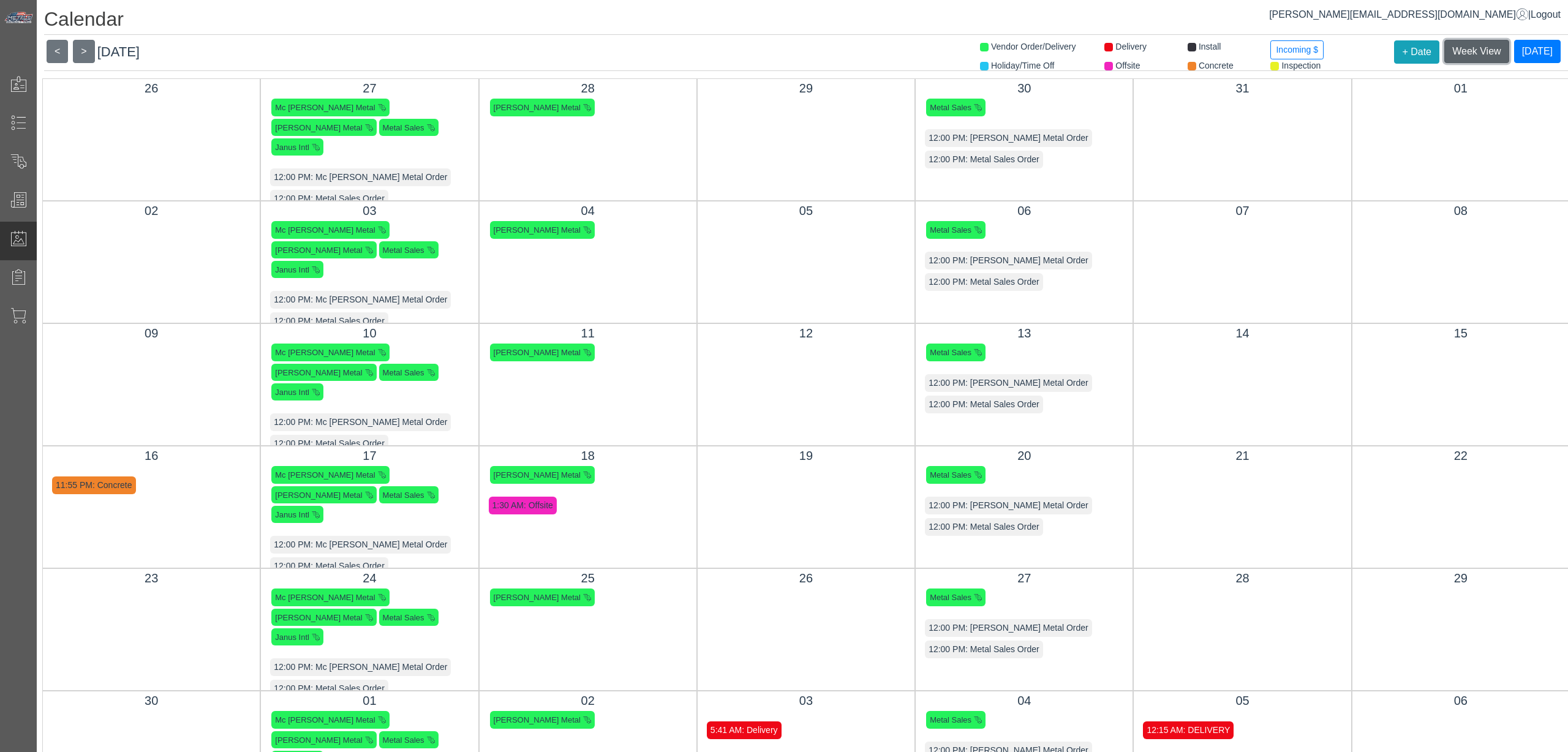
click at [1452, 55] on span "Week View" at bounding box center [1476, 51] width 48 height 10
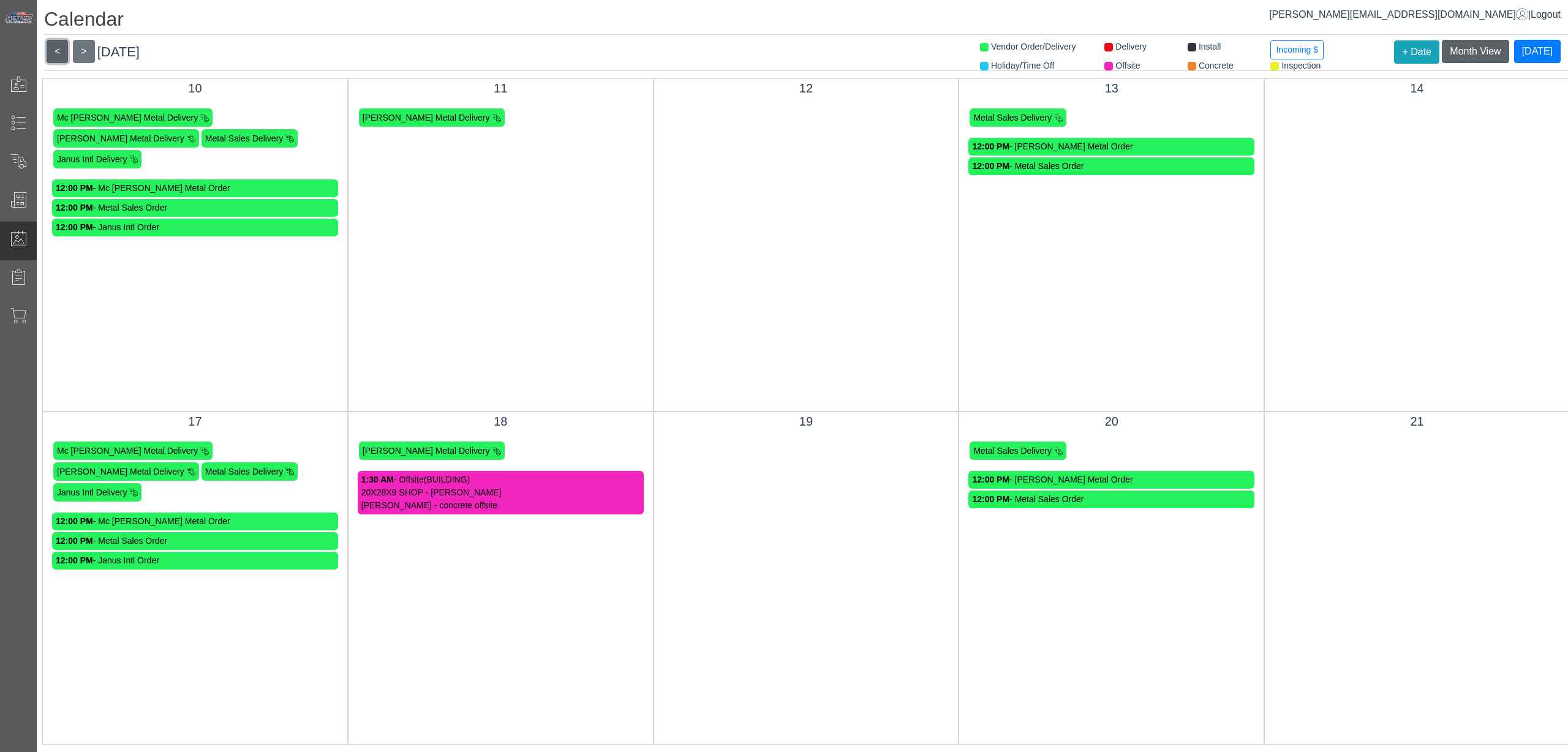
click at [57, 53] on button "<" at bounding box center [57, 51] width 21 height 23
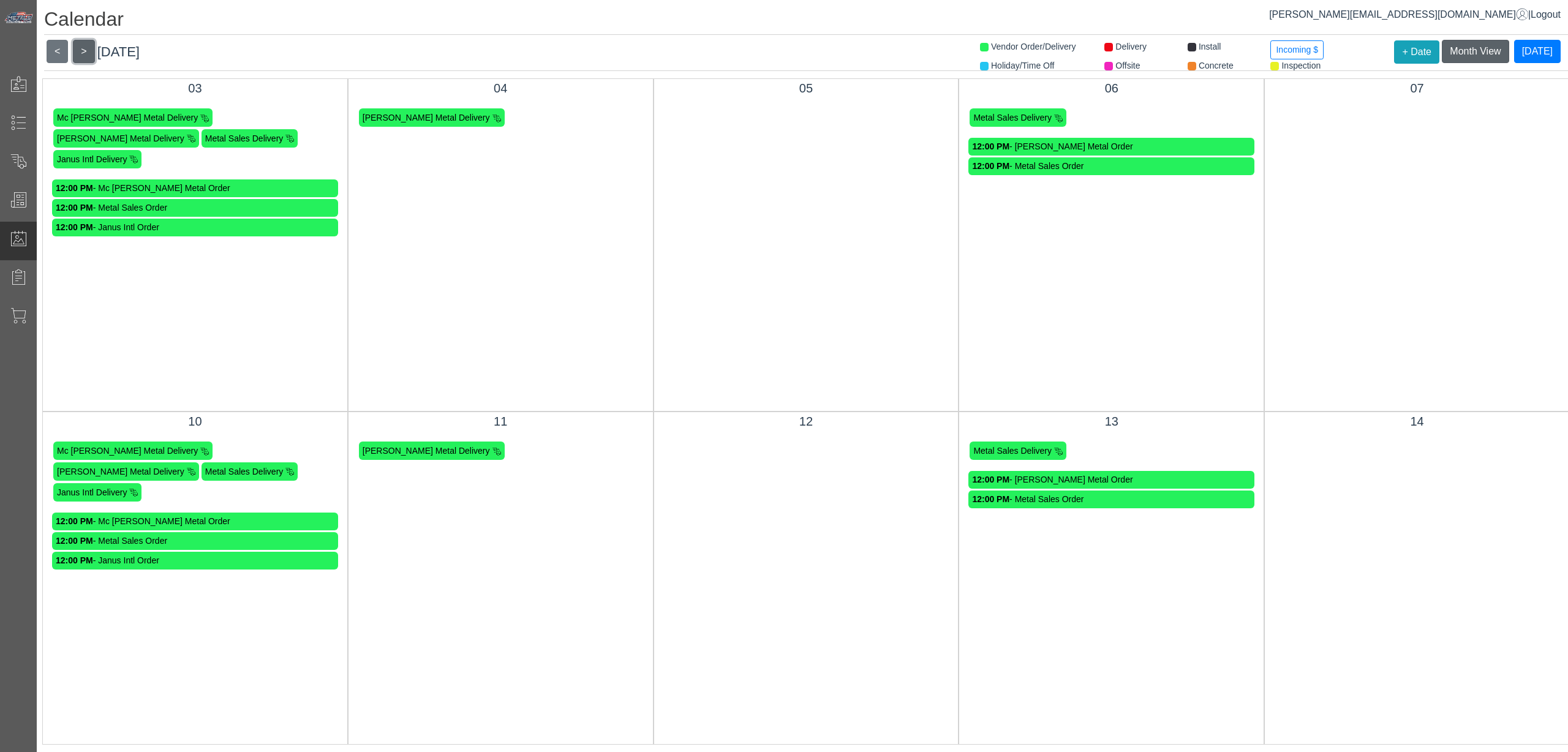
click at [81, 51] on button ">" at bounding box center [83, 51] width 21 height 23
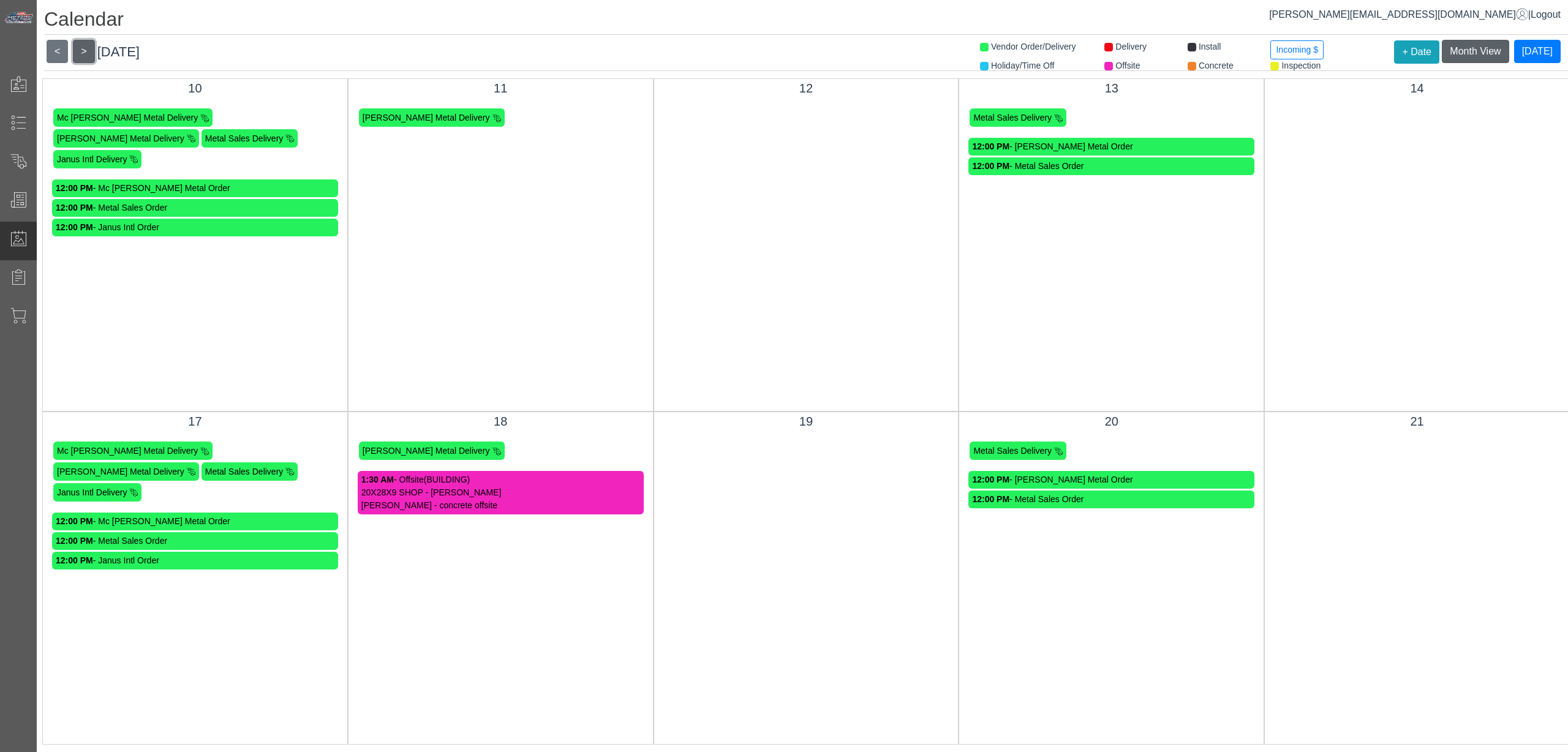
click at [87, 51] on button ">" at bounding box center [83, 51] width 21 height 23
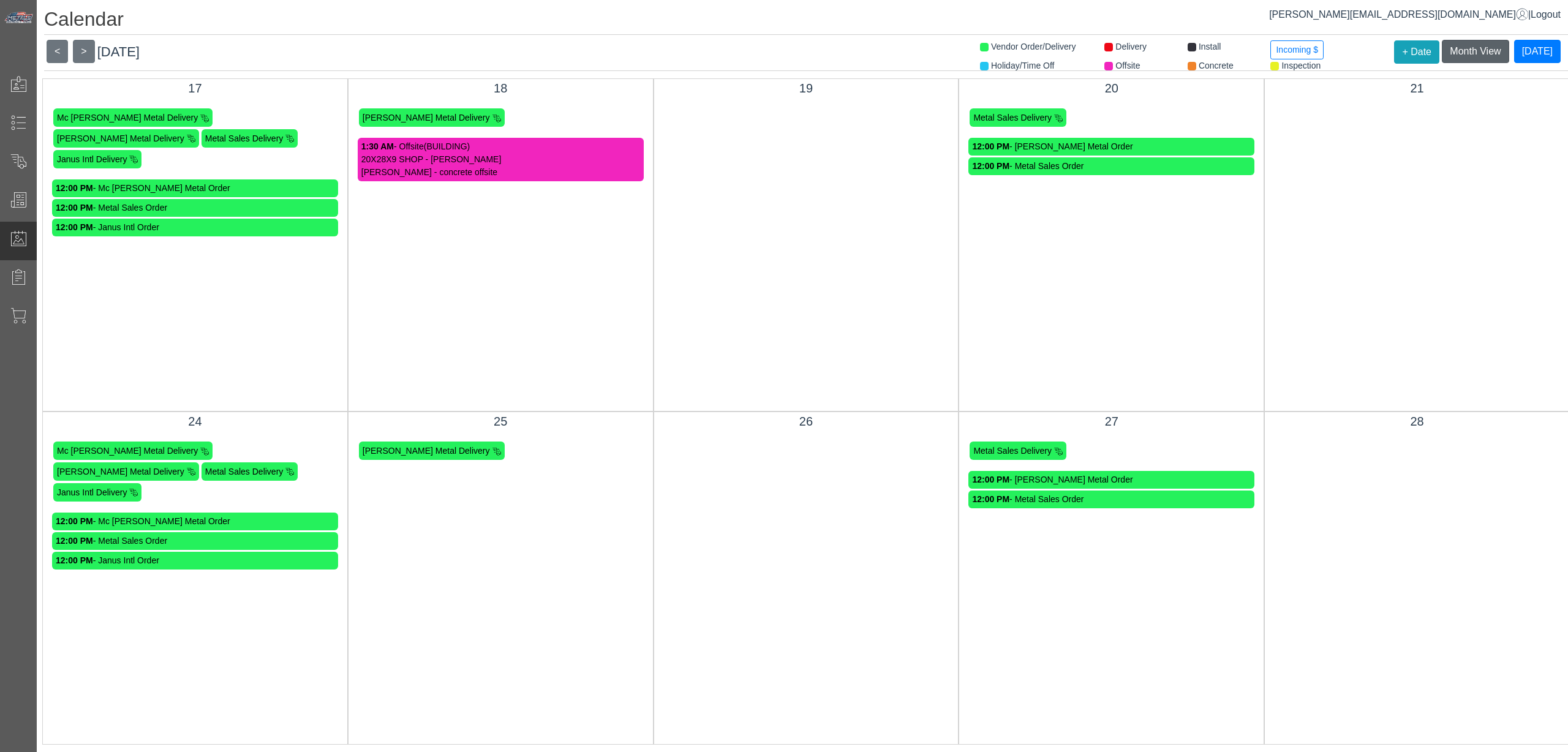
click at [187, 55] on header "< > [DATE] Month View [DATE]" at bounding box center [806, 55] width 1524 height 31
drag, startPoint x: 184, startPoint y: 54, endPoint x: 115, endPoint y: 52, distance: 69.0
click at [115, 52] on header "< > [DATE] Month View [DATE]" at bounding box center [806, 55] width 1524 height 31
click at [124, 50] on span "[DATE]" at bounding box center [118, 51] width 42 height 15
click at [84, 44] on button ">" at bounding box center [83, 51] width 21 height 23
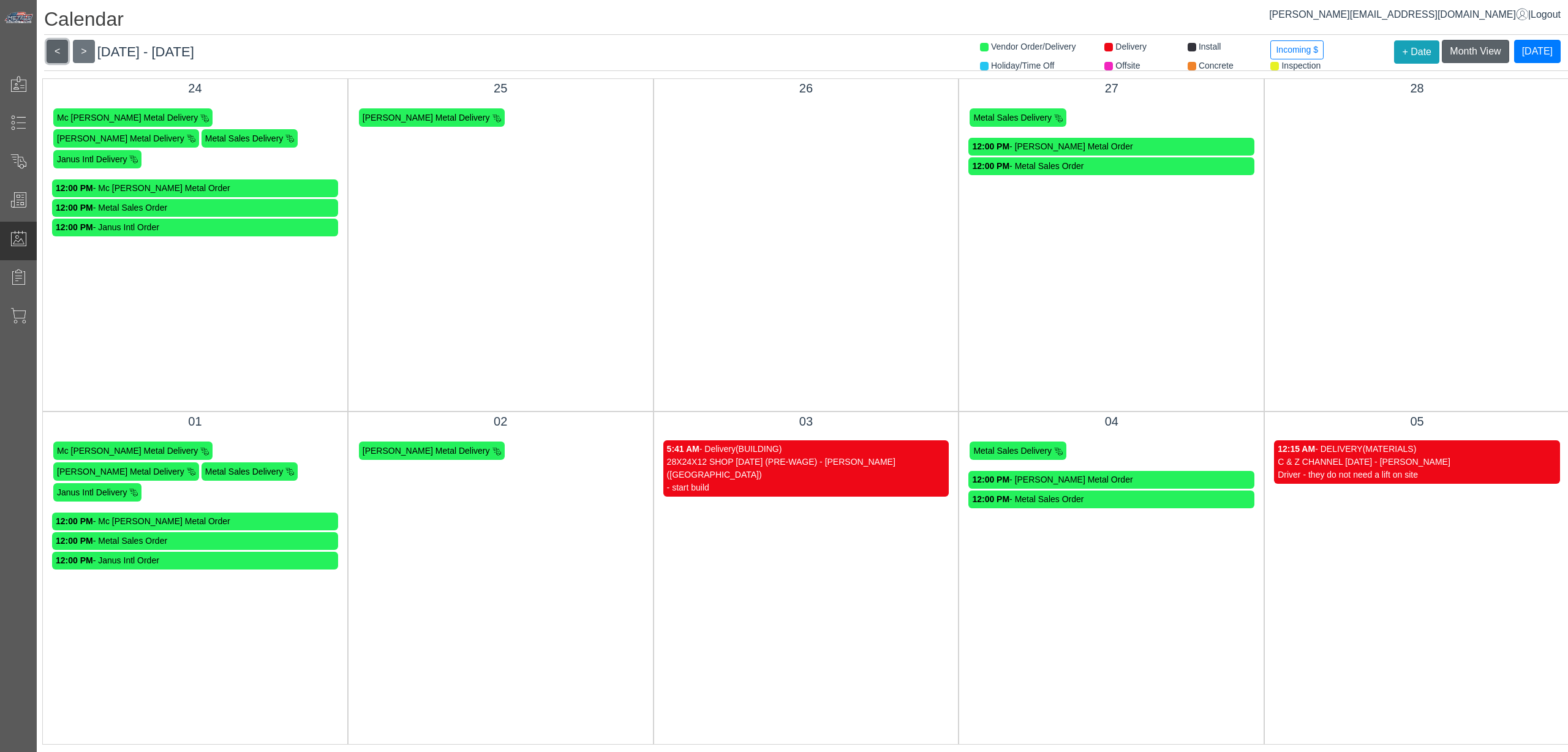
click at [67, 47] on button "<" at bounding box center [57, 51] width 21 height 23
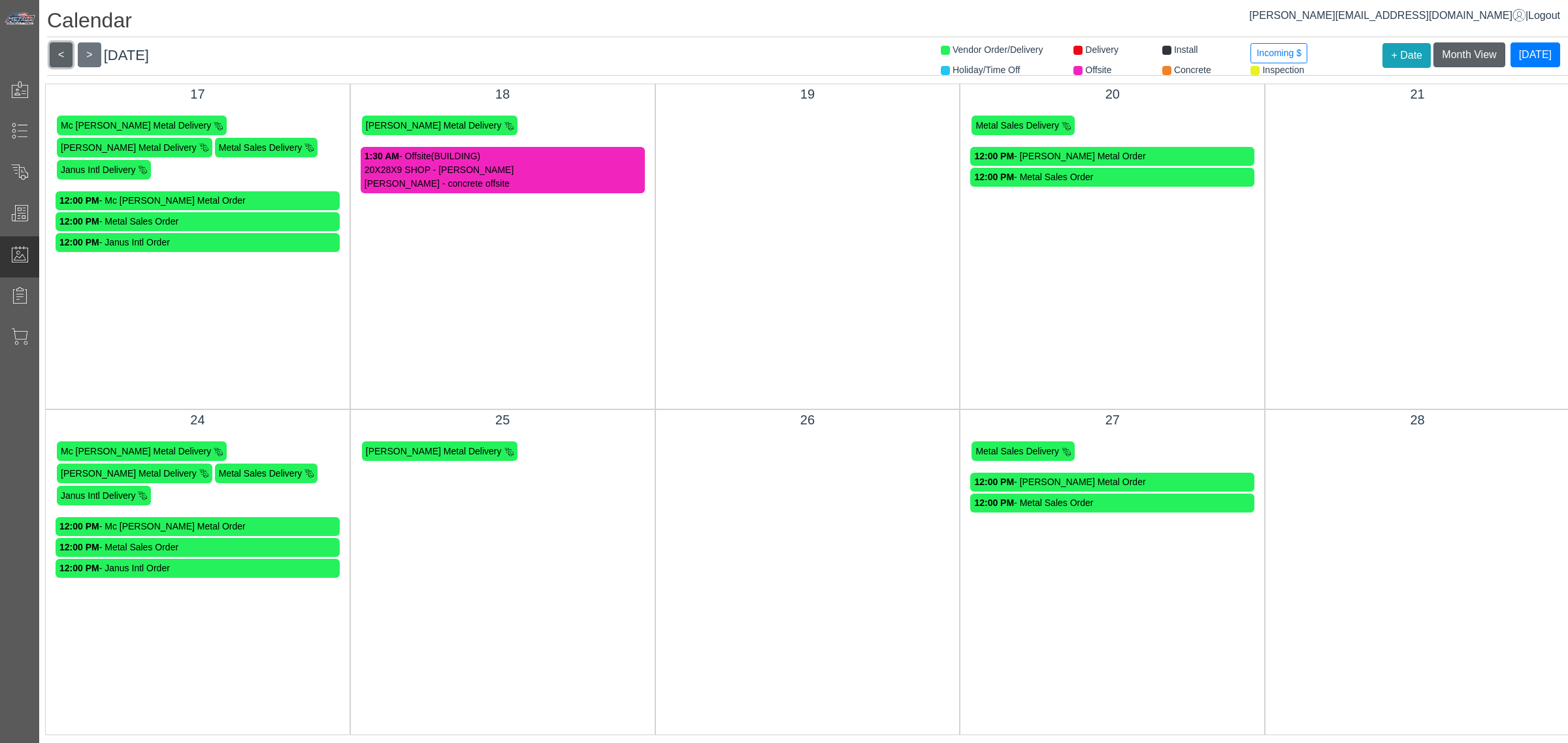
click at [66, 53] on button "<" at bounding box center [61, 54] width 23 height 24
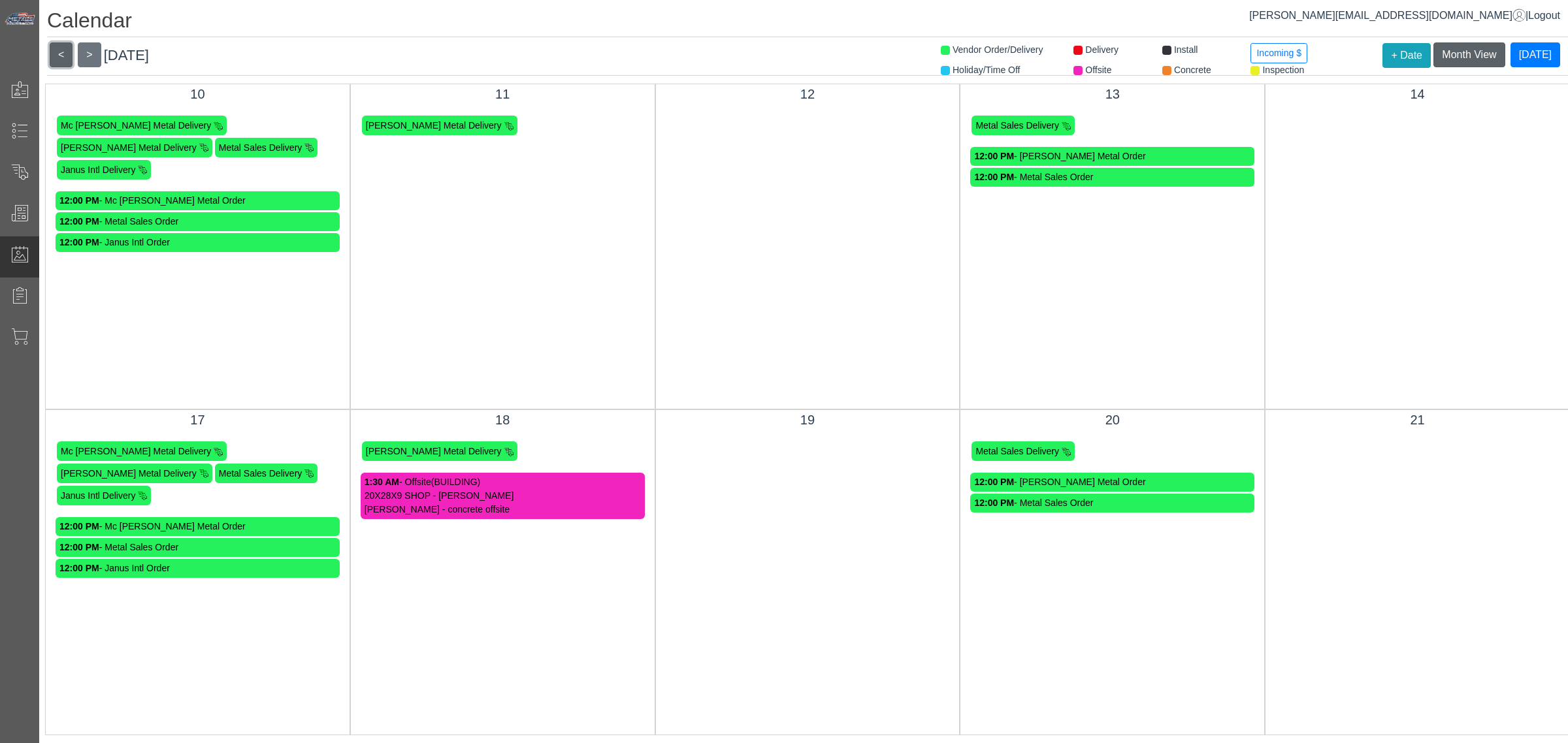
click at [66, 53] on button "<" at bounding box center [61, 54] width 23 height 24
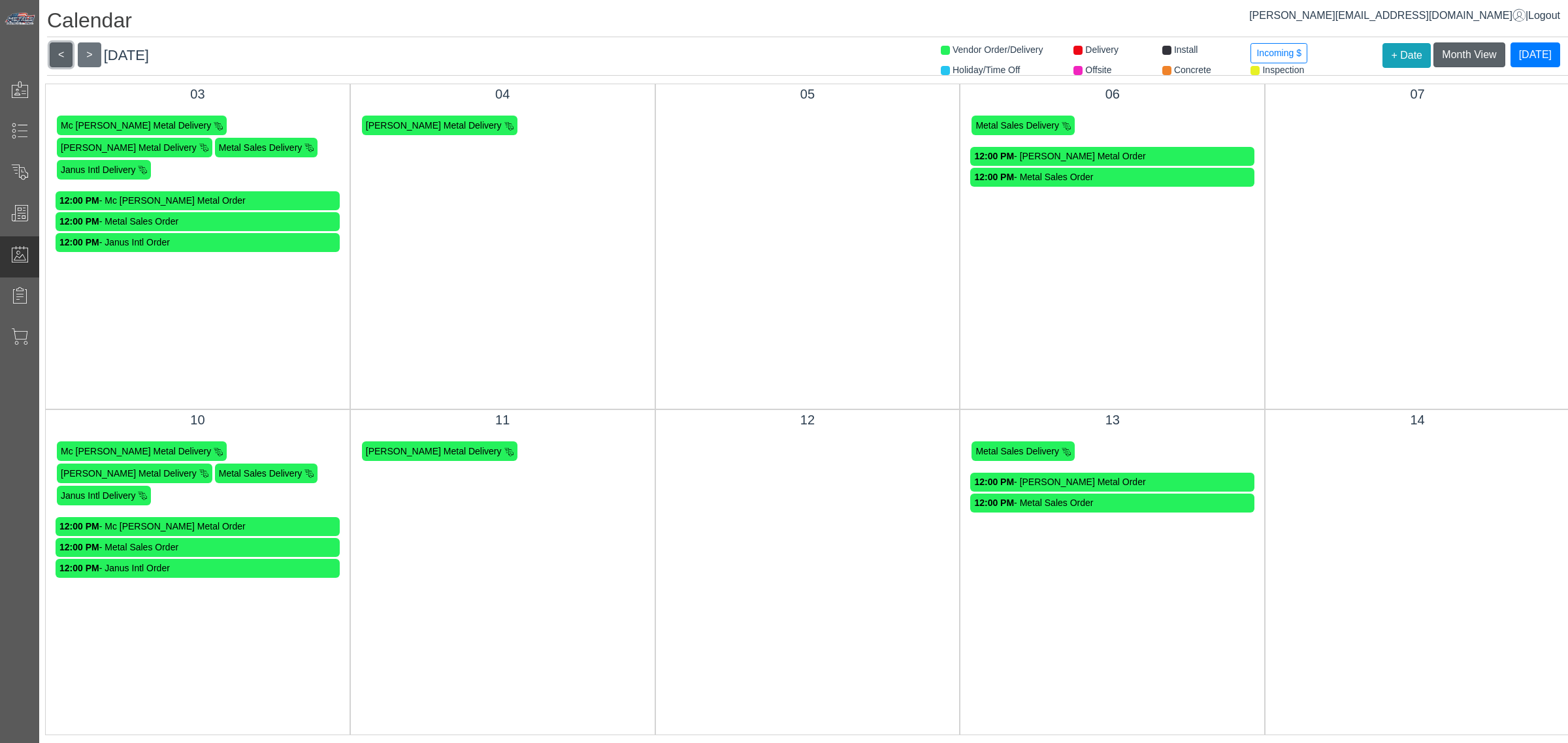
click at [66, 53] on button "<" at bounding box center [61, 54] width 23 height 24
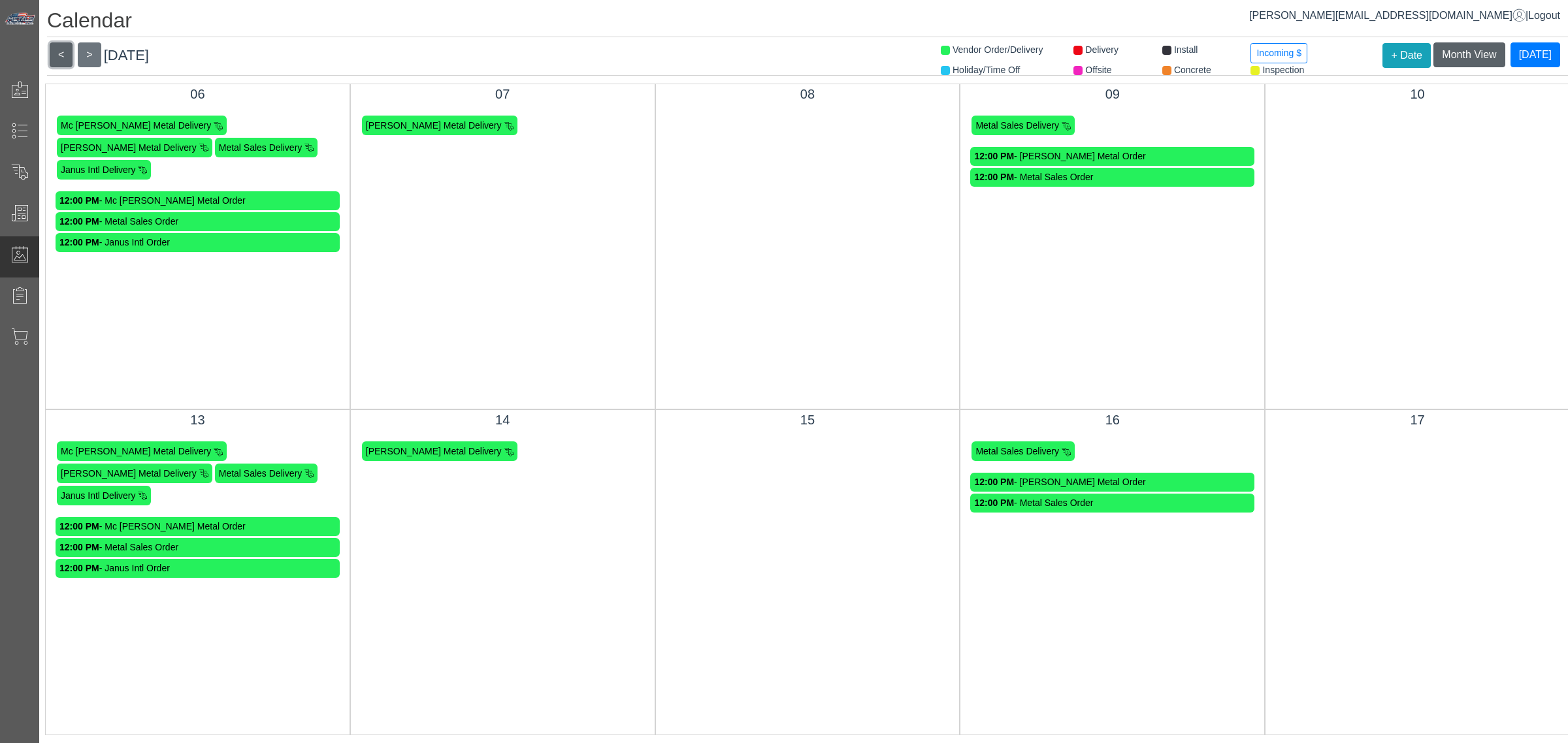
click at [66, 53] on button "<" at bounding box center [61, 54] width 23 height 24
click at [84, 53] on button ">" at bounding box center [89, 54] width 23 height 24
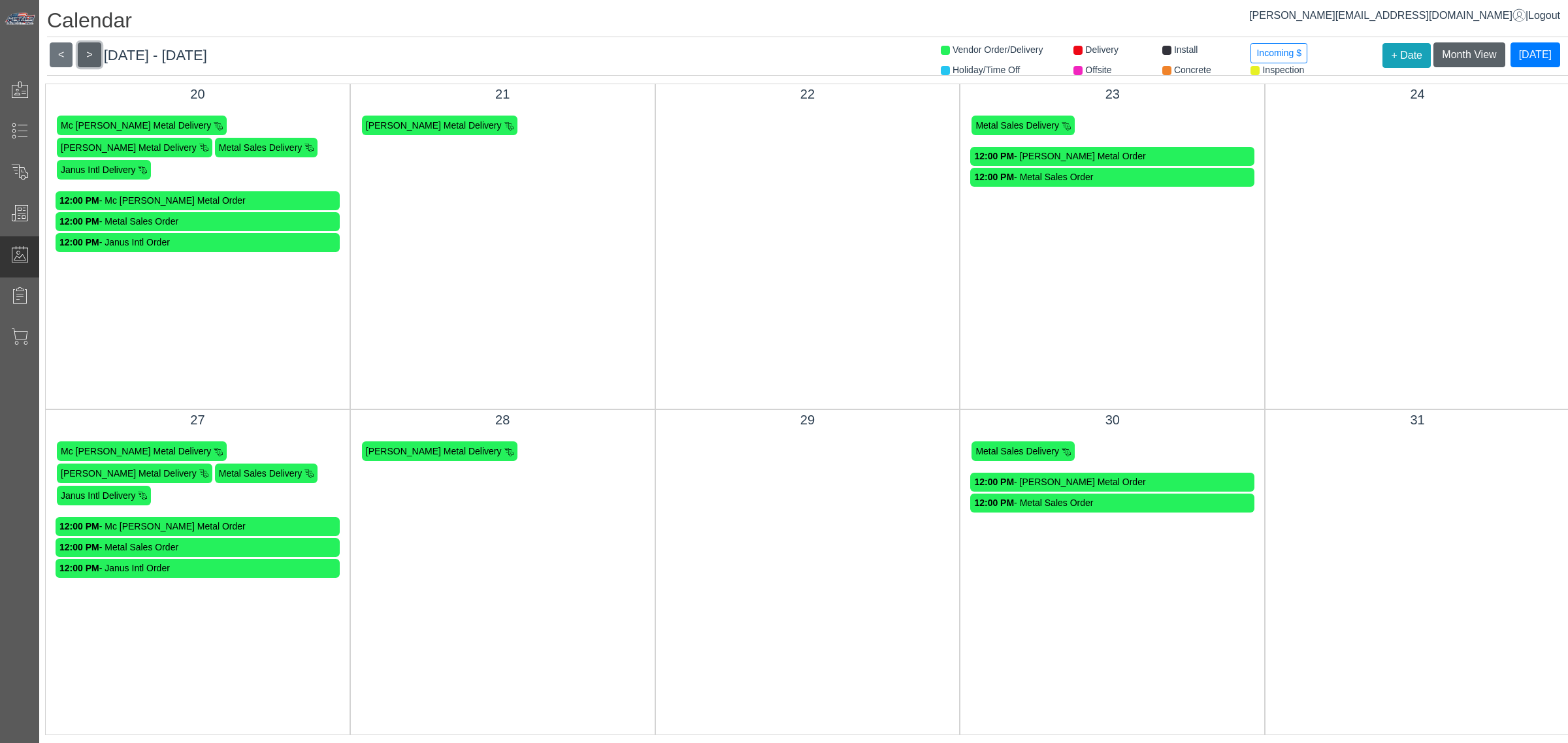
click at [85, 54] on button ">" at bounding box center [89, 54] width 23 height 24
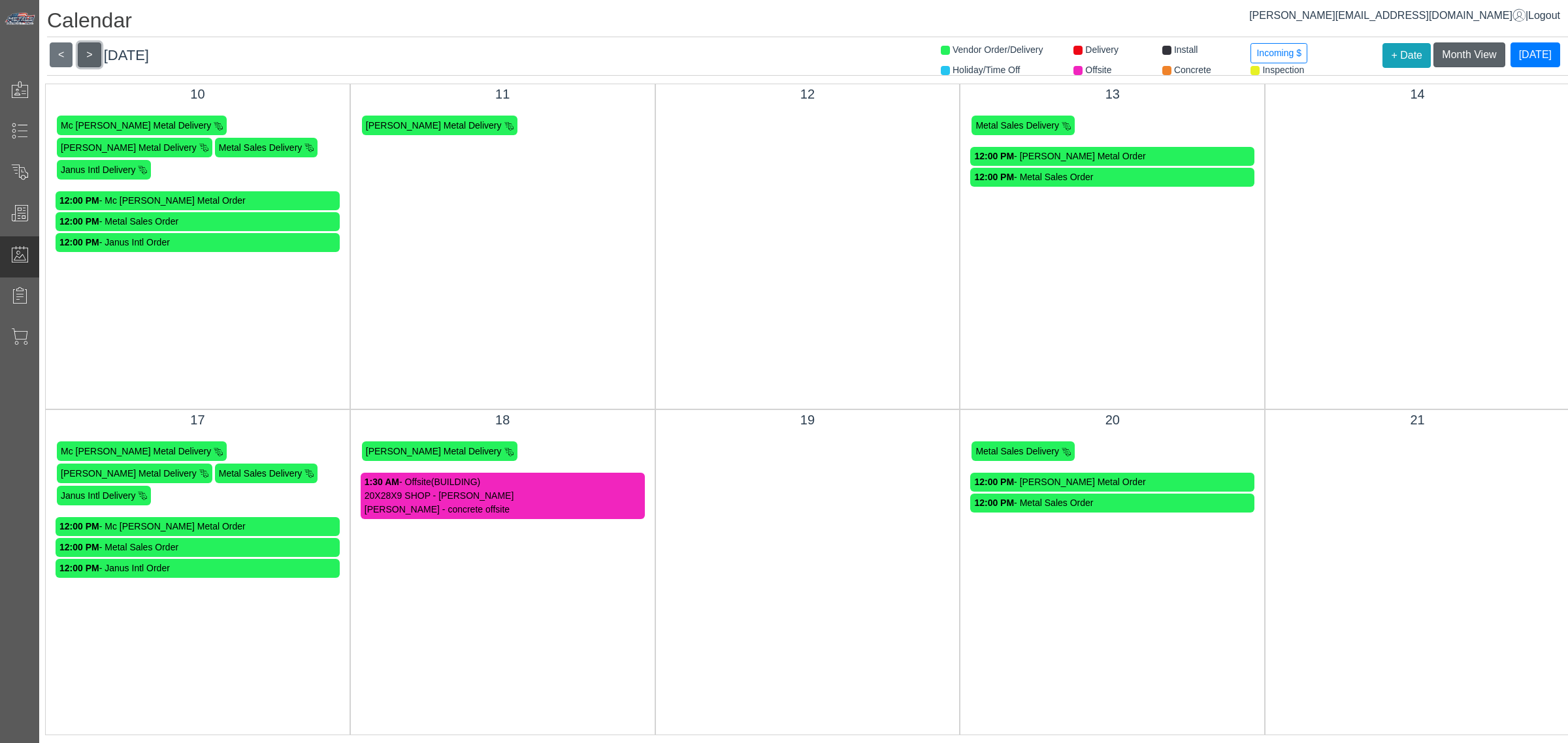
click at [85, 54] on button ">" at bounding box center [89, 54] width 23 height 24
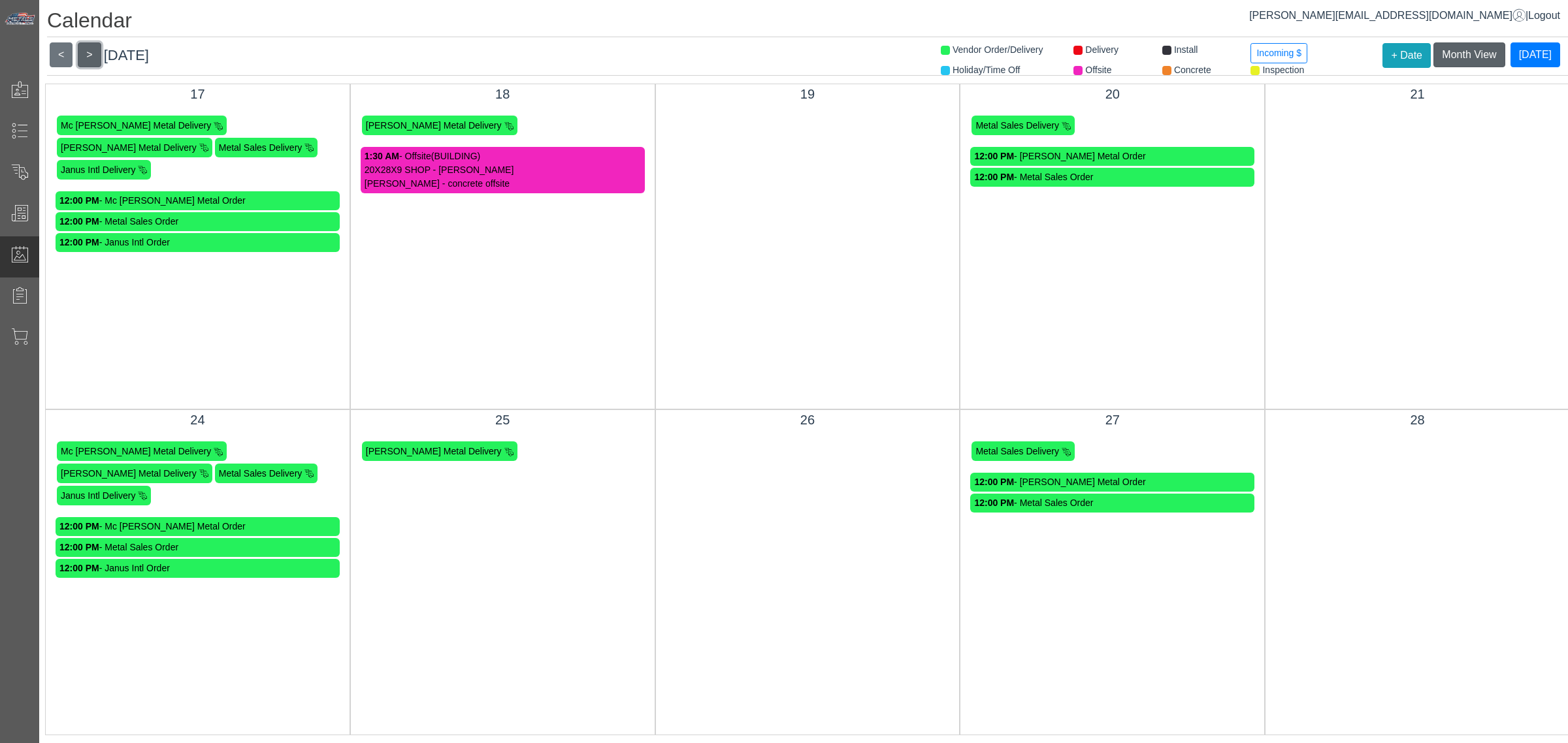
click at [85, 54] on button ">" at bounding box center [89, 54] width 23 height 24
click at [87, 54] on button ">" at bounding box center [89, 54] width 23 height 24
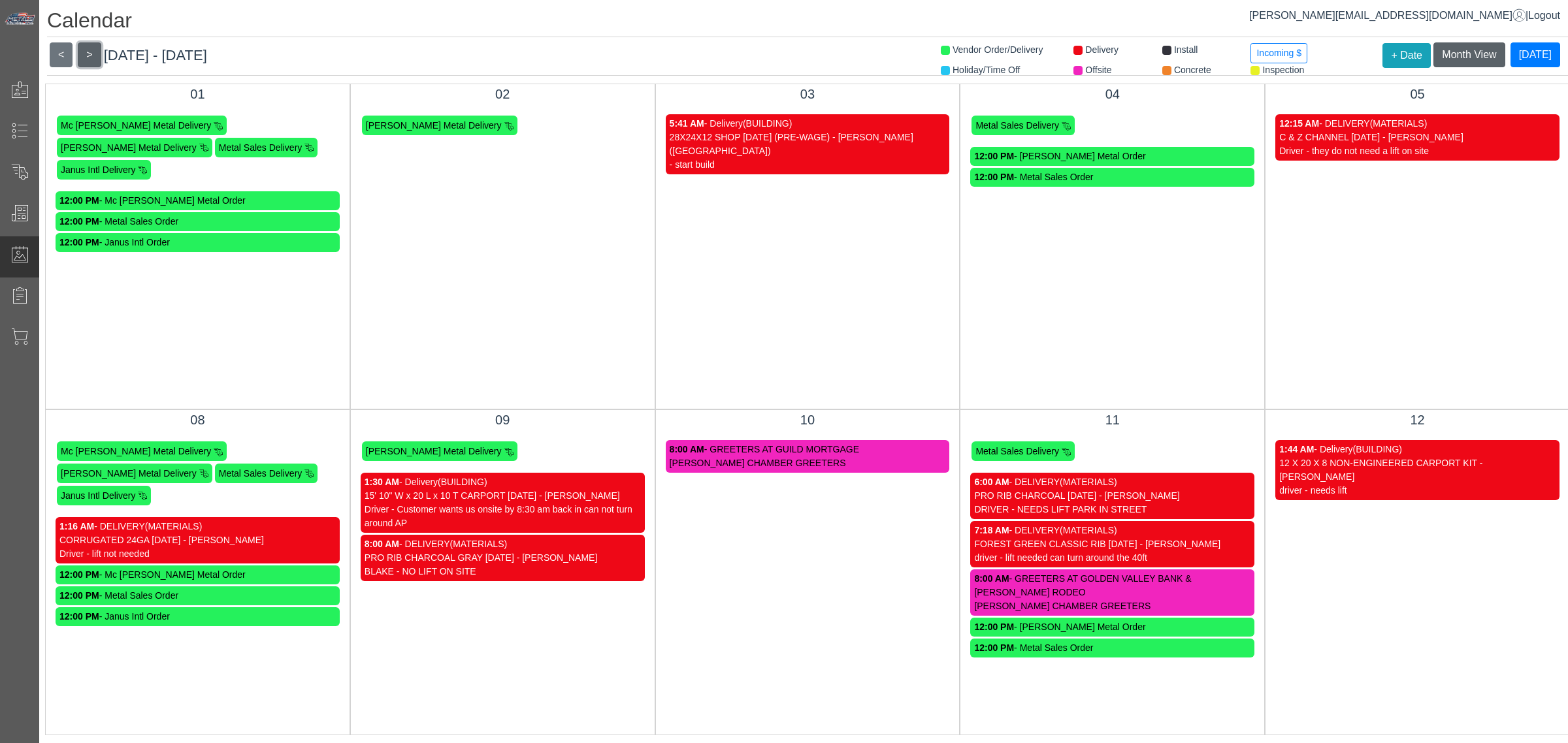
click at [87, 54] on button ">" at bounding box center [89, 54] width 23 height 24
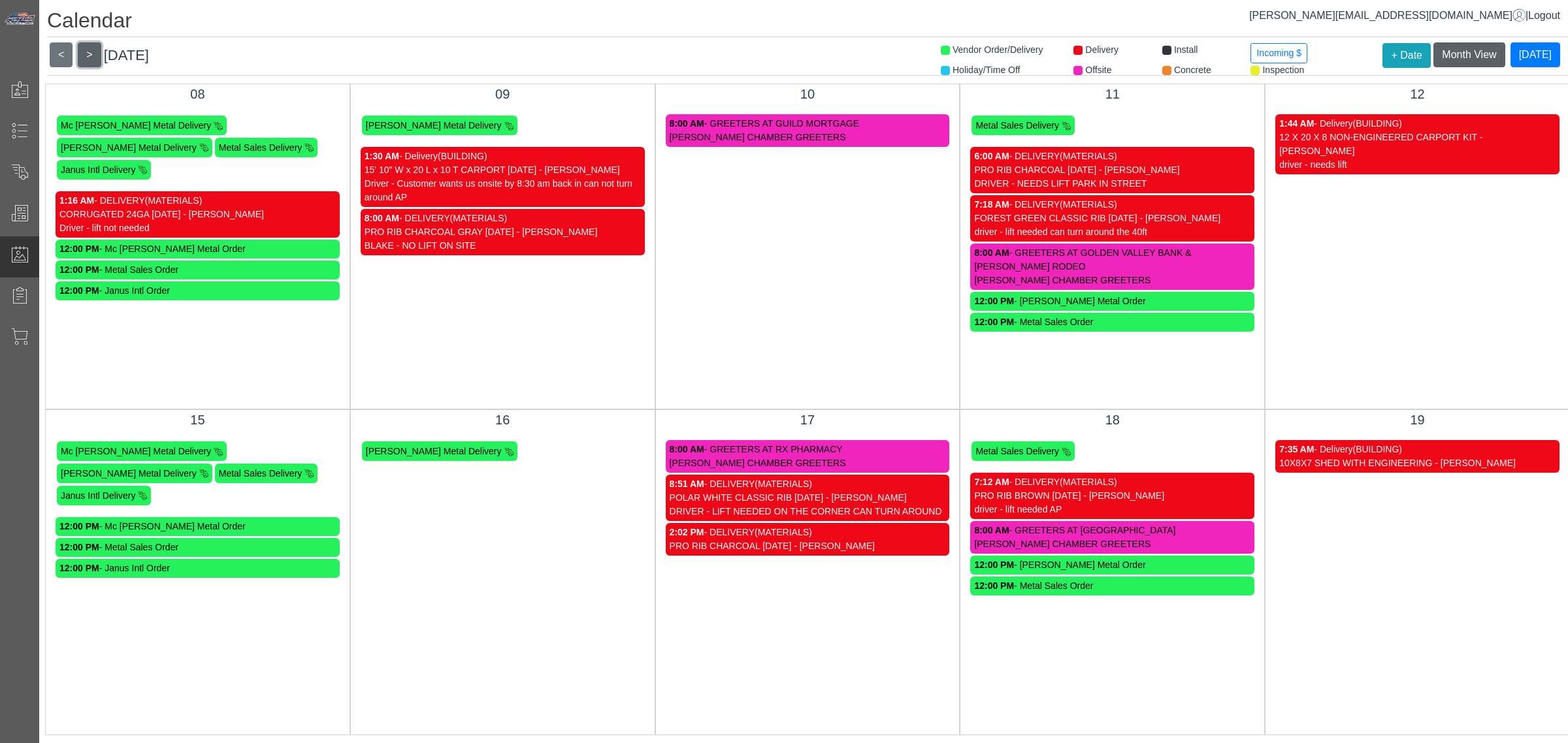
click at [87, 54] on button ">" at bounding box center [89, 54] width 23 height 24
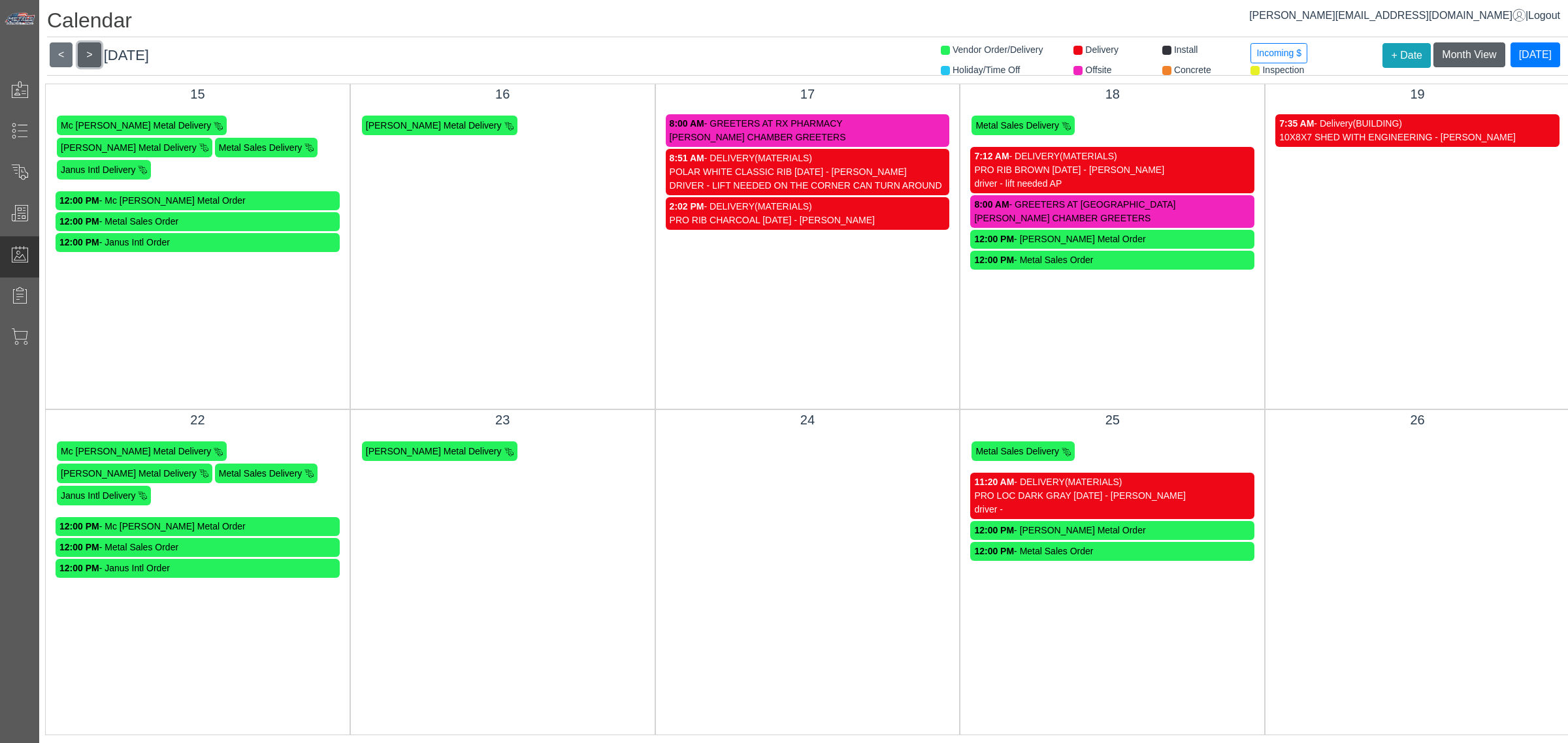
click at [87, 56] on button ">" at bounding box center [89, 54] width 23 height 24
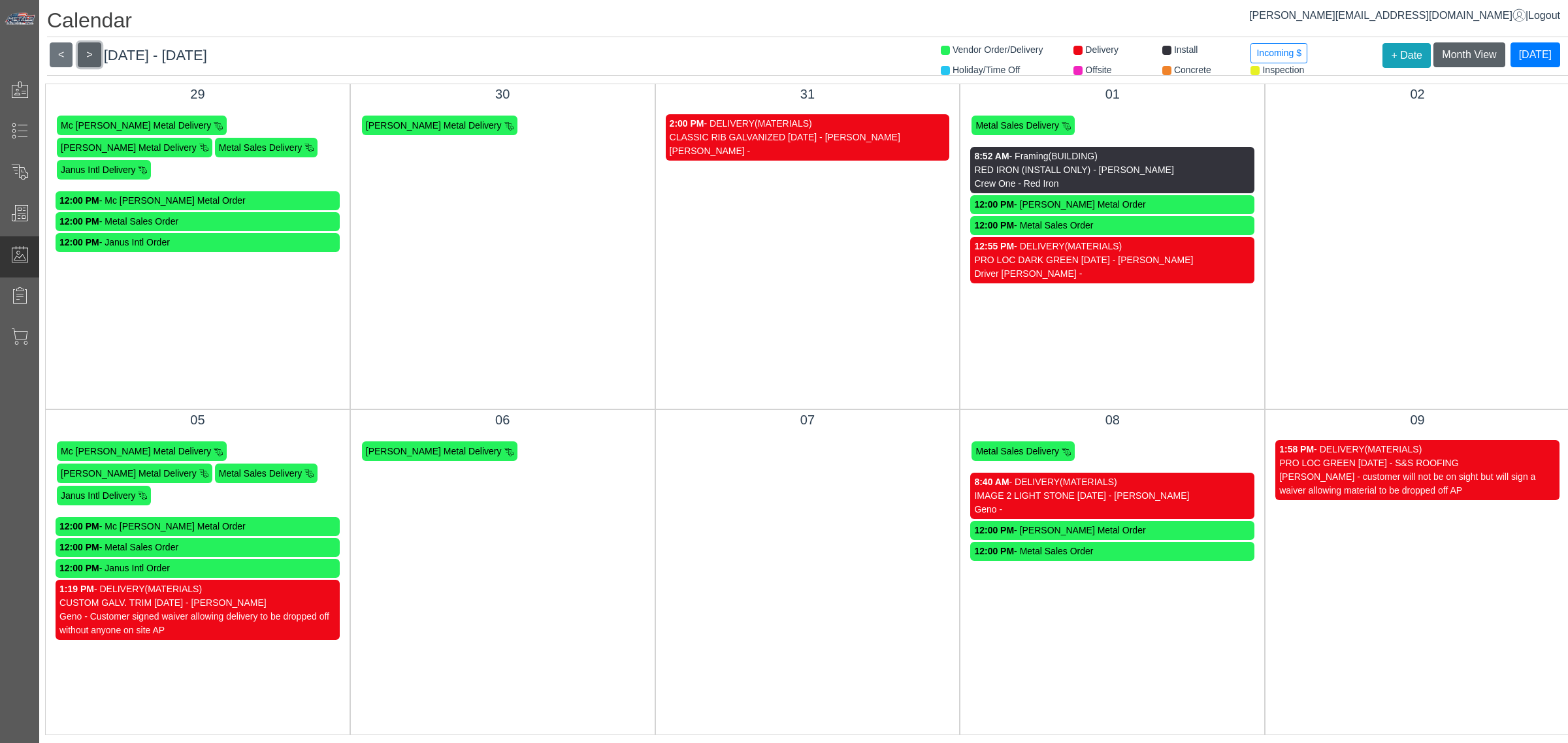
click at [87, 56] on button ">" at bounding box center [89, 54] width 23 height 24
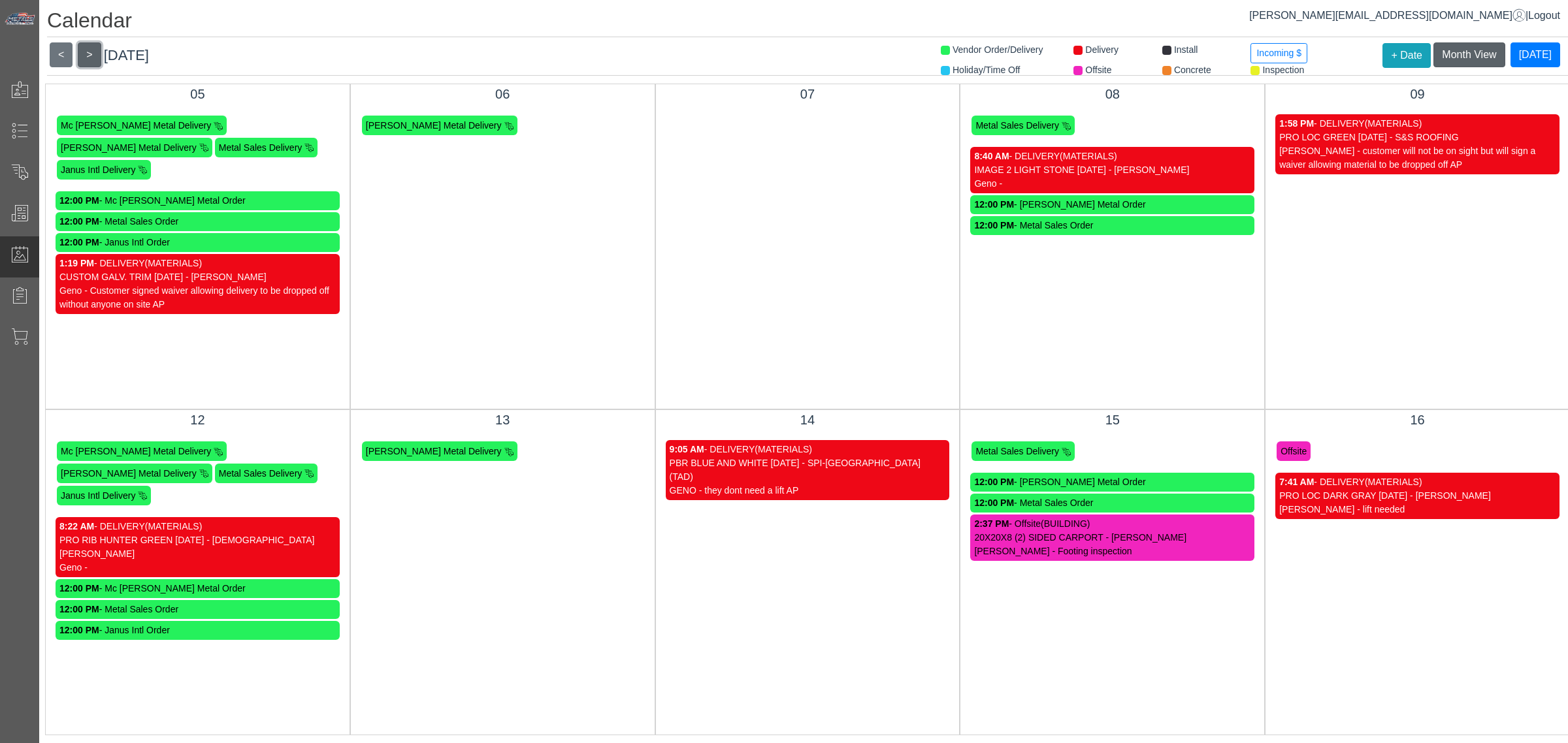
click at [87, 56] on button ">" at bounding box center [89, 54] width 23 height 24
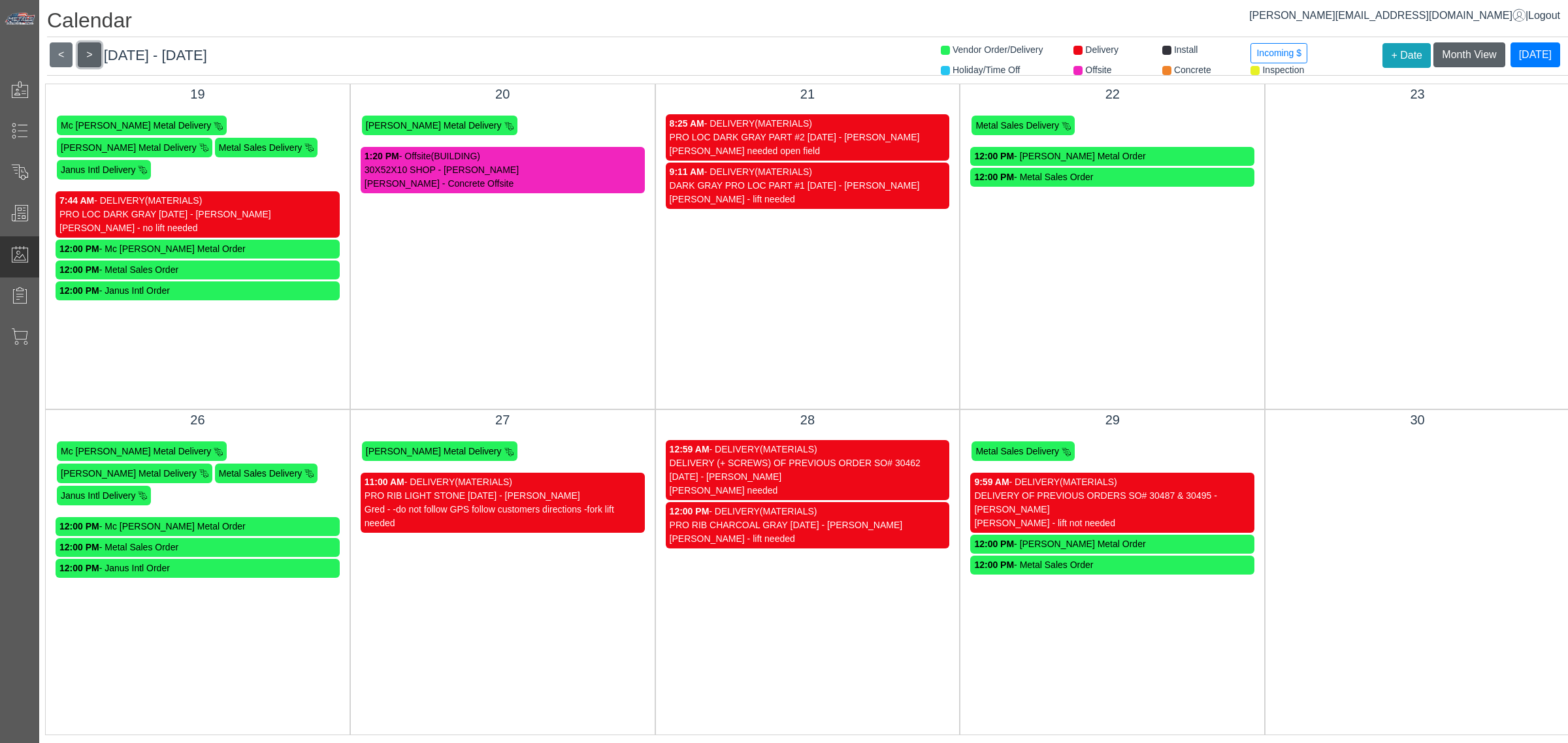
click at [87, 56] on button ">" at bounding box center [89, 54] width 23 height 24
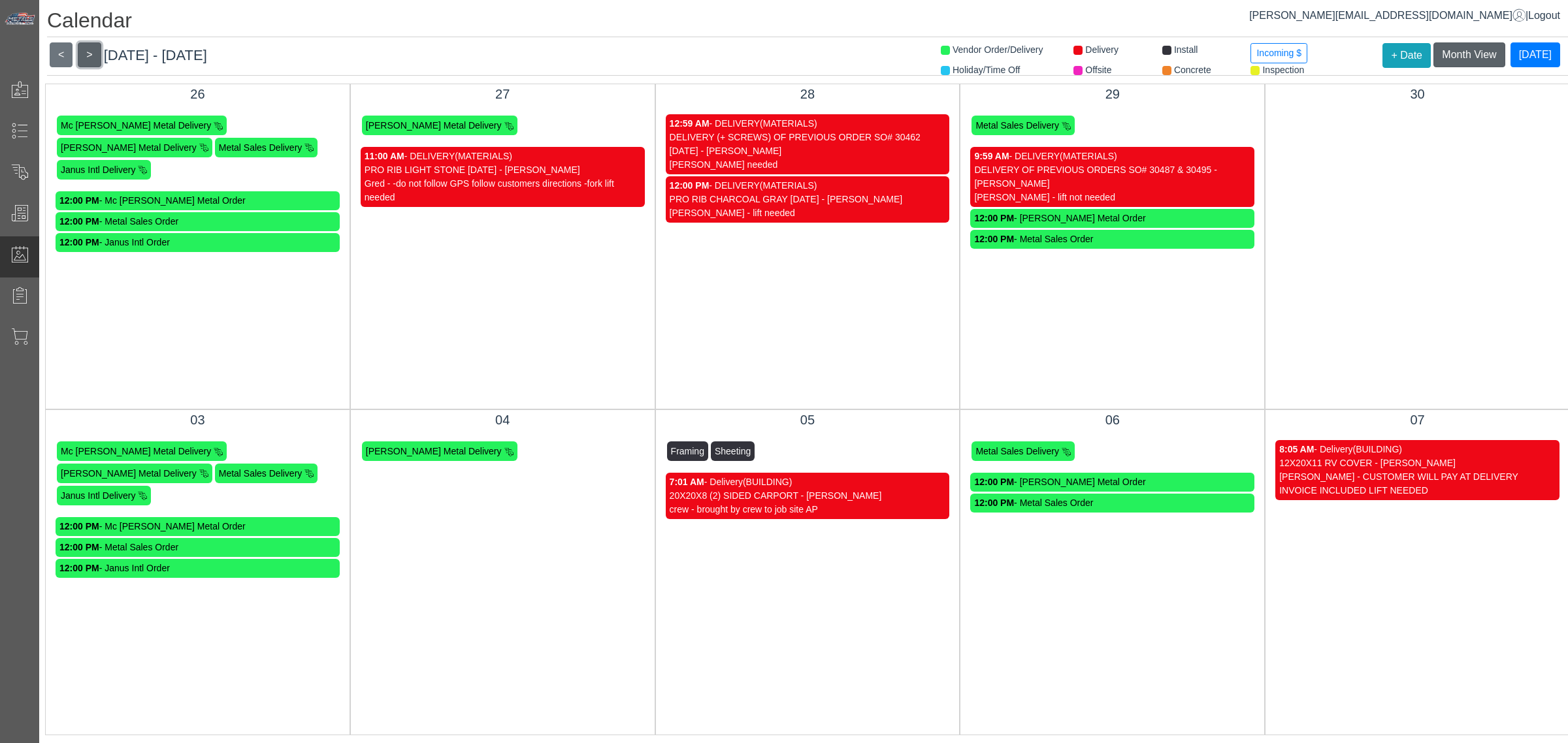
click at [87, 56] on button ">" at bounding box center [89, 54] width 23 height 24
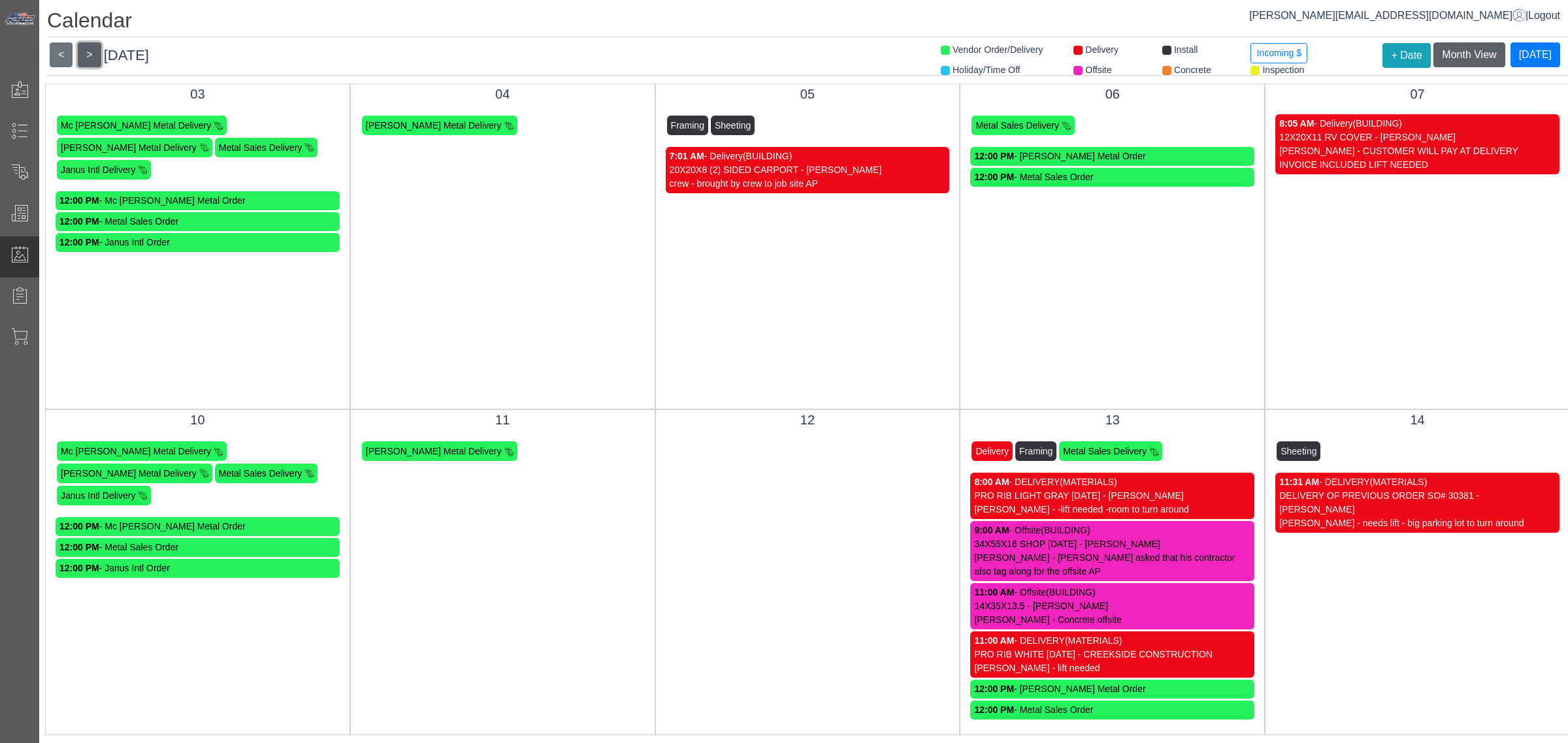
click at [87, 56] on button ">" at bounding box center [89, 54] width 23 height 24
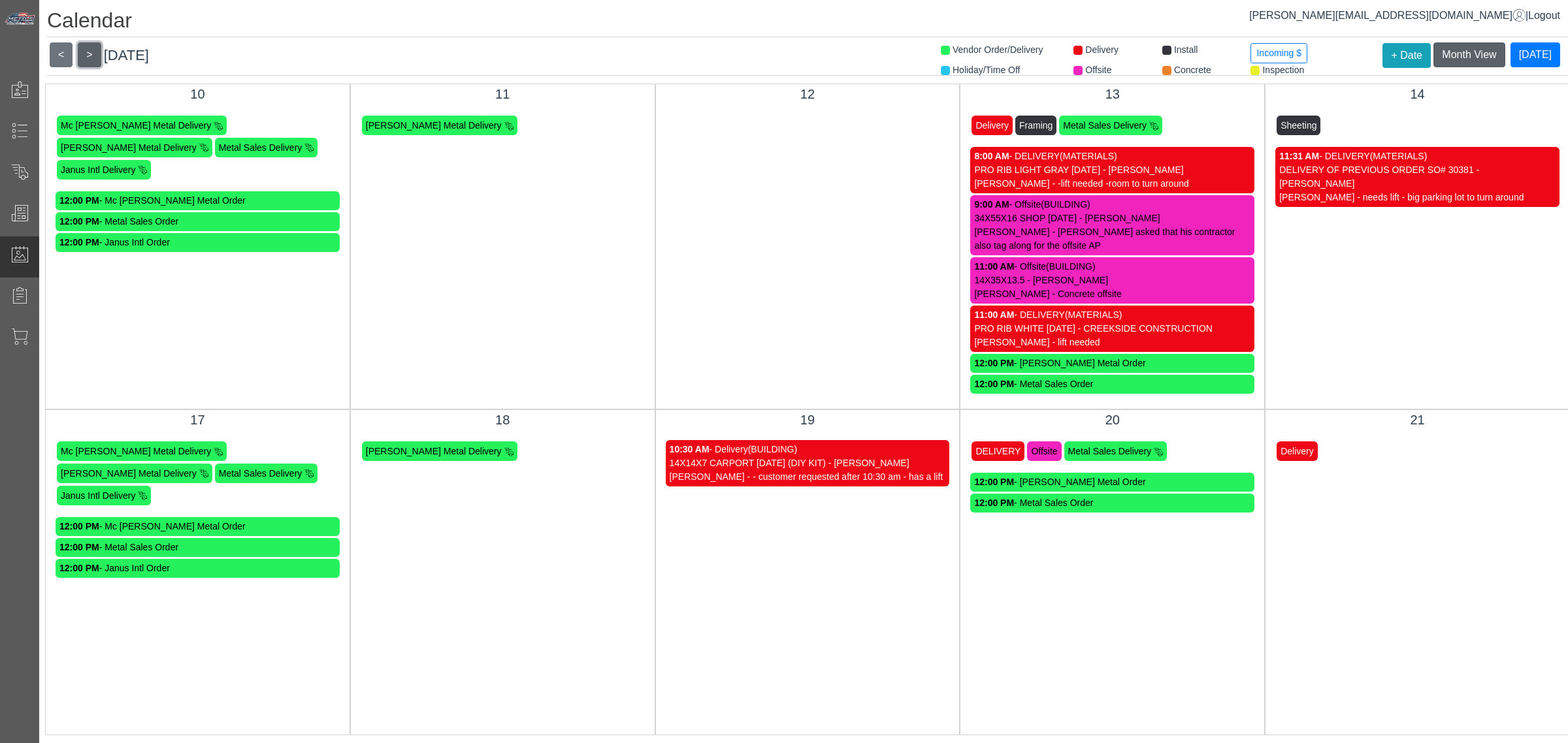
click at [87, 56] on button ">" at bounding box center [89, 54] width 23 height 24
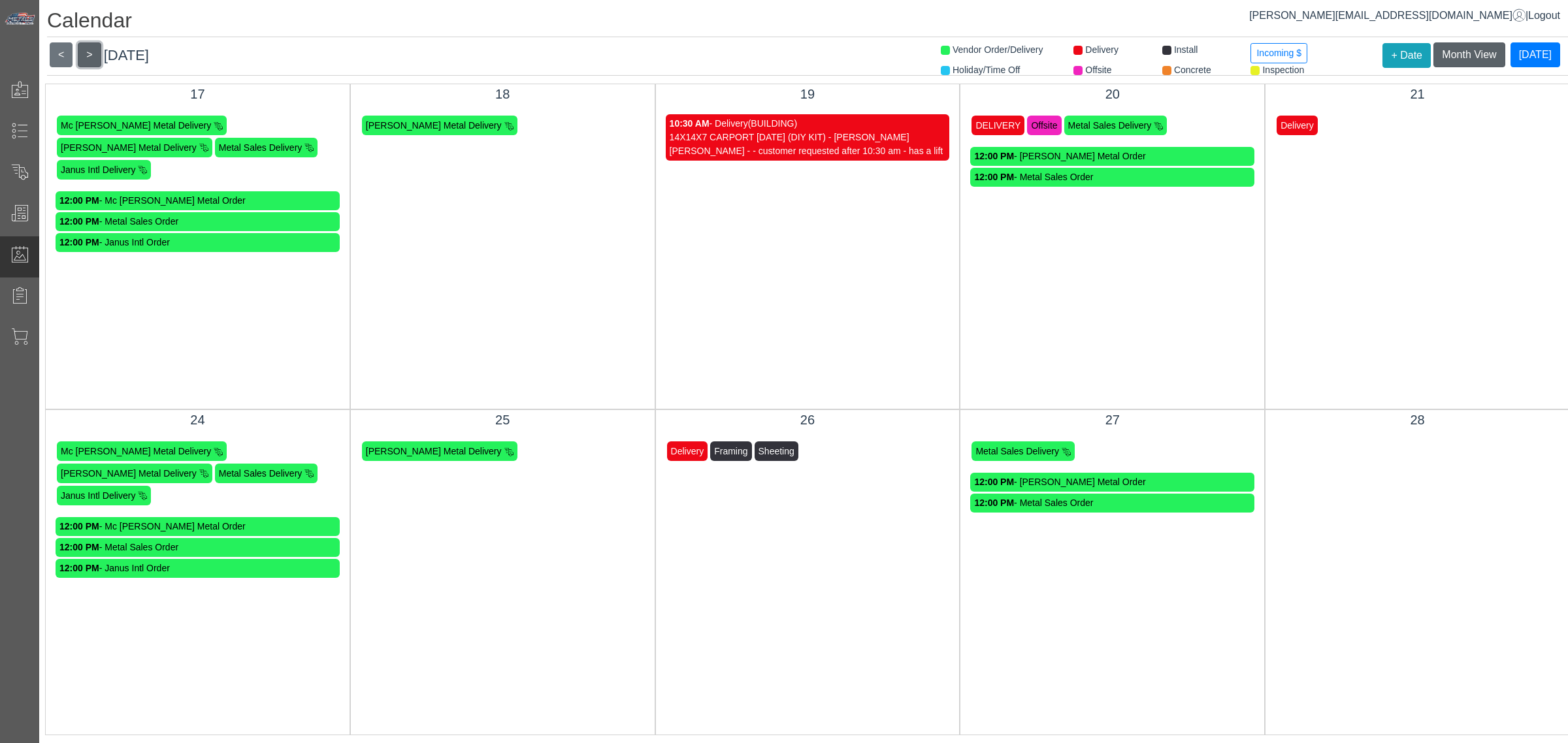
click at [87, 56] on button ">" at bounding box center [89, 54] width 23 height 24
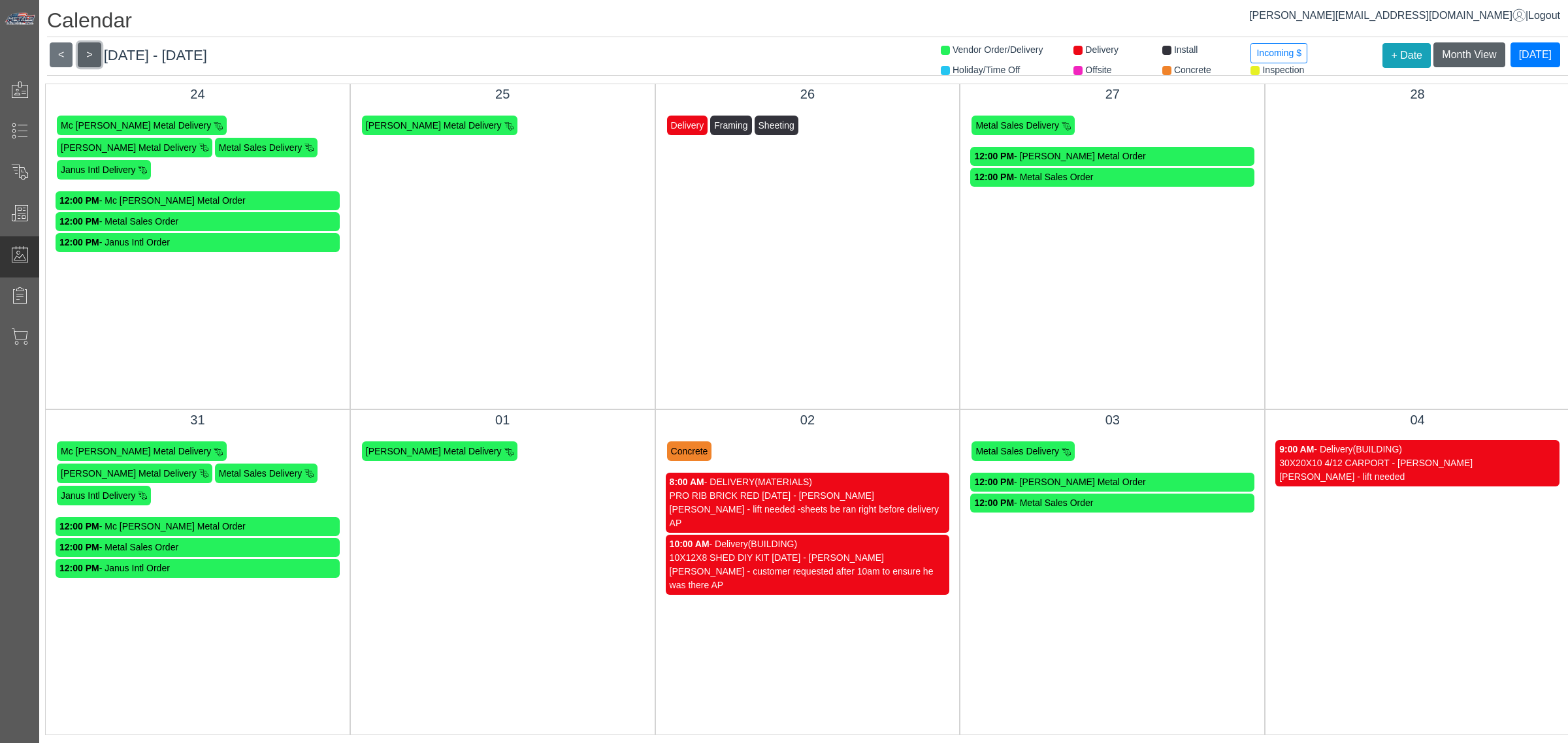
click at [87, 56] on button ">" at bounding box center [89, 54] width 23 height 24
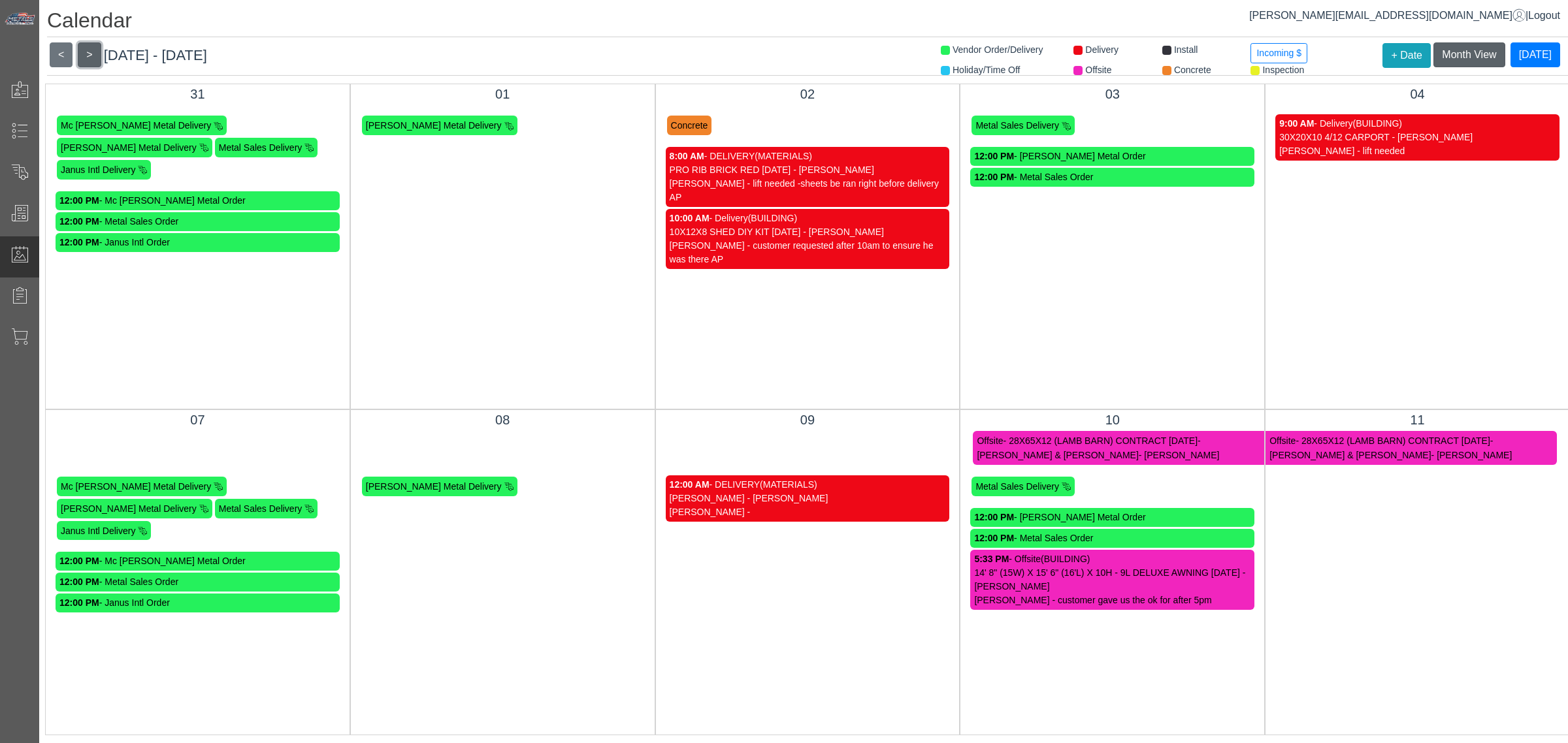
click at [87, 56] on button ">" at bounding box center [89, 54] width 23 height 24
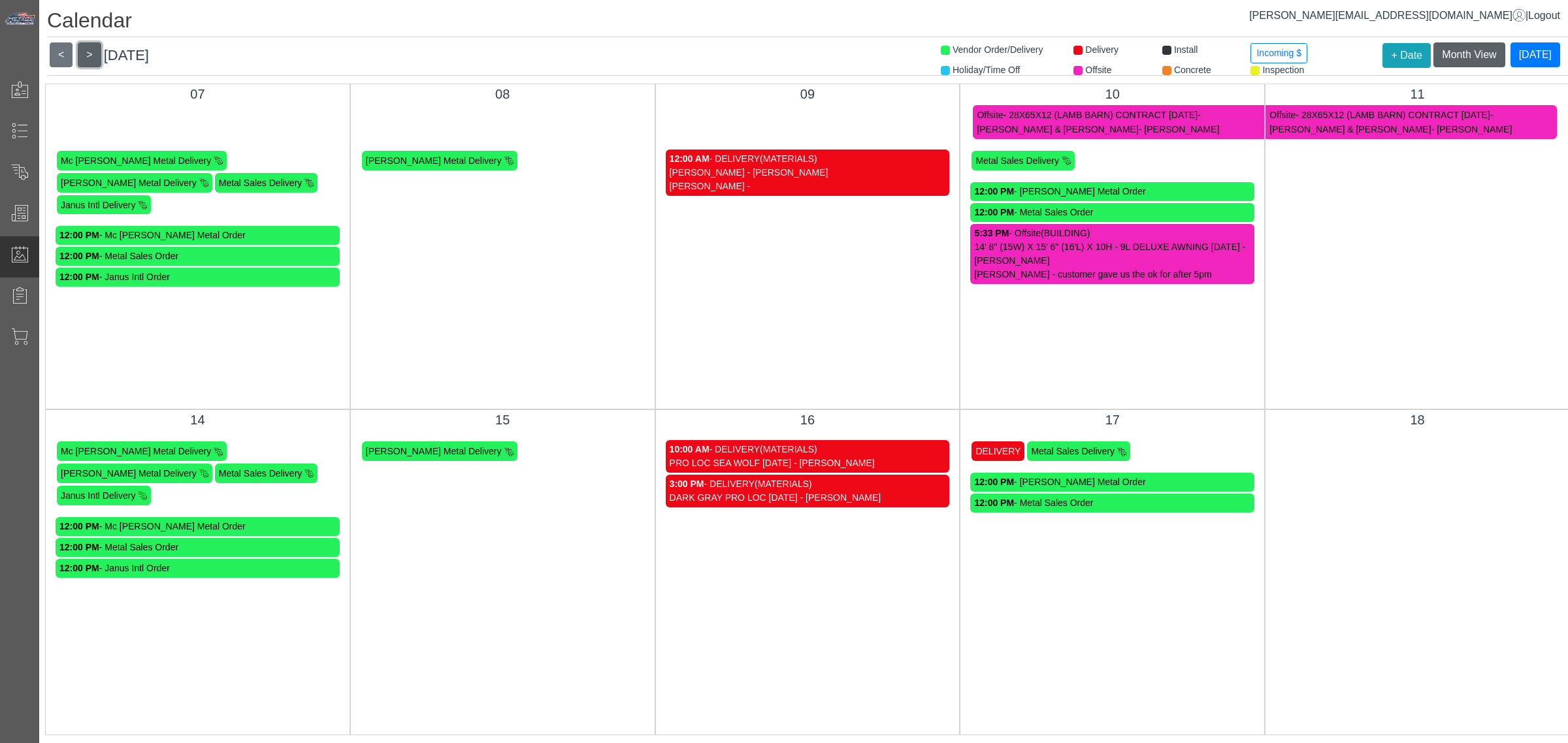
click at [87, 56] on button ">" at bounding box center [89, 54] width 23 height 24
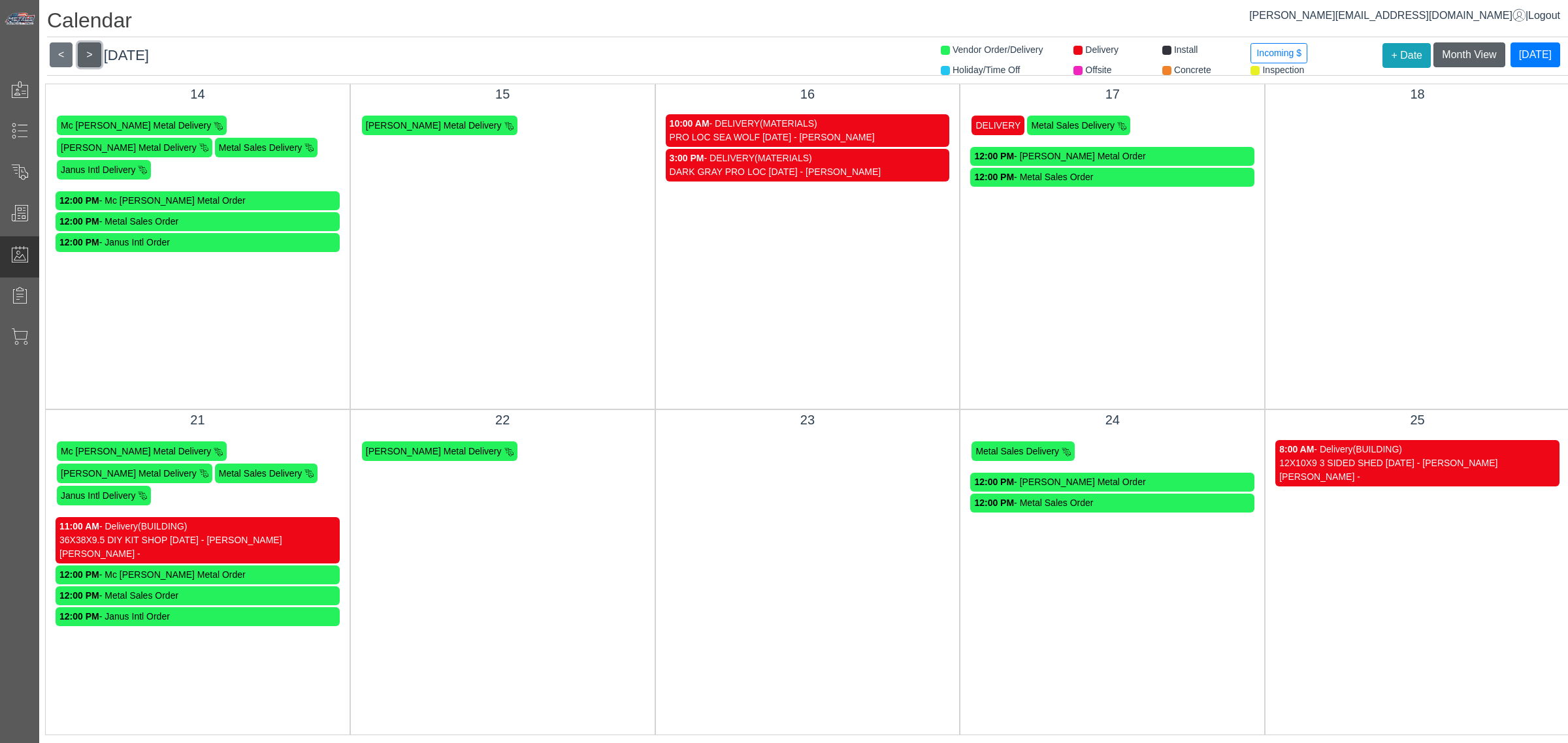
click at [87, 56] on button ">" at bounding box center [89, 54] width 23 height 24
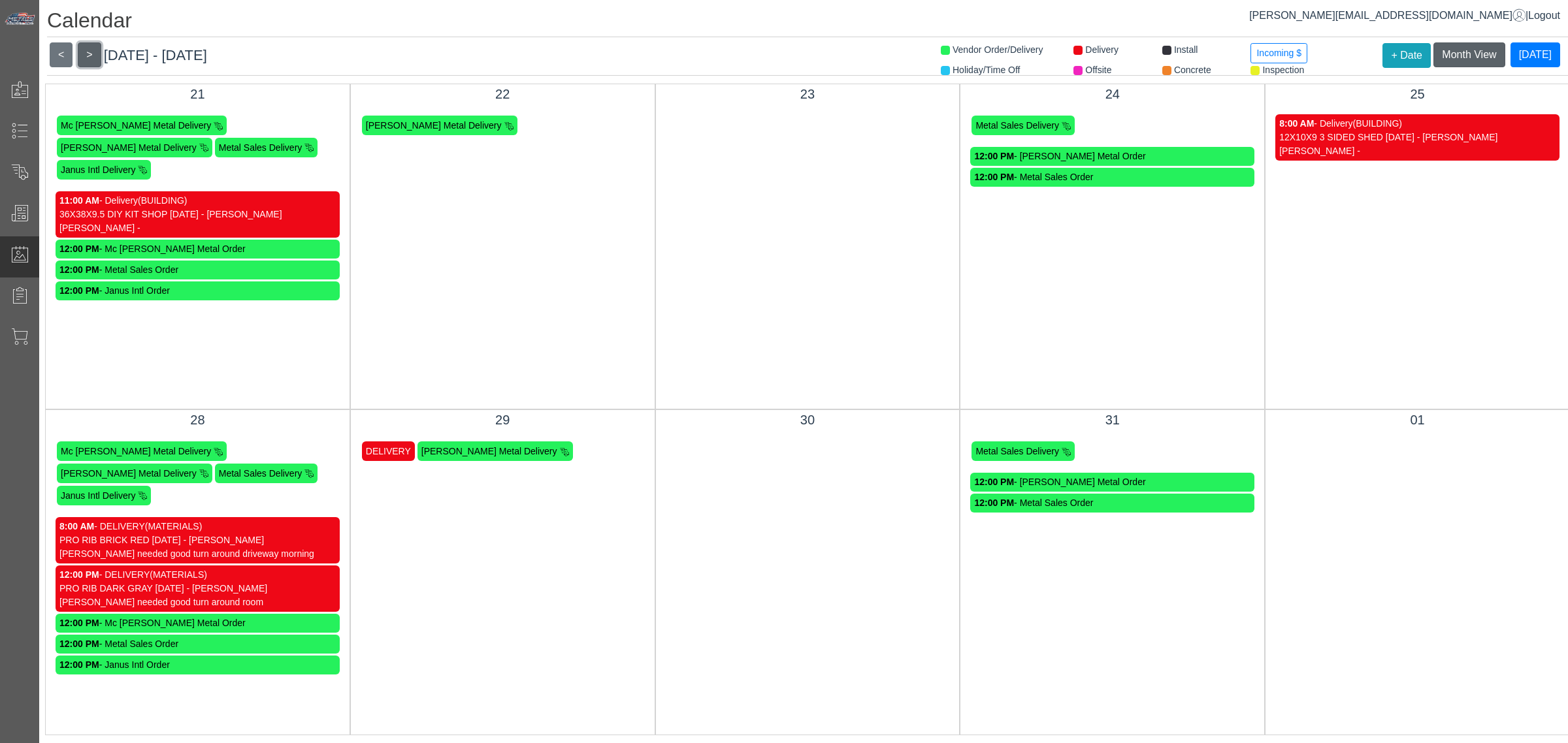
click at [87, 56] on button ">" at bounding box center [89, 54] width 23 height 24
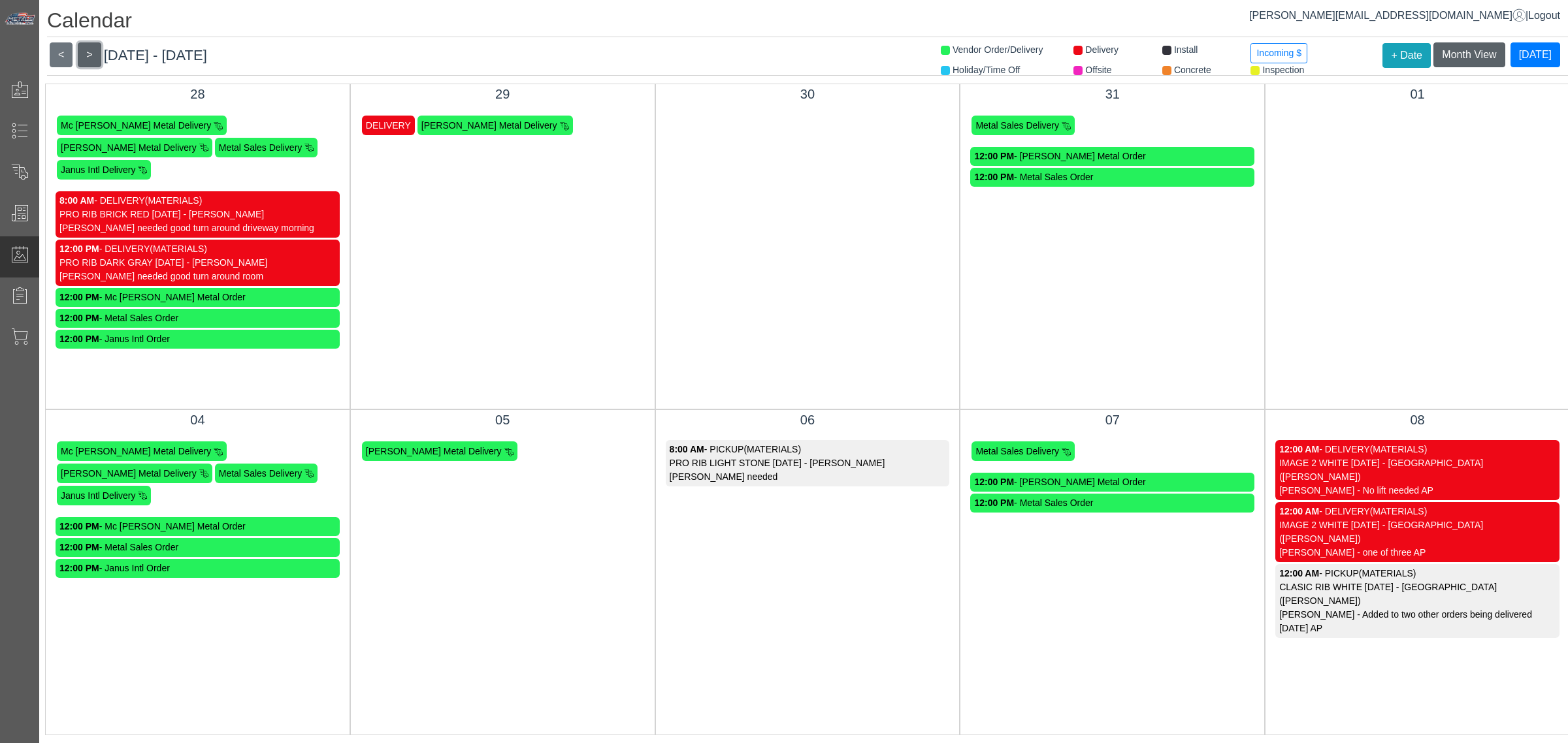
click at [87, 56] on button ">" at bounding box center [89, 54] width 23 height 24
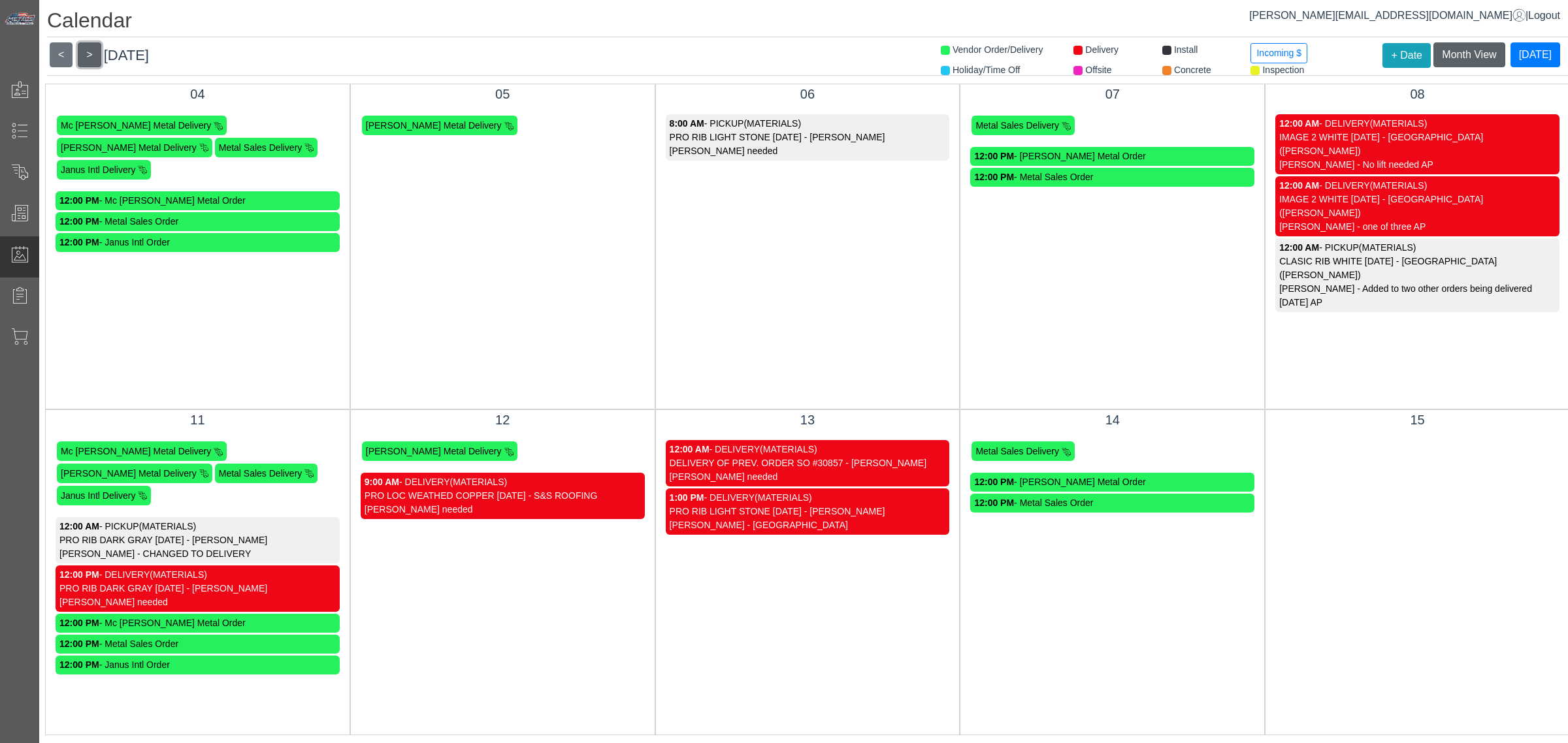
click at [87, 56] on button ">" at bounding box center [89, 54] width 23 height 24
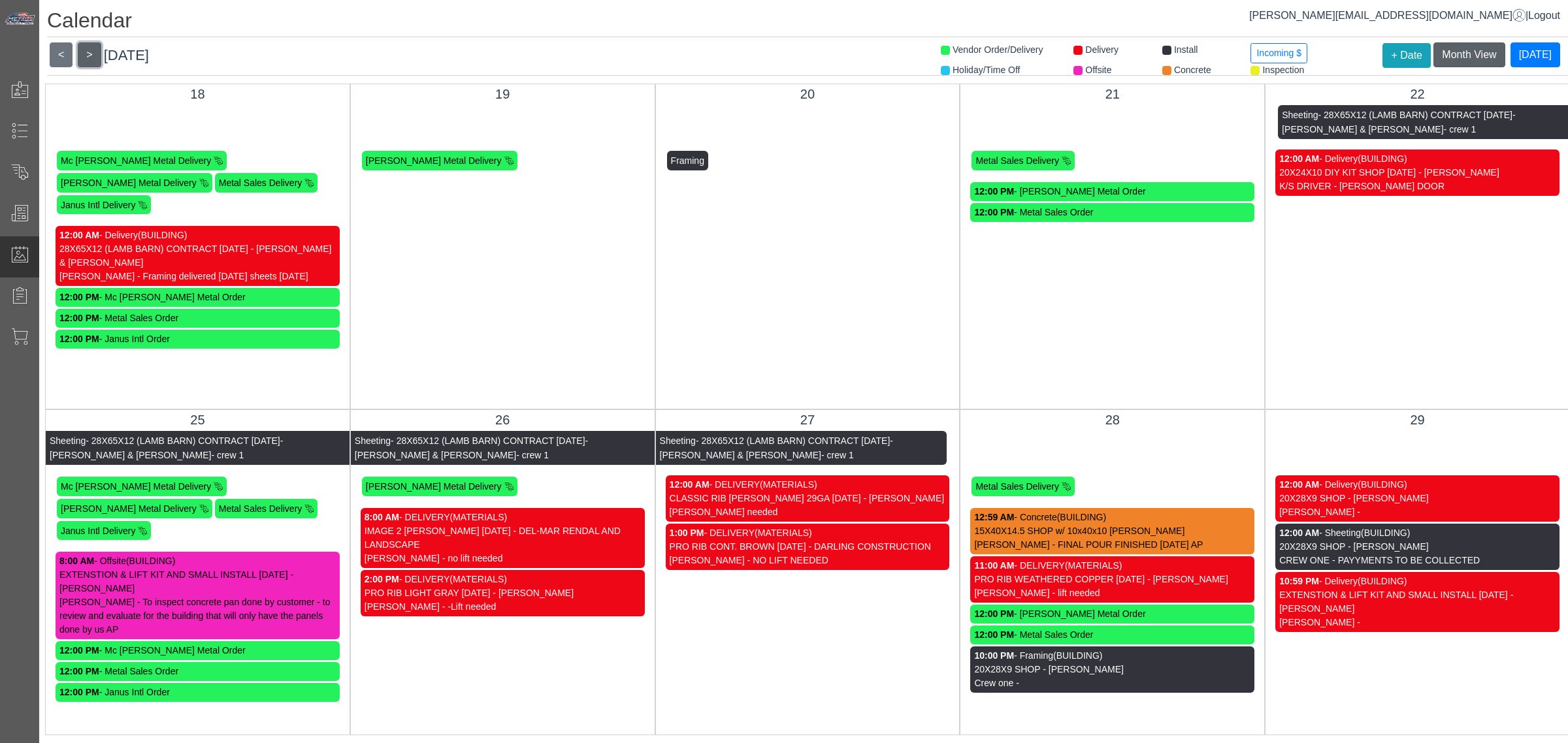
click at [87, 56] on button ">" at bounding box center [89, 54] width 23 height 24
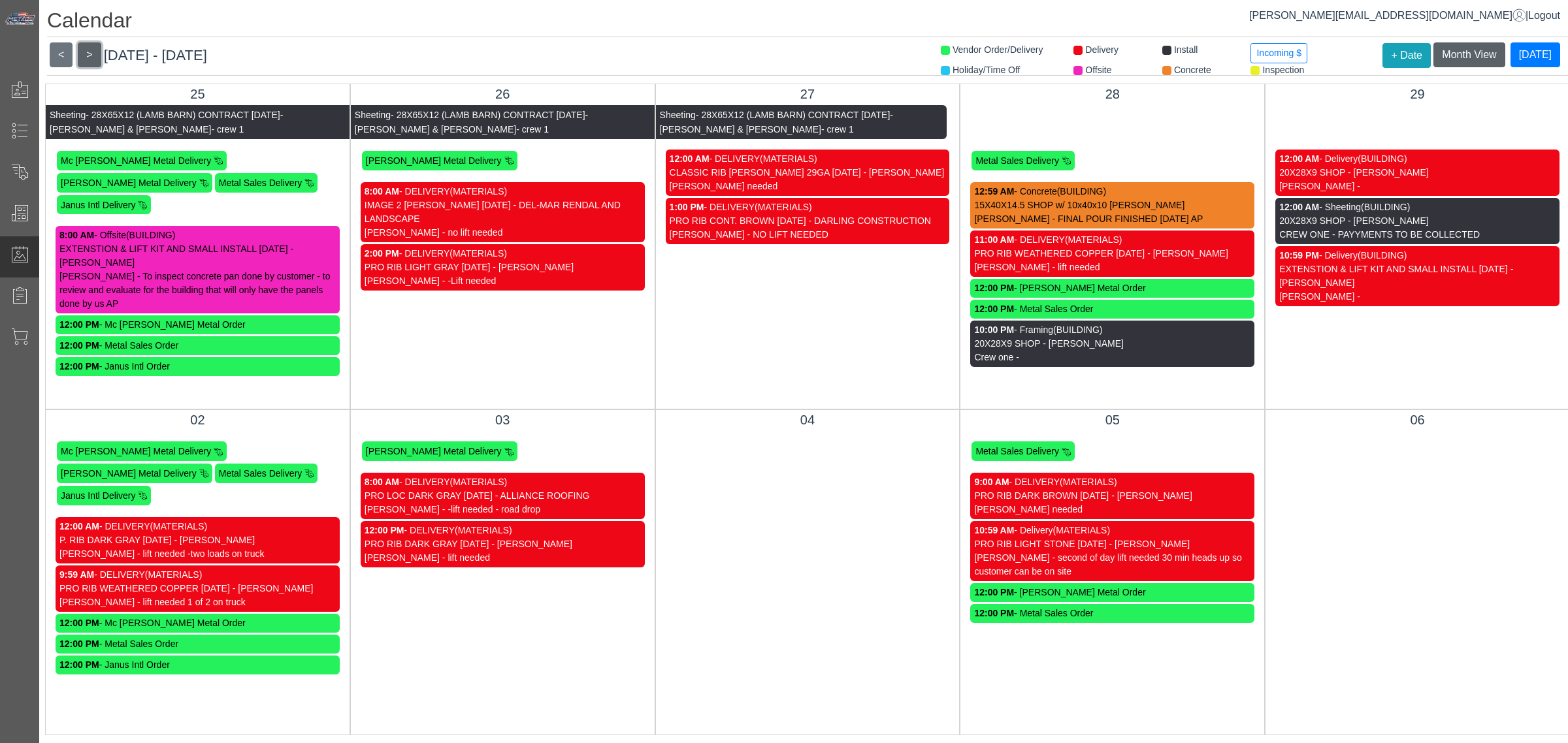
click at [87, 56] on button ">" at bounding box center [89, 54] width 23 height 24
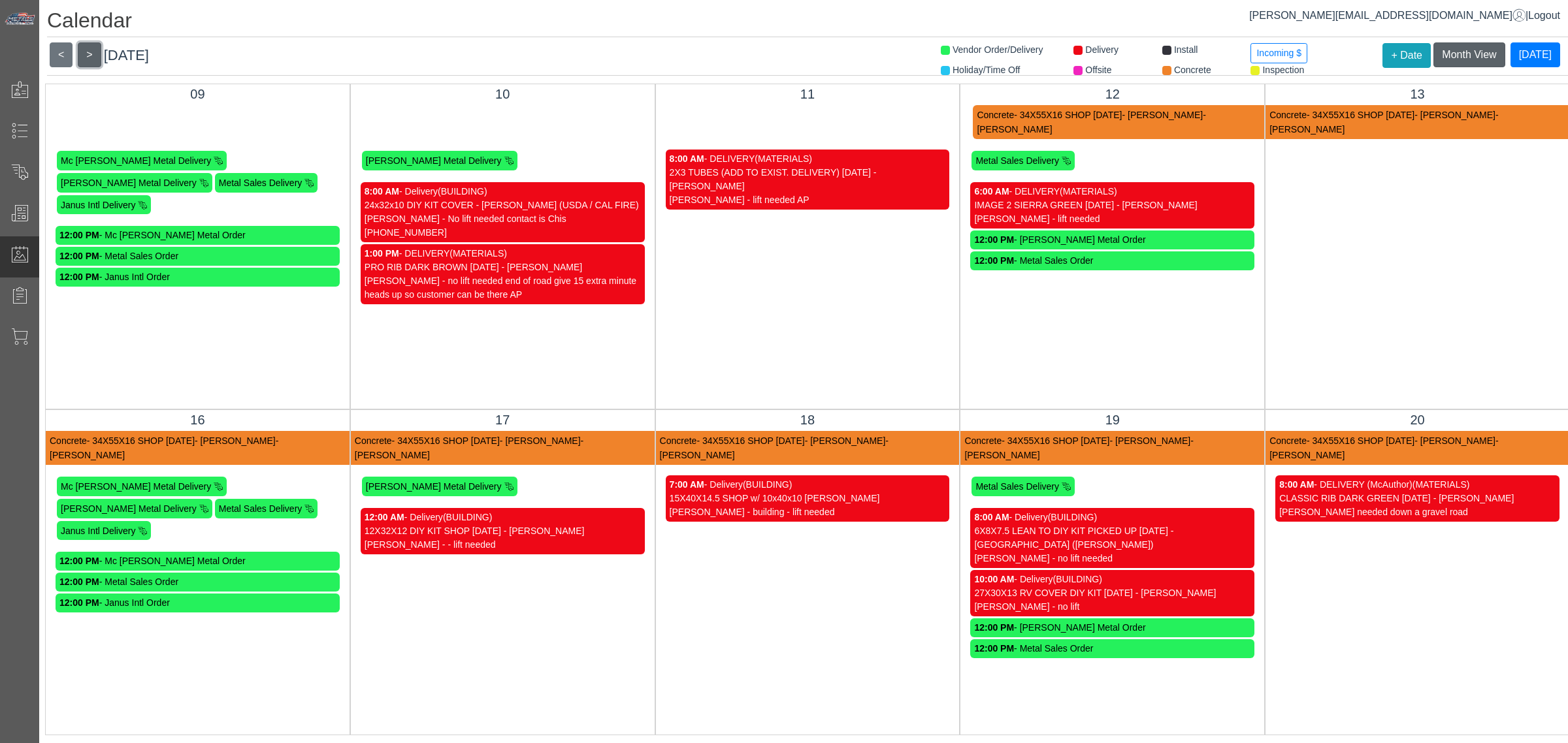
click at [87, 56] on button ">" at bounding box center [89, 54] width 23 height 24
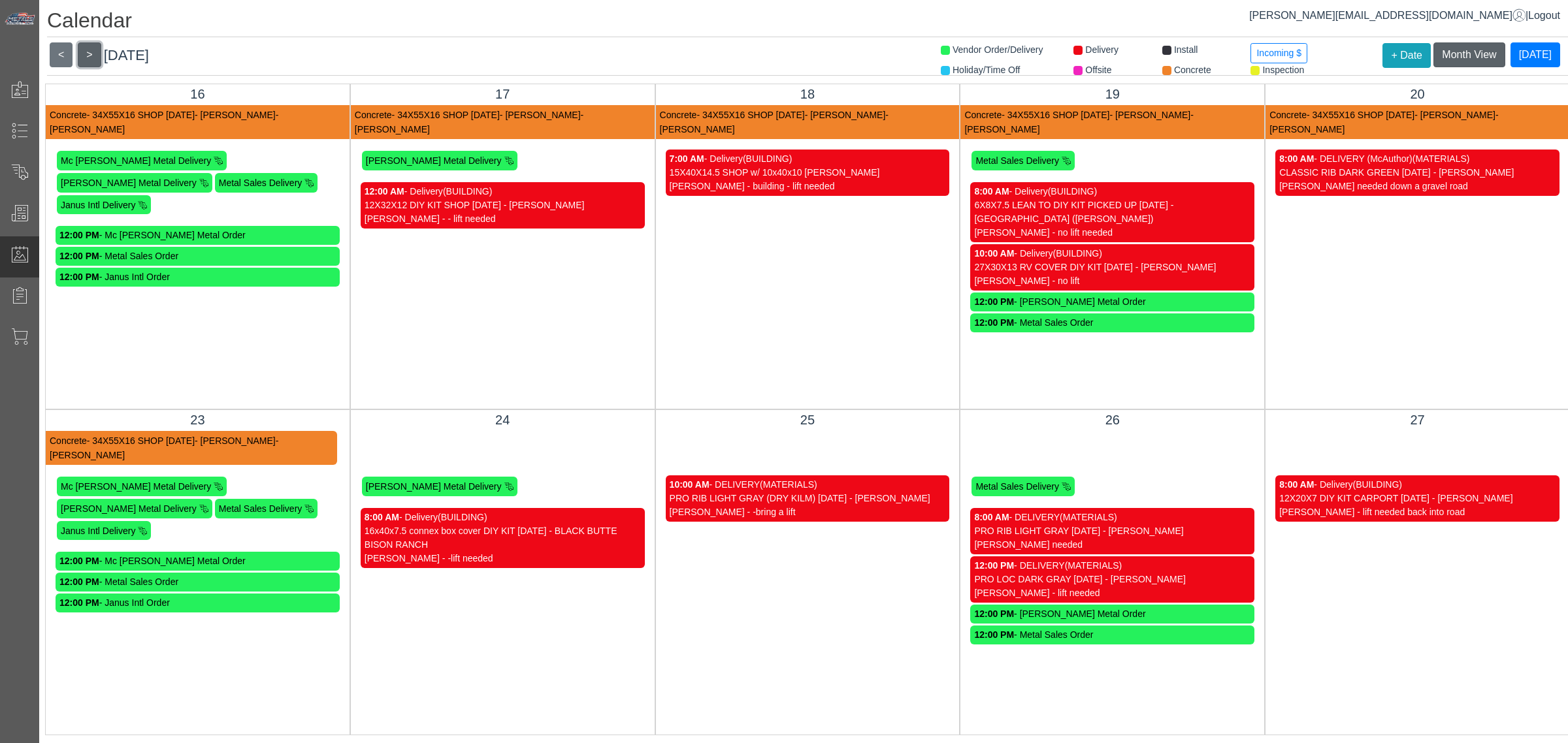
click at [87, 56] on button ">" at bounding box center [89, 54] width 23 height 24
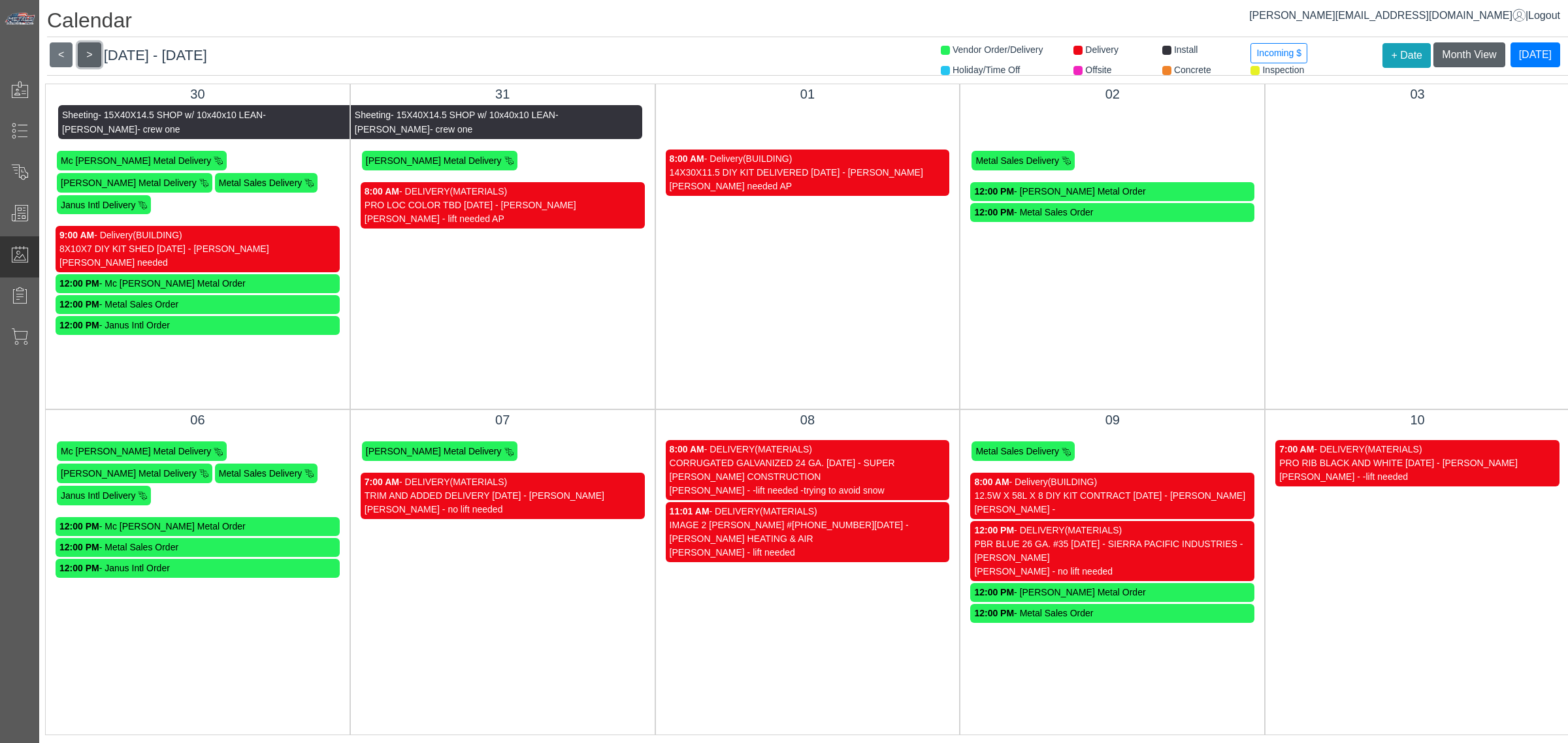
click at [87, 56] on button ">" at bounding box center [89, 54] width 23 height 24
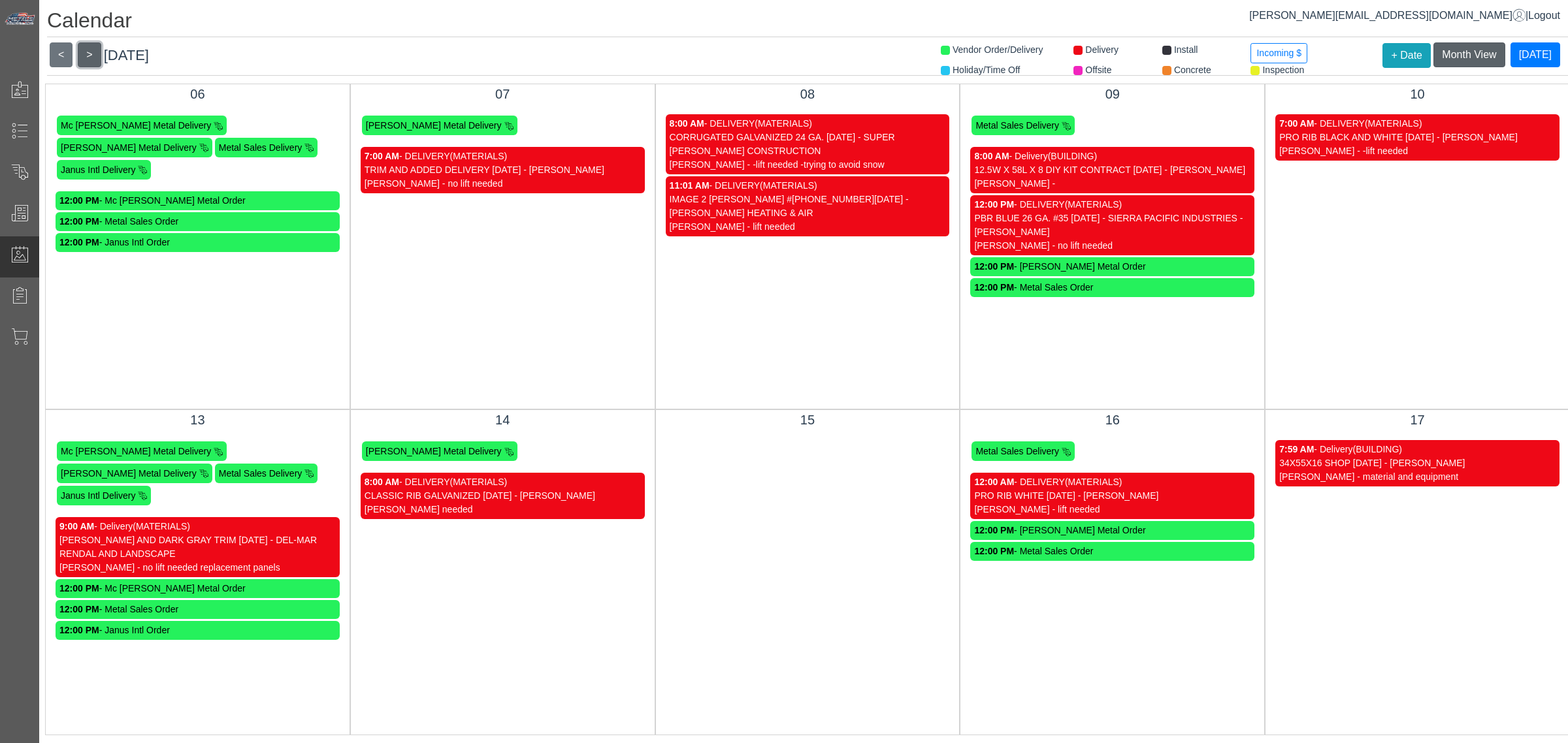
click at [87, 56] on button ">" at bounding box center [89, 54] width 23 height 24
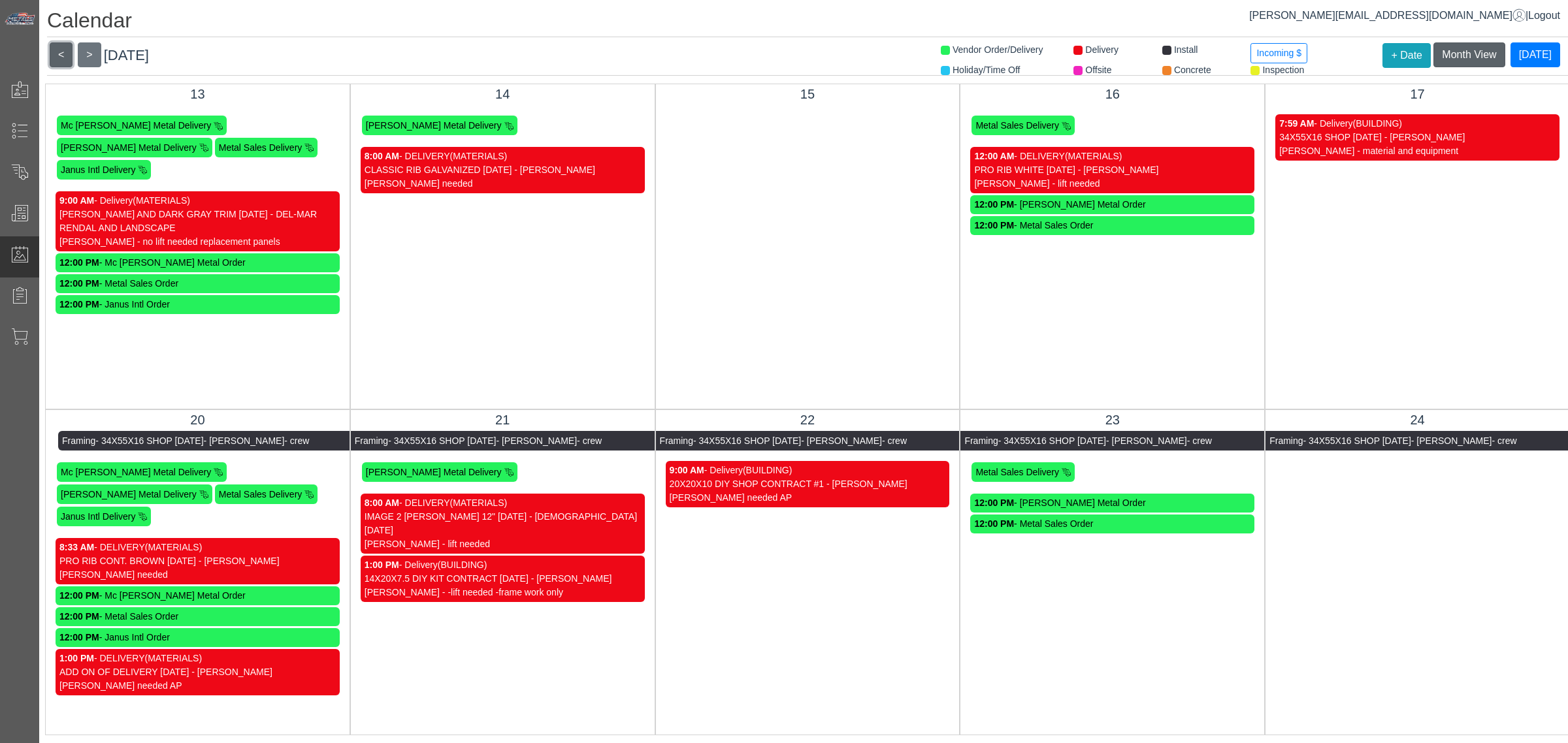
click at [61, 54] on button "<" at bounding box center [61, 54] width 23 height 24
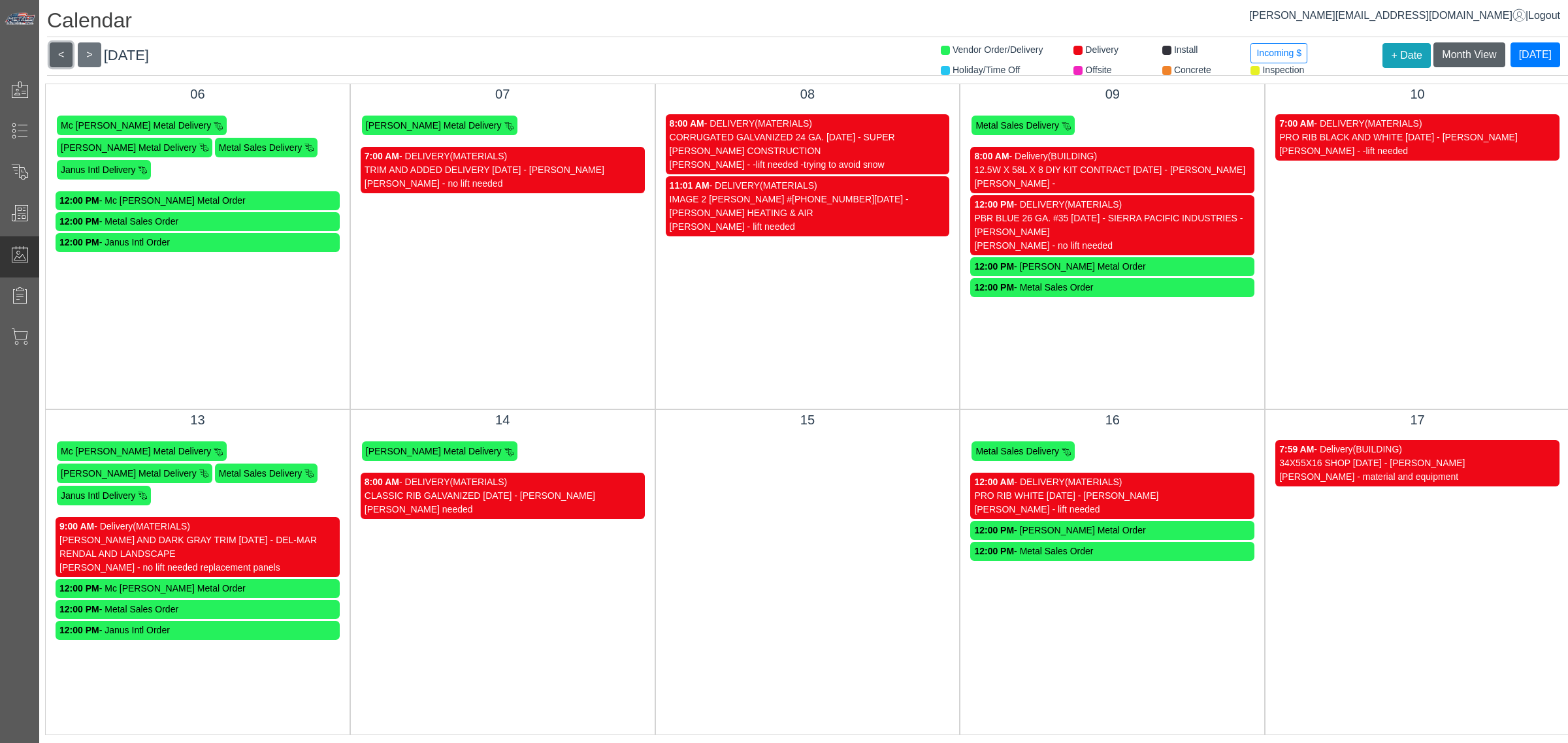
click at [62, 54] on button "<" at bounding box center [61, 54] width 23 height 24
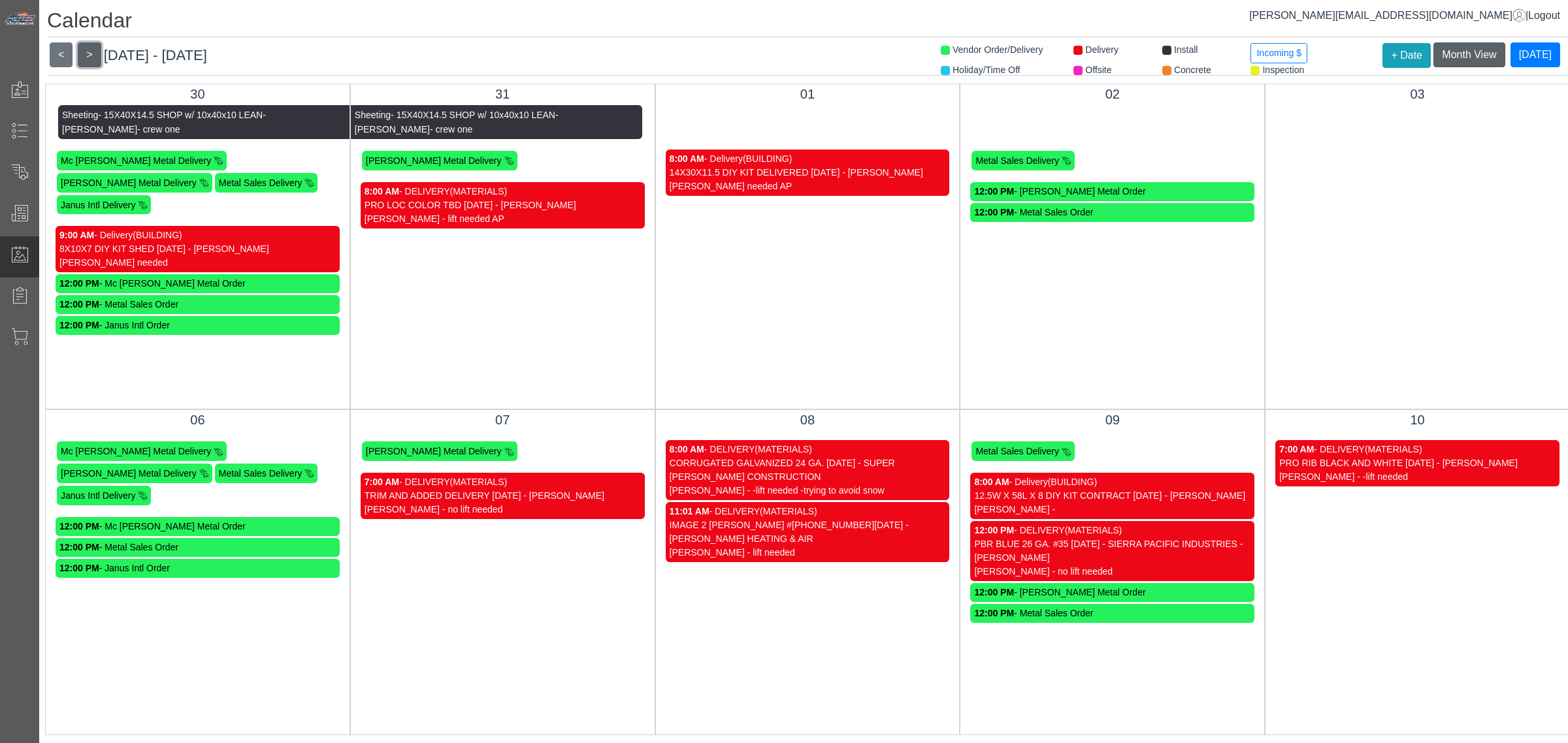
click at [89, 57] on button ">" at bounding box center [89, 54] width 23 height 24
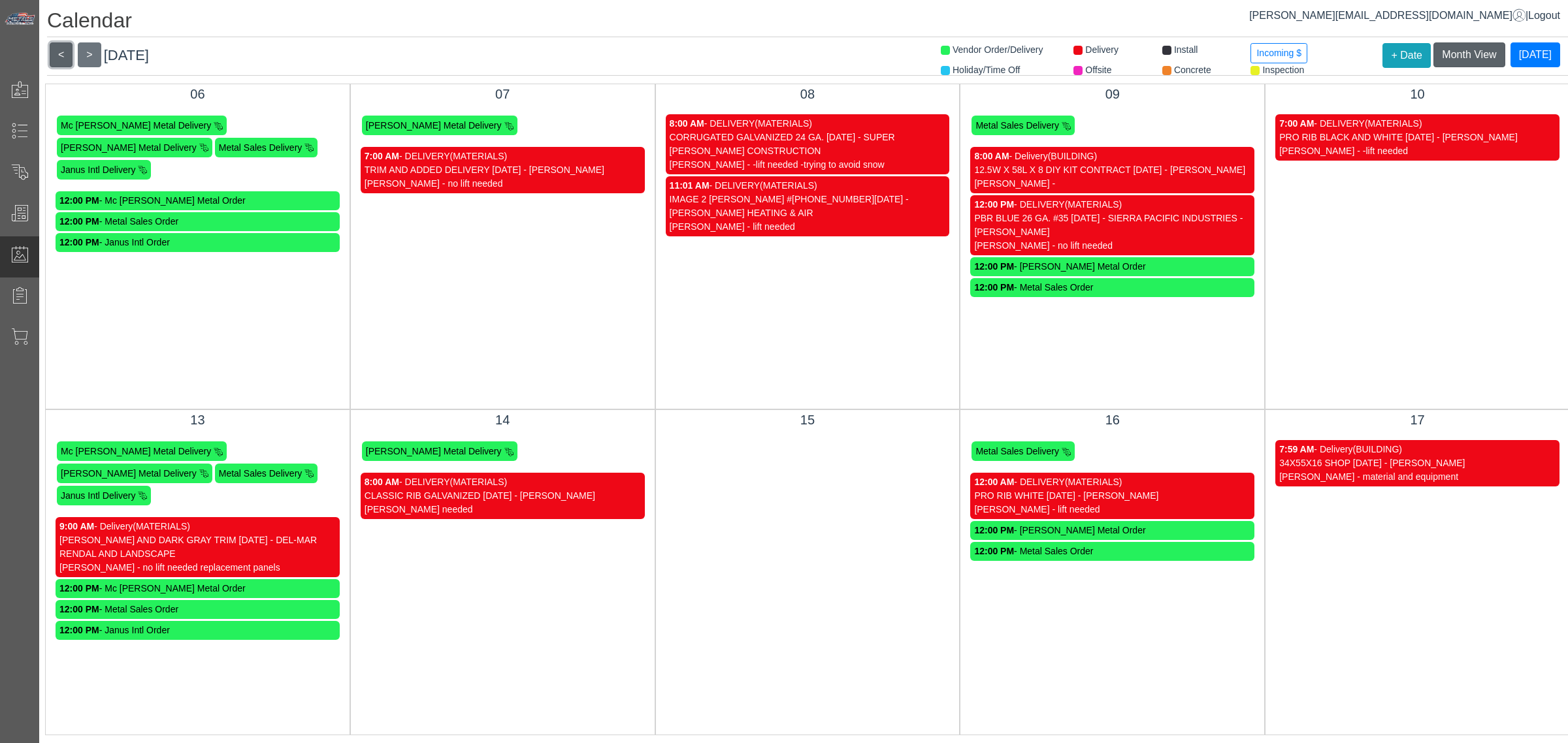
click at [53, 46] on button "<" at bounding box center [61, 54] width 23 height 24
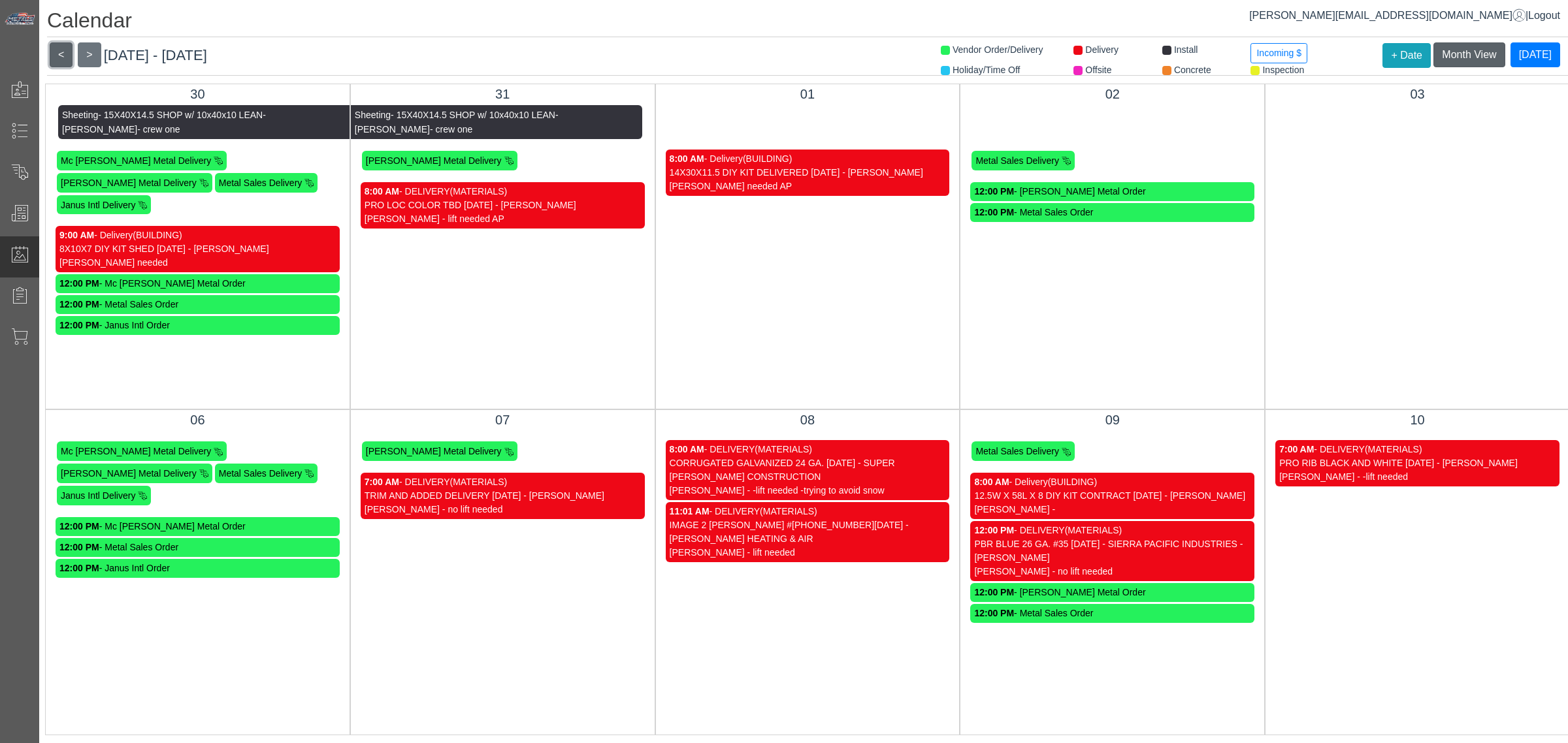
click at [53, 46] on button "<" at bounding box center [61, 54] width 23 height 24
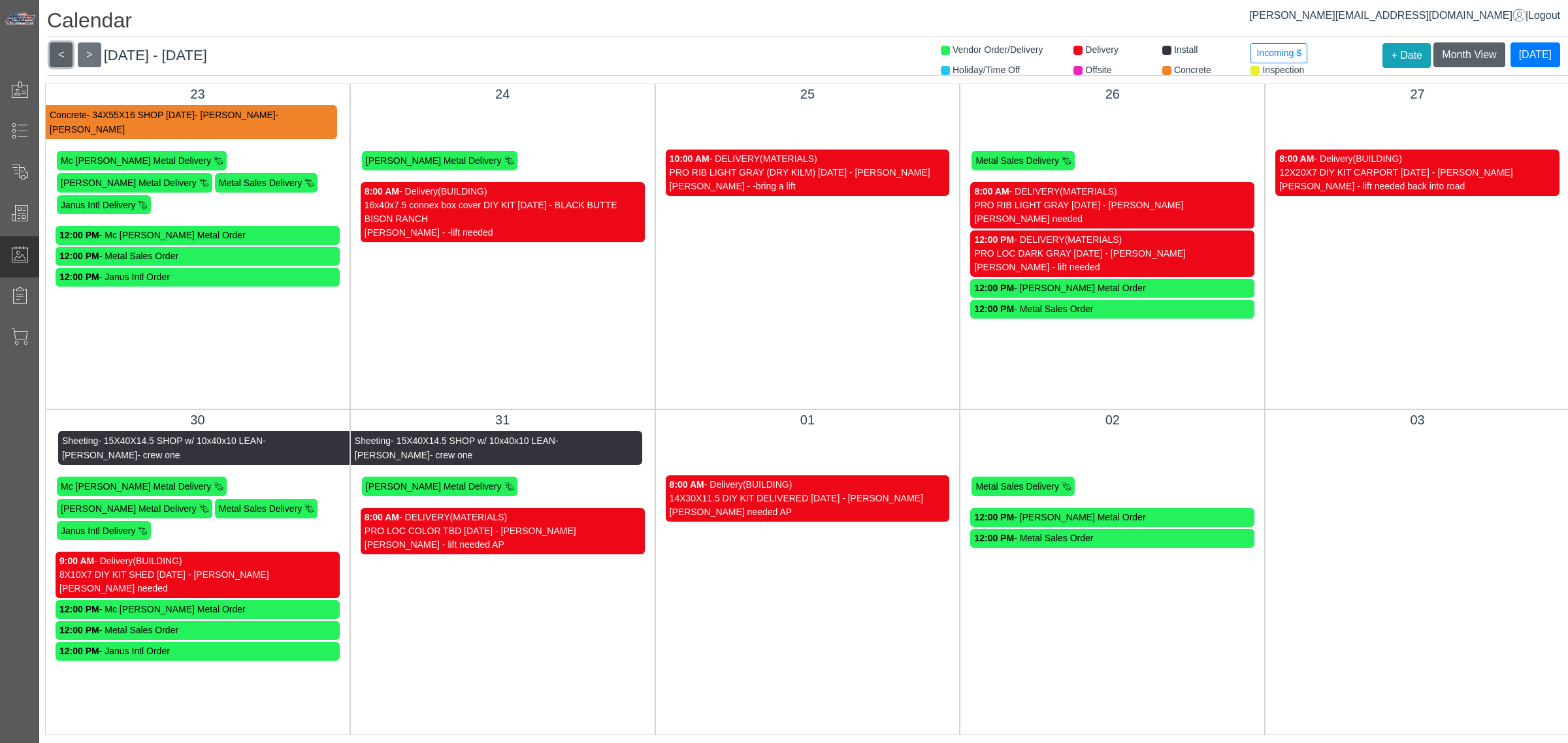
click at [51, 47] on button "<" at bounding box center [61, 54] width 23 height 24
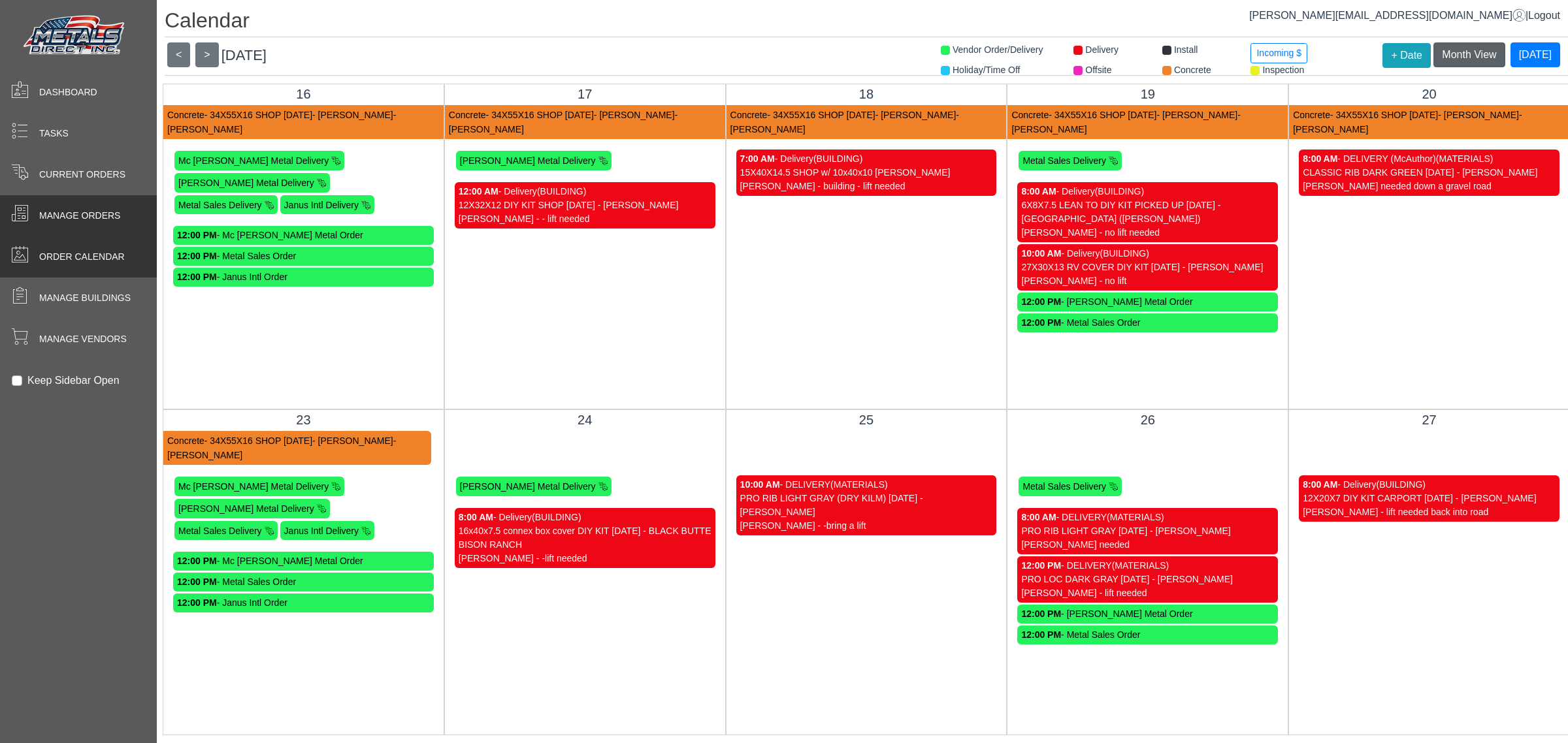
click at [40, 224] on div "Manage Orders" at bounding box center [78, 216] width 157 height 41
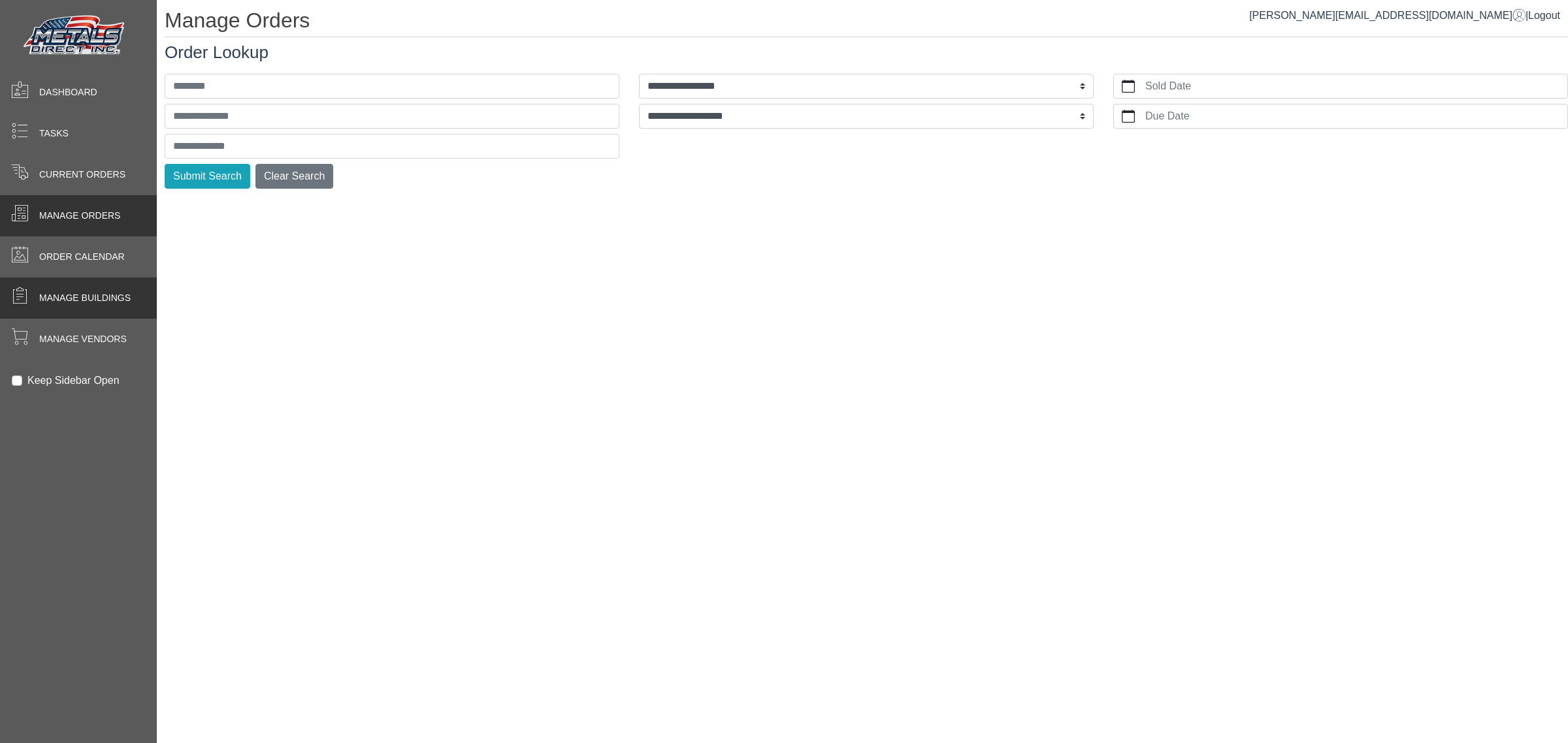
click at [119, 294] on span "Manage Buildings" at bounding box center [84, 298] width 91 height 13
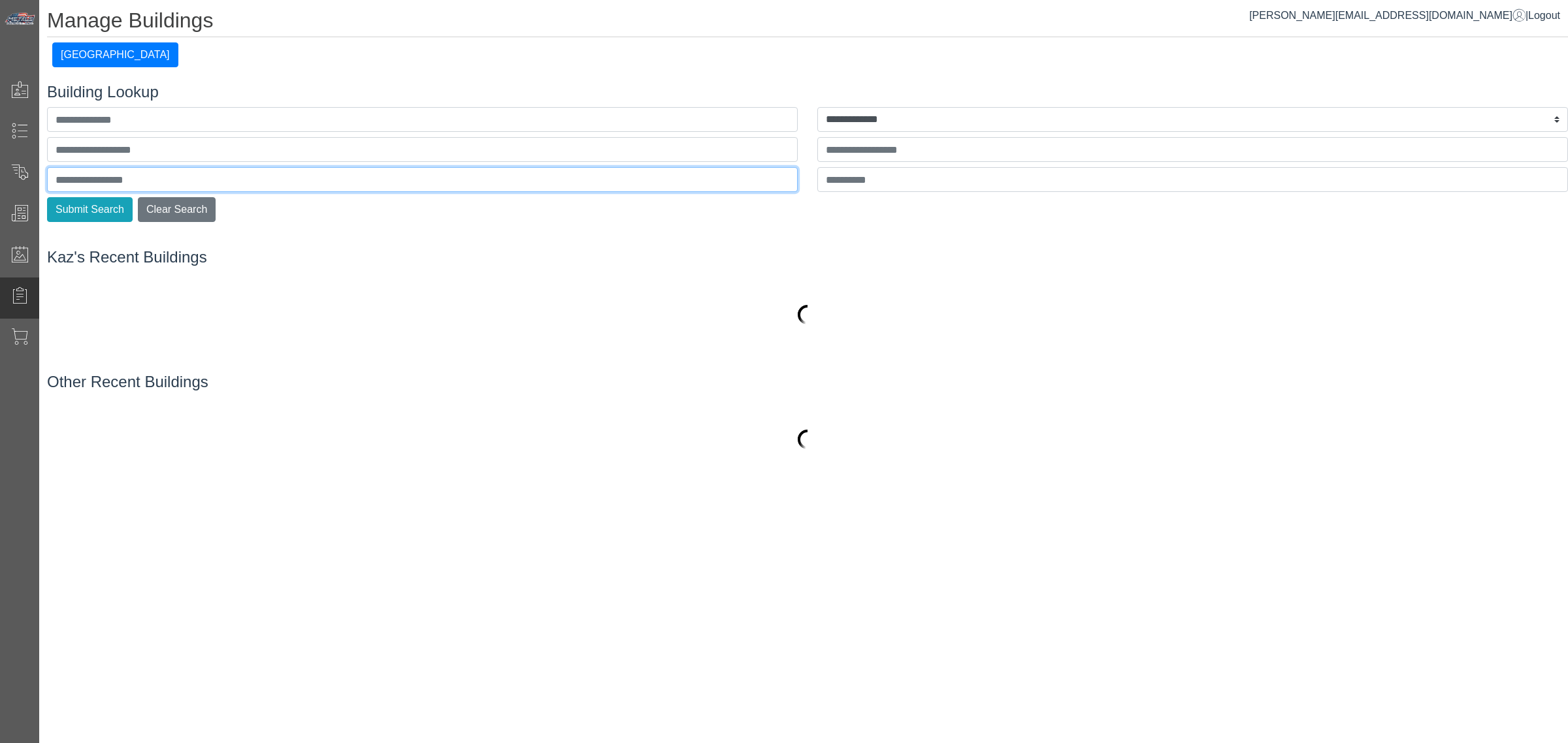
click at [237, 180] on input "text" at bounding box center [423, 179] width 751 height 24
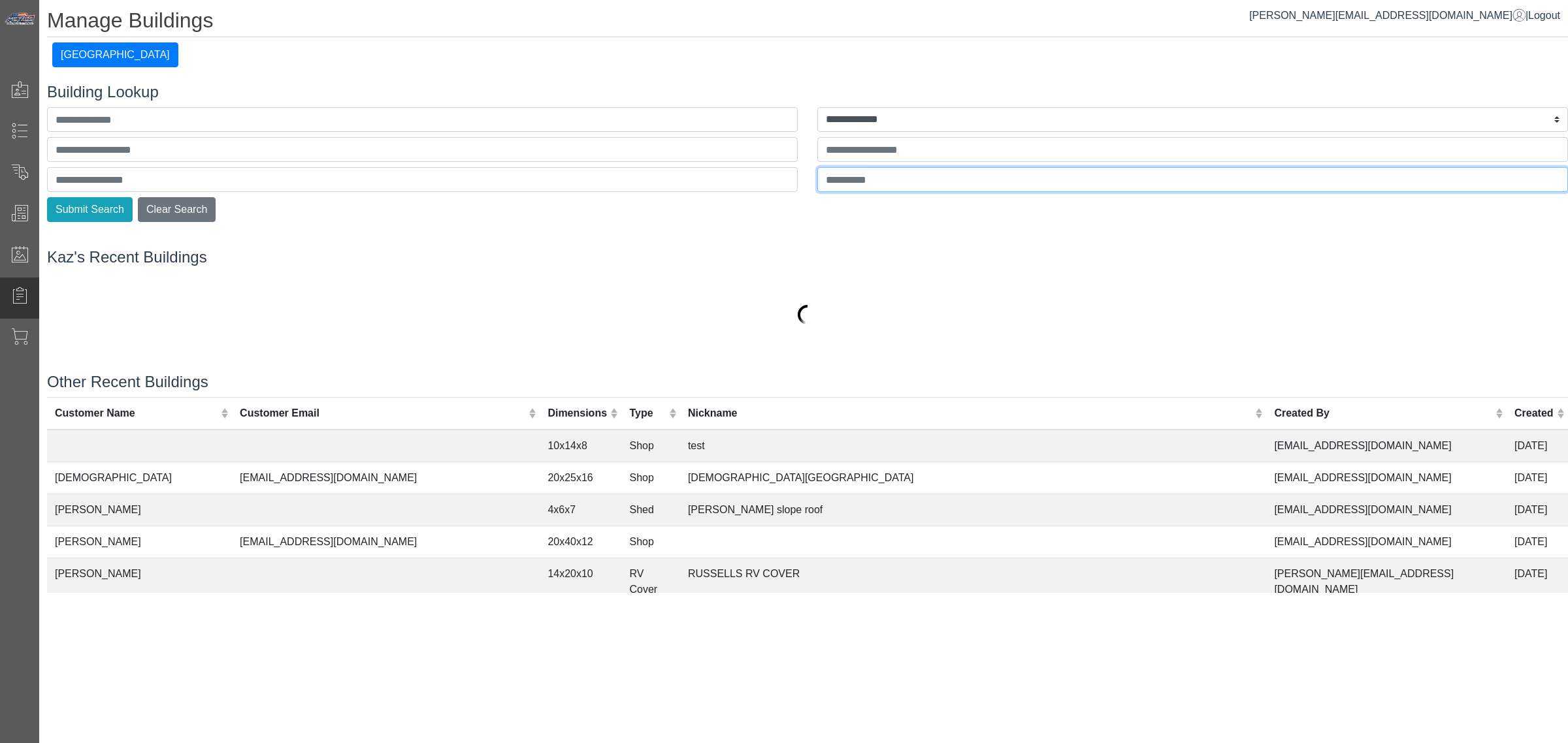
drag, startPoint x: 897, startPoint y: 184, endPoint x: 919, endPoint y: 158, distance: 34.1
click at [899, 184] on input "text" at bounding box center [1193, 179] width 751 height 24
click at [925, 150] on input "text" at bounding box center [1193, 149] width 751 height 24
type input "*******"
click at [47, 197] on button "Submit Search" at bounding box center [89, 209] width 85 height 24
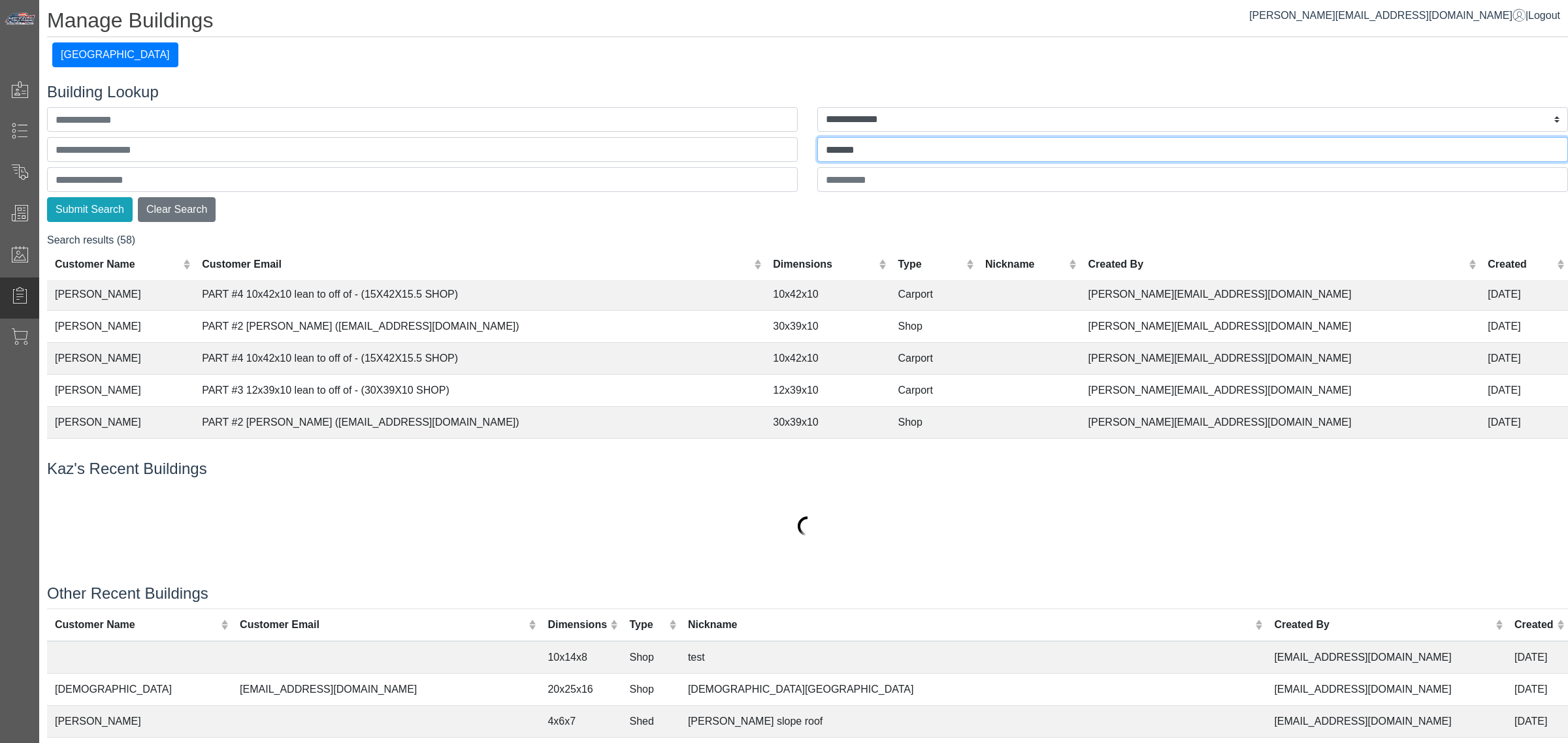
scroll to position [1537, 0]
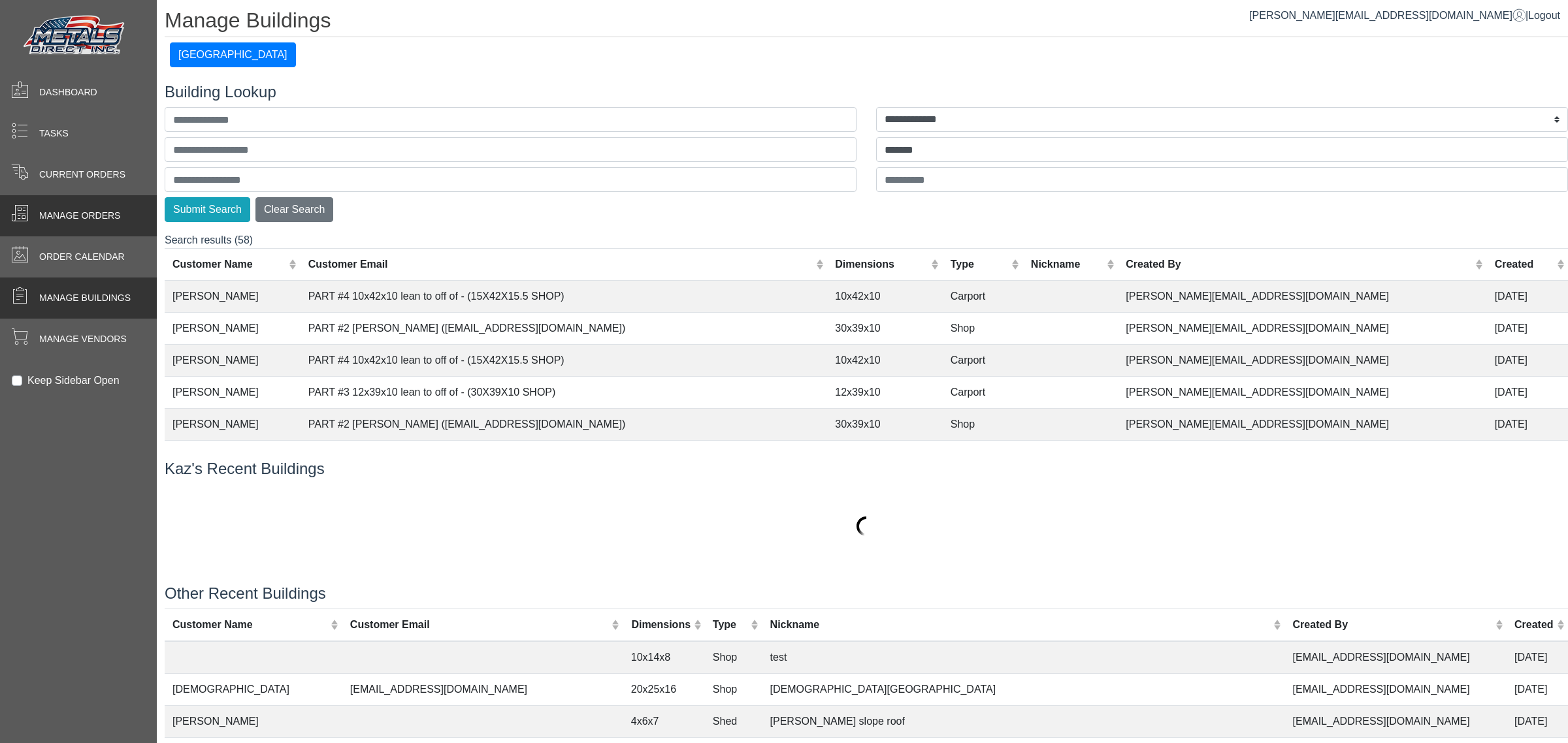
click at [22, 207] on span at bounding box center [19, 213] width 17 height 17
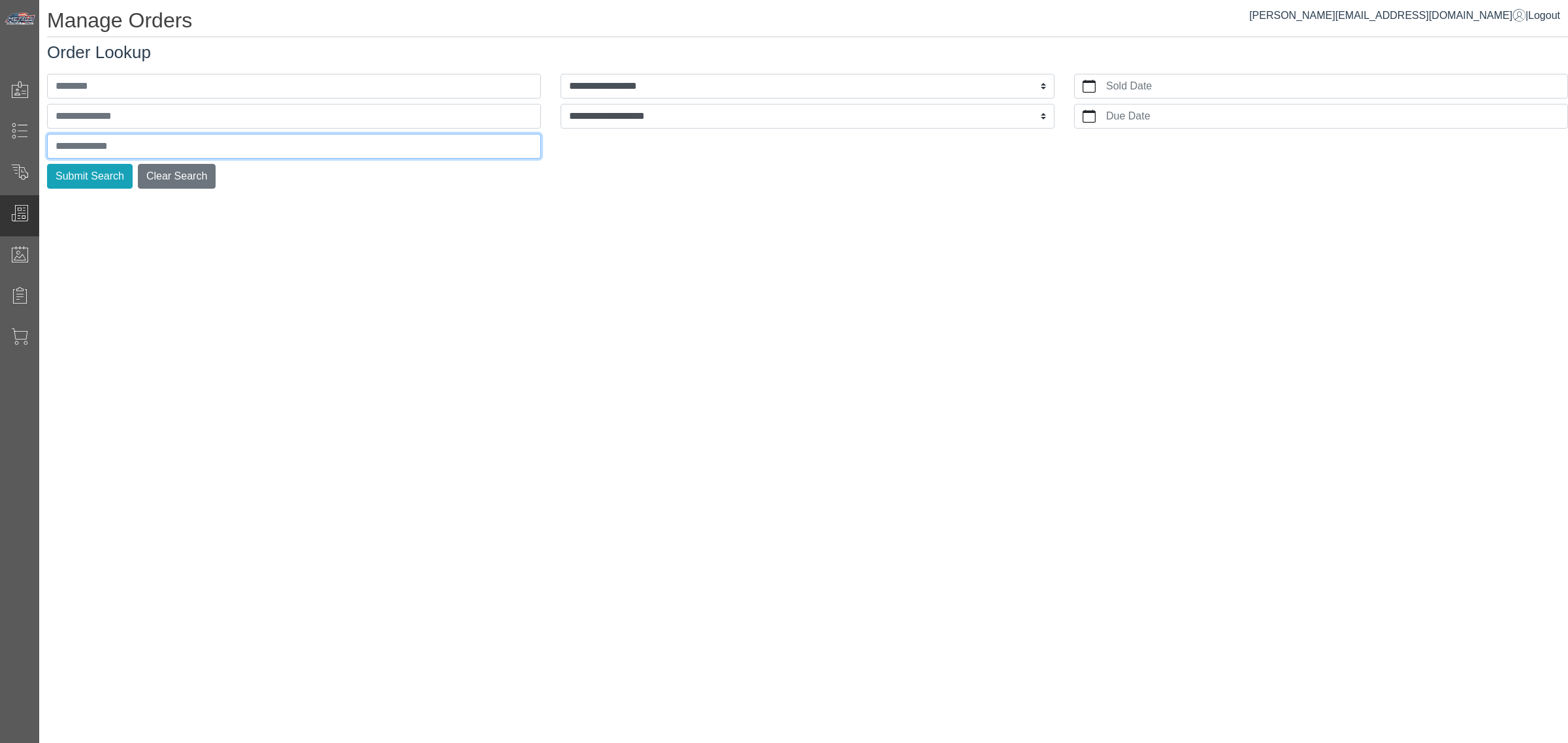
click at [140, 151] on input "text" at bounding box center [294, 146] width 494 height 24
type input "*******"
click at [47, 164] on button "Submit Search" at bounding box center [89, 175] width 85 height 24
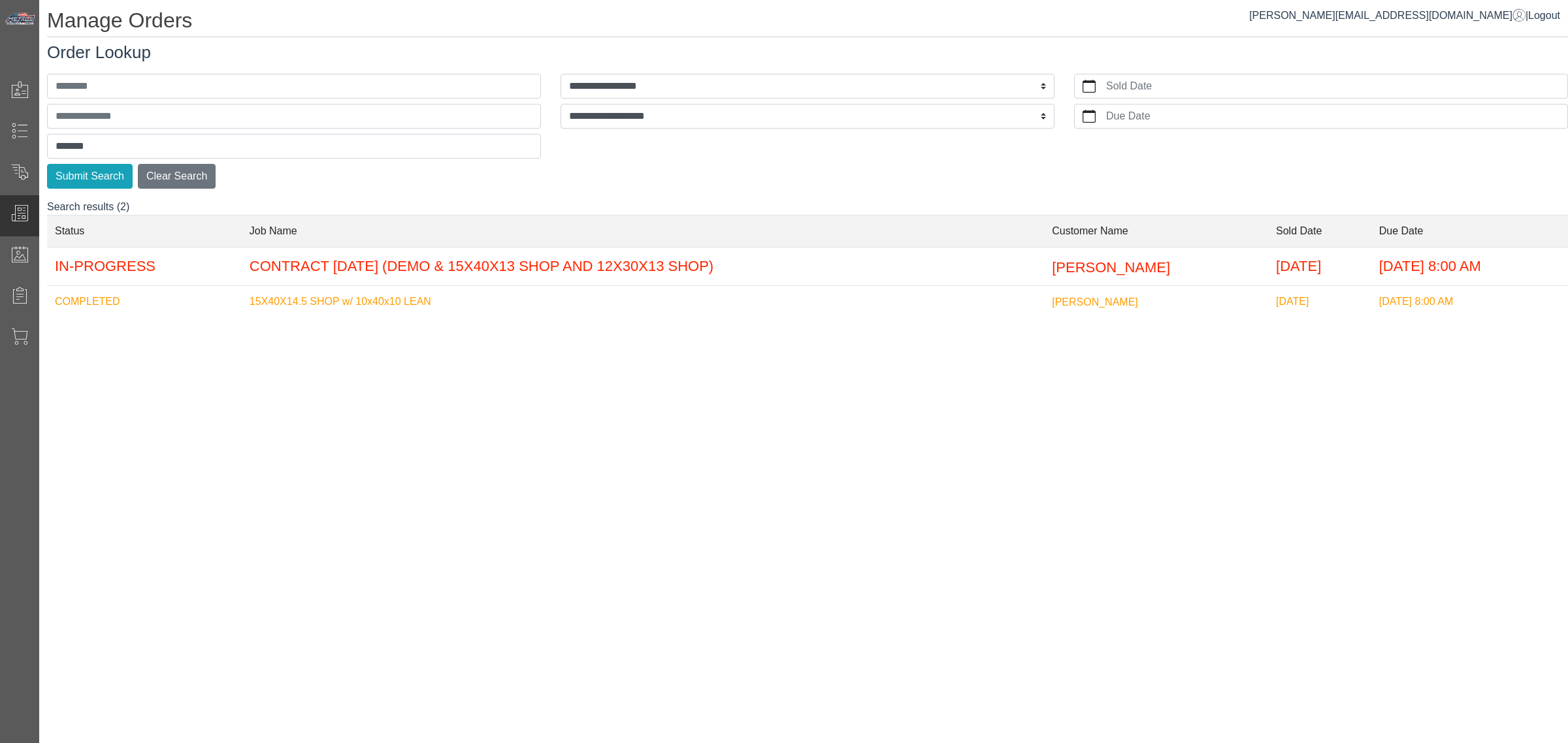
click at [398, 301] on td "15X40X14.5 SHOP w/ 10x40x10 LEAN" at bounding box center [642, 302] width 803 height 32
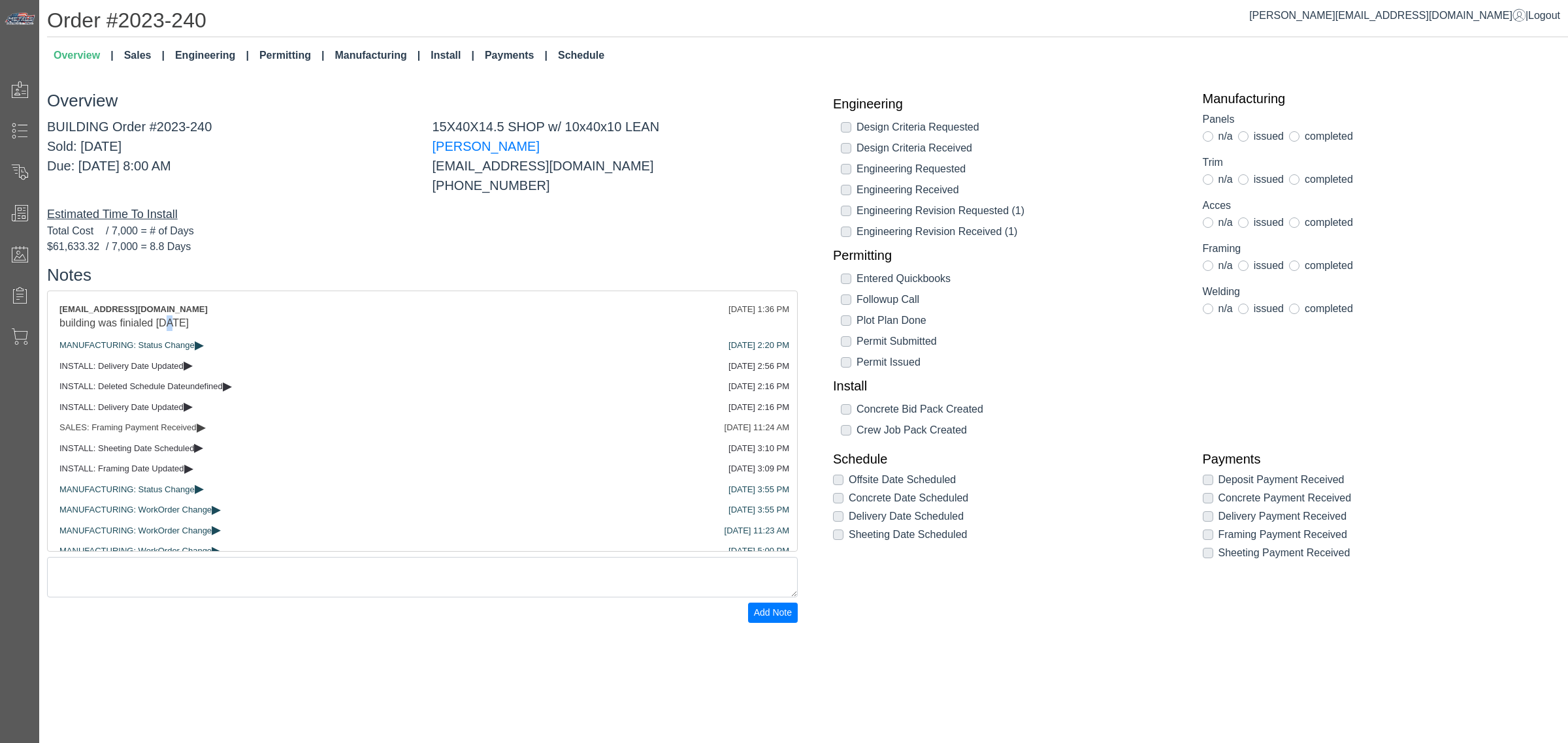
click at [166, 321] on div "building was finialed [DATE]" at bounding box center [422, 323] width 726 height 16
drag, startPoint x: 154, startPoint y: 320, endPoint x: 190, endPoint y: 319, distance: 36.0
click at [190, 319] on div "building was finialed [DATE]" at bounding box center [422, 323] width 726 height 16
click at [556, 184] on div "15X40X14.5 SHOP w/ 10x40x10 [PERSON_NAME] [EMAIL_ADDRESS][DOMAIN_NAME] [PHONE_N…" at bounding box center [615, 156] width 386 height 78
drag, startPoint x: 583, startPoint y: 204, endPoint x: 577, endPoint y: 180, distance: 24.7
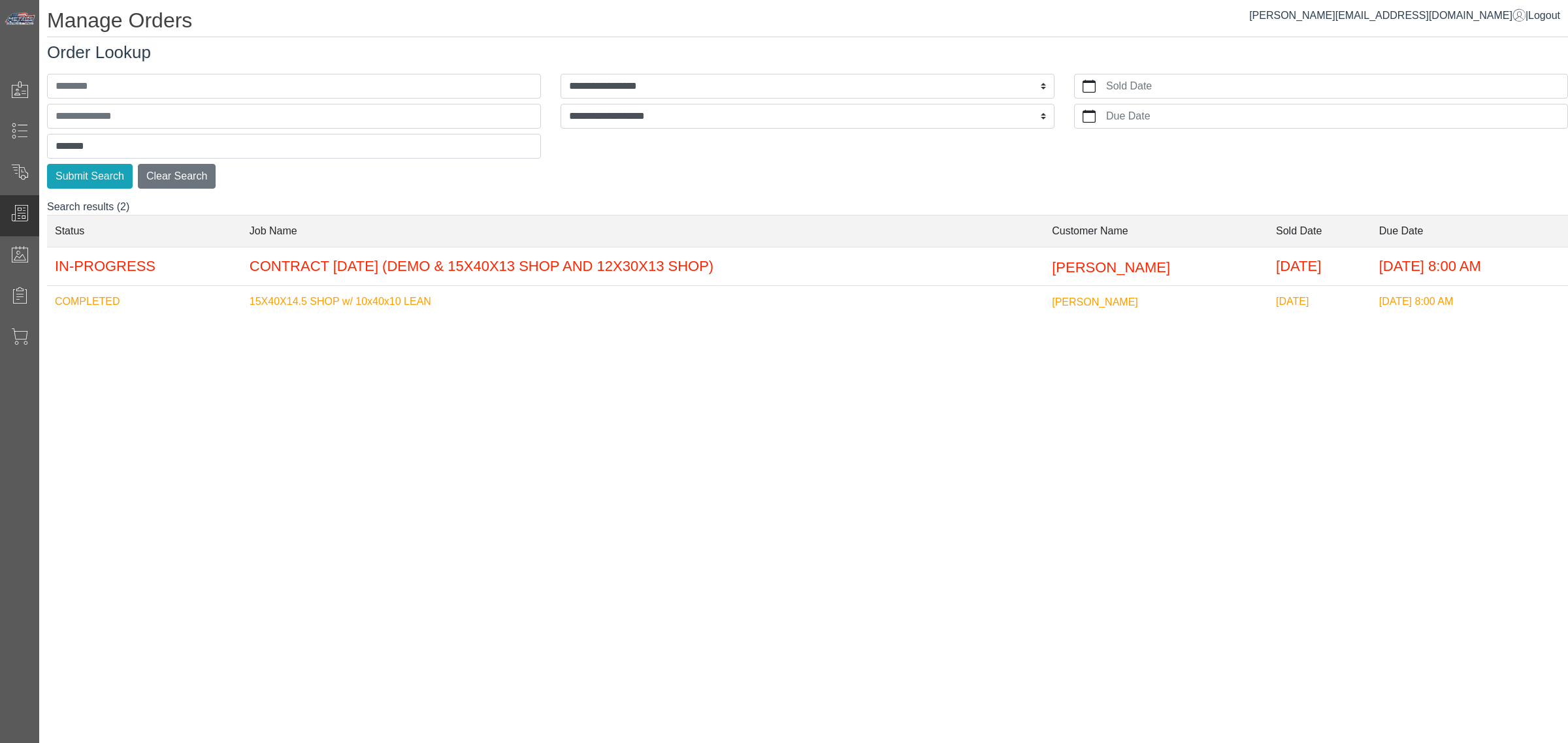
click at [464, 310] on td "15X40X14.5 SHOP w/ 10x40x10 LEAN" at bounding box center [642, 302] width 803 height 32
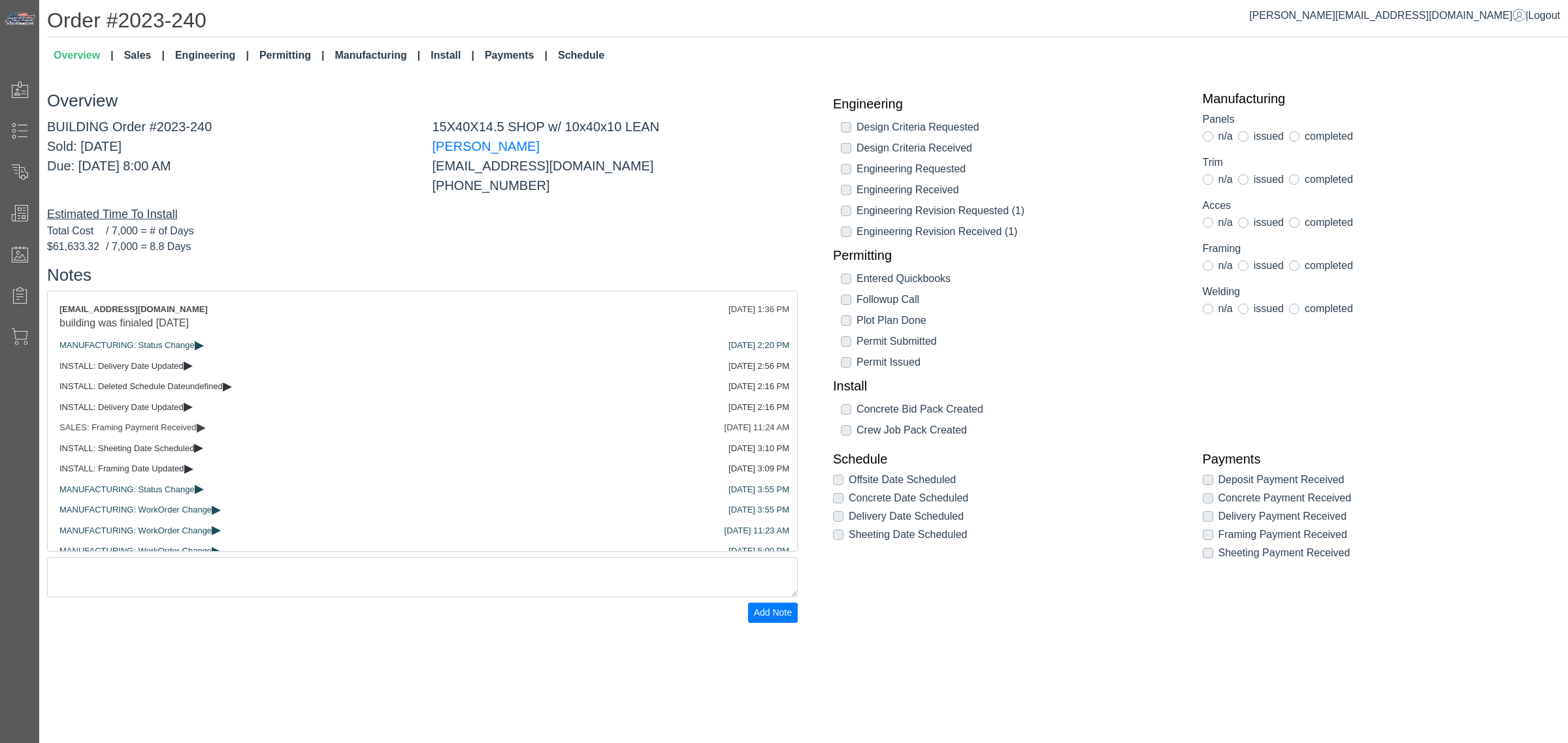
click at [1102, 73] on div "Order #2023-240 Overview Sales Engineering Permitting Manufacturing Install Pay…" at bounding box center [803, 315] width 1529 height 631
drag, startPoint x: 389, startPoint y: 190, endPoint x: 161, endPoint y: 40, distance: 272.9
click at [387, 190] on div "BUILDING Order #2023-240 Sold: [DATE] Due: [DATE] 8:00 AM" at bounding box center [230, 156] width 386 height 78
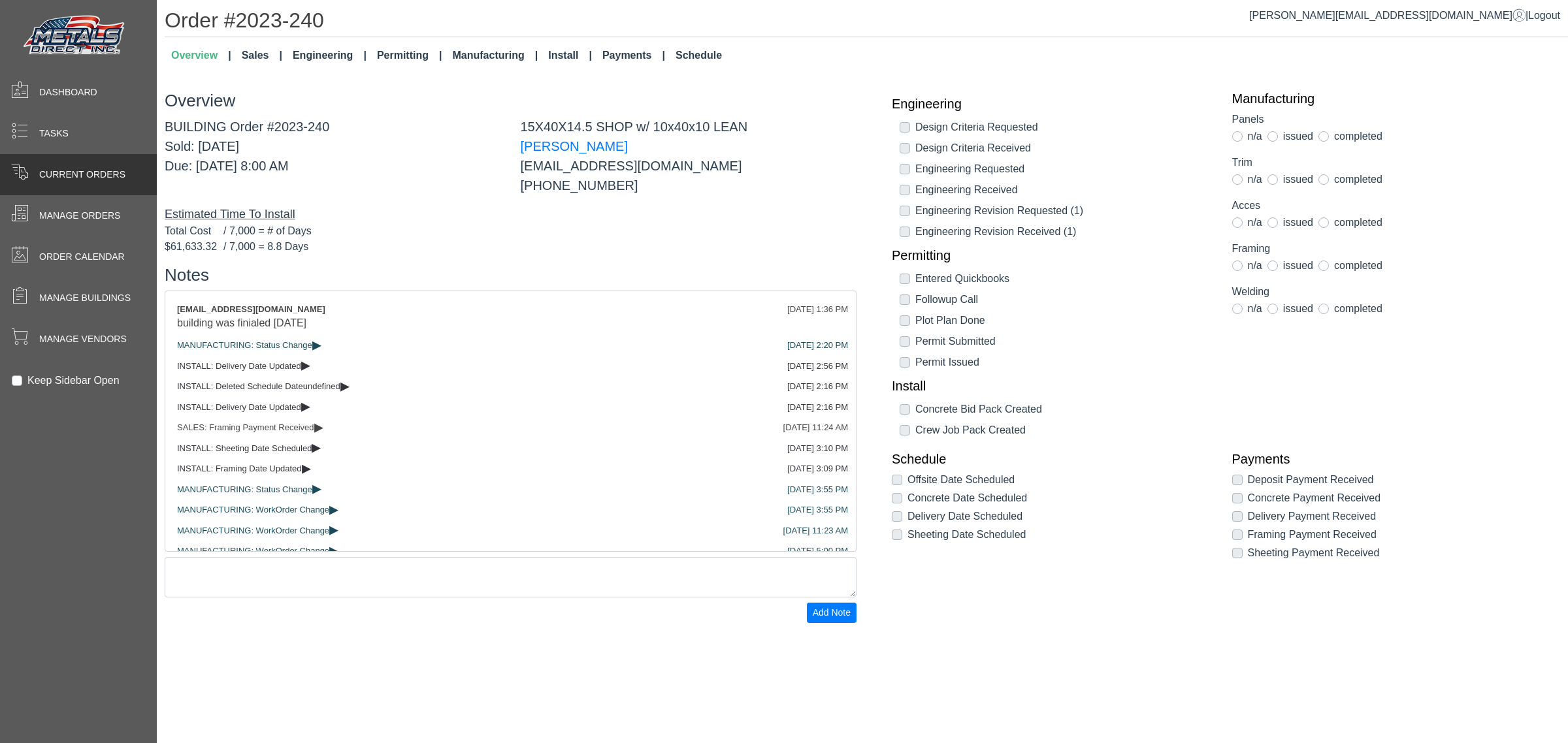
click at [17, 176] on span at bounding box center [19, 172] width 17 height 17
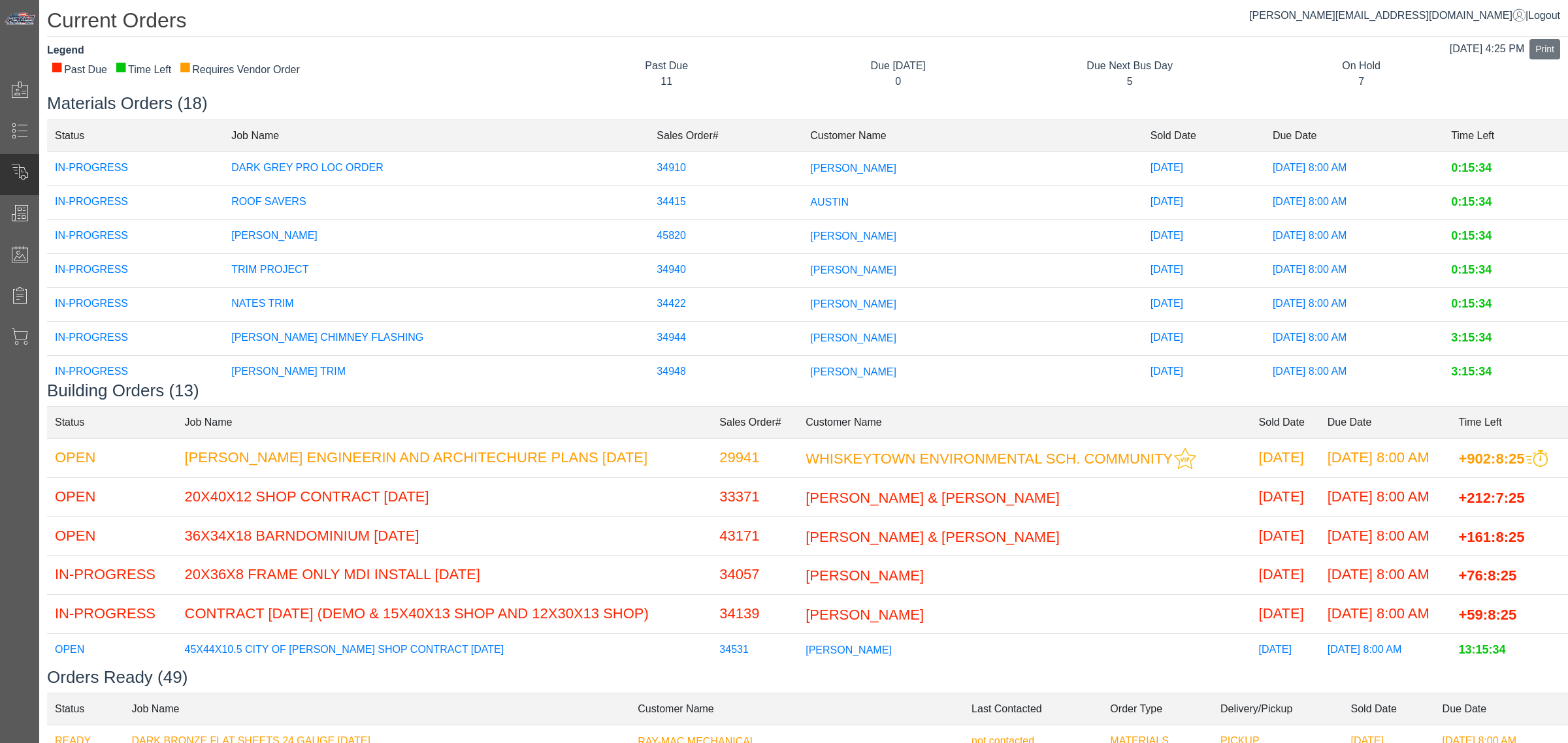
drag, startPoint x: 490, startPoint y: 392, endPoint x: 484, endPoint y: 405, distance: 14.3
click at [484, 401] on div "Materials Orders (18) Status Job Name Sales Order# Customer Name Sold Date Due …" at bounding box center [808, 667] width 1521 height 1147
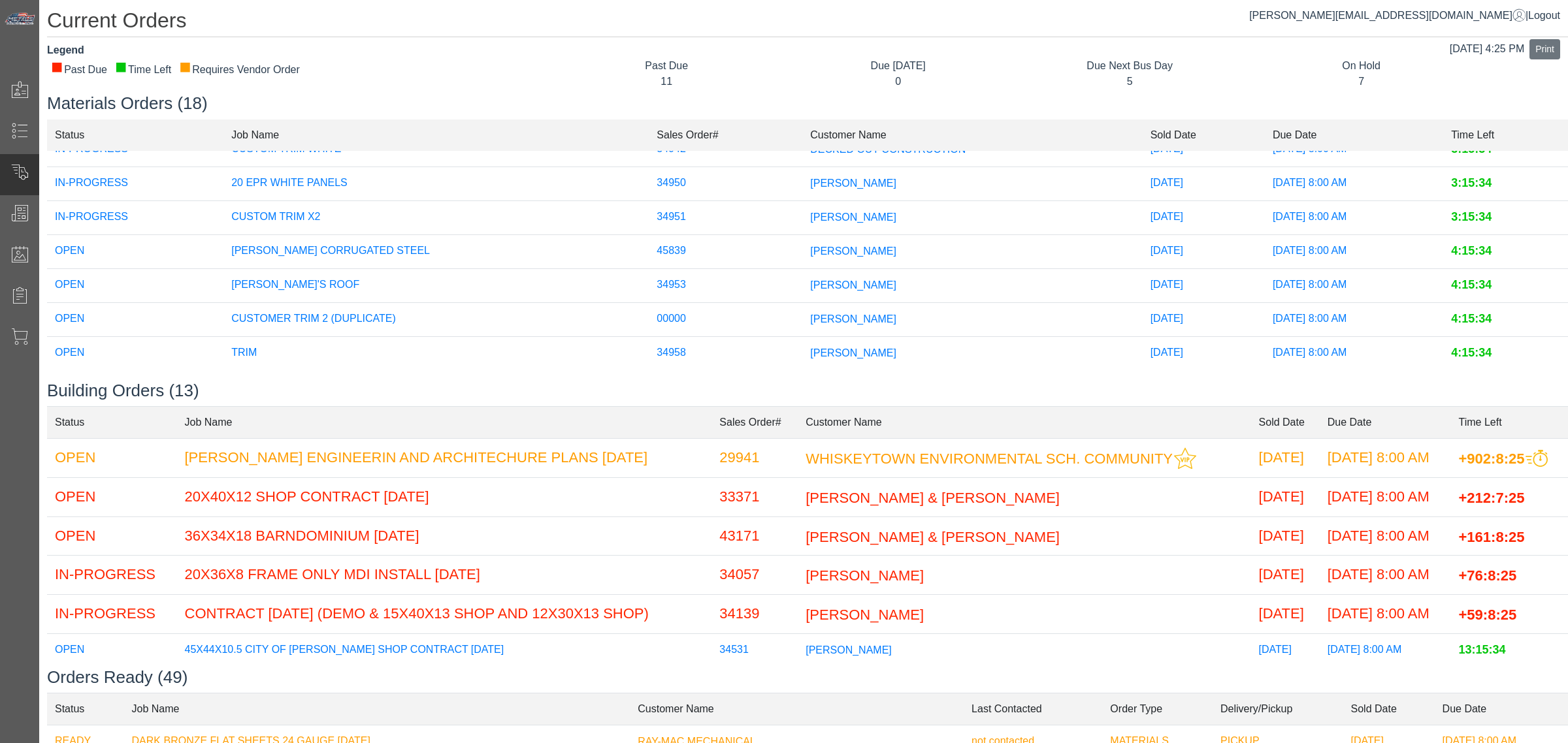
click at [808, 309] on td "[PERSON_NAME]" at bounding box center [972, 319] width 340 height 34
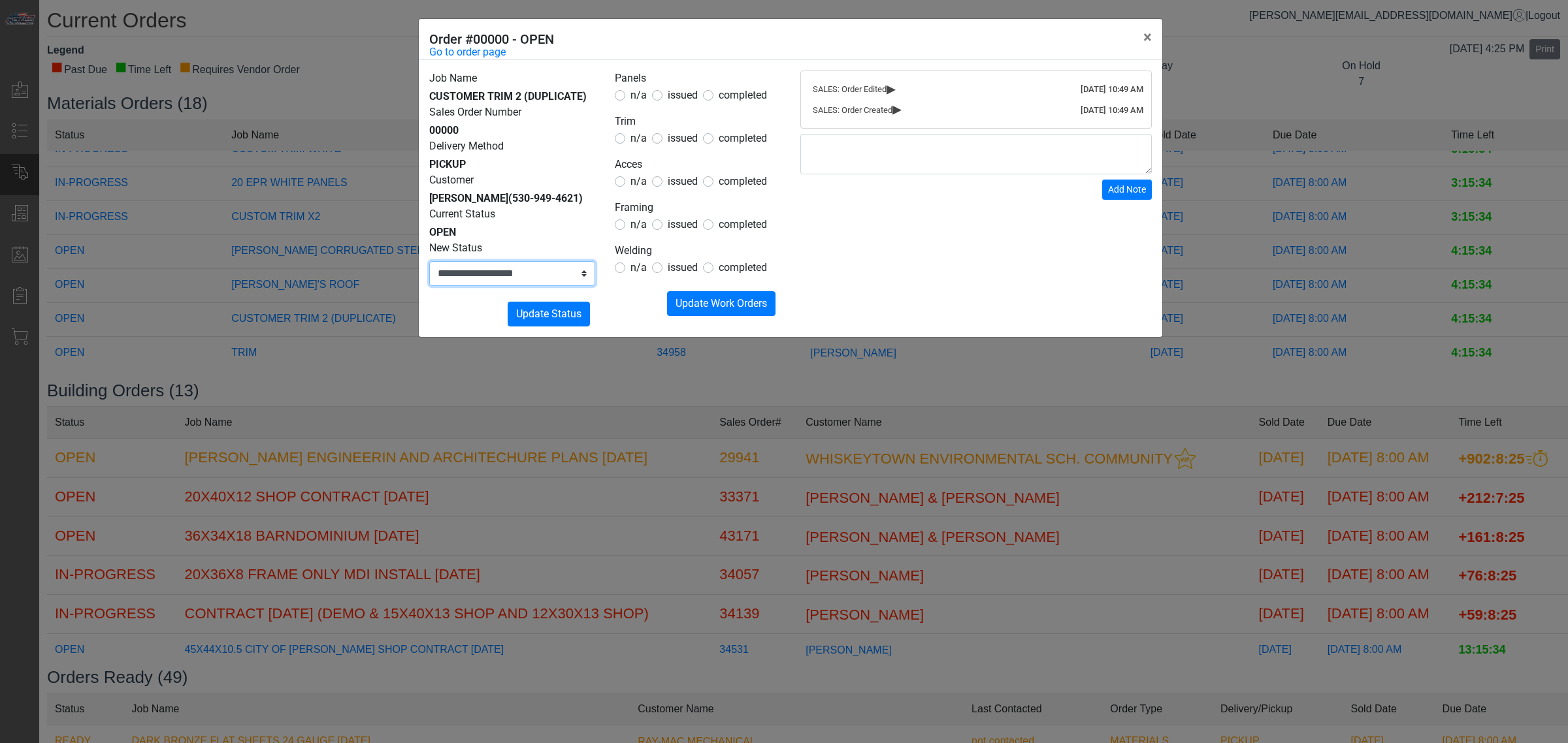
drag, startPoint x: 495, startPoint y: 269, endPoint x: 496, endPoint y: 281, distance: 12.0
click at [495, 270] on select "**********" at bounding box center [512, 273] width 166 height 24
select select "*********"
click at [430, 261] on select "**********" at bounding box center [512, 273] width 166 height 24
click at [543, 328] on div "**********" at bounding box center [790, 198] width 743 height 277
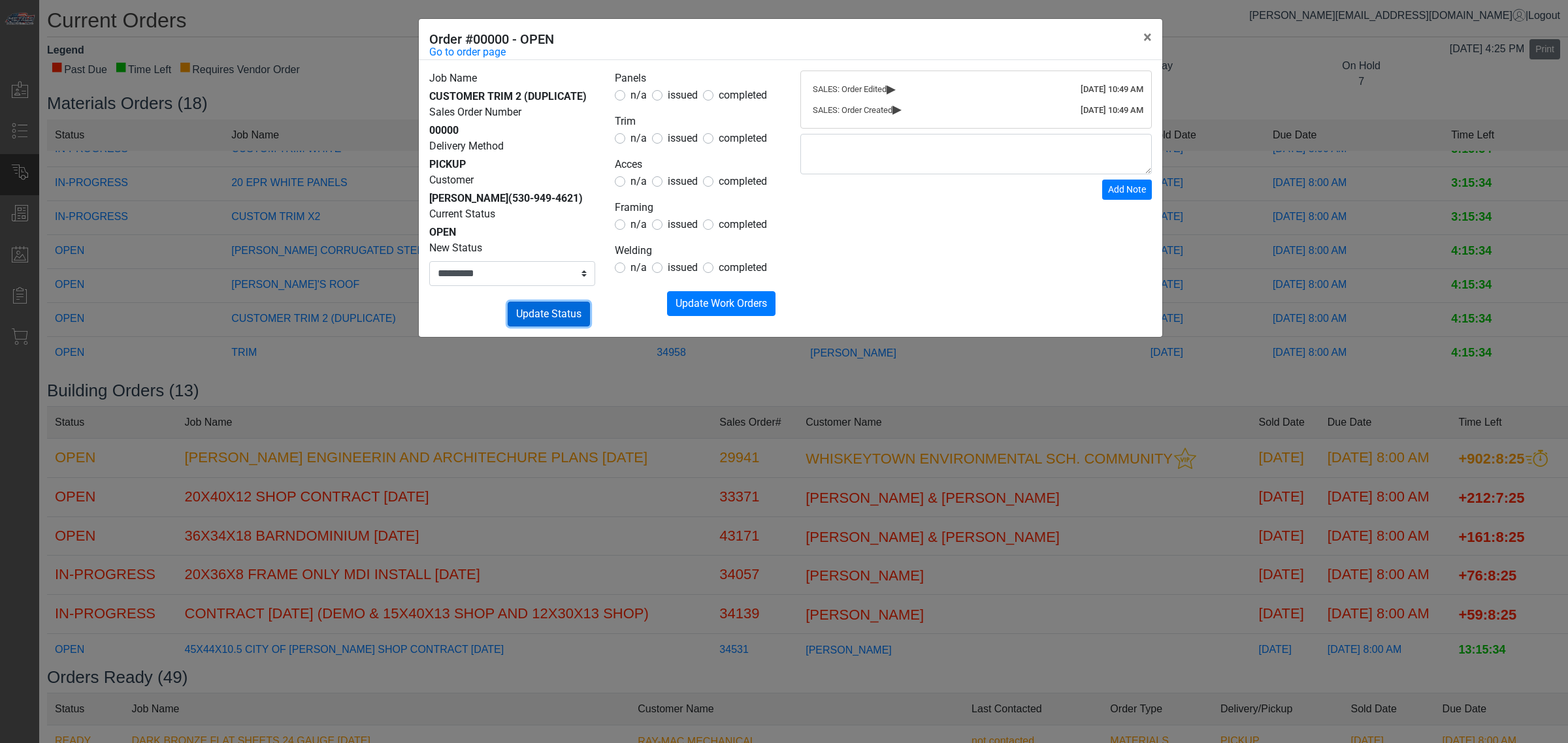
click at [549, 317] on span "Update Status" at bounding box center [549, 314] width 65 height 13
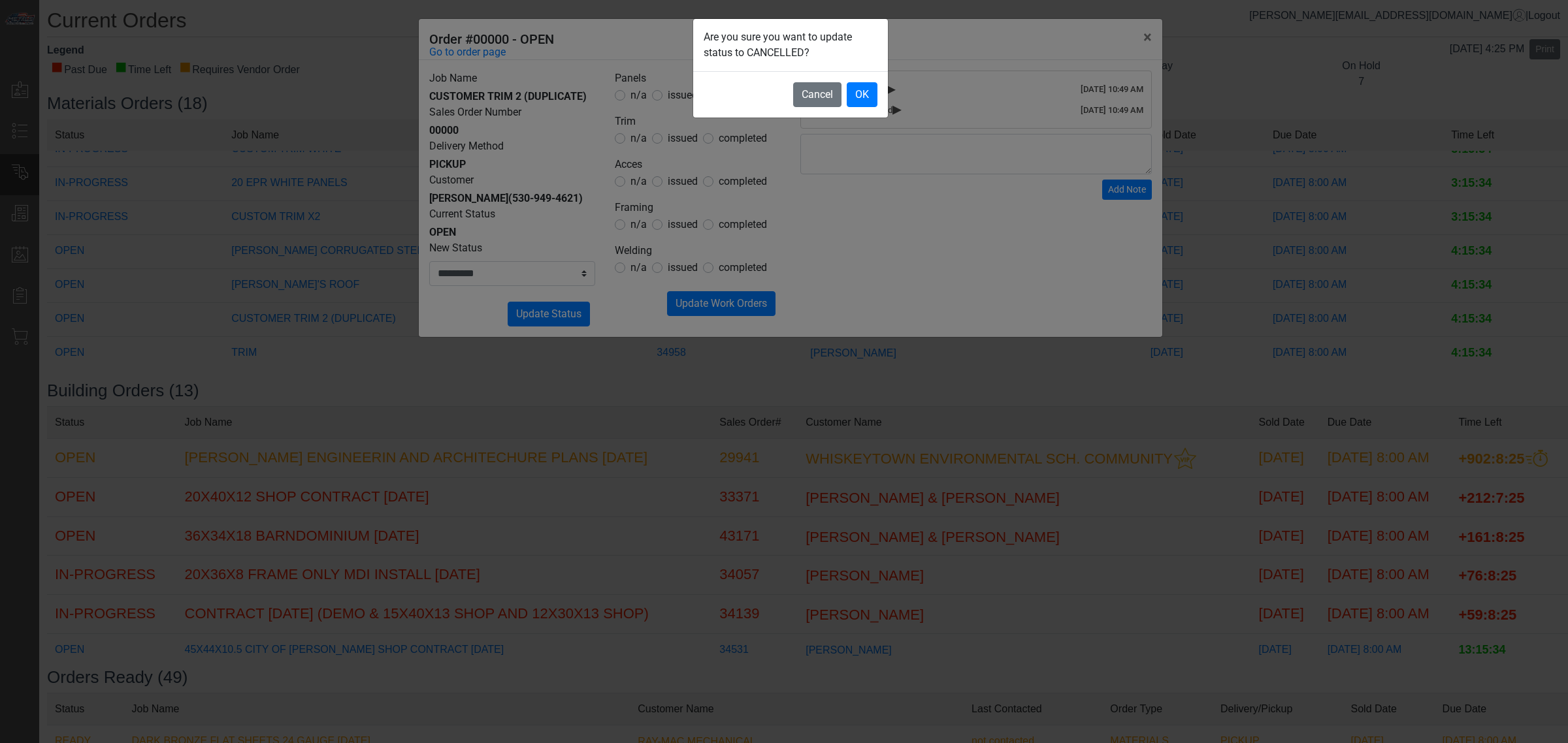
drag, startPoint x: 893, startPoint y: 92, endPoint x: 884, endPoint y: 93, distance: 9.1
click at [893, 91] on div "Are you sure you want to update status to CANCELLED? Cancel OK" at bounding box center [784, 371] width 1568 height 743
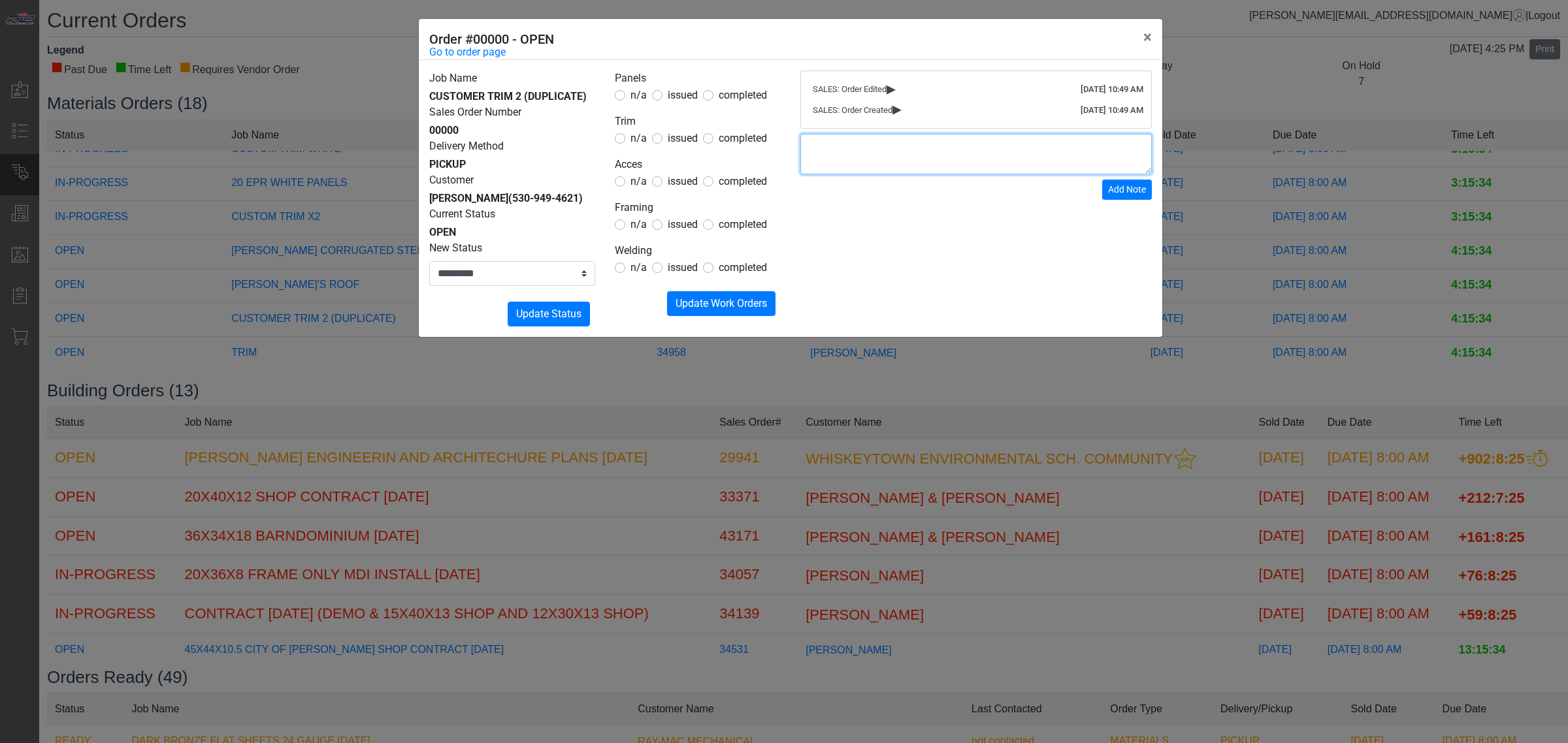
click at [855, 158] on textarea at bounding box center [976, 154] width 352 height 40
type textarea "*"
type textarea "**********"
click at [1132, 195] on span "Add Note" at bounding box center [1127, 189] width 38 height 10
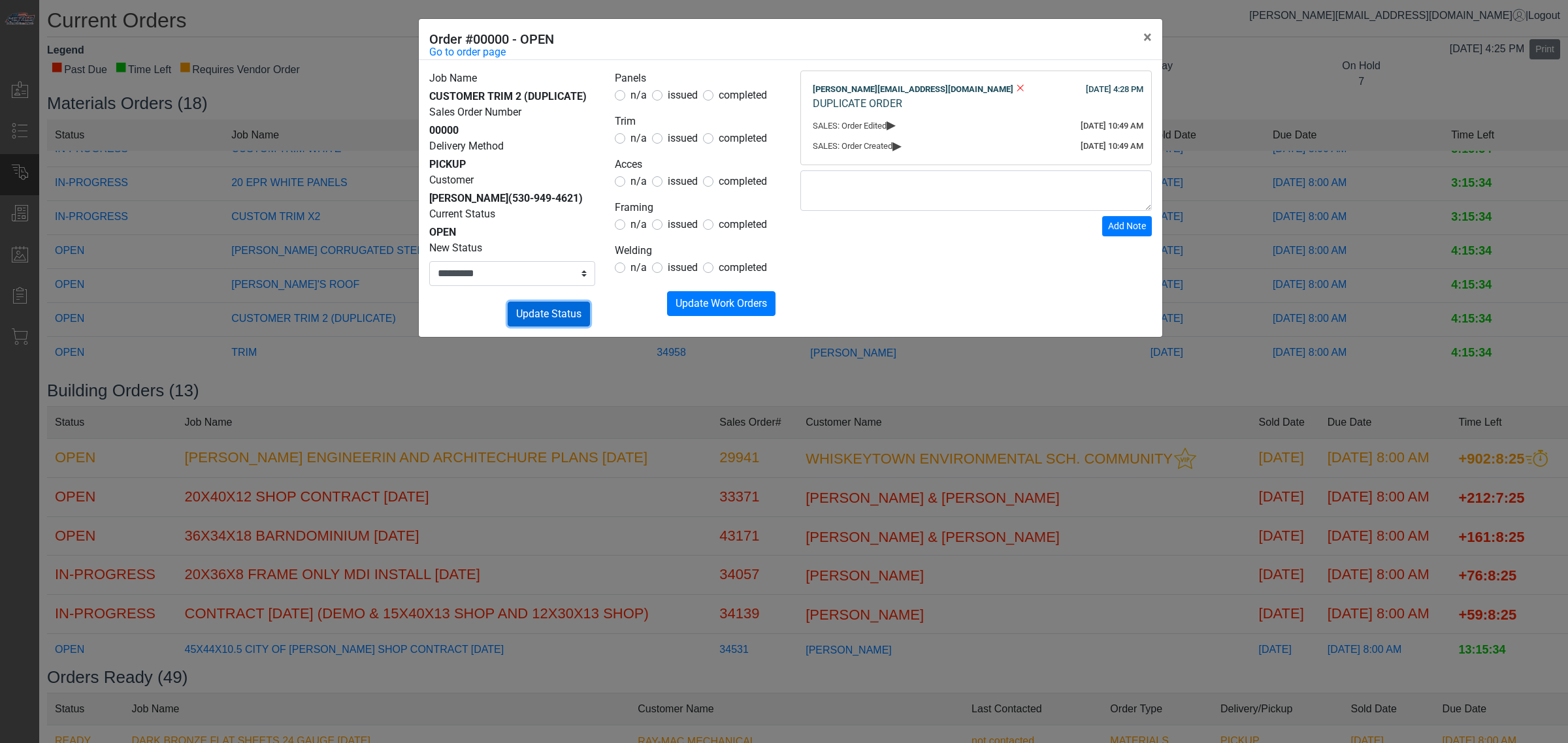
click at [576, 319] on span "Update Status" at bounding box center [549, 314] width 65 height 13
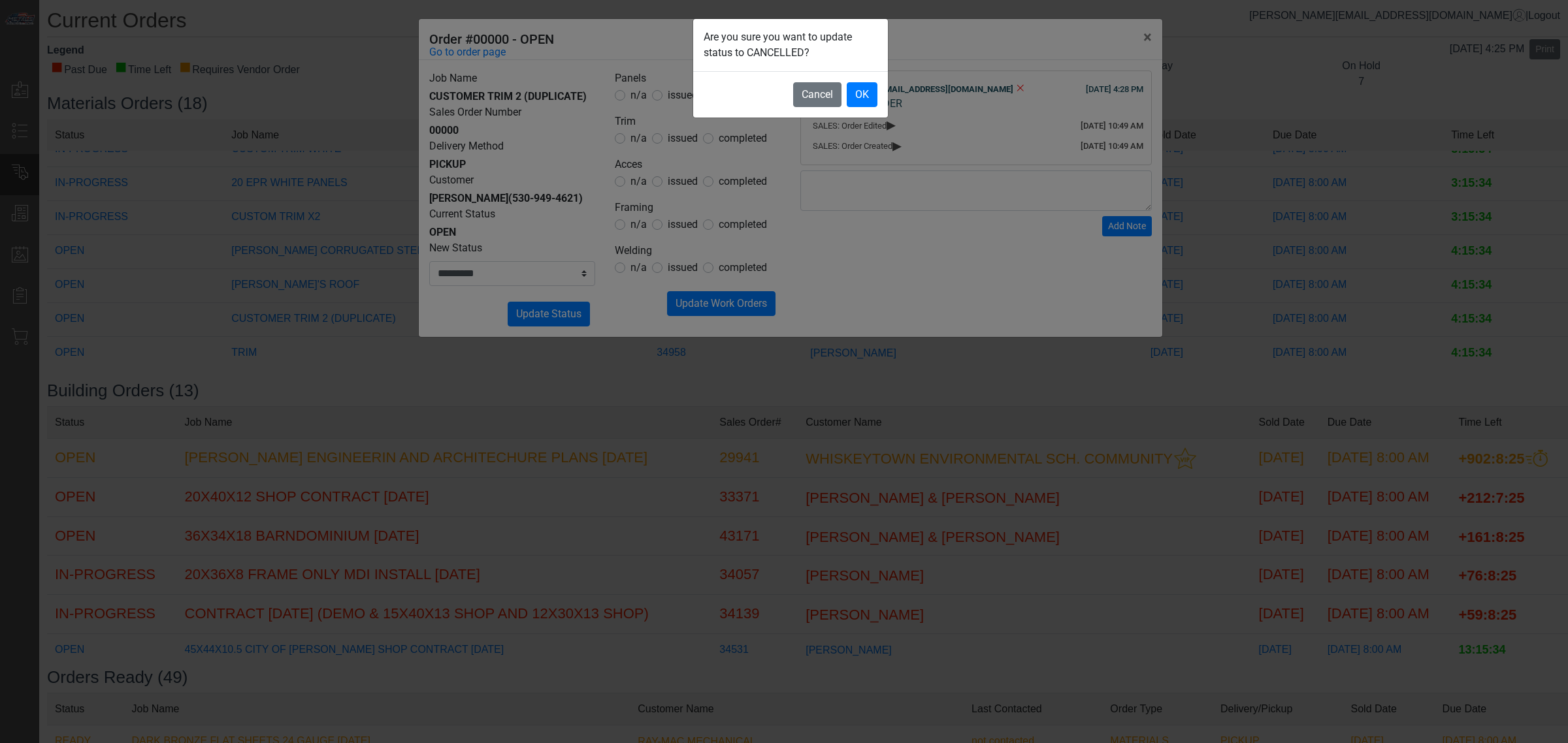
drag, startPoint x: 570, startPoint y: 389, endPoint x: 786, endPoint y: 195, distance: 290.3
click at [571, 386] on div "Are you sure you want to update status to CANCELLED? Cancel OK" at bounding box center [784, 371] width 1568 height 743
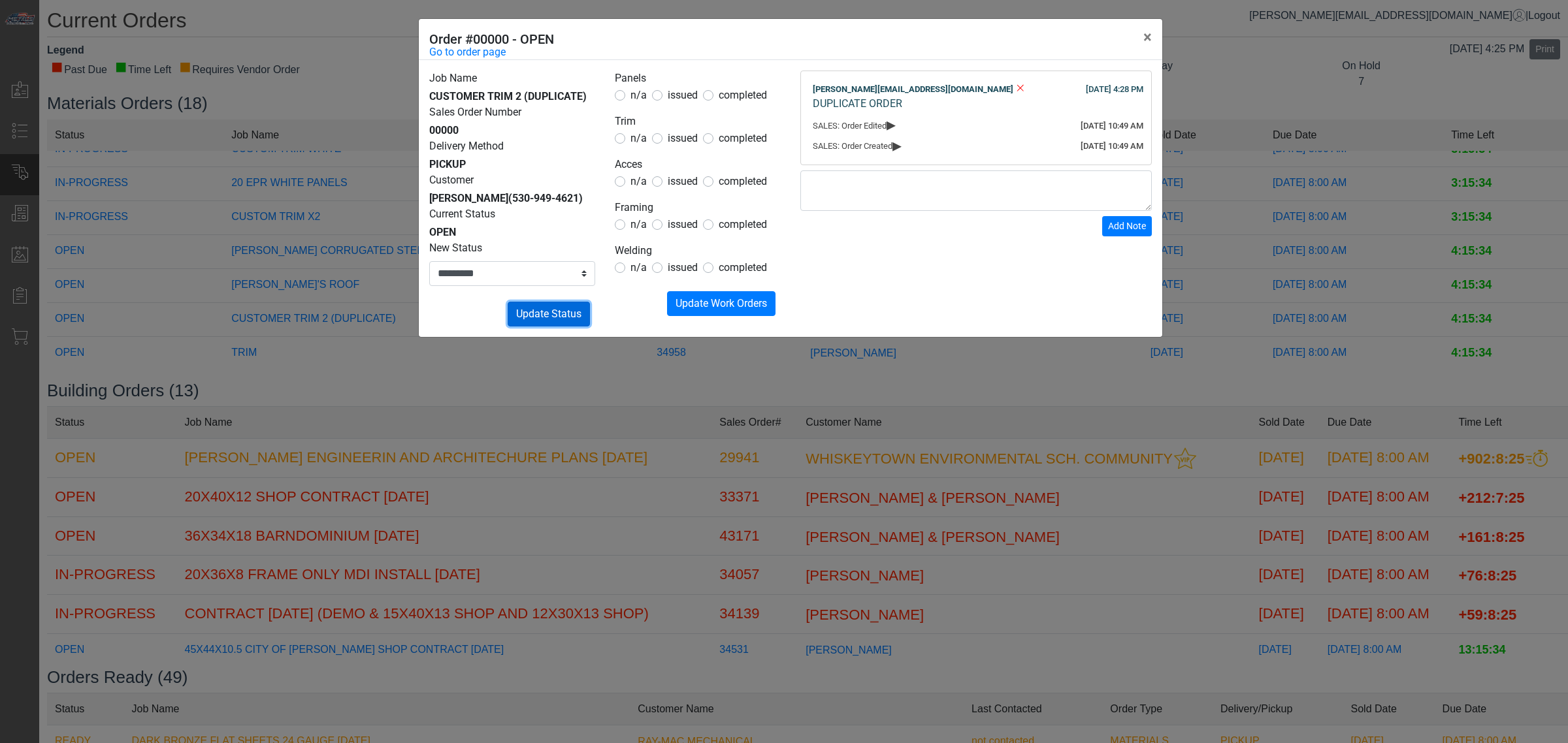
click at [575, 311] on span "Update Status" at bounding box center [549, 314] width 65 height 13
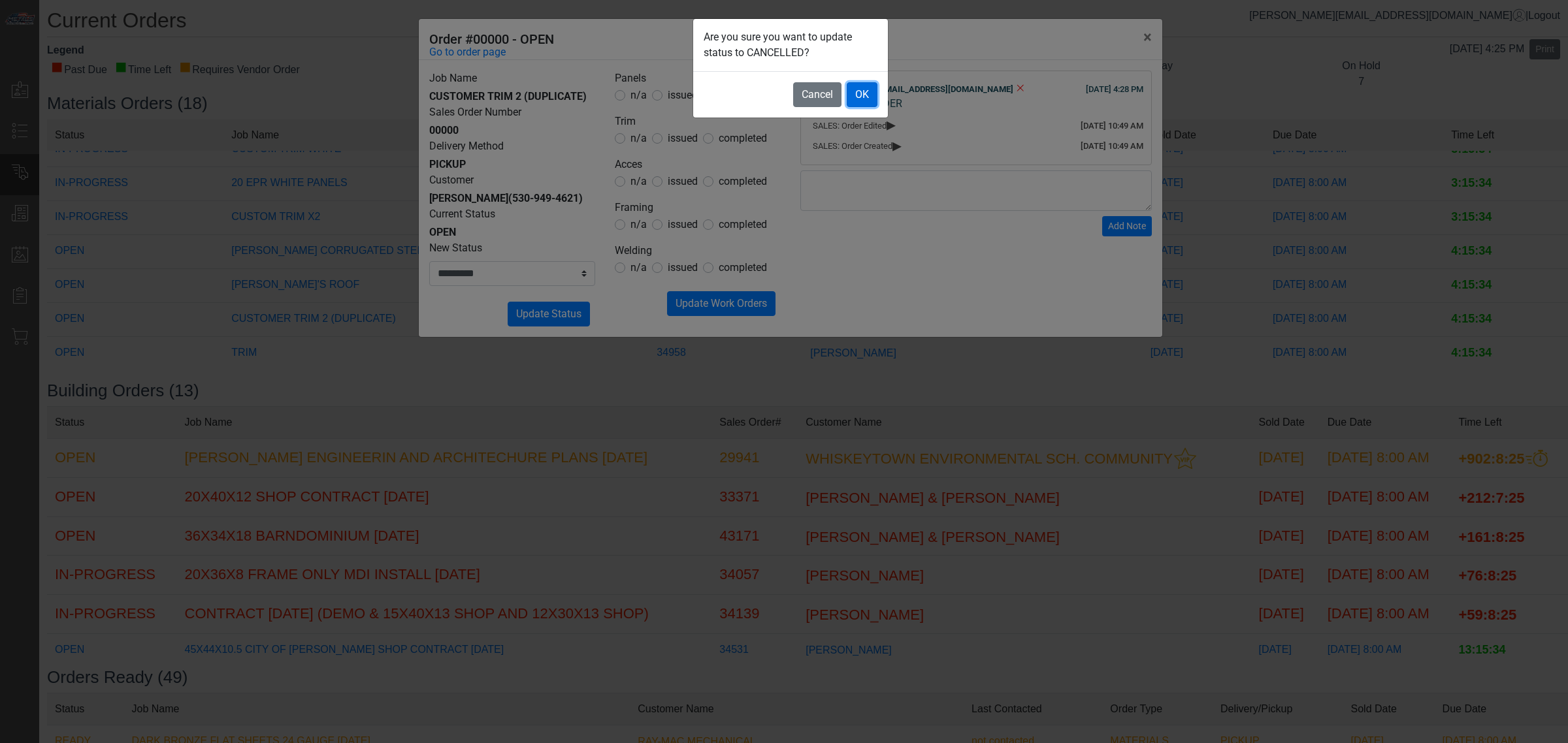
click at [853, 87] on button "OK" at bounding box center [862, 94] width 30 height 24
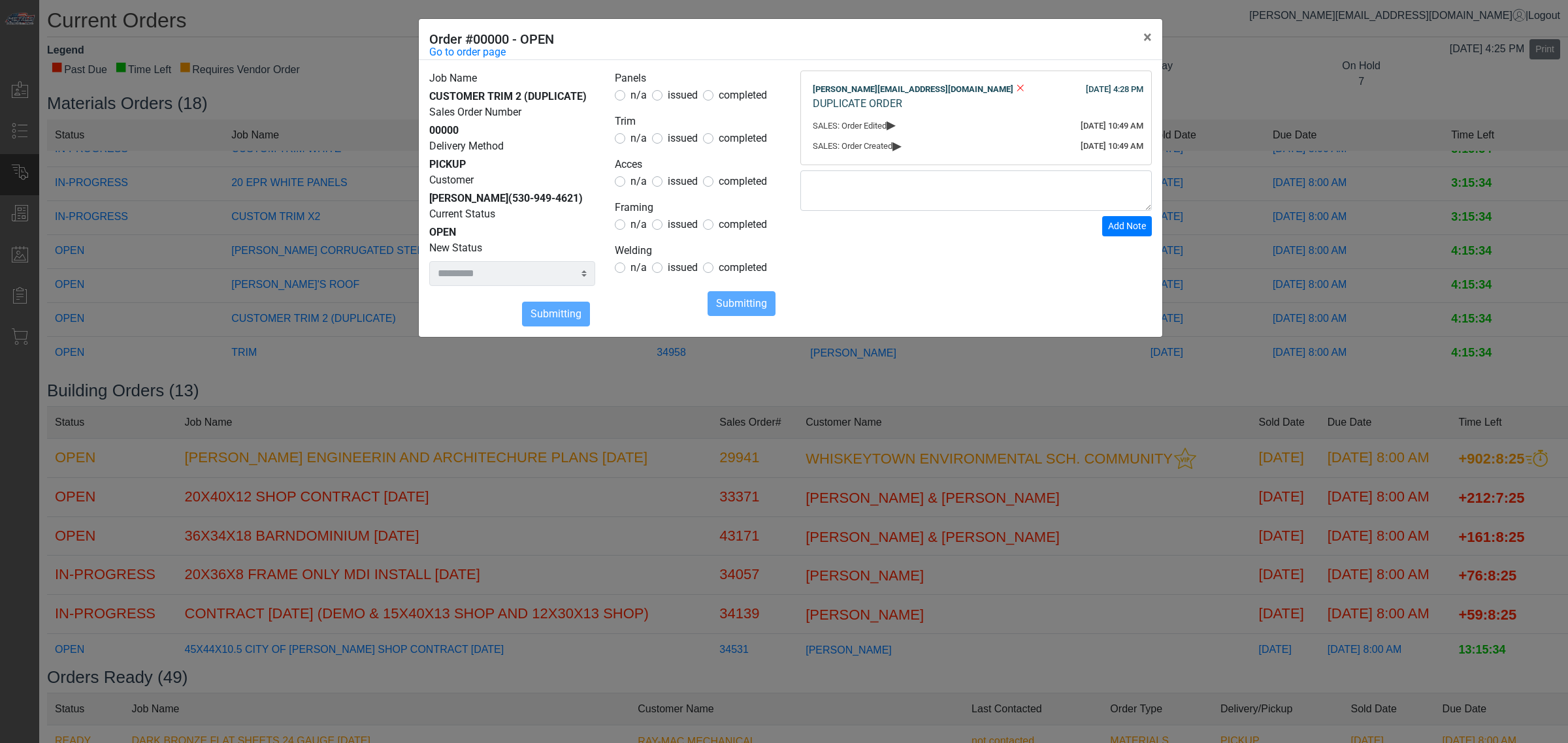
select select
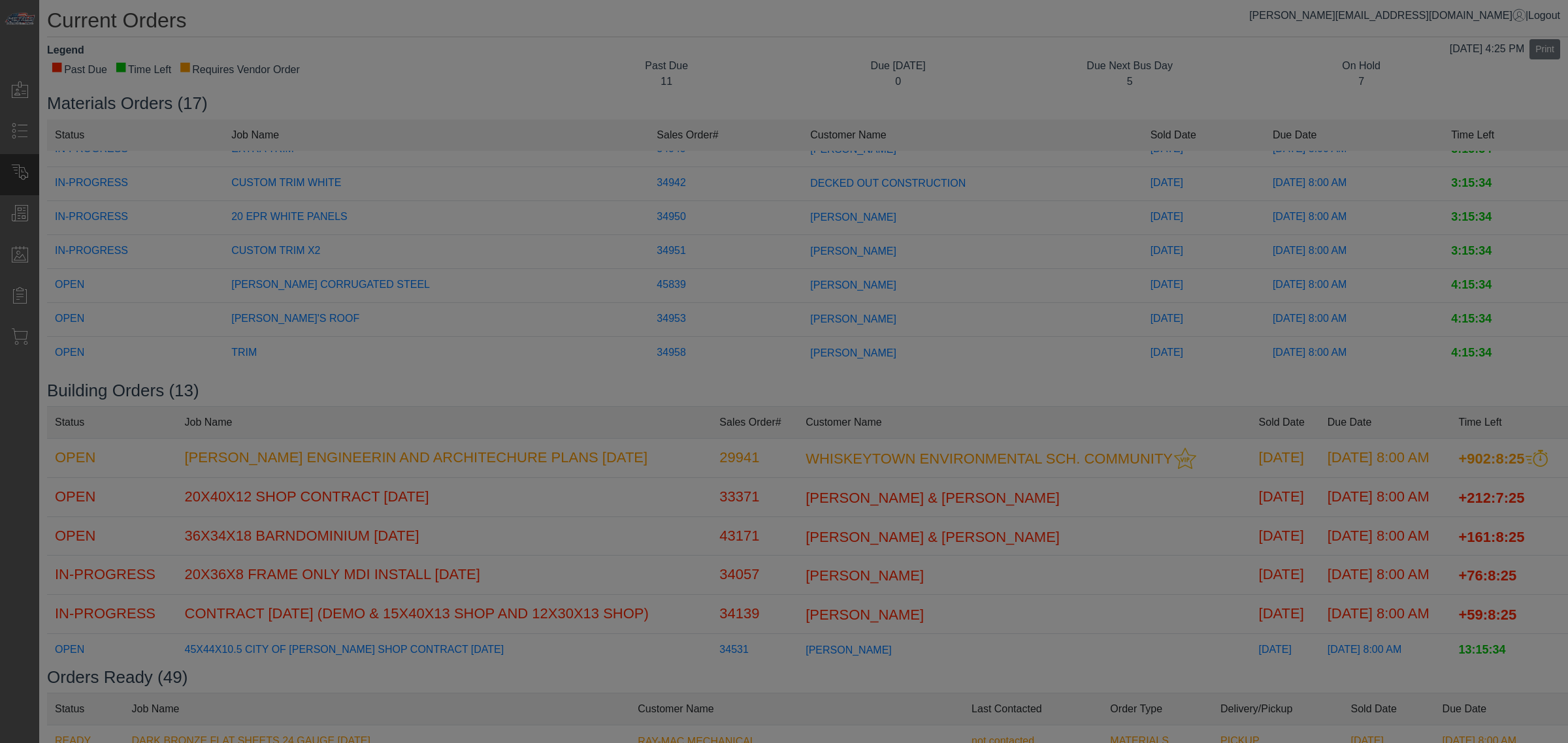
scroll to position [374, 0]
